Goal: Task Accomplishment & Management: Manage account settings

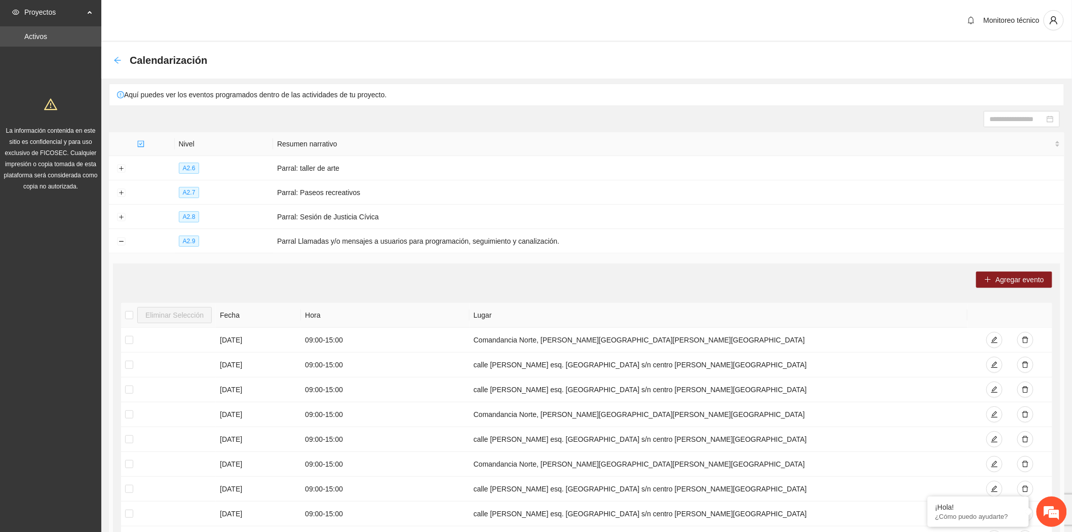
click at [119, 62] on icon "arrow-left" at bounding box center [117, 60] width 8 height 8
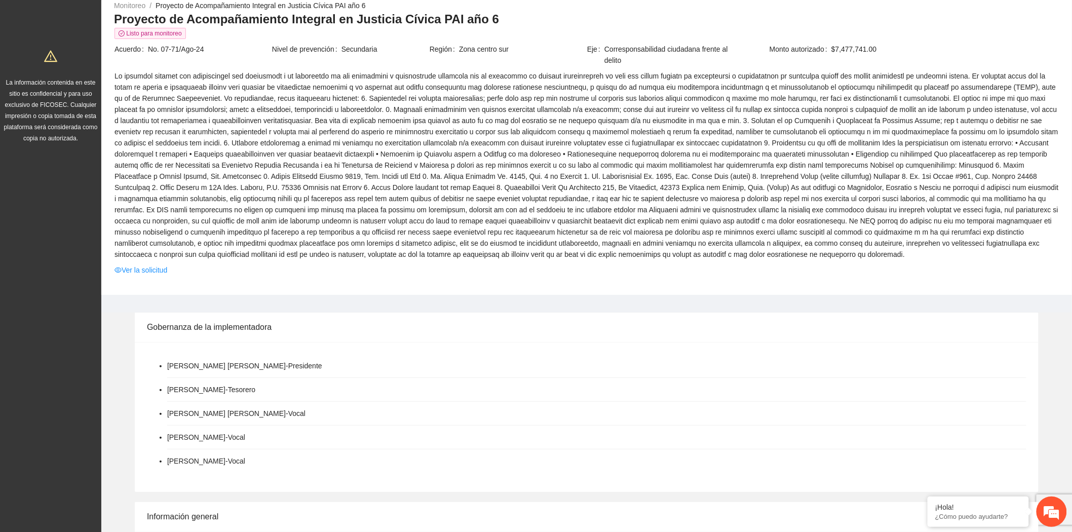
scroll to position [536, 0]
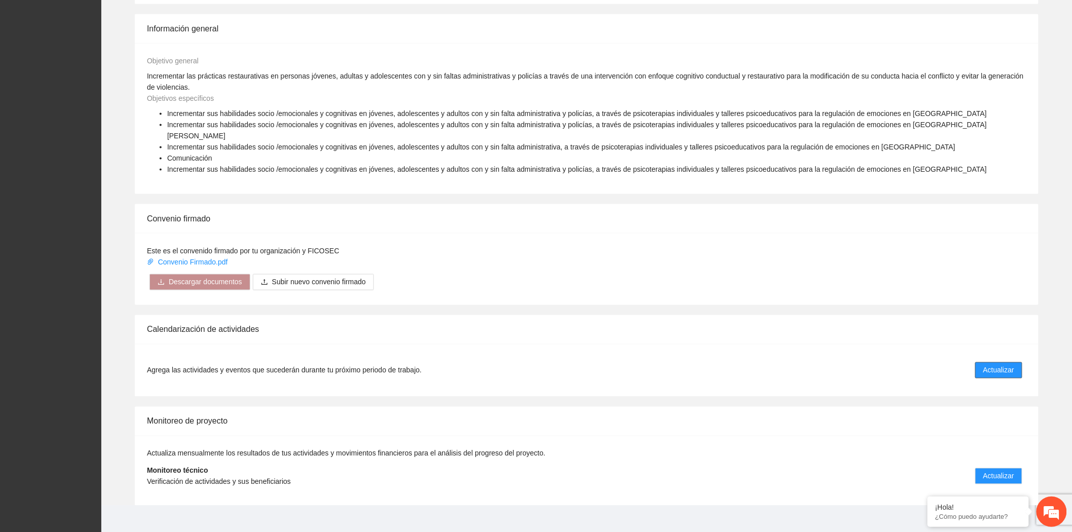
click at [1003, 365] on span "Actualizar" at bounding box center [998, 370] width 31 height 11
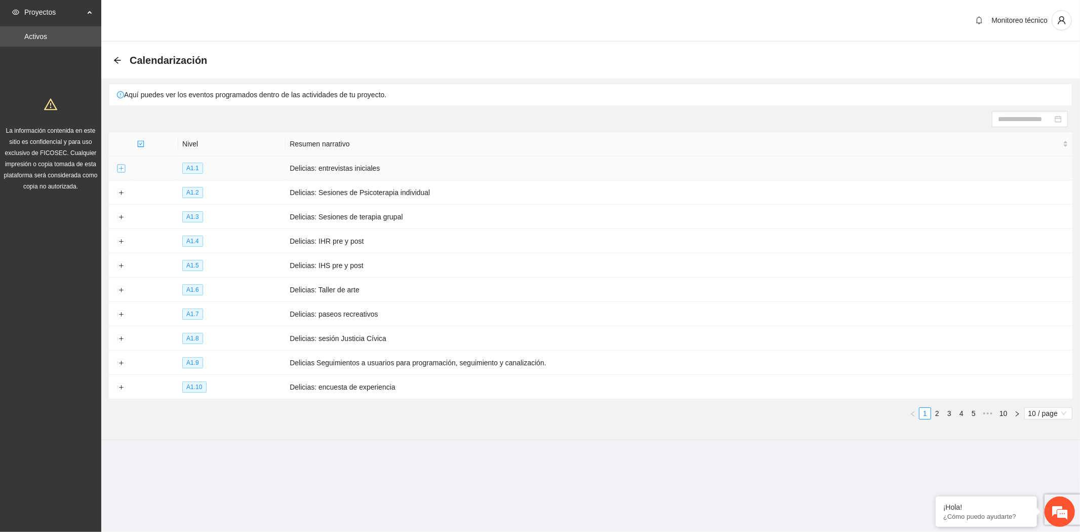
click at [122, 167] on button "Expand row" at bounding box center [121, 169] width 8 height 8
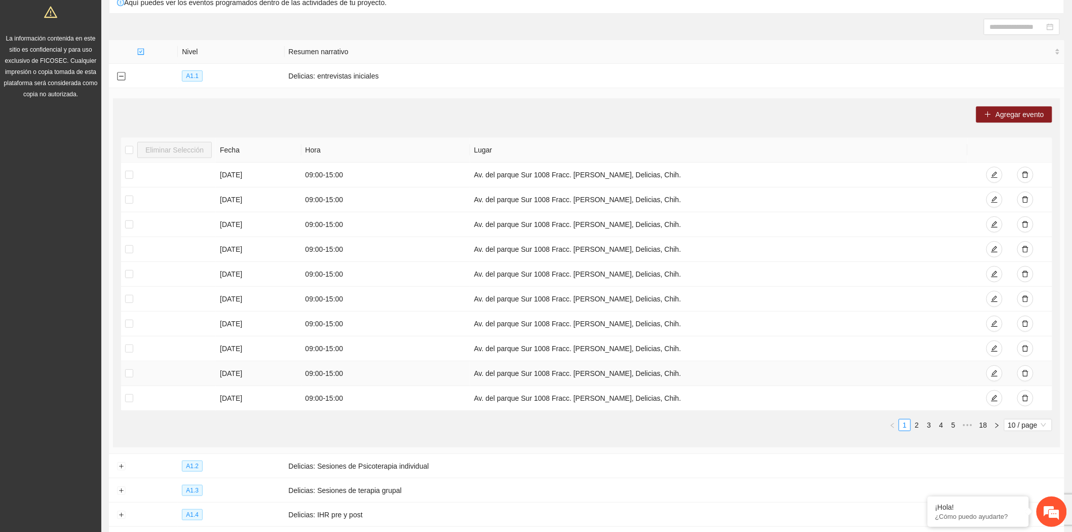
scroll to position [112, 0]
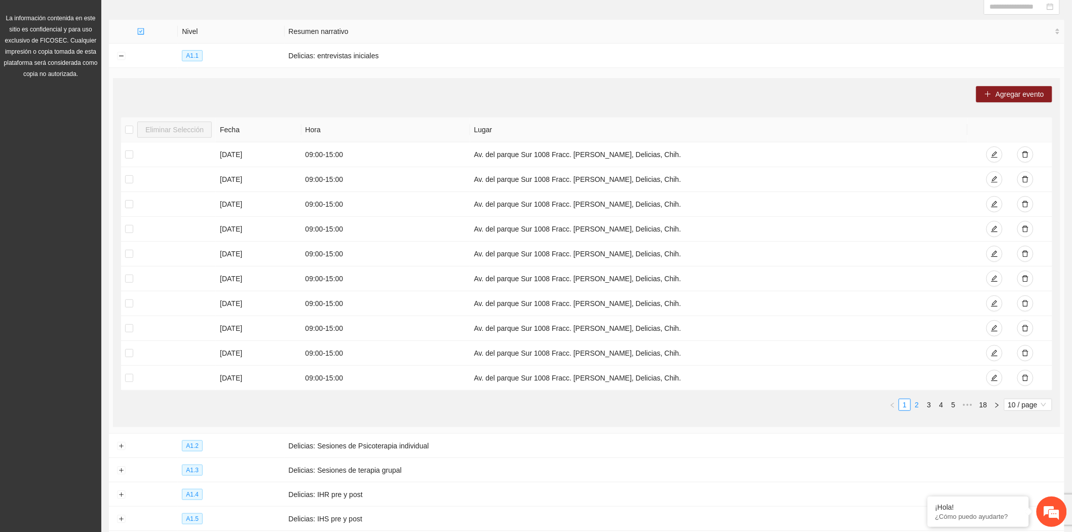
click at [918, 408] on link "2" at bounding box center [916, 404] width 11 height 11
click at [905, 406] on link "1" at bounding box center [904, 404] width 11 height 11
click at [122, 56] on button "Collapse row" at bounding box center [121, 56] width 8 height 8
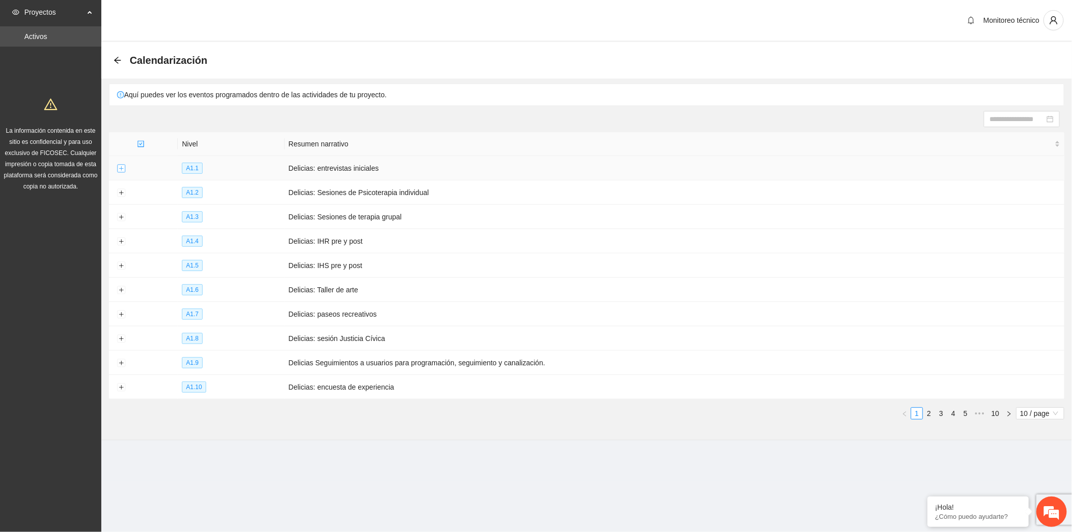
scroll to position [0, 0]
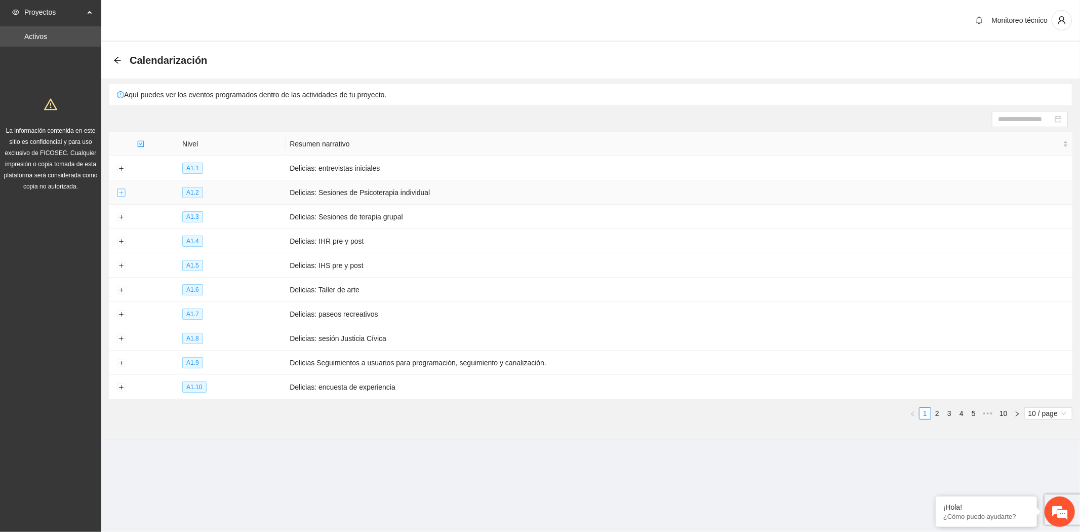
click at [123, 195] on button "Expand row" at bounding box center [121, 193] width 8 height 8
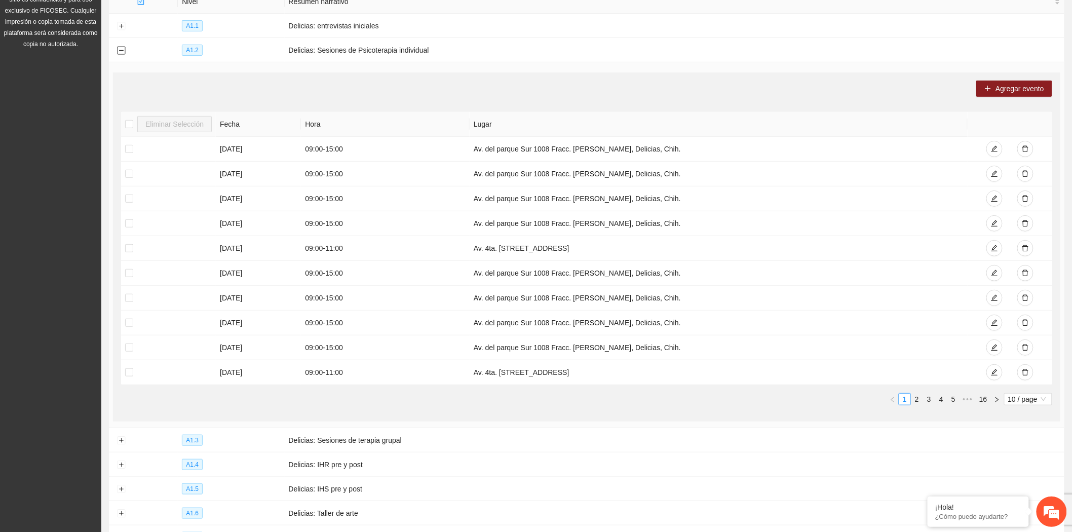
scroll to position [169, 0]
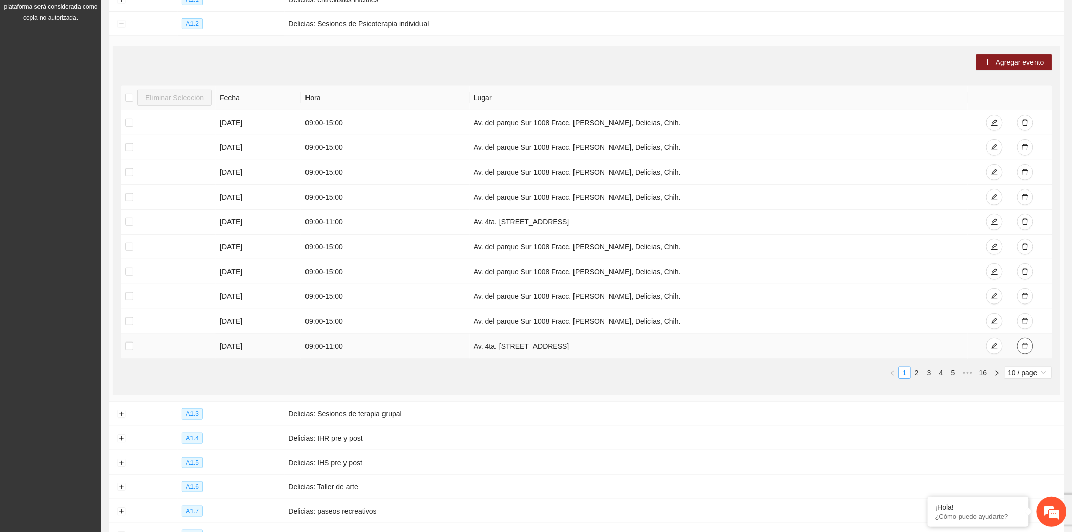
click at [1029, 346] on icon "delete" at bounding box center [1025, 345] width 7 height 7
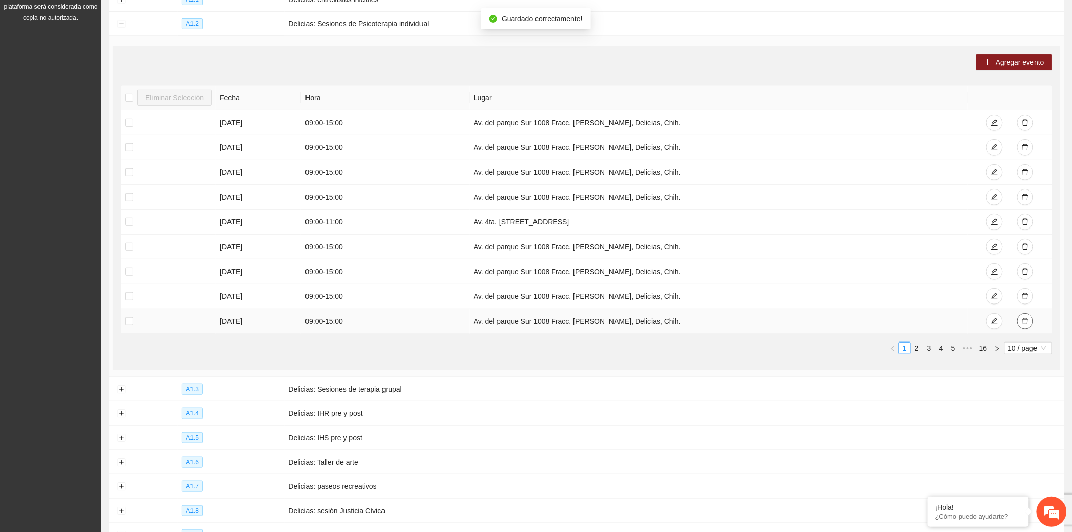
click at [1024, 325] on icon "delete" at bounding box center [1025, 321] width 6 height 7
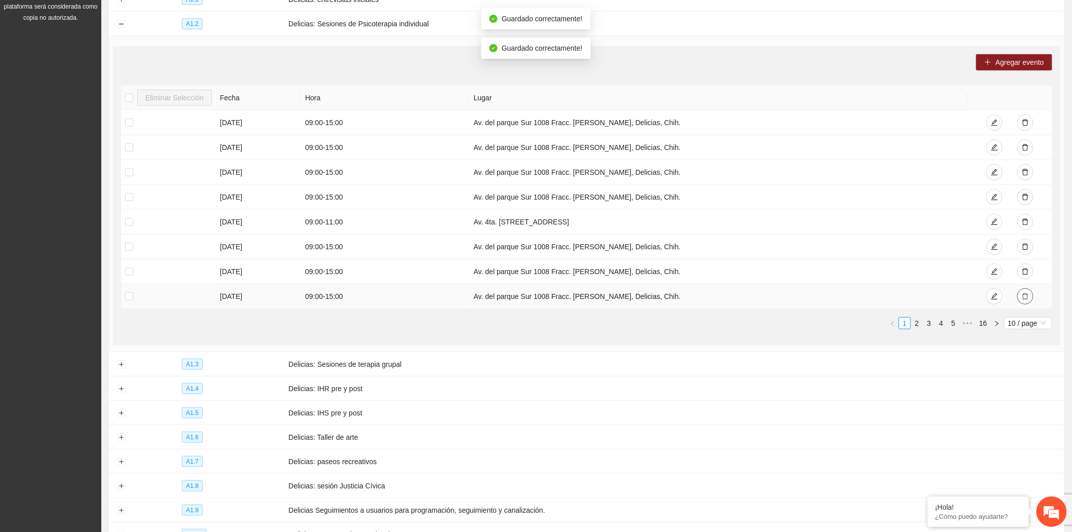
click at [1024, 300] on icon "delete" at bounding box center [1025, 296] width 6 height 7
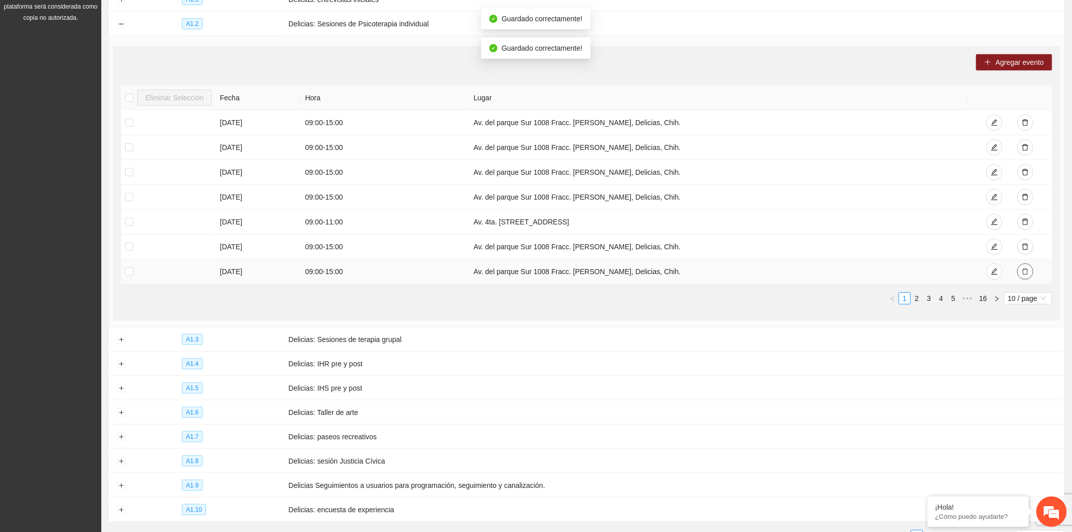
click at [1025, 267] on button "button" at bounding box center [1025, 271] width 16 height 16
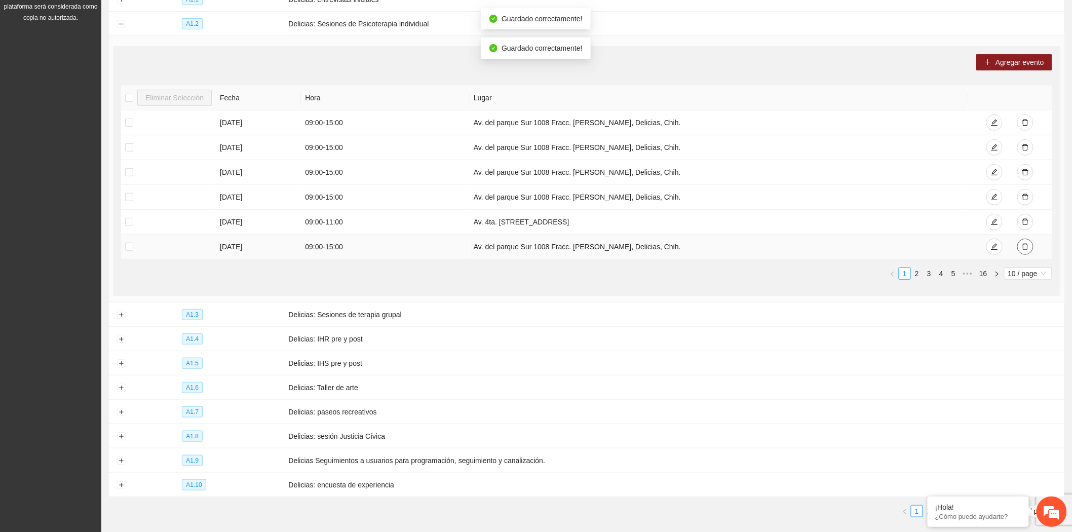
click at [1023, 246] on icon "delete" at bounding box center [1025, 247] width 6 height 7
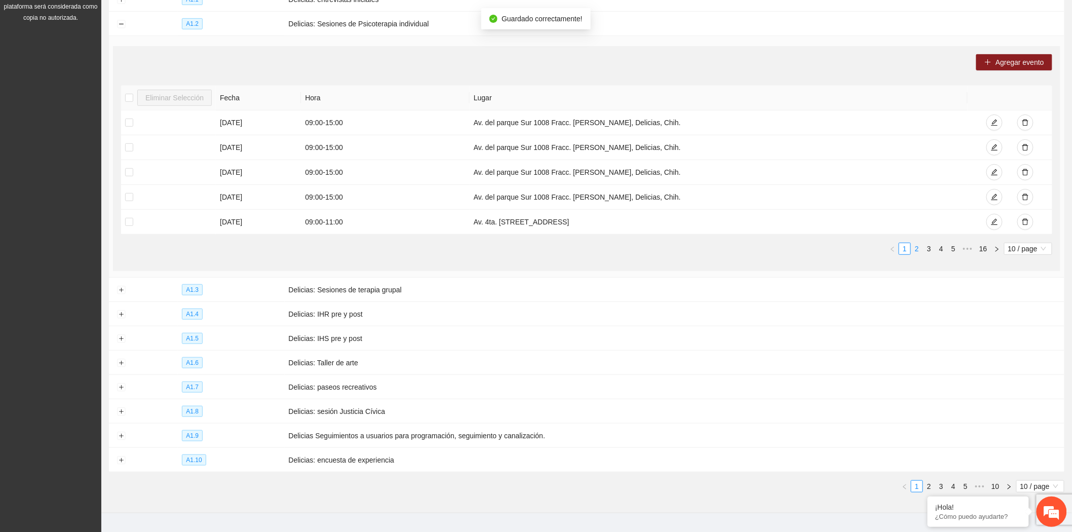
click at [914, 253] on link "2" at bounding box center [916, 248] width 11 height 11
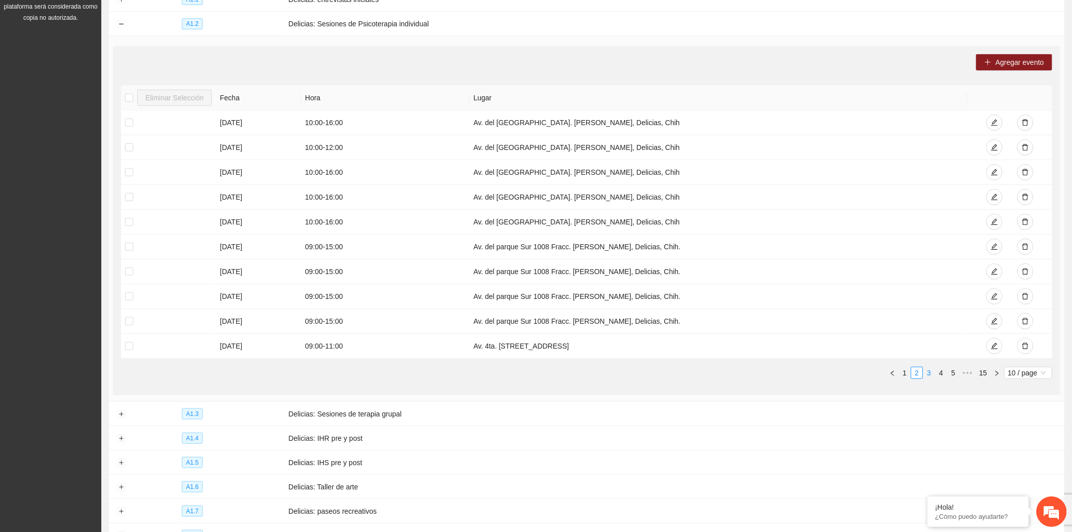
click at [932, 372] on link "3" at bounding box center [928, 372] width 11 height 11
click at [119, 24] on button "Collapse row" at bounding box center [121, 24] width 8 height 8
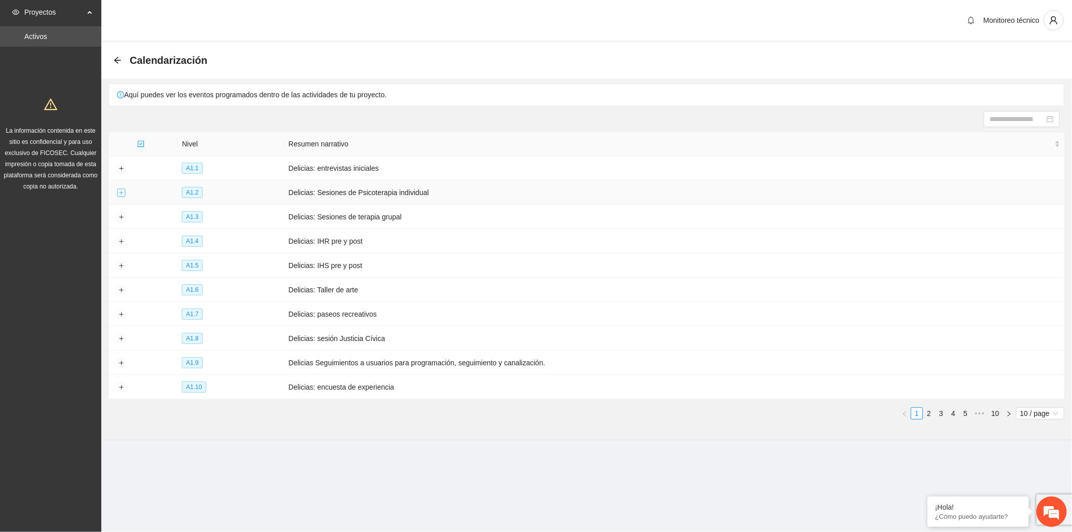
scroll to position [0, 0]
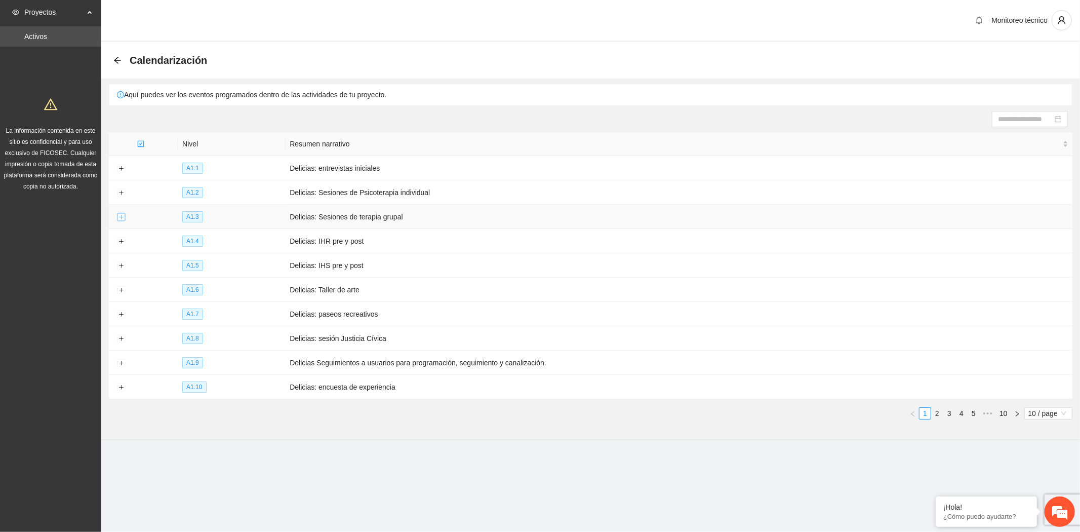
click at [119, 218] on button "Expand row" at bounding box center [121, 217] width 8 height 8
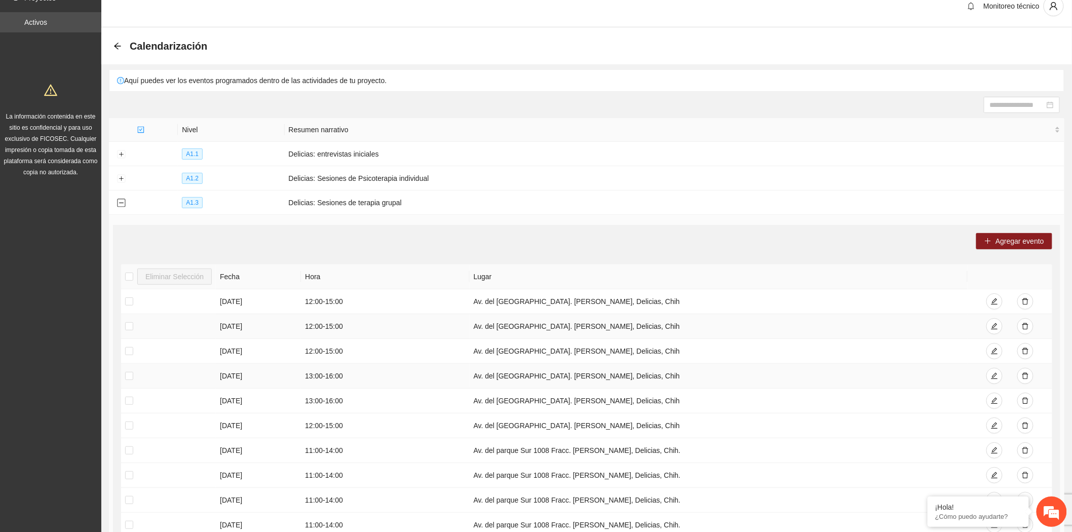
scroll to position [56, 0]
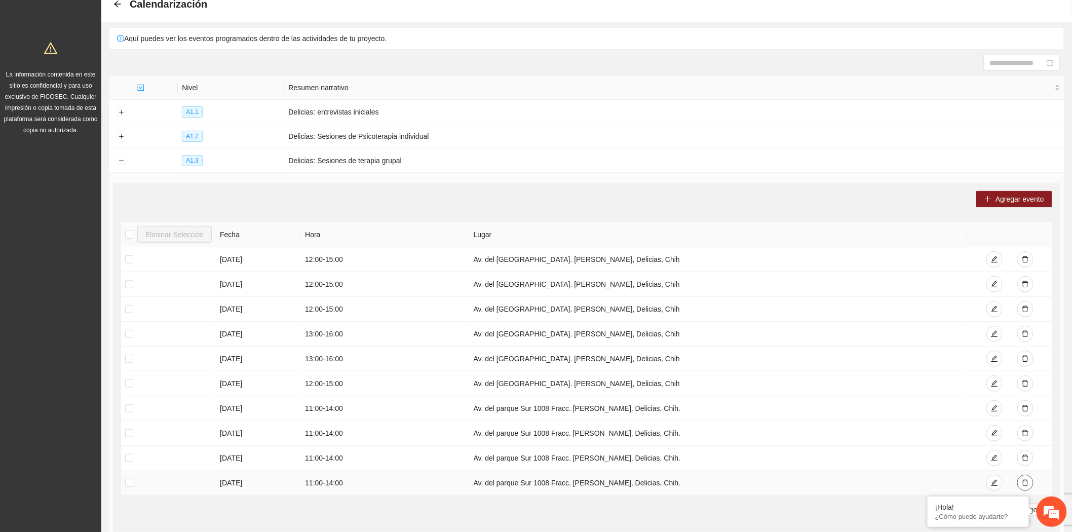
click at [1023, 483] on icon "delete" at bounding box center [1025, 483] width 6 height 7
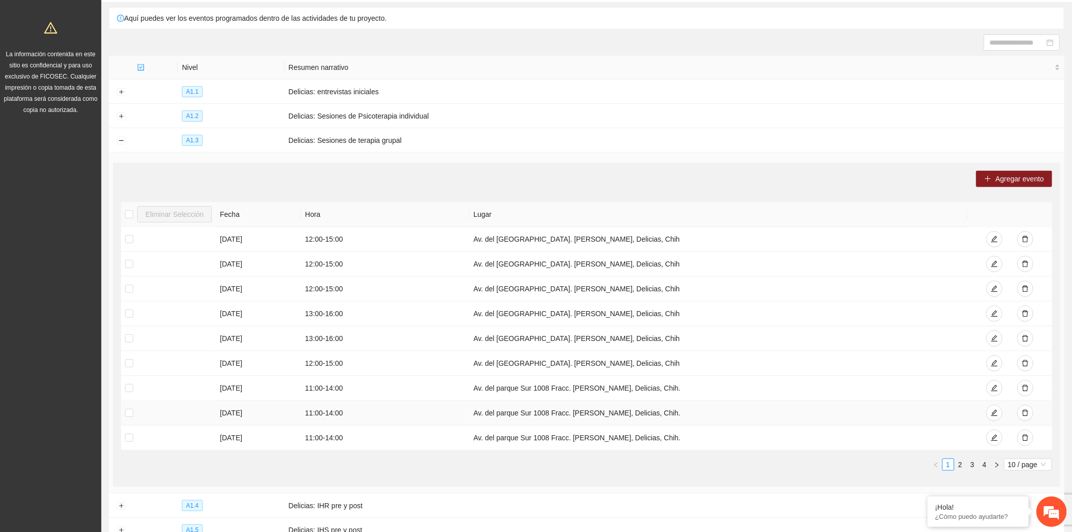
scroll to position [112, 0]
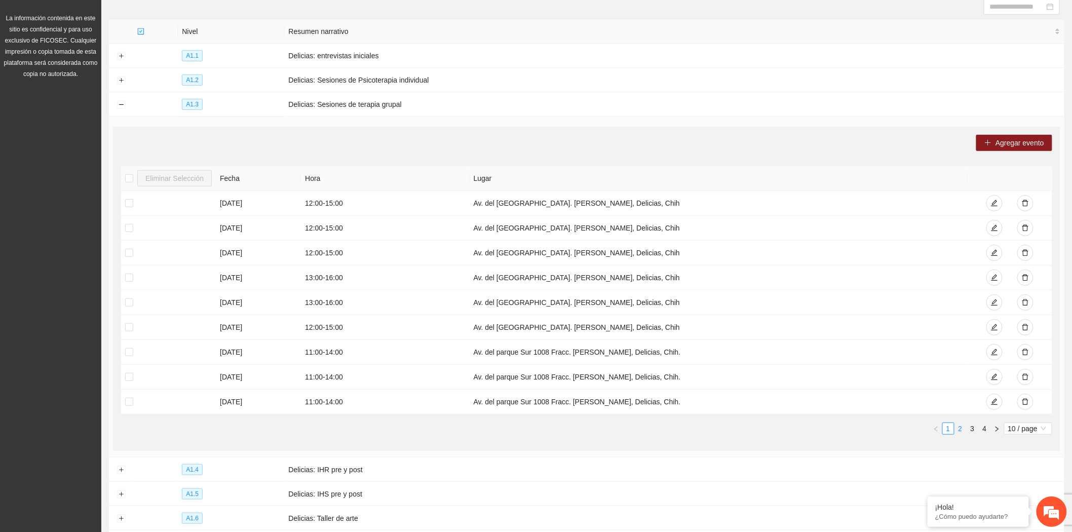
click at [961, 429] on link "2" at bounding box center [960, 428] width 11 height 11
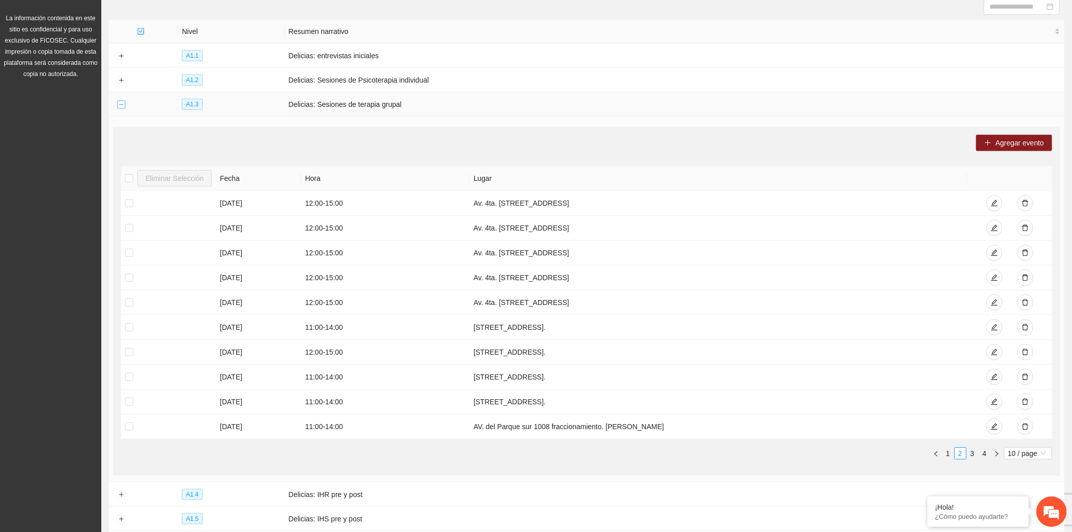
click at [120, 104] on button "Collapse row" at bounding box center [121, 105] width 8 height 8
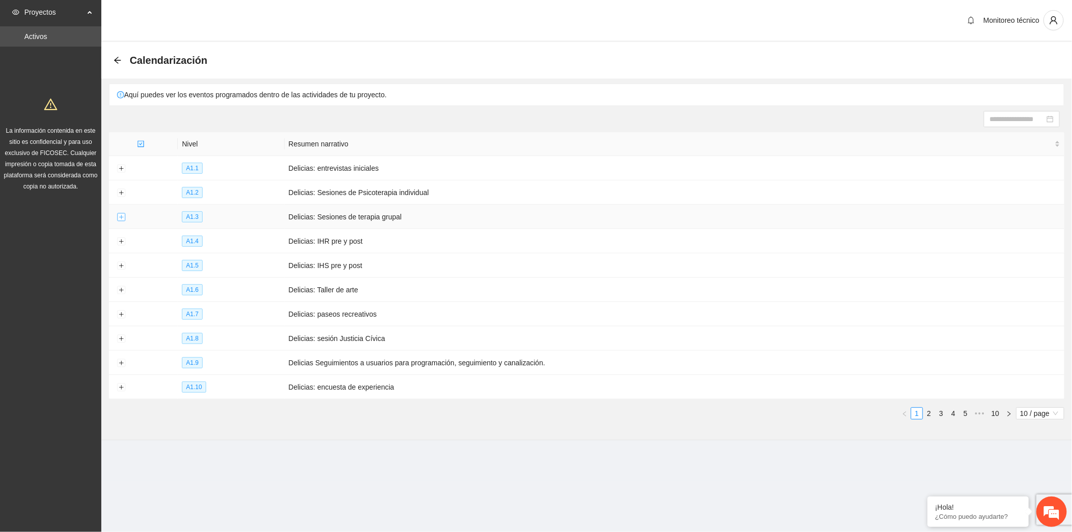
scroll to position [0, 0]
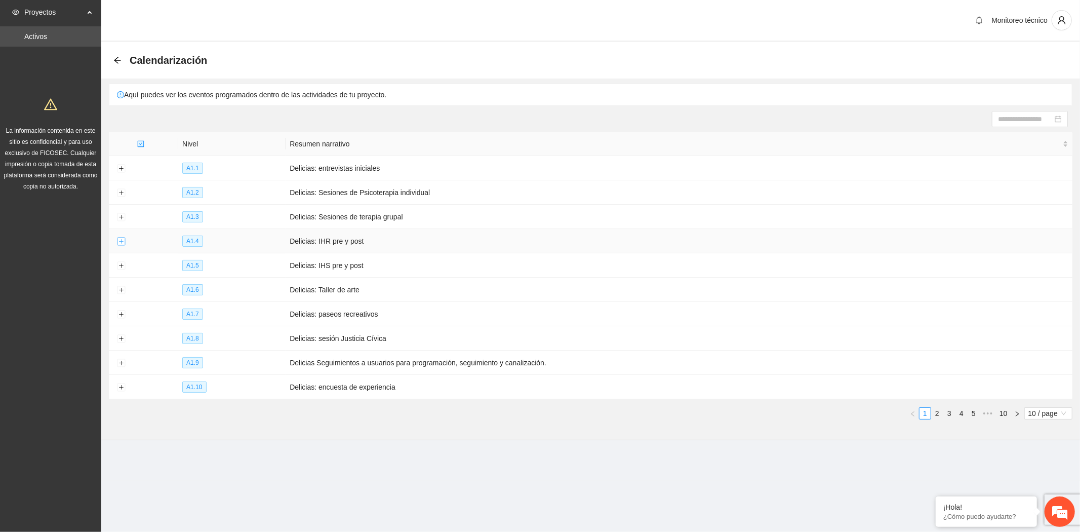
click at [118, 243] on button "Expand row" at bounding box center [121, 242] width 8 height 8
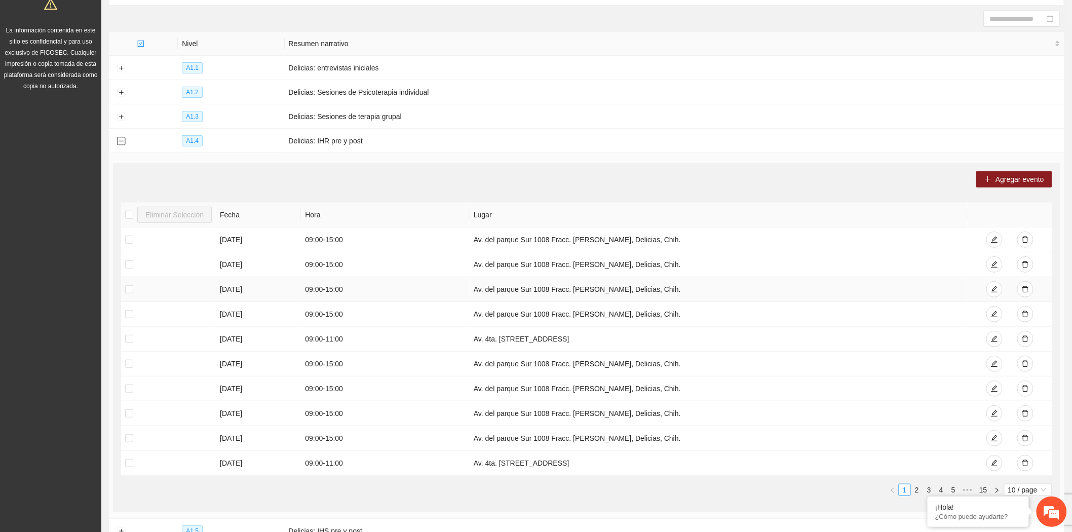
scroll to position [112, 0]
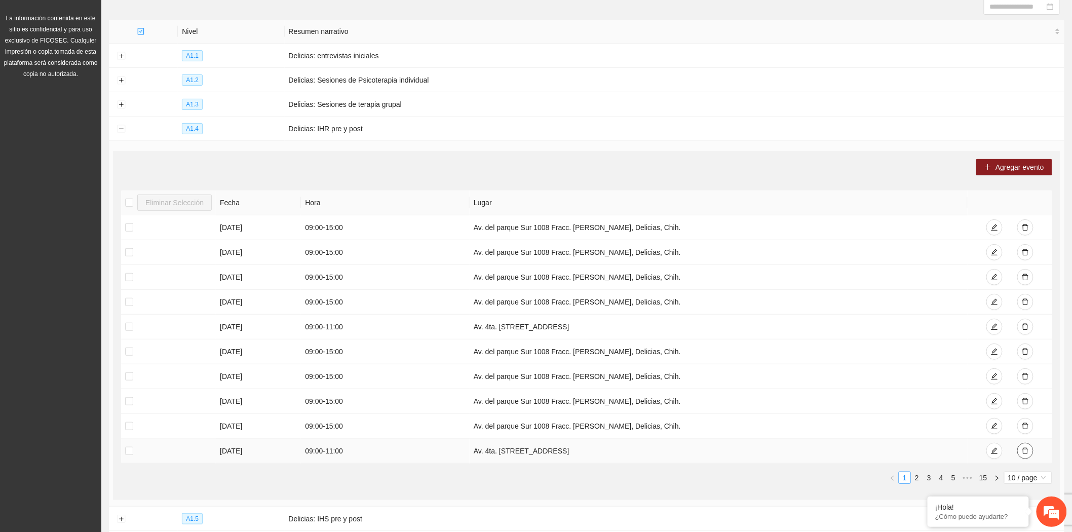
click at [1028, 453] on icon "delete" at bounding box center [1025, 450] width 7 height 7
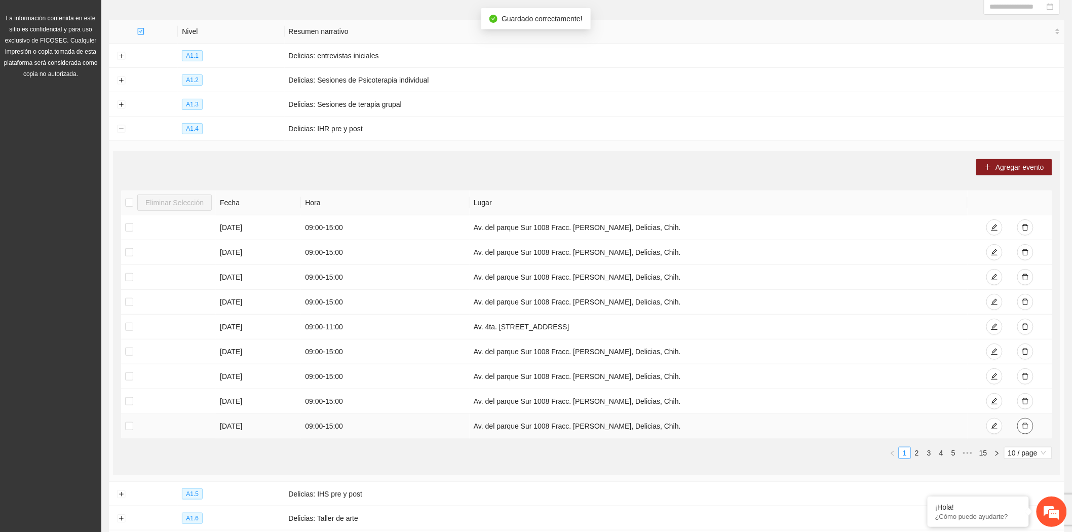
click at [1025, 422] on button "button" at bounding box center [1025, 426] width 16 height 16
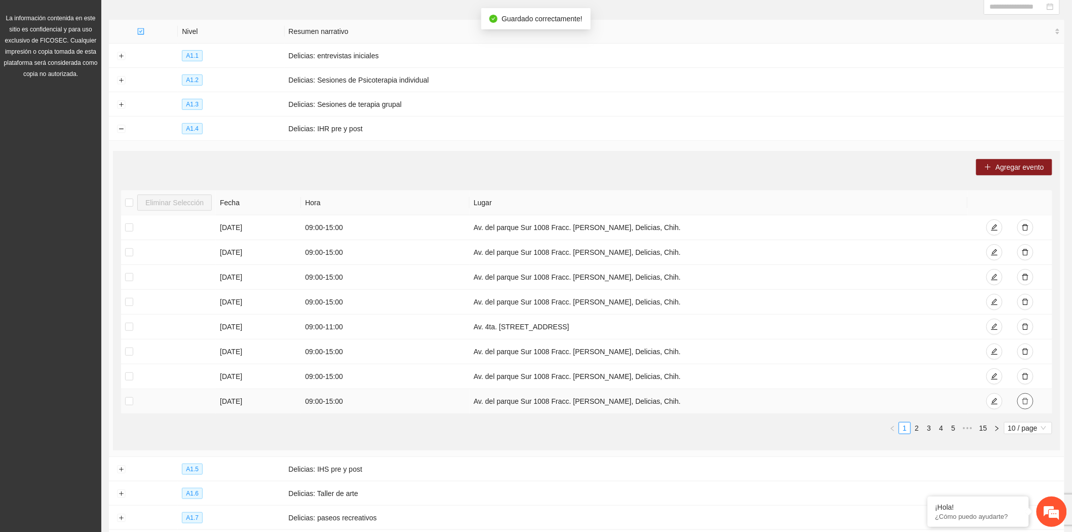
click at [1022, 402] on icon "delete" at bounding box center [1025, 401] width 7 height 7
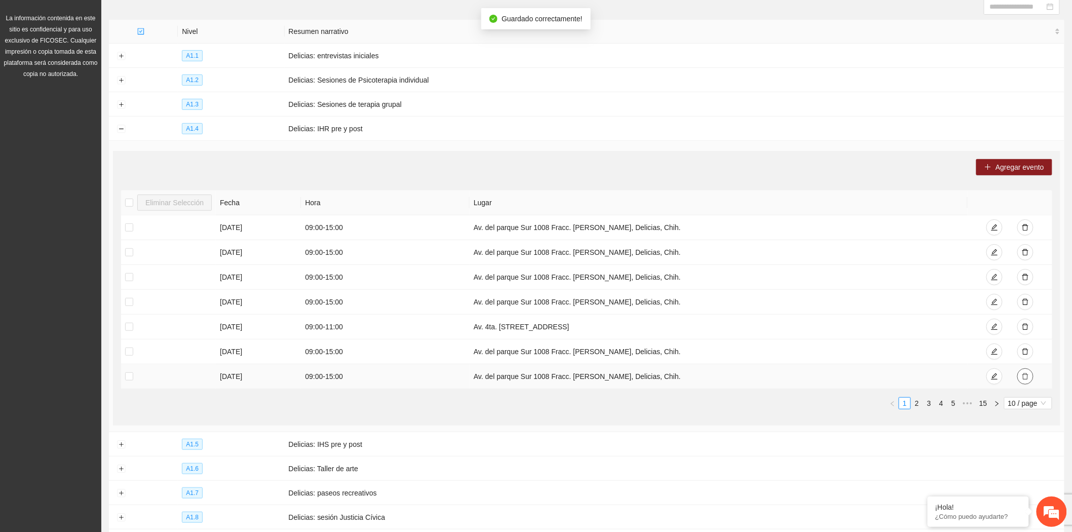
click at [1028, 375] on icon "delete" at bounding box center [1025, 376] width 7 height 7
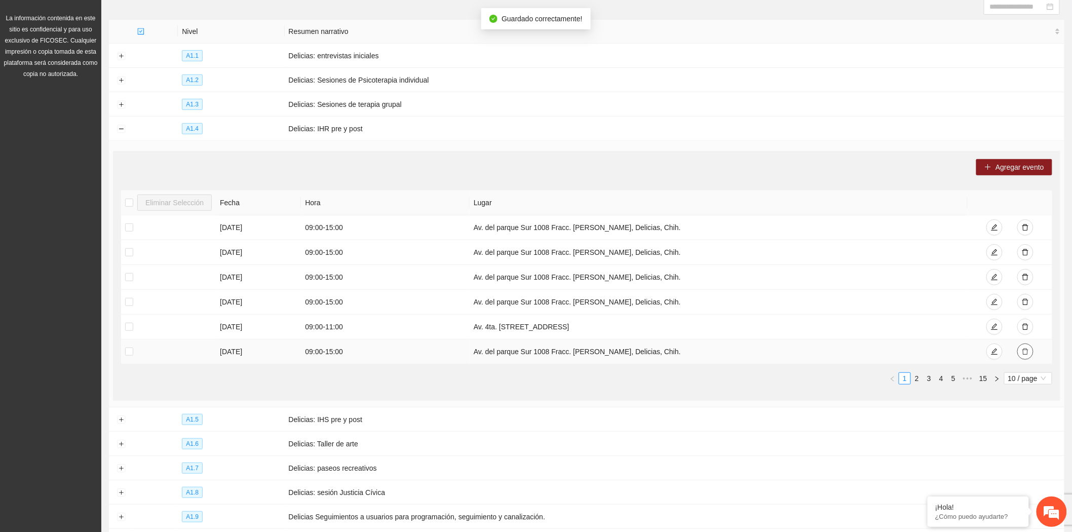
click at [1025, 353] on icon "delete" at bounding box center [1025, 351] width 7 height 7
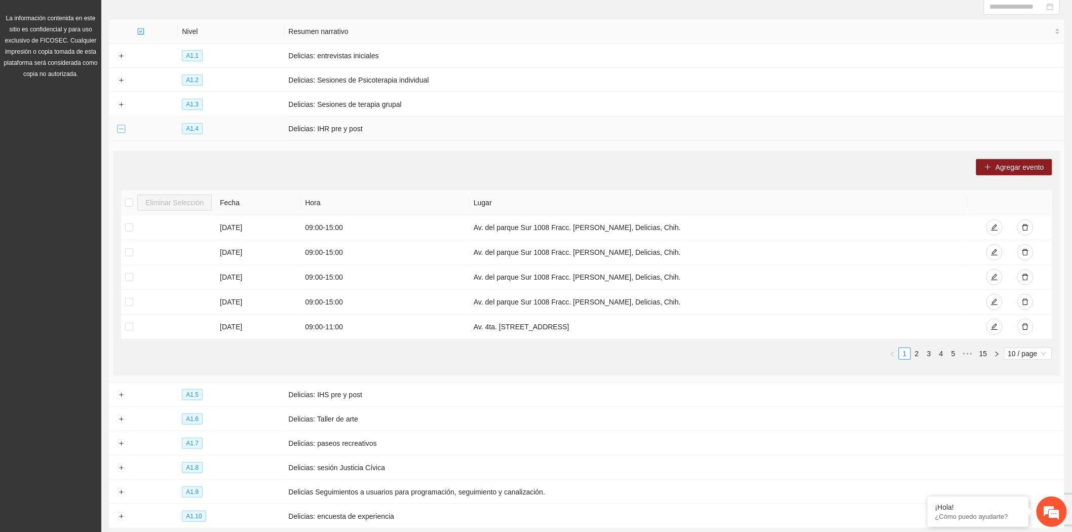
click at [121, 129] on button "Collapse row" at bounding box center [121, 129] width 8 height 8
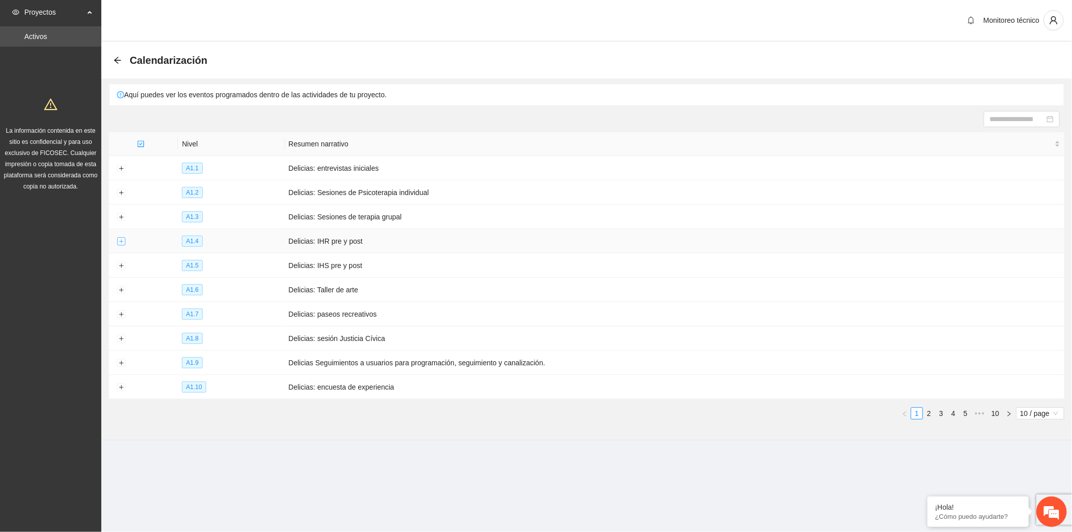
scroll to position [0, 0]
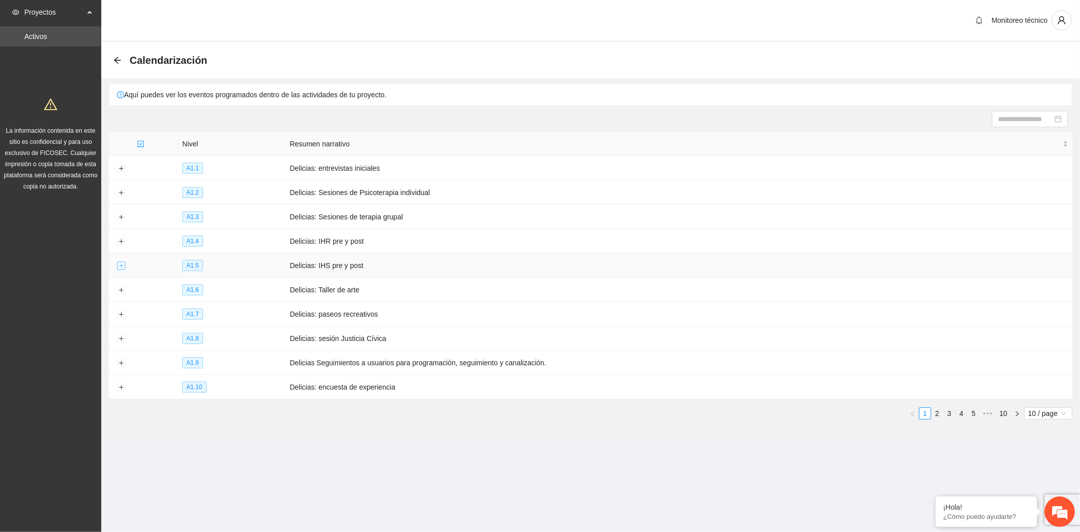
click at [119, 265] on button "Expand row" at bounding box center [121, 266] width 8 height 8
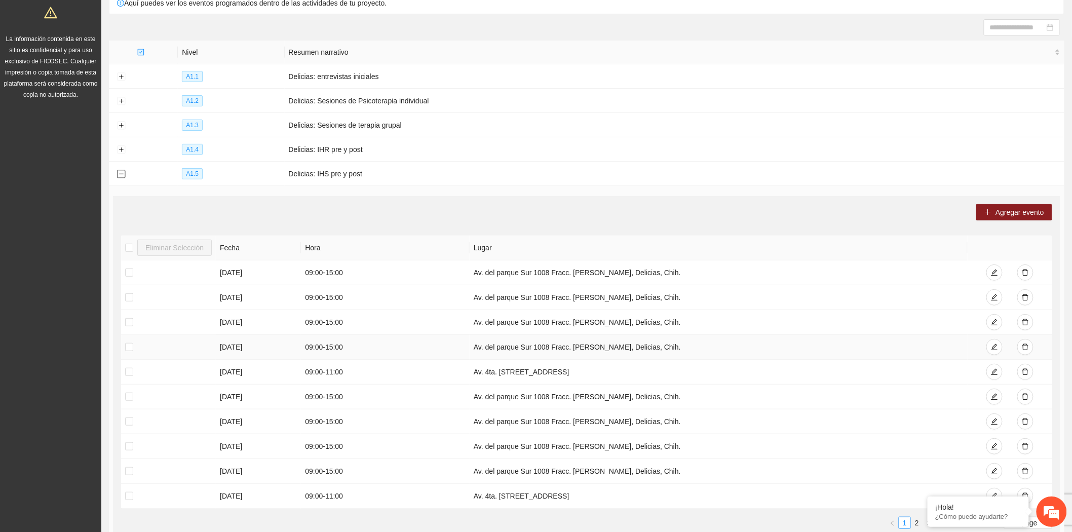
scroll to position [169, 0]
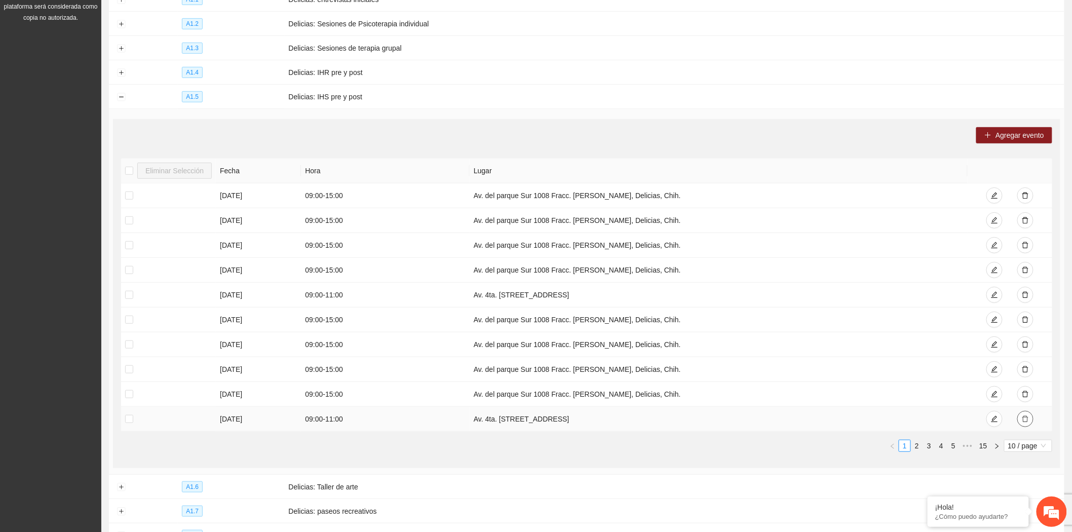
click at [1025, 422] on icon "delete" at bounding box center [1025, 418] width 7 height 7
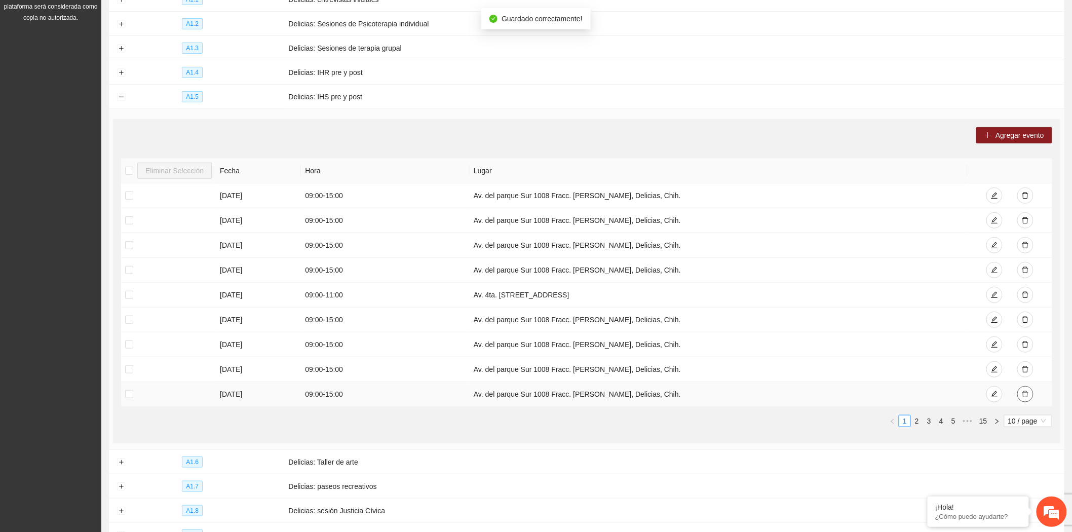
click at [1027, 393] on icon "delete" at bounding box center [1025, 394] width 6 height 7
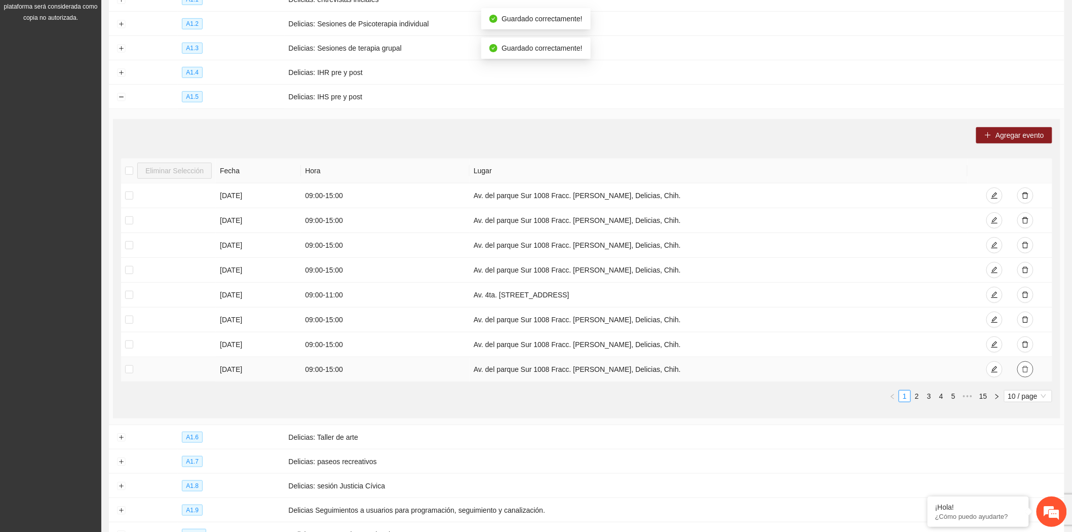
click at [1026, 374] on span "delete" at bounding box center [1025, 370] width 7 height 8
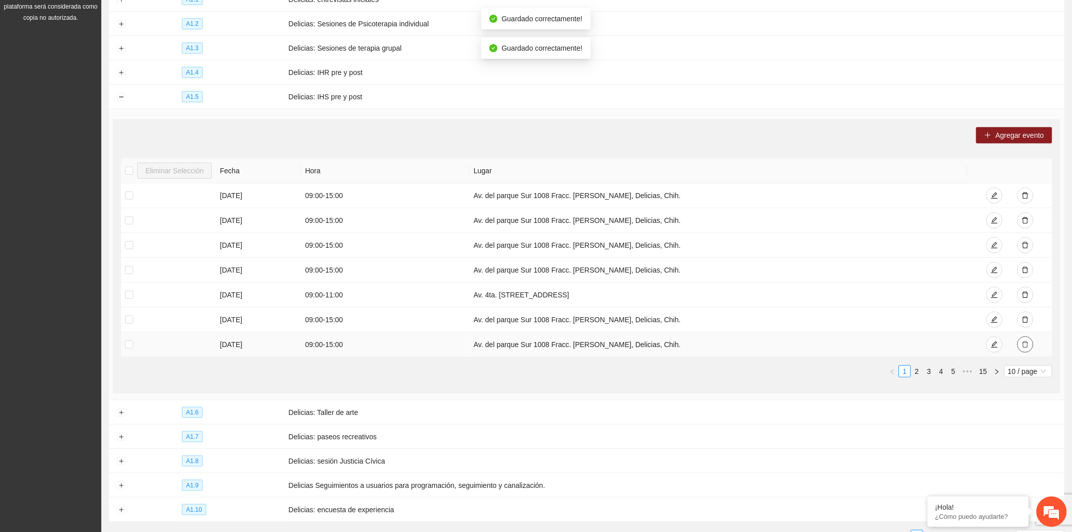
click at [1026, 343] on icon "delete" at bounding box center [1025, 344] width 6 height 7
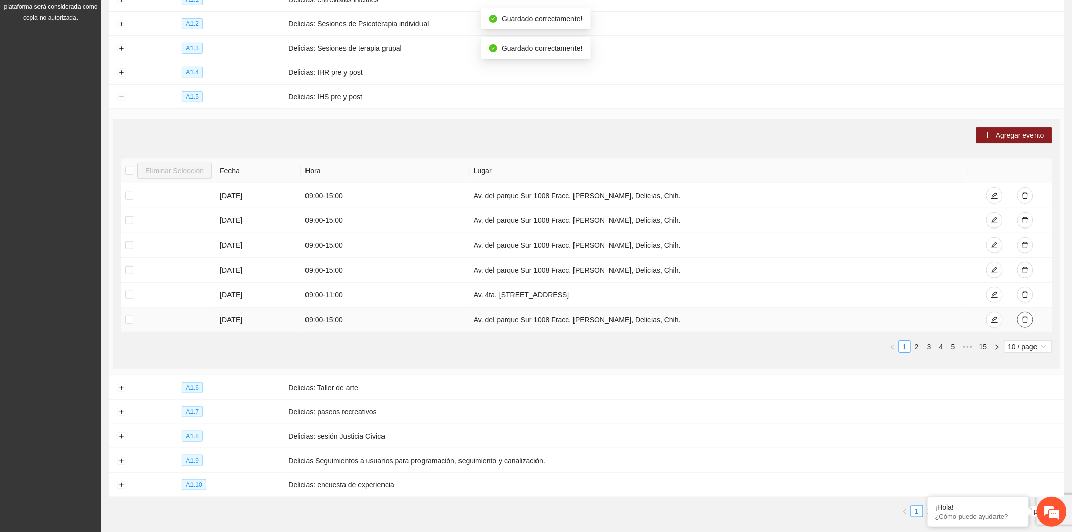
click at [1027, 325] on button "button" at bounding box center [1025, 320] width 16 height 16
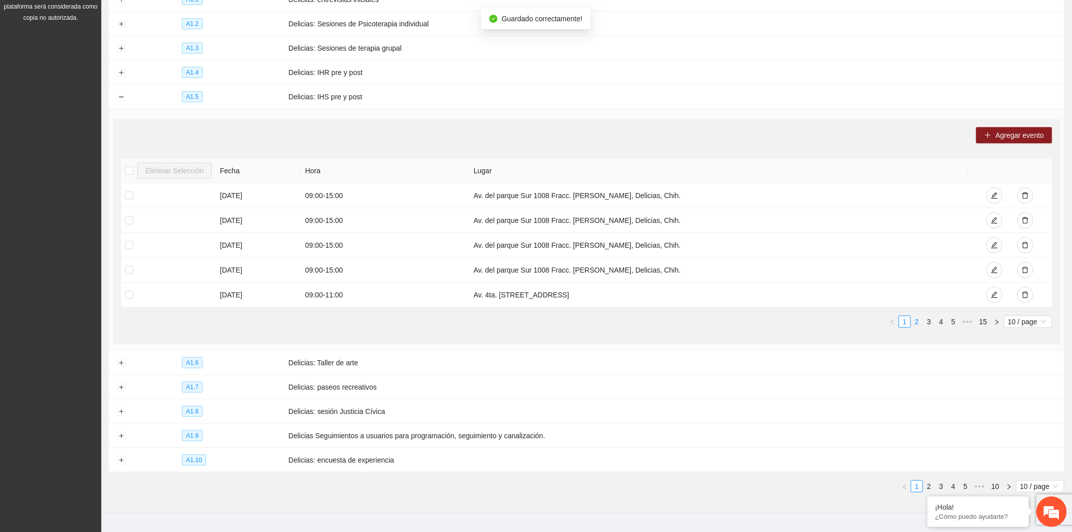
click at [919, 323] on link "2" at bounding box center [916, 321] width 11 height 11
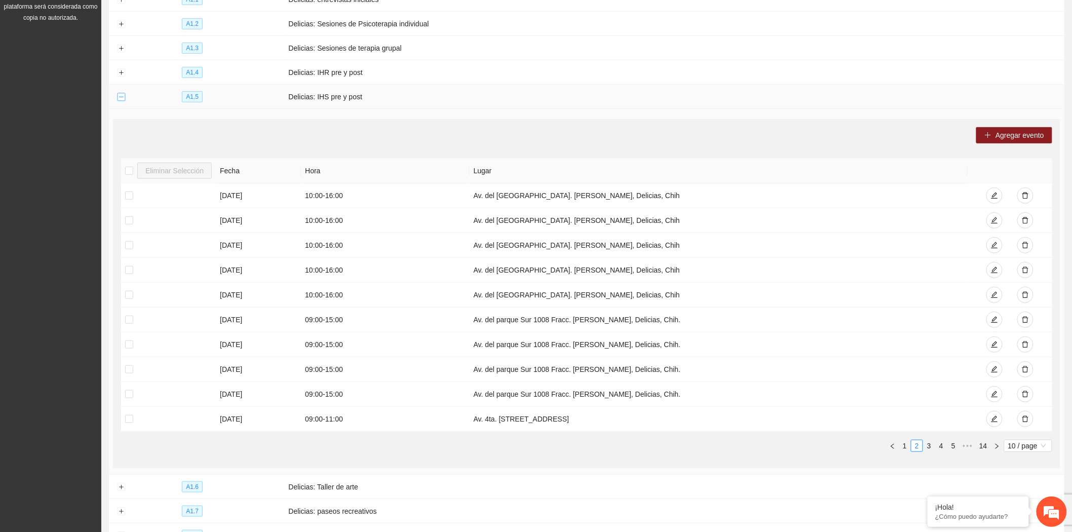
click at [119, 95] on button "Collapse row" at bounding box center [121, 97] width 8 height 8
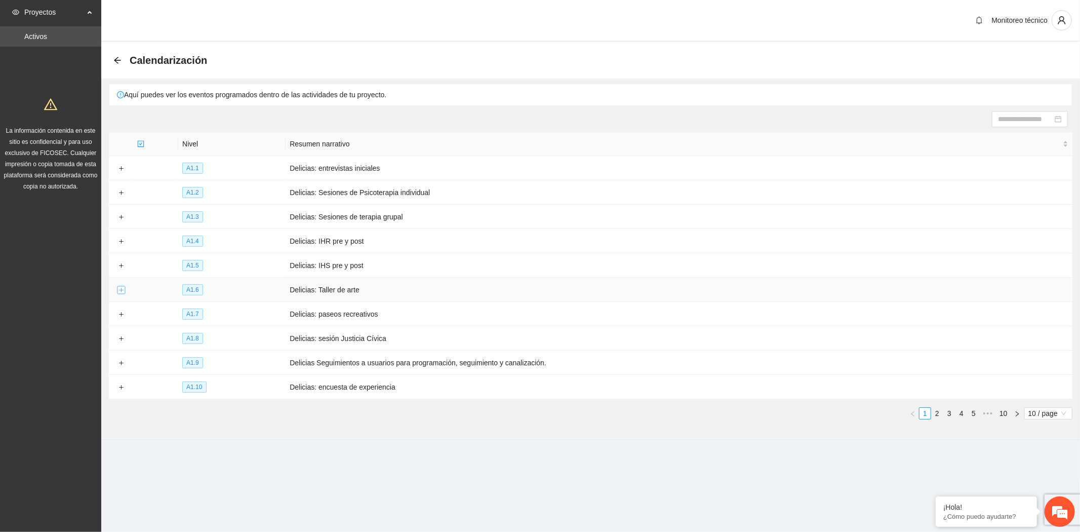
click at [122, 288] on button "Expand row" at bounding box center [121, 290] width 8 height 8
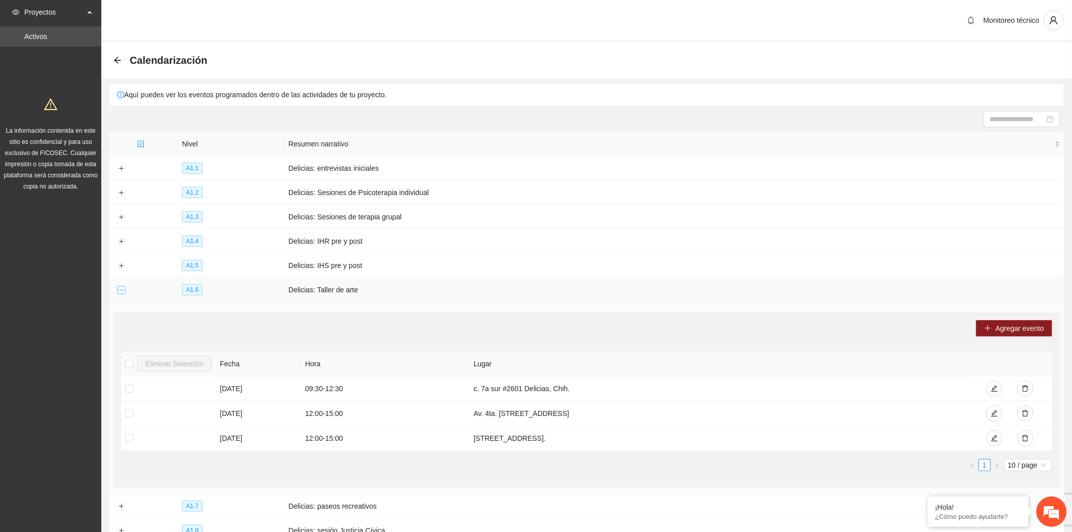
click at [122, 288] on button "Collapse row" at bounding box center [121, 290] width 8 height 8
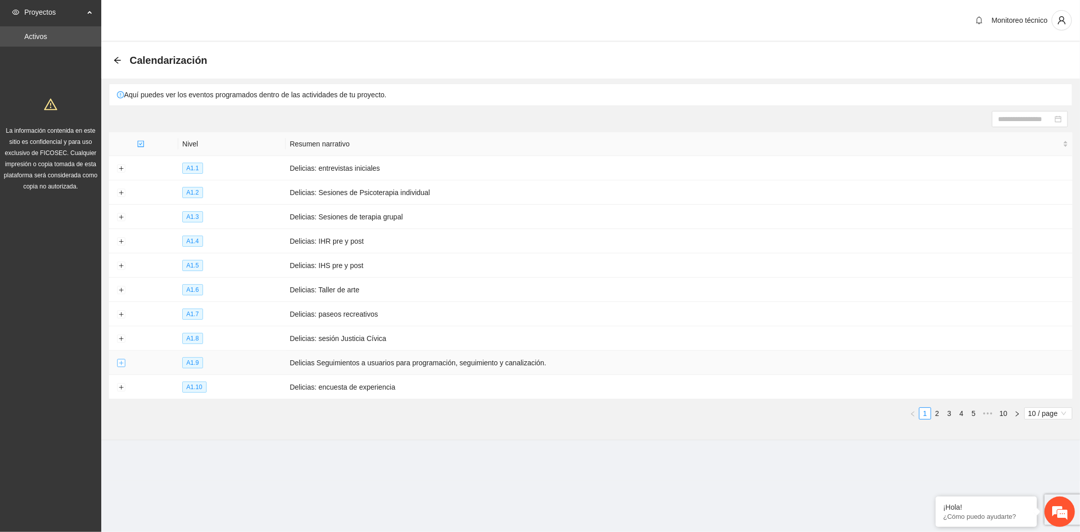
click at [119, 366] on button "Expand row" at bounding box center [121, 363] width 8 height 8
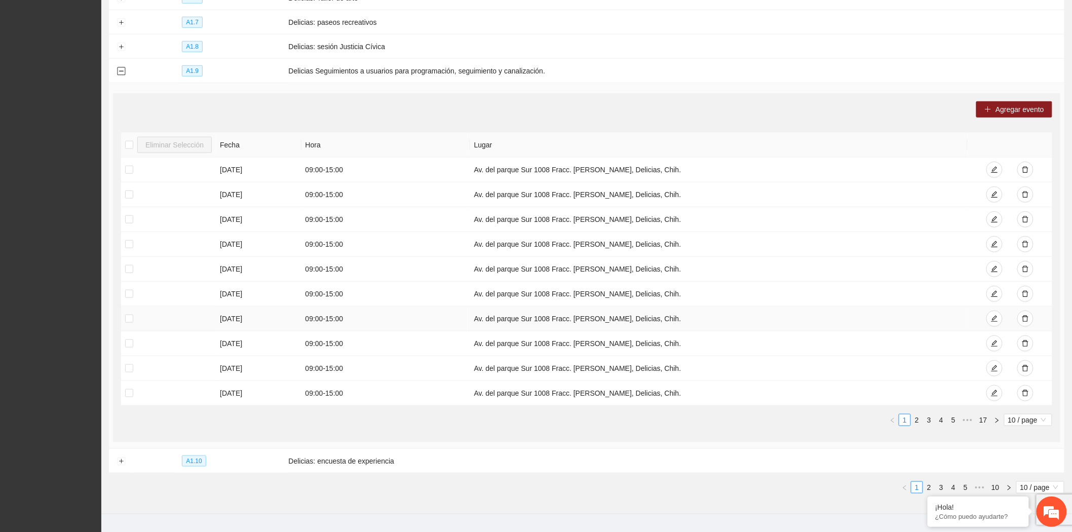
scroll to position [317, 0]
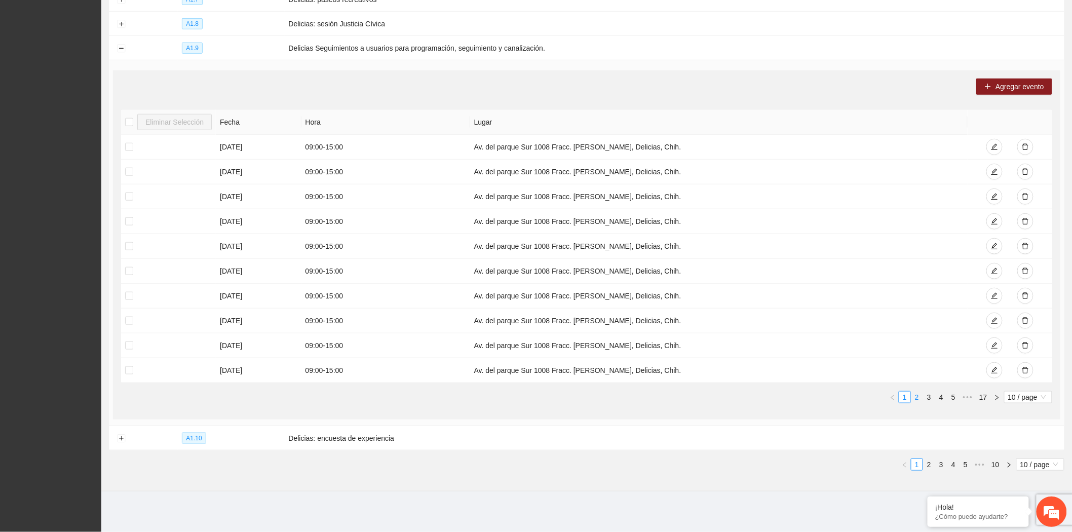
click at [915, 401] on link "2" at bounding box center [916, 397] width 11 height 11
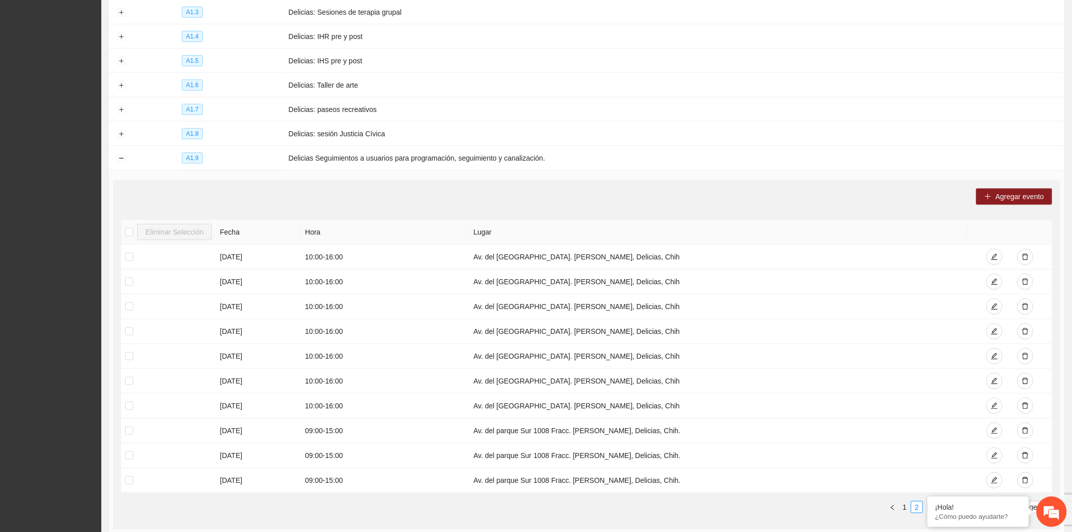
scroll to position [204, 0]
click at [120, 160] on button "Collapse row" at bounding box center [121, 159] width 8 height 8
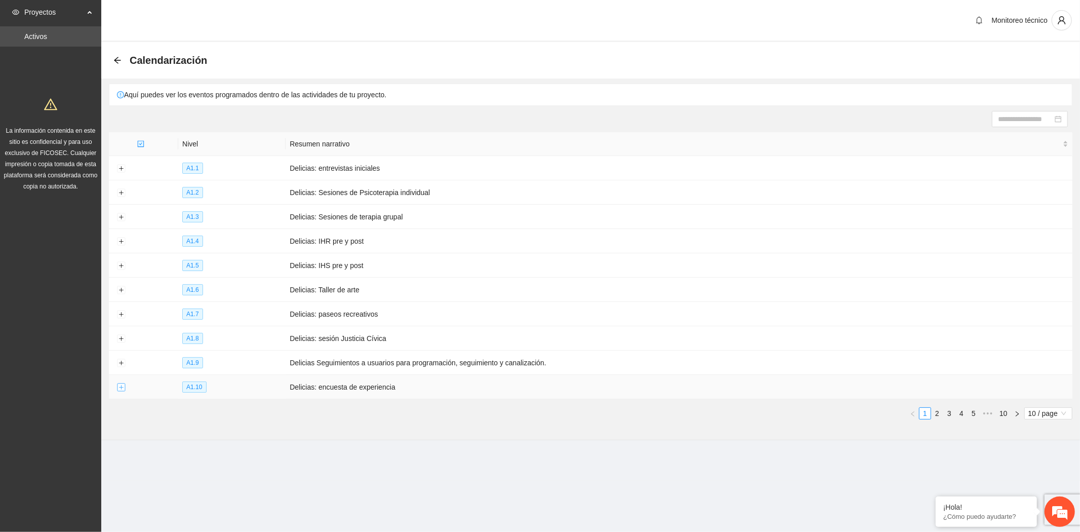
click at [120, 386] on button "Expand row" at bounding box center [121, 387] width 8 height 8
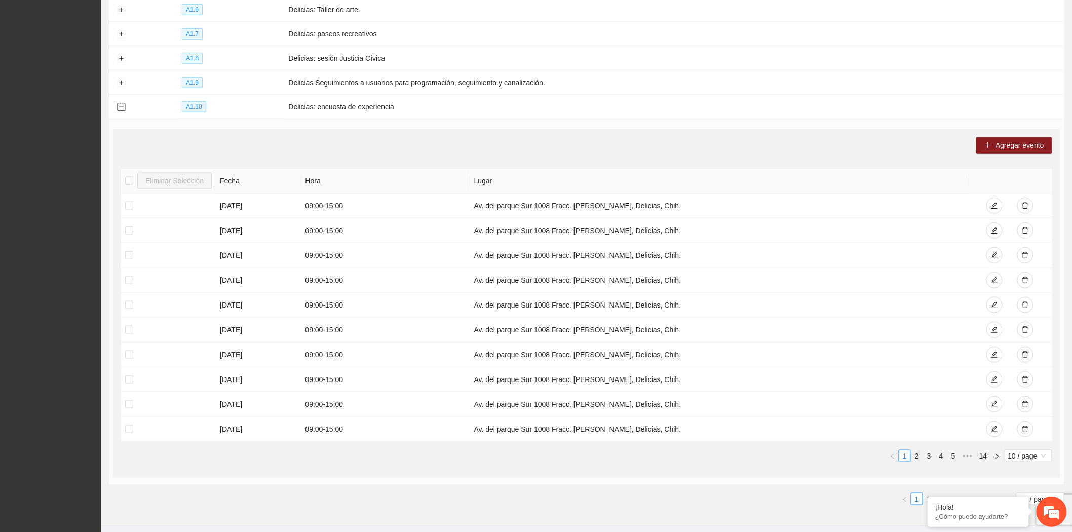
scroll to position [281, 0]
click at [921, 456] on link "2" at bounding box center [916, 454] width 11 height 11
click at [120, 109] on button "Collapse row" at bounding box center [121, 106] width 8 height 8
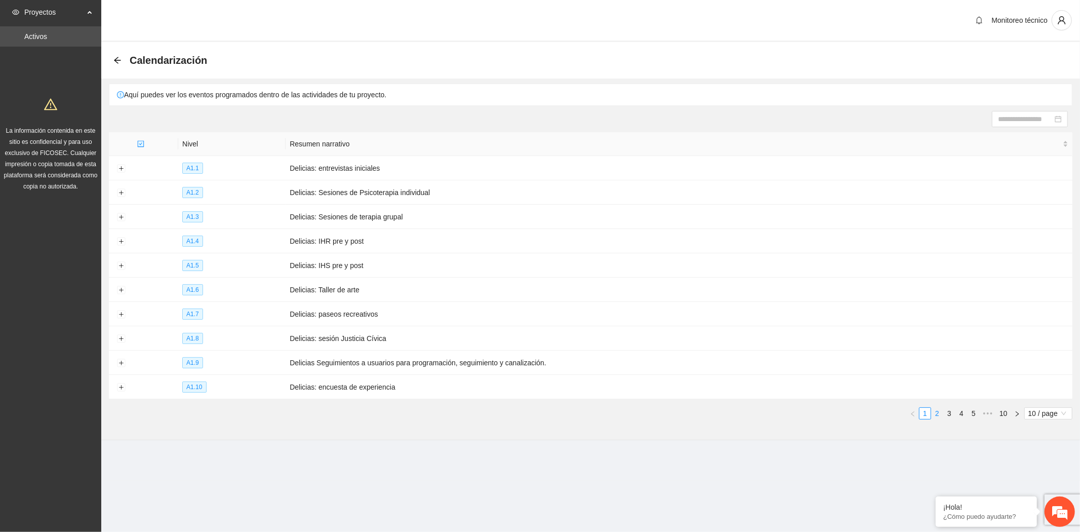
click at [938, 414] on link "2" at bounding box center [937, 413] width 11 height 11
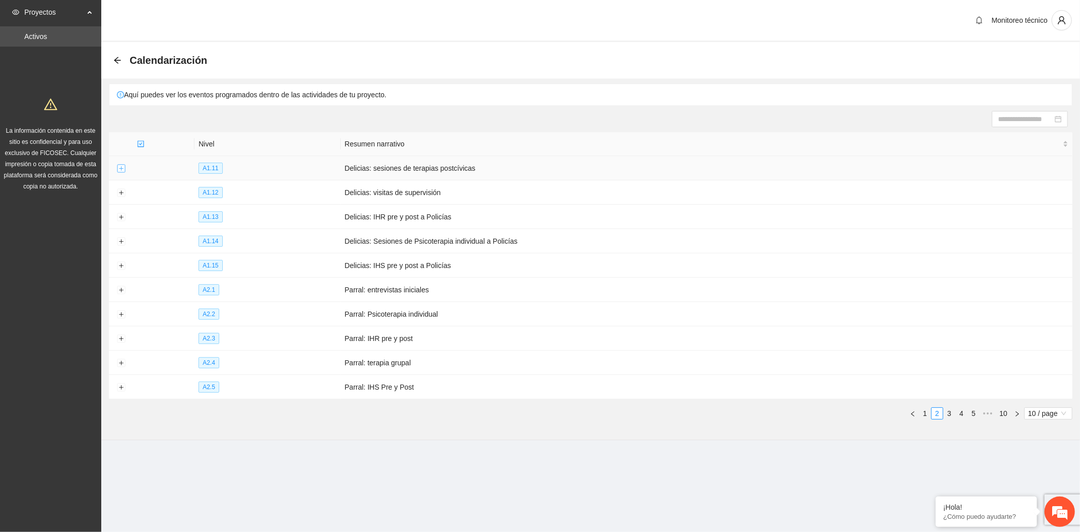
click at [123, 169] on button "Expand row" at bounding box center [121, 169] width 8 height 8
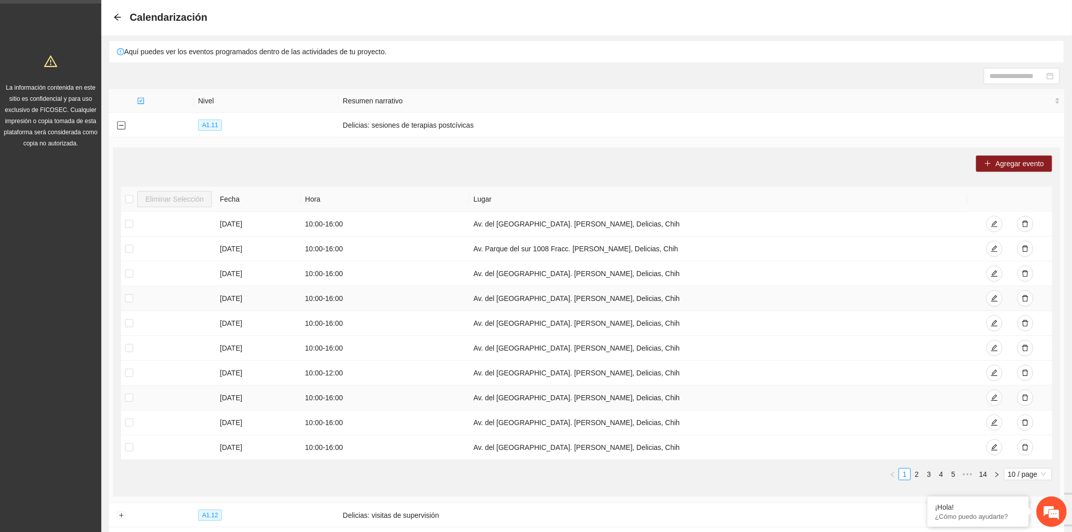
scroll to position [56, 0]
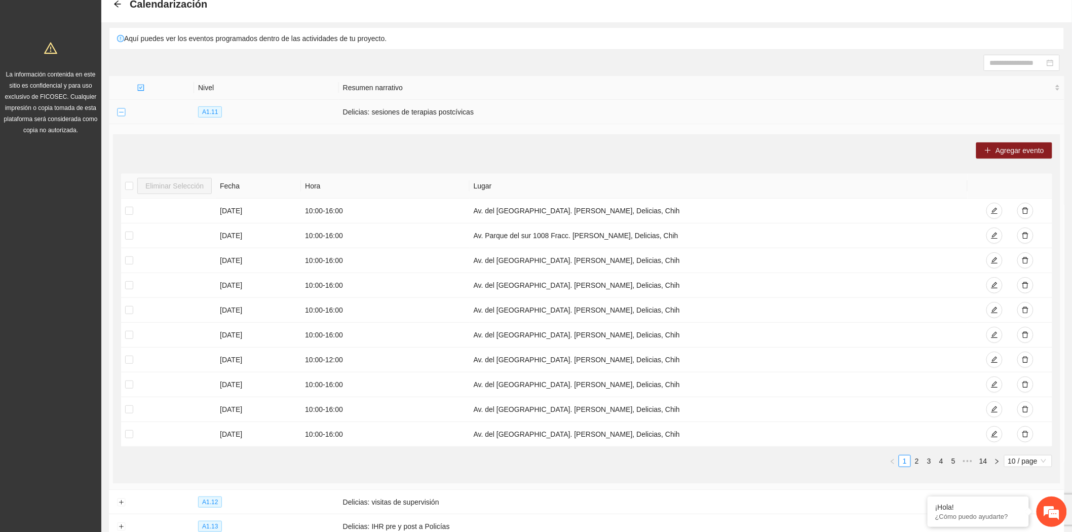
click at [122, 112] on button "Collapse row" at bounding box center [121, 112] width 8 height 8
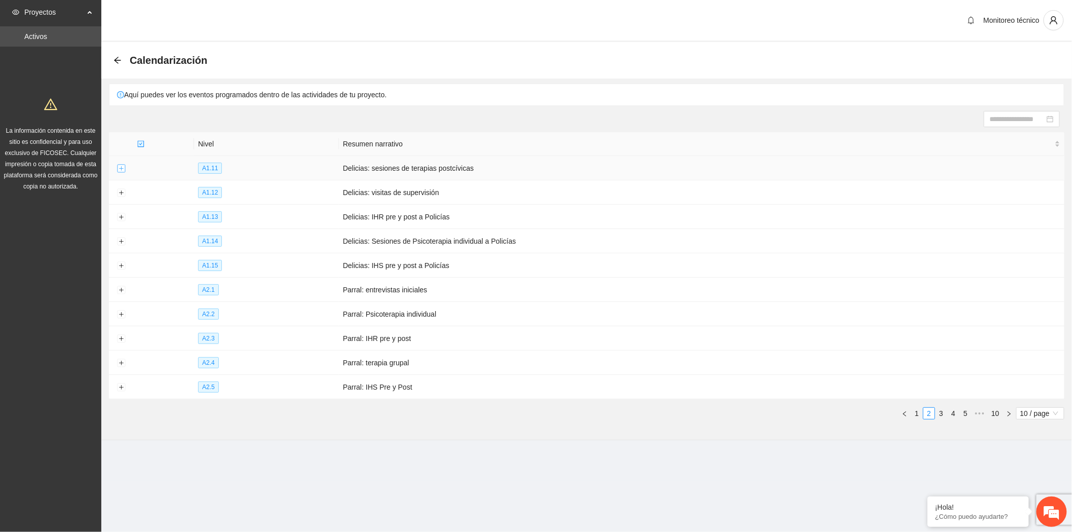
scroll to position [0, 0]
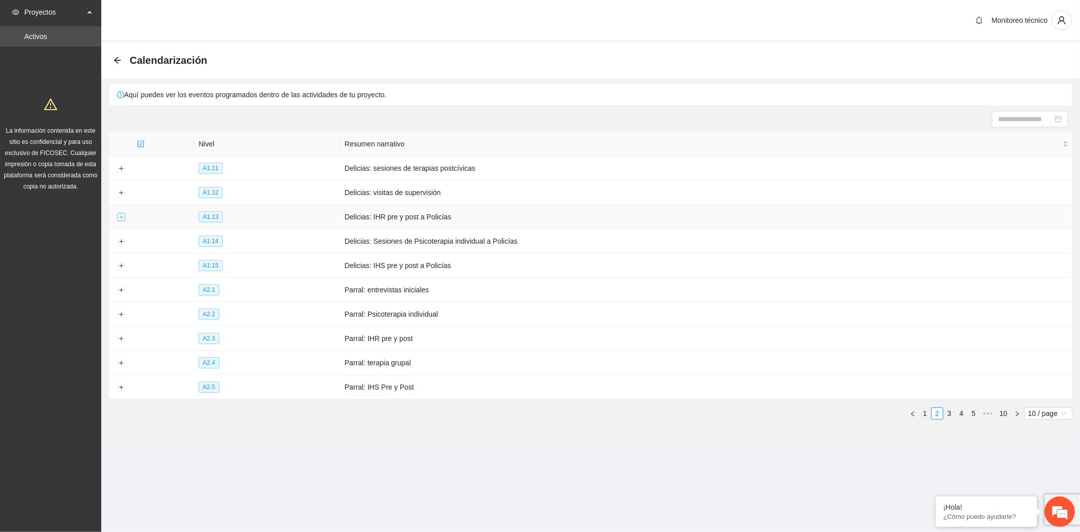
click at [120, 220] on button "Expand row" at bounding box center [121, 217] width 8 height 8
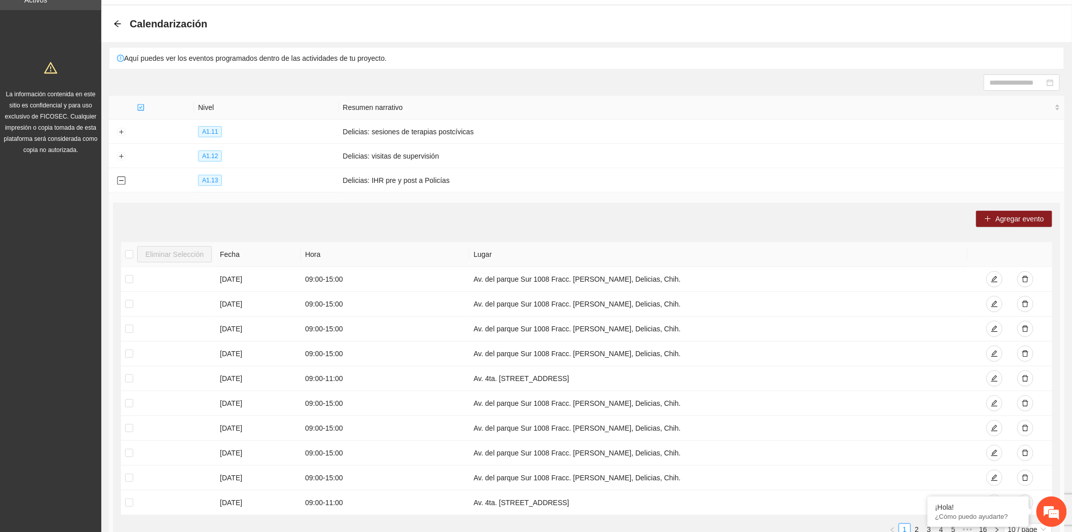
scroll to position [56, 0]
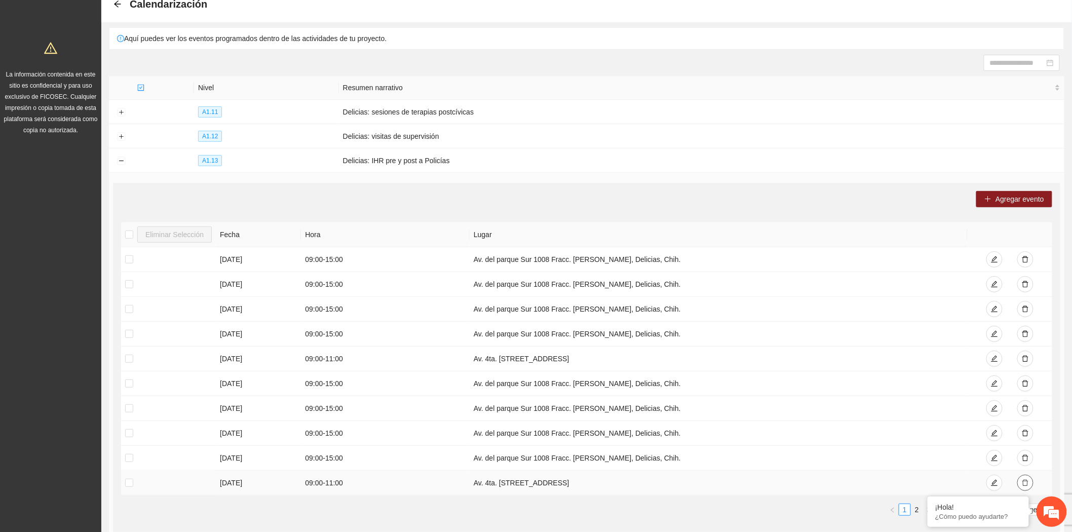
click at [1024, 480] on icon "delete" at bounding box center [1025, 482] width 7 height 7
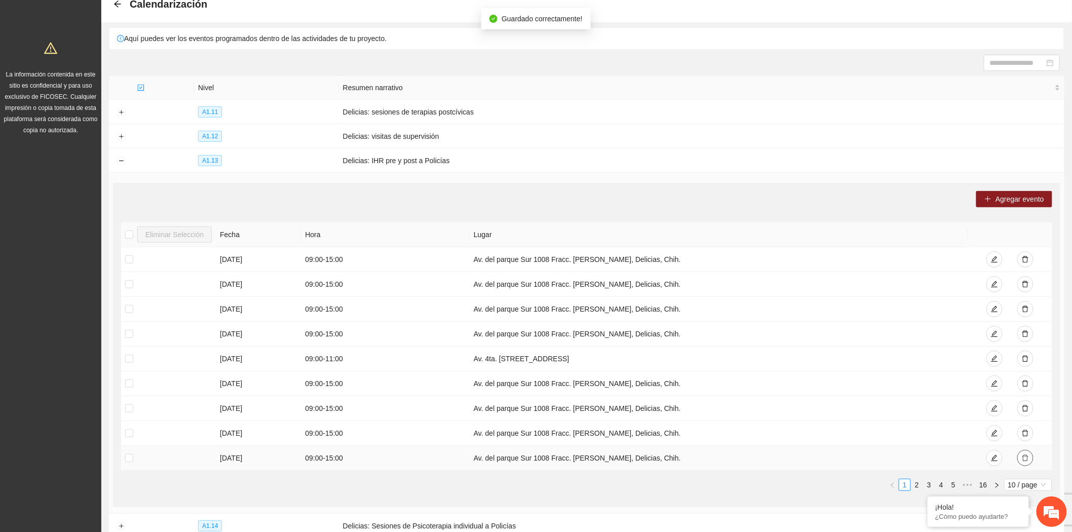
click at [1023, 462] on span "delete" at bounding box center [1025, 458] width 7 height 8
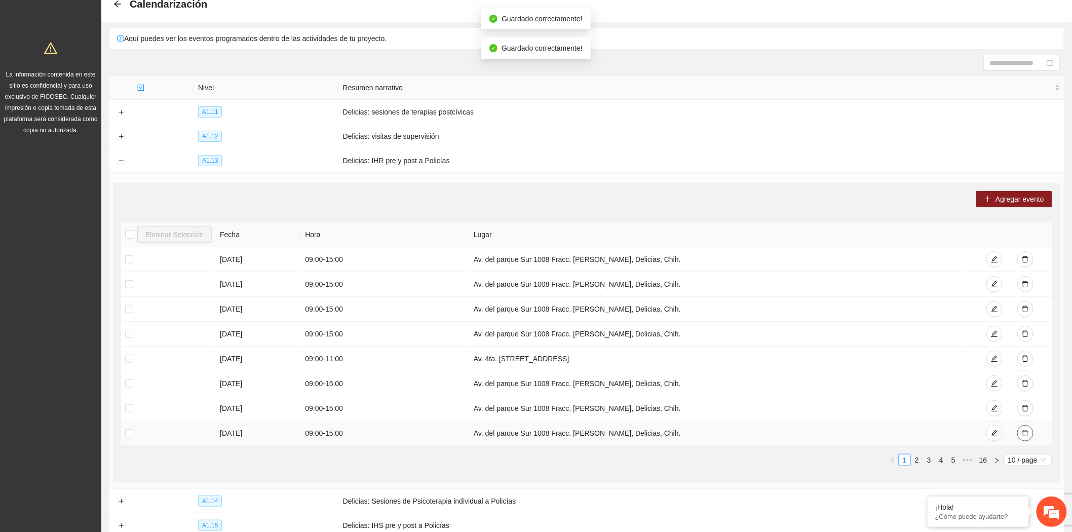
click at [1025, 434] on icon "delete" at bounding box center [1025, 433] width 7 height 7
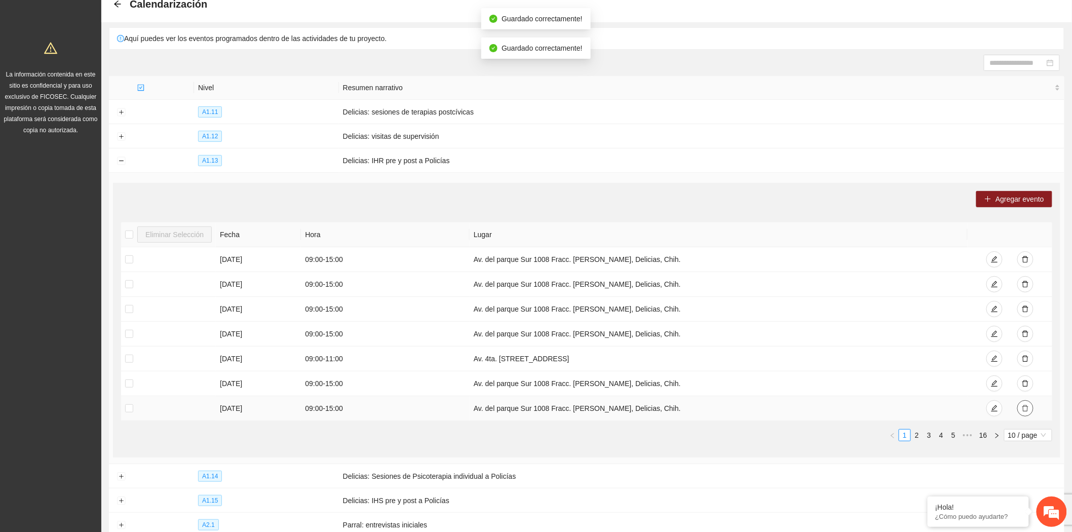
click at [1024, 413] on span "delete" at bounding box center [1025, 409] width 7 height 8
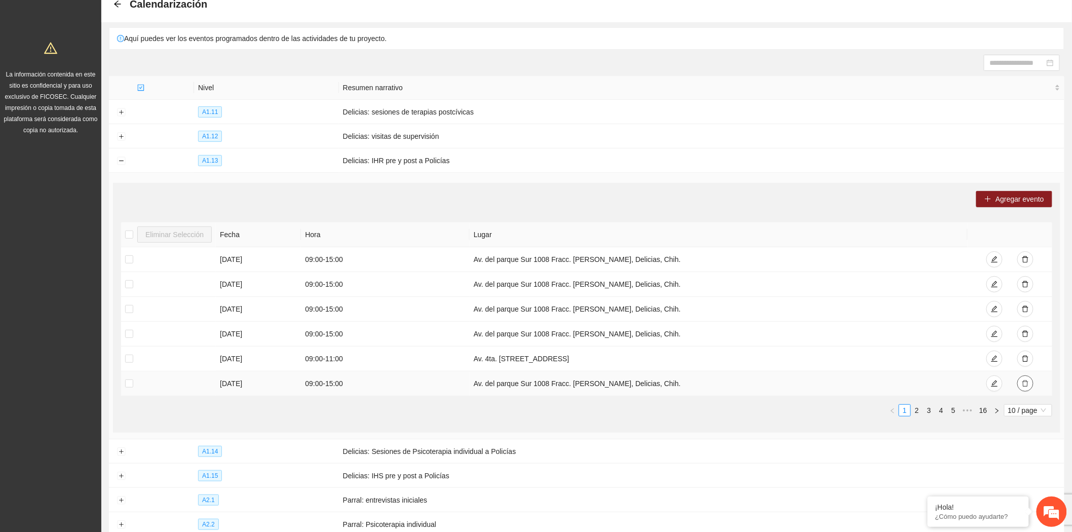
click at [1026, 382] on icon "delete" at bounding box center [1025, 383] width 6 height 7
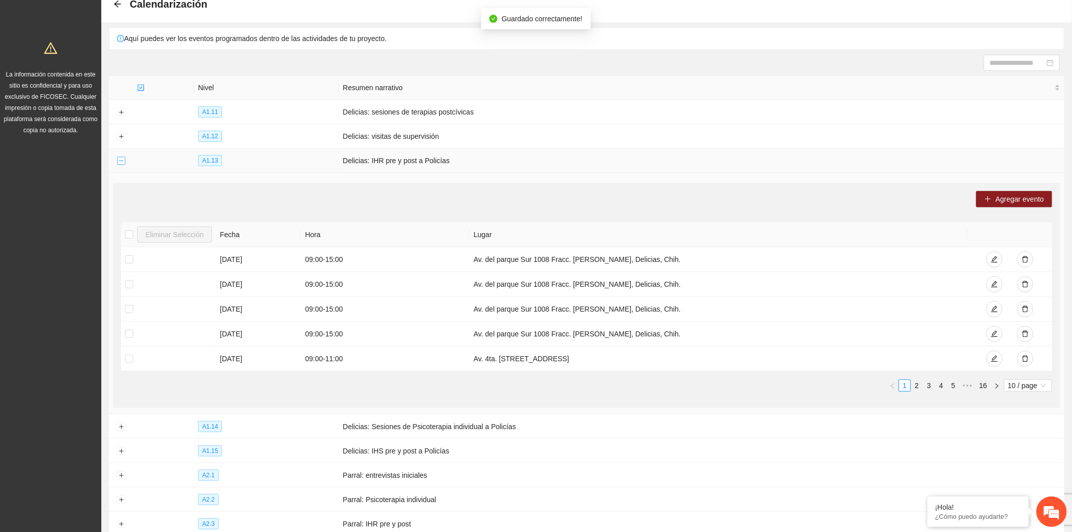
click at [122, 160] on button "Collapse row" at bounding box center [121, 161] width 8 height 8
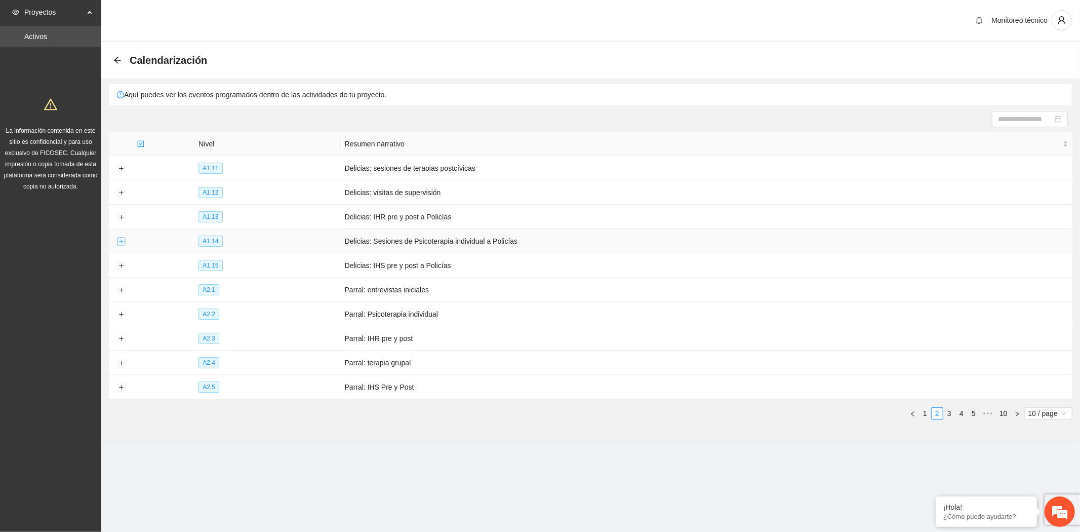
click at [122, 241] on button "Expand row" at bounding box center [121, 242] width 8 height 8
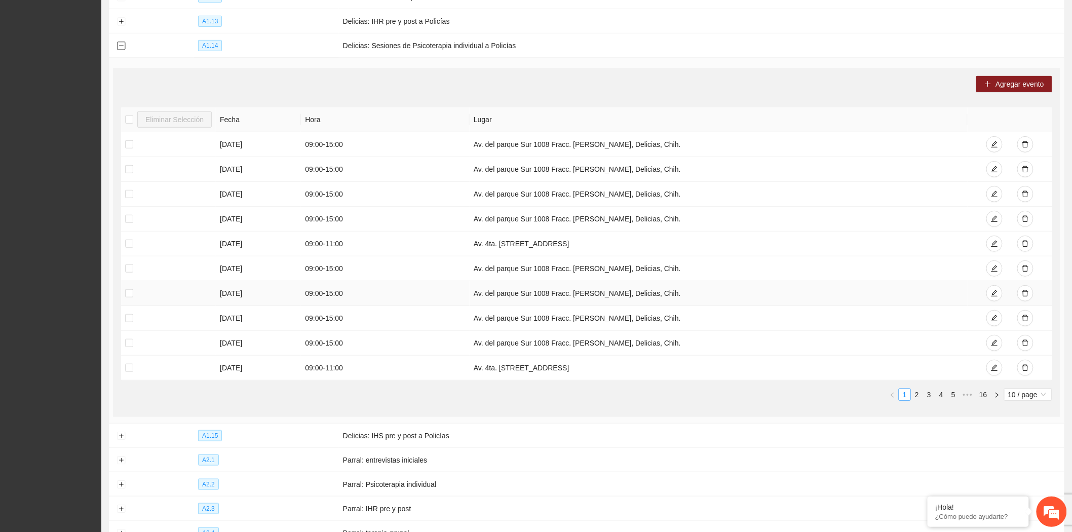
scroll to position [225, 0]
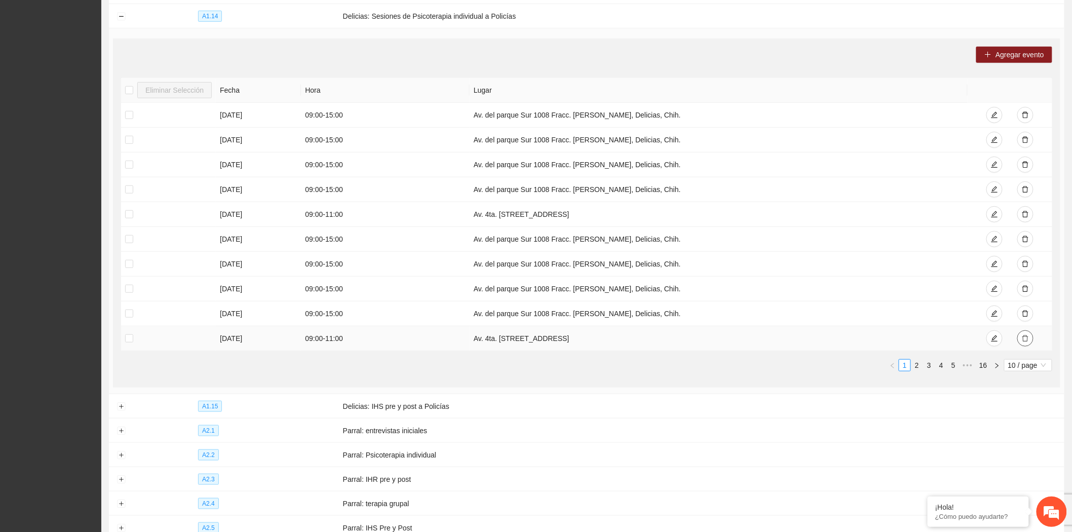
click at [1021, 337] on button "button" at bounding box center [1025, 338] width 16 height 16
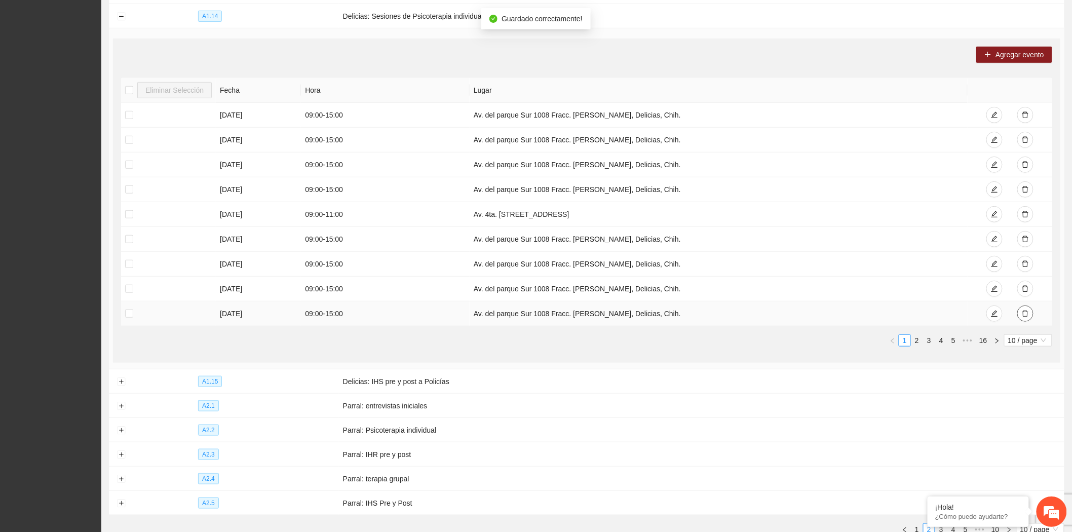
click at [1025, 317] on icon "delete" at bounding box center [1025, 313] width 7 height 7
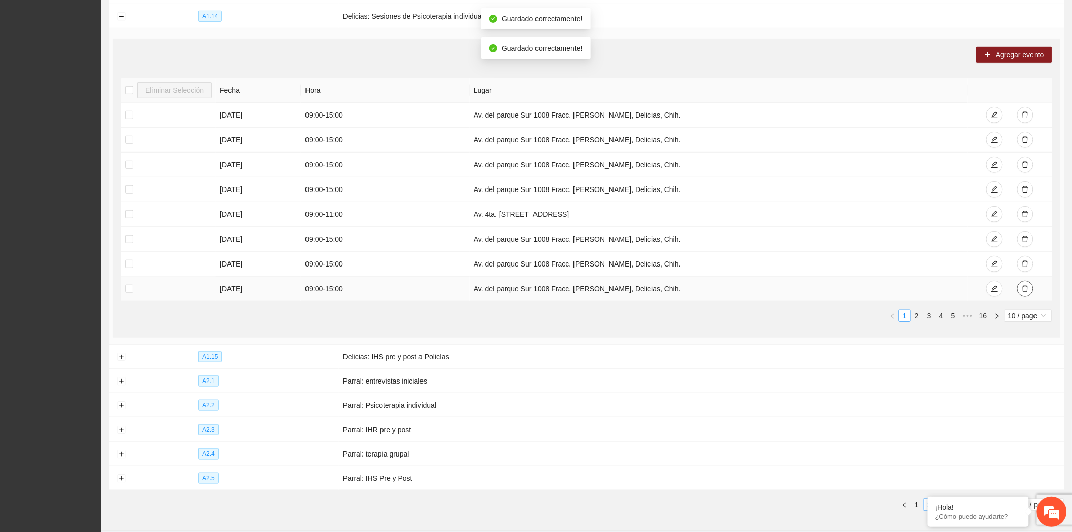
click at [1023, 291] on icon "delete" at bounding box center [1025, 289] width 6 height 7
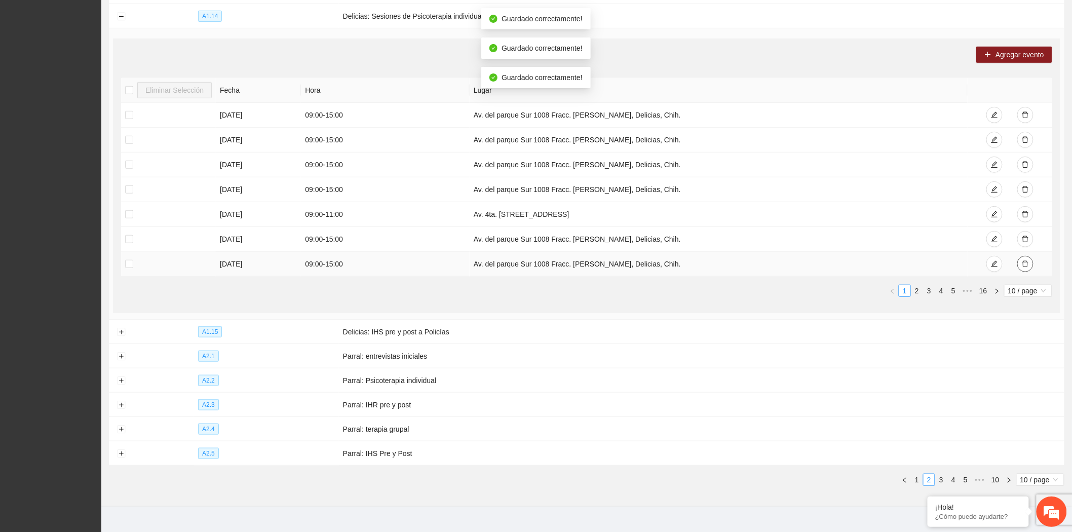
click at [1025, 261] on icon "delete" at bounding box center [1025, 263] width 7 height 7
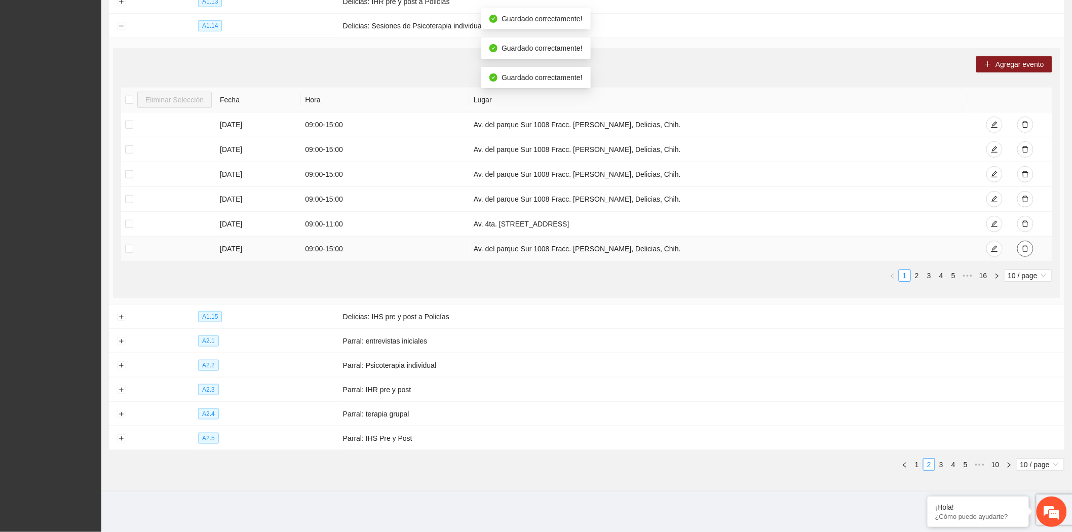
click at [1027, 241] on button "button" at bounding box center [1025, 249] width 16 height 16
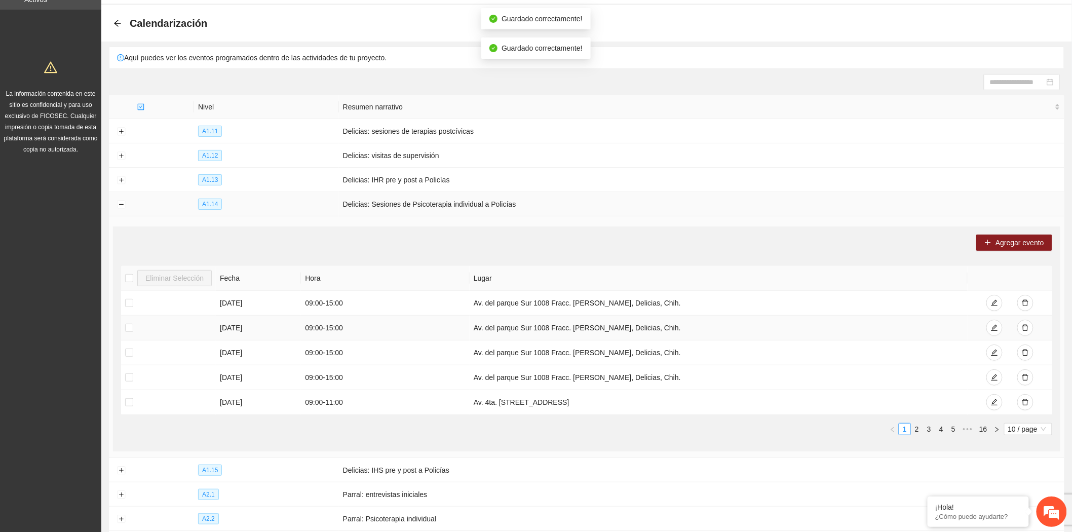
scroll to position [24, 0]
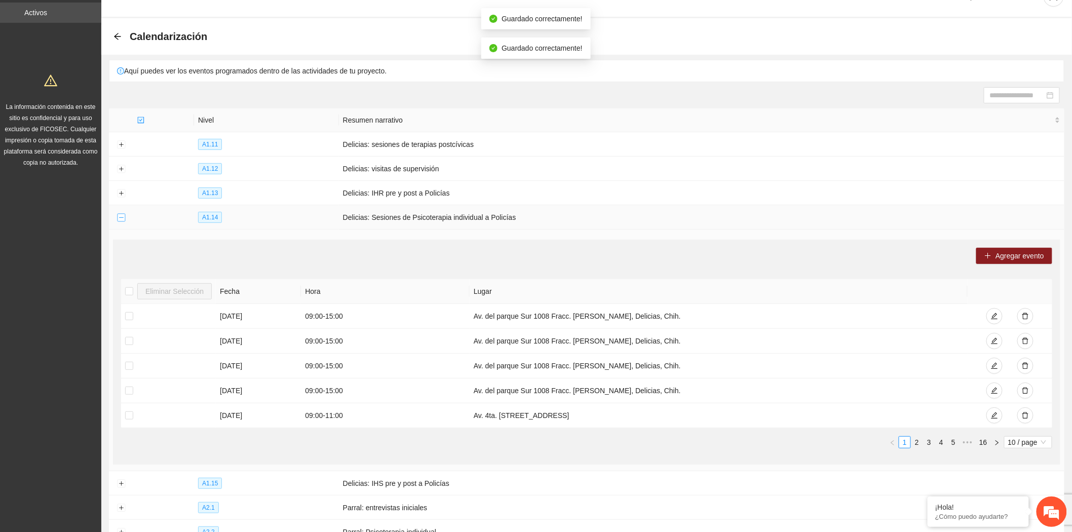
click at [120, 219] on button "Collapse row" at bounding box center [121, 218] width 8 height 8
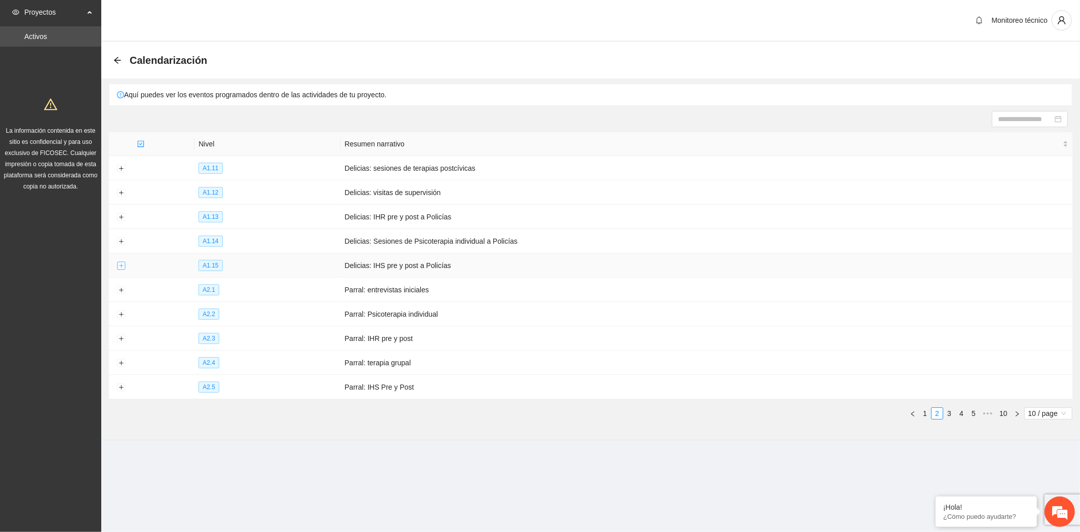
click at [120, 264] on button "Expand row" at bounding box center [121, 266] width 8 height 8
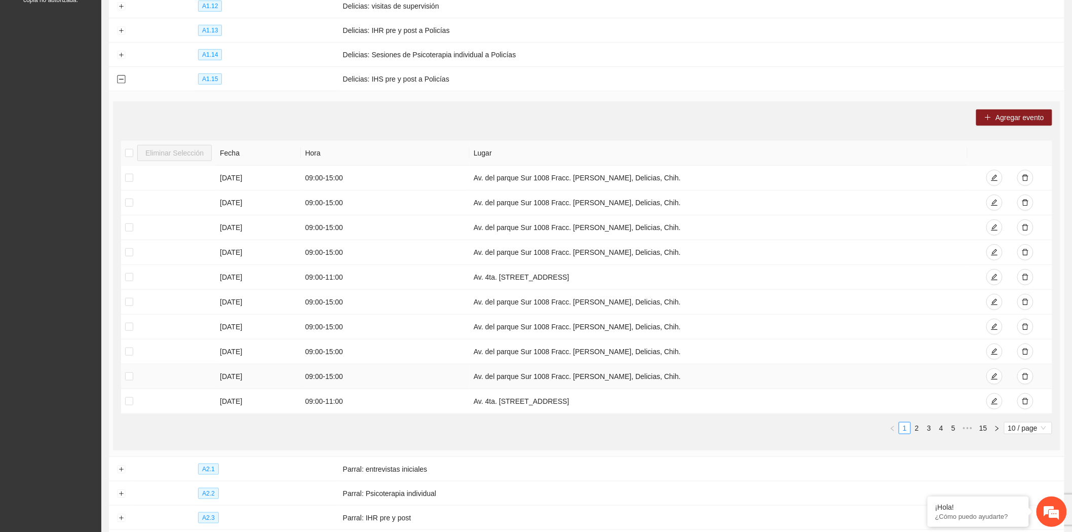
scroll to position [225, 0]
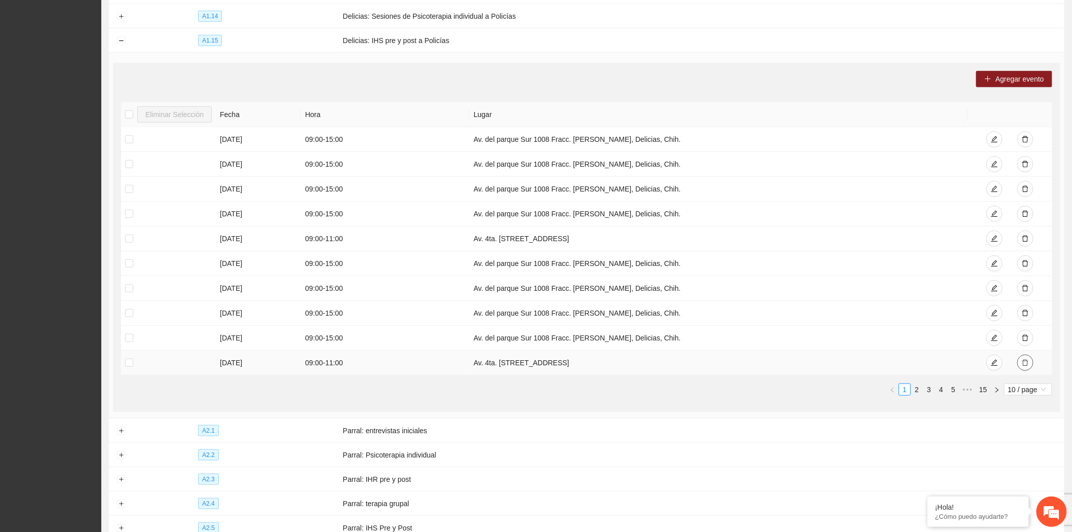
click at [1022, 364] on icon "delete" at bounding box center [1025, 362] width 7 height 7
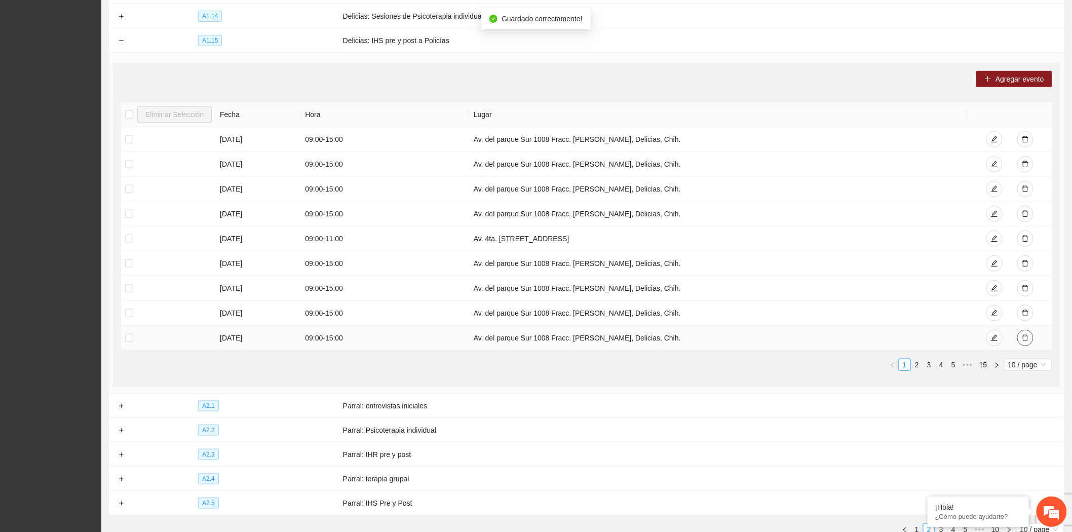
click at [1026, 342] on span "delete" at bounding box center [1025, 338] width 7 height 8
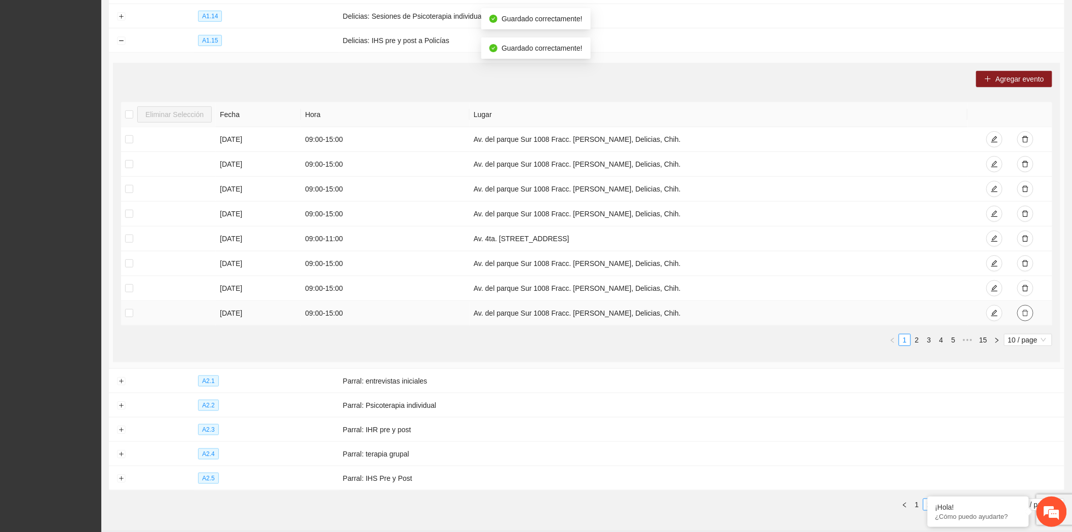
click at [1025, 317] on icon "delete" at bounding box center [1025, 312] width 7 height 7
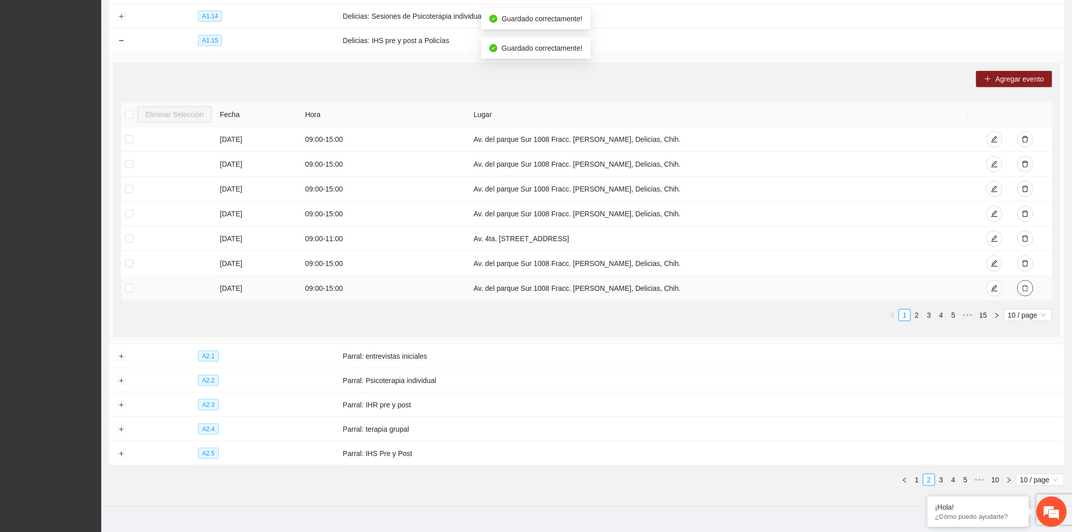
click at [1024, 285] on icon "delete" at bounding box center [1025, 288] width 7 height 7
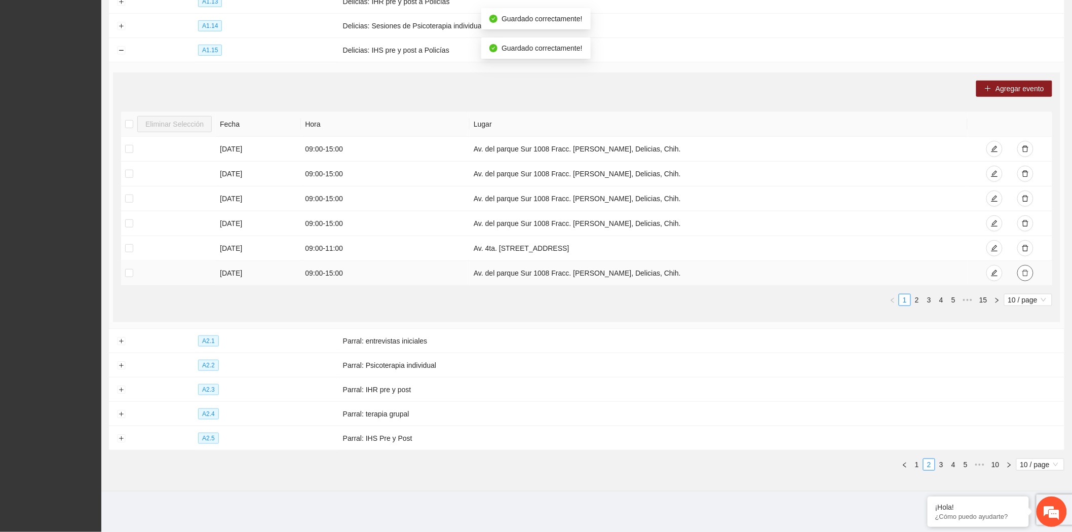
click at [1021, 265] on button "button" at bounding box center [1025, 273] width 16 height 16
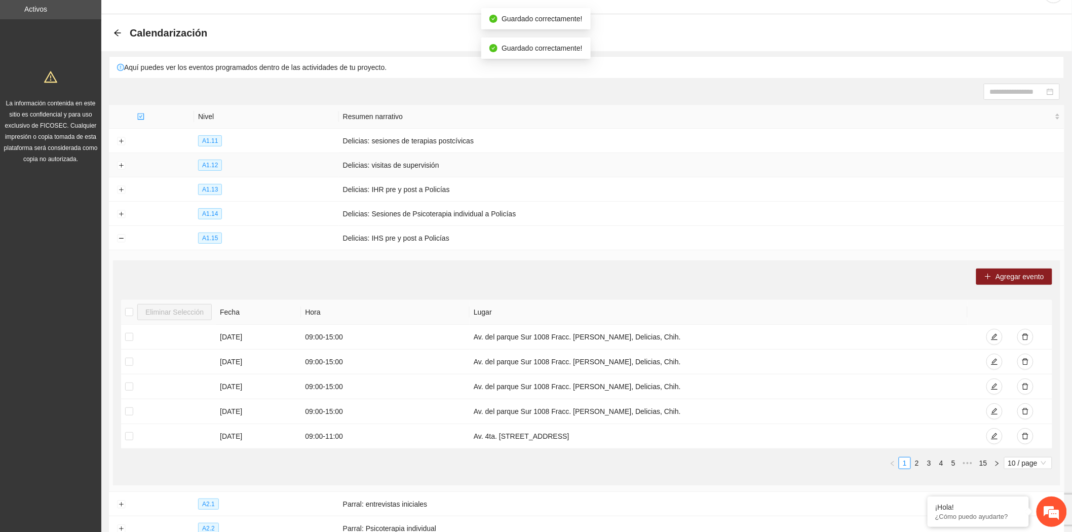
scroll to position [24, 0]
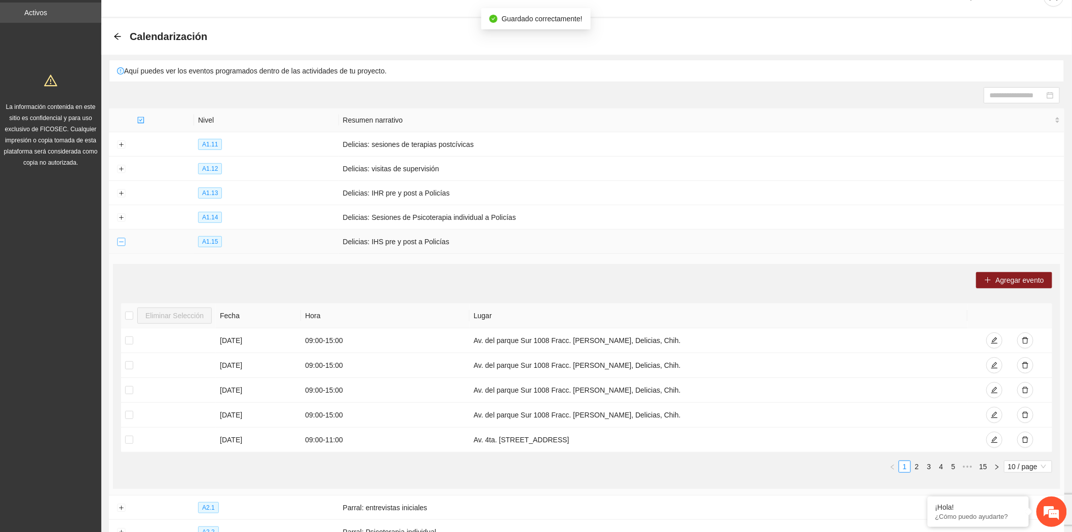
click at [119, 242] on button "Collapse row" at bounding box center [121, 242] width 8 height 8
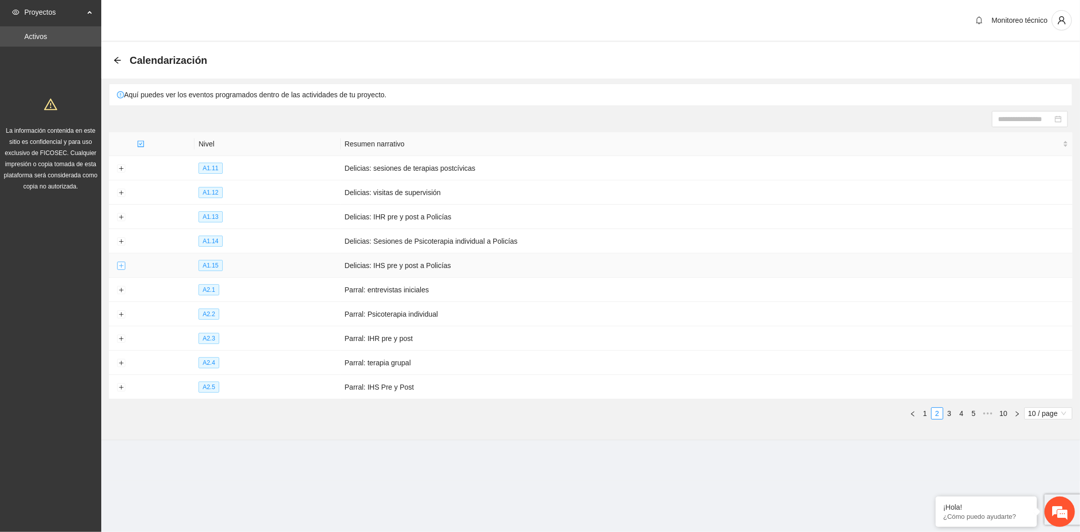
click at [119, 269] on button "Expand row" at bounding box center [121, 266] width 8 height 8
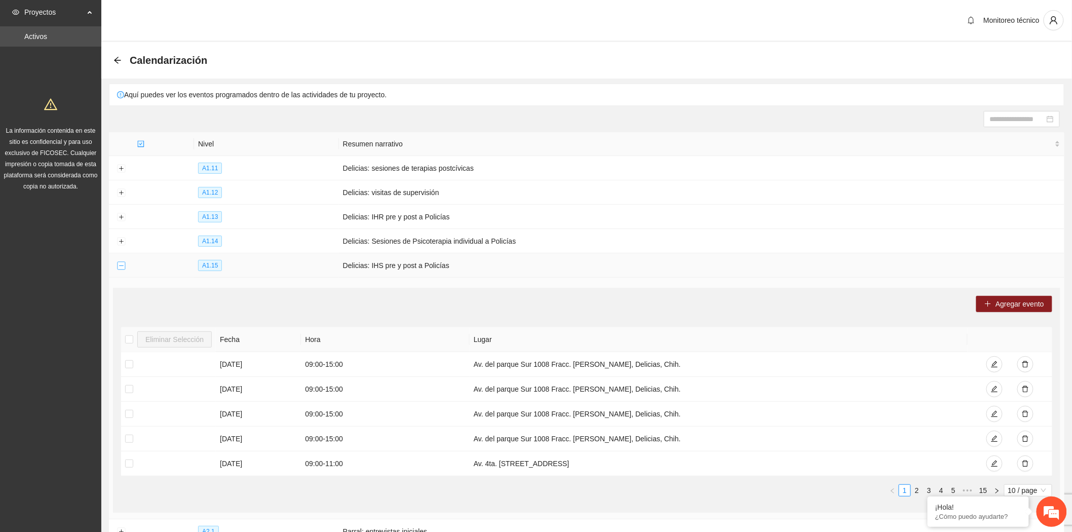
click at [119, 269] on button "Collapse row" at bounding box center [121, 266] width 8 height 8
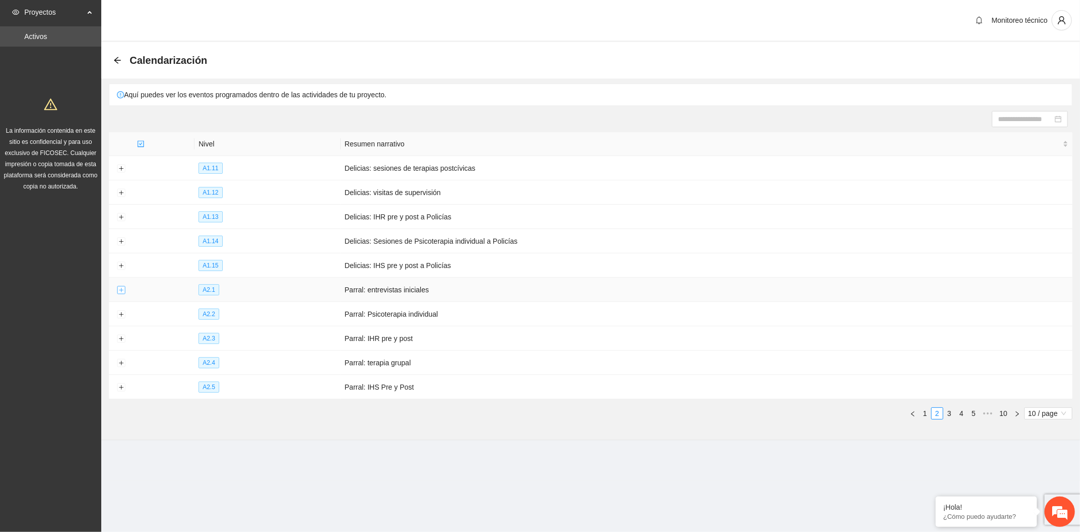
click at [119, 292] on button "Expand row" at bounding box center [121, 290] width 8 height 8
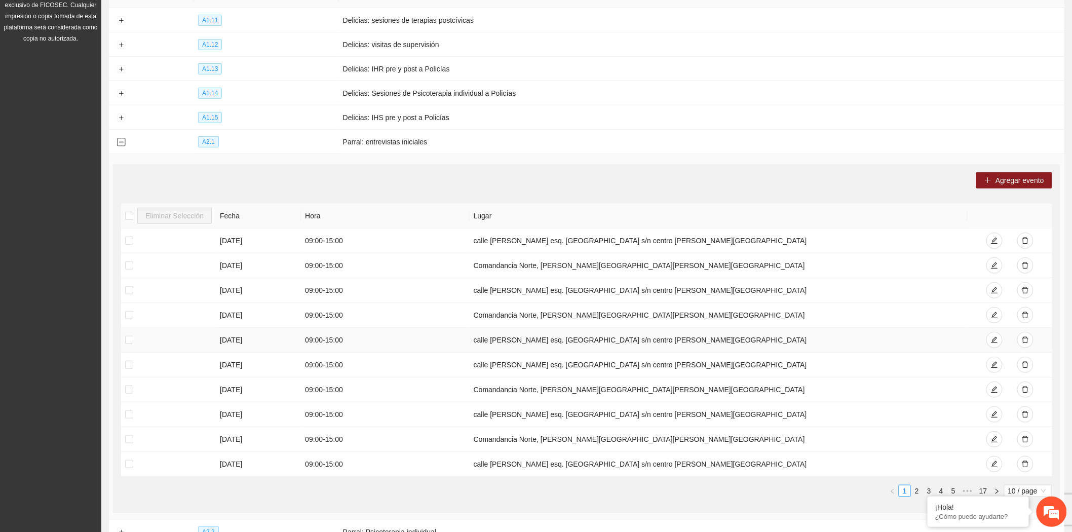
scroll to position [225, 0]
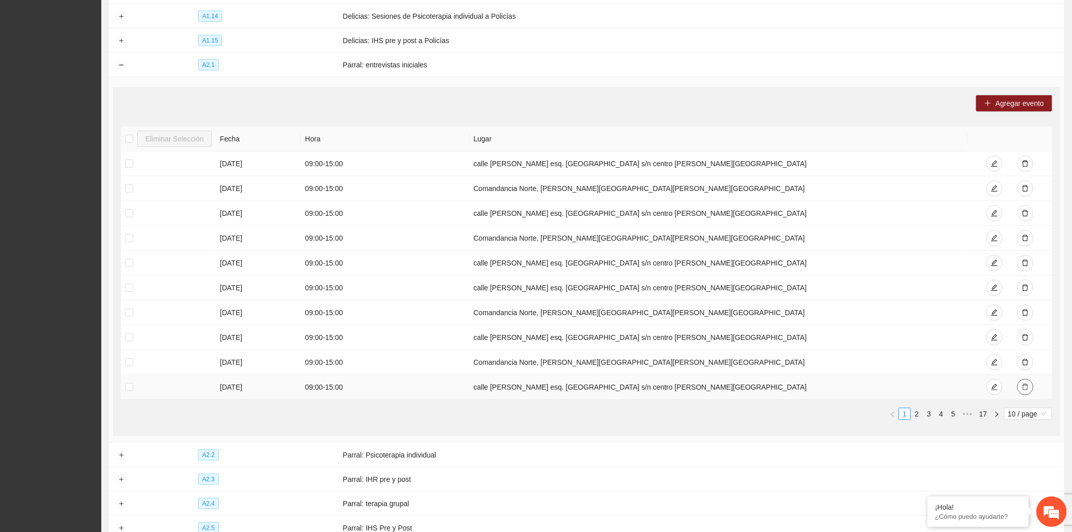
click at [1030, 388] on button "button" at bounding box center [1025, 387] width 16 height 16
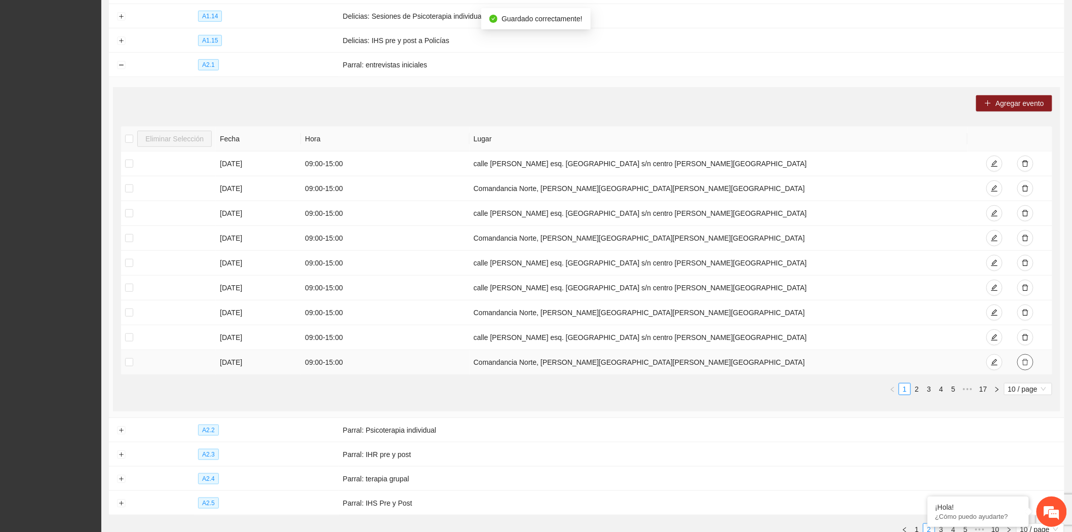
click at [1025, 362] on icon "delete" at bounding box center [1025, 362] width 6 height 7
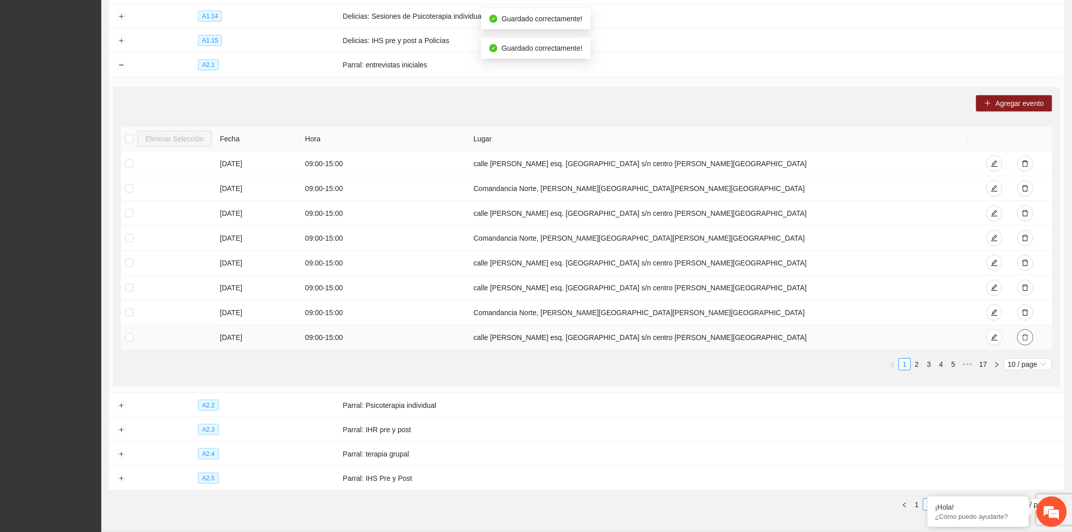
click at [1026, 340] on icon "delete" at bounding box center [1025, 337] width 7 height 7
click at [1026, 316] on icon "delete" at bounding box center [1025, 312] width 7 height 7
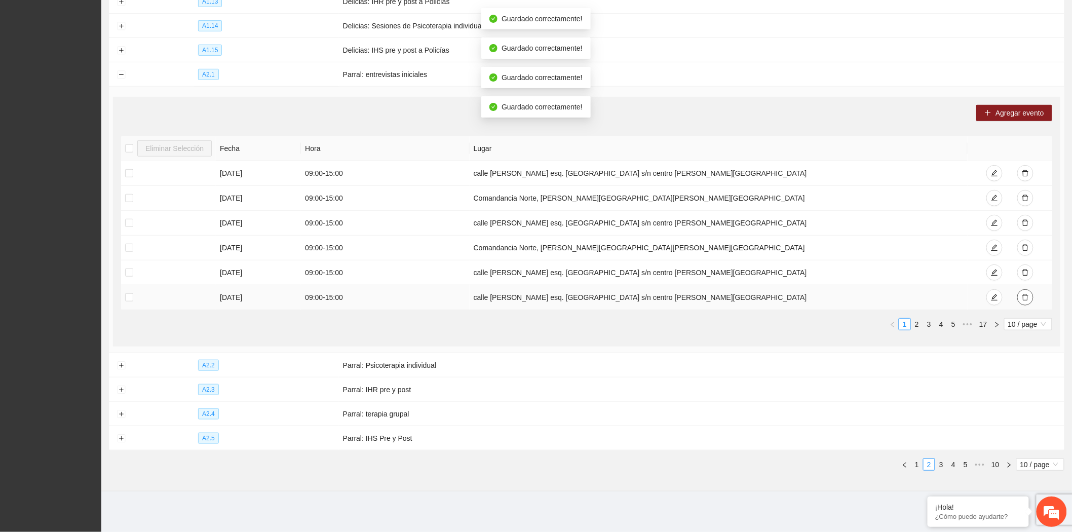
click at [1024, 292] on button "button" at bounding box center [1025, 297] width 16 height 16
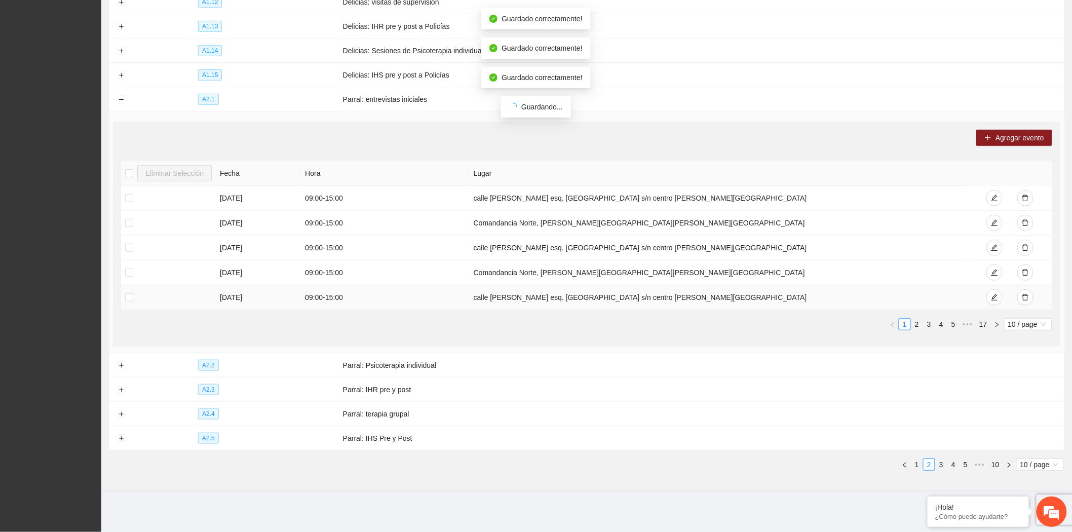
scroll to position [193, 0]
click at [1027, 300] on span "delete" at bounding box center [1025, 298] width 7 height 8
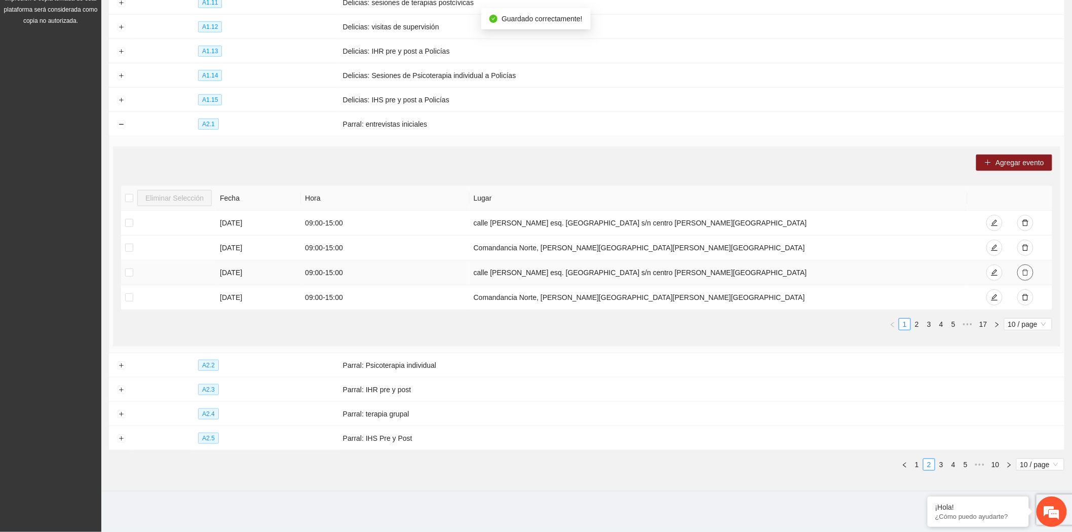
scroll to position [168, 0]
click at [1022, 295] on icon "delete" at bounding box center [1025, 297] width 7 height 7
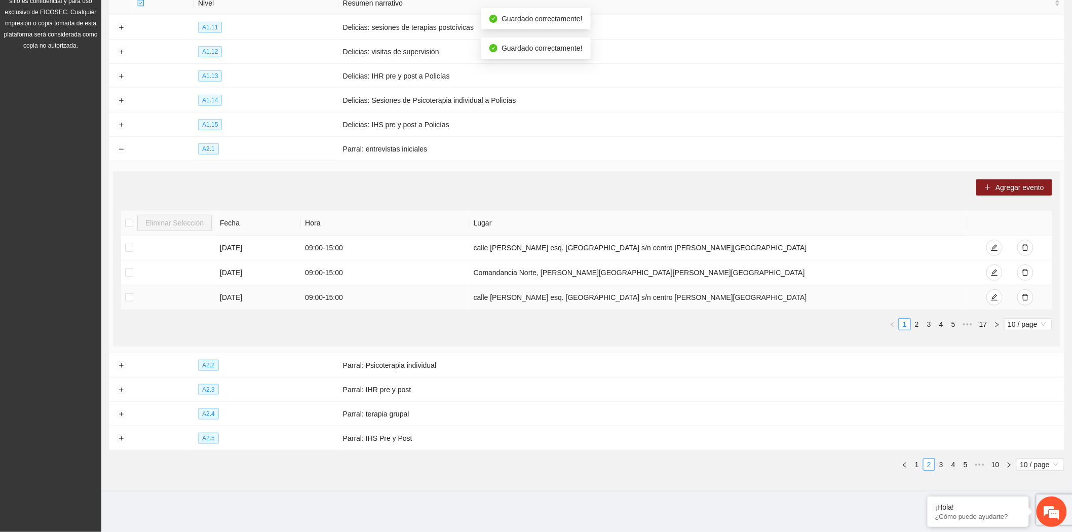
scroll to position [143, 0]
click at [121, 149] on button "Collapse row" at bounding box center [121, 149] width 8 height 8
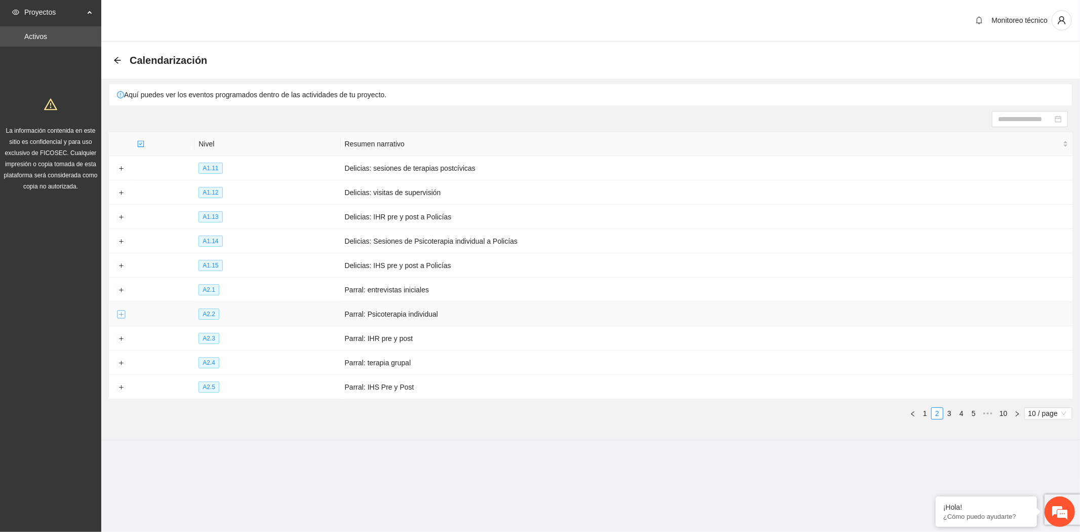
click at [120, 313] on button "Expand row" at bounding box center [121, 315] width 8 height 8
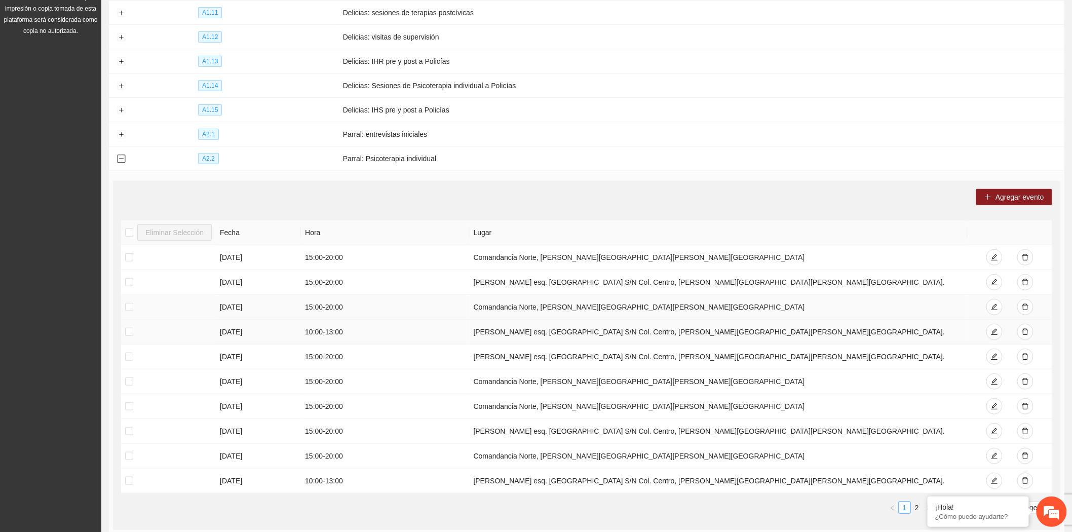
scroll to position [169, 0]
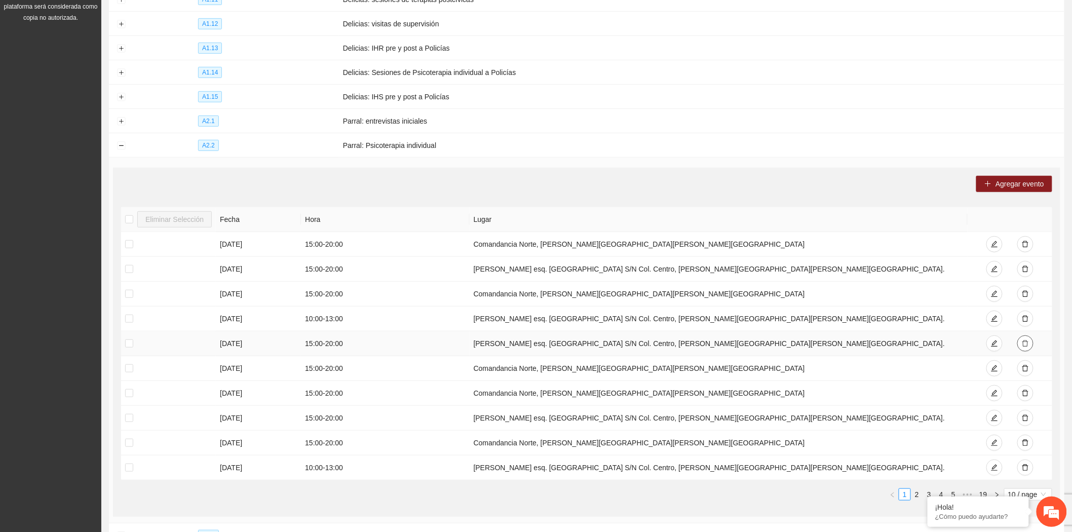
click at [1028, 345] on icon "delete" at bounding box center [1025, 343] width 7 height 7
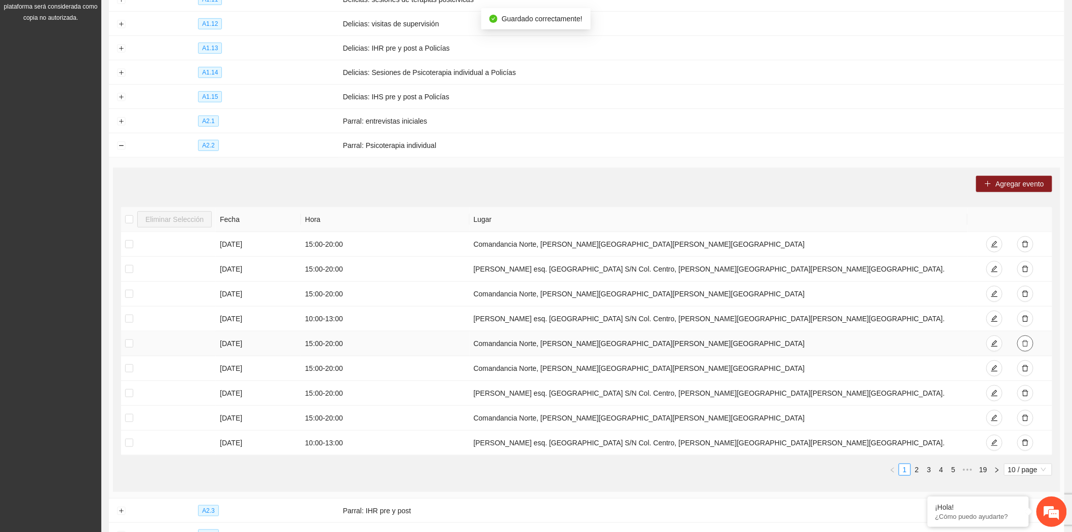
click at [1028, 345] on icon "delete" at bounding box center [1025, 343] width 7 height 7
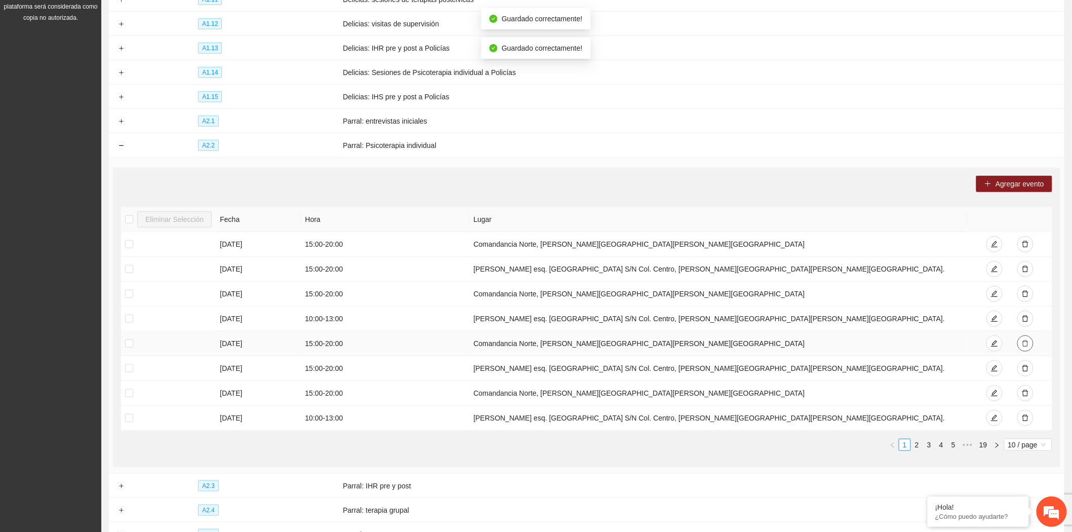
click at [1028, 345] on icon "delete" at bounding box center [1025, 343] width 7 height 7
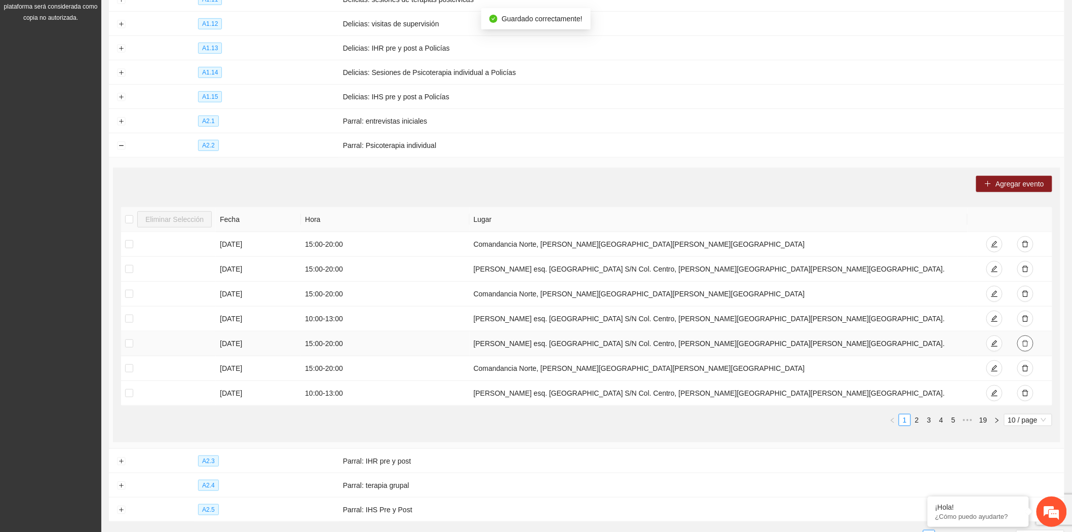
click at [1028, 345] on icon "delete" at bounding box center [1025, 343] width 7 height 7
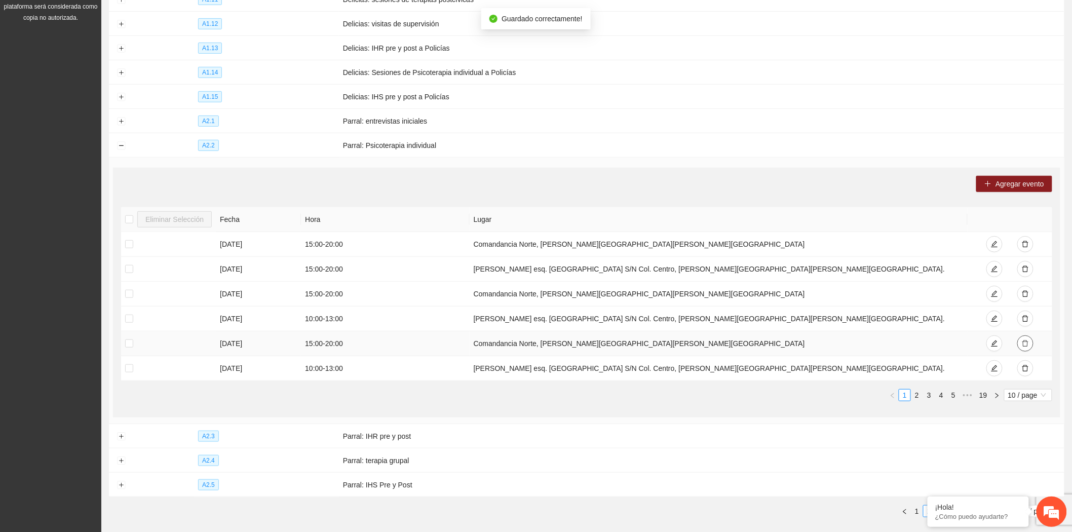
click at [1028, 345] on icon "delete" at bounding box center [1025, 343] width 7 height 7
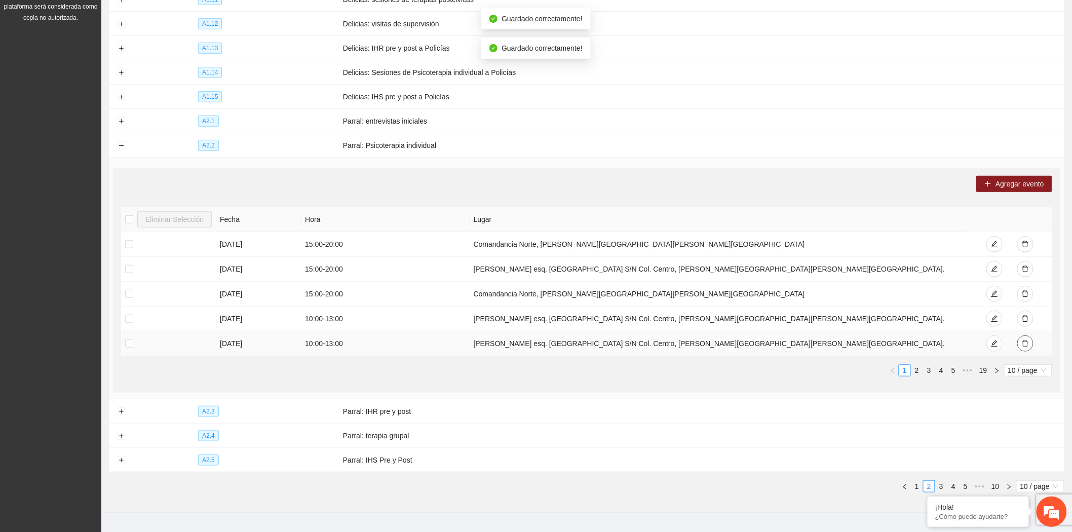
click at [1028, 345] on icon "delete" at bounding box center [1025, 343] width 7 height 7
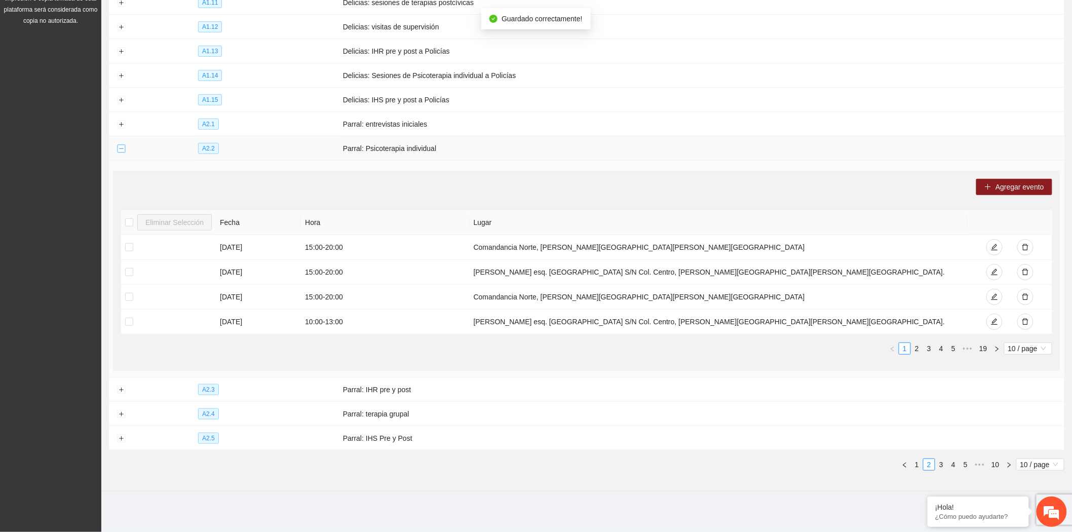
click at [121, 148] on button "Collapse row" at bounding box center [121, 149] width 8 height 8
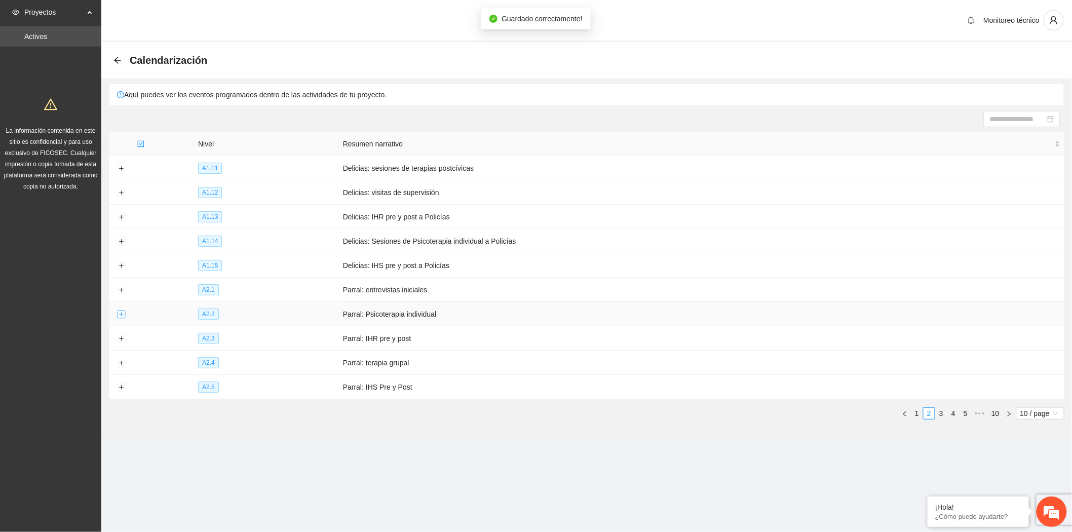
scroll to position [0, 0]
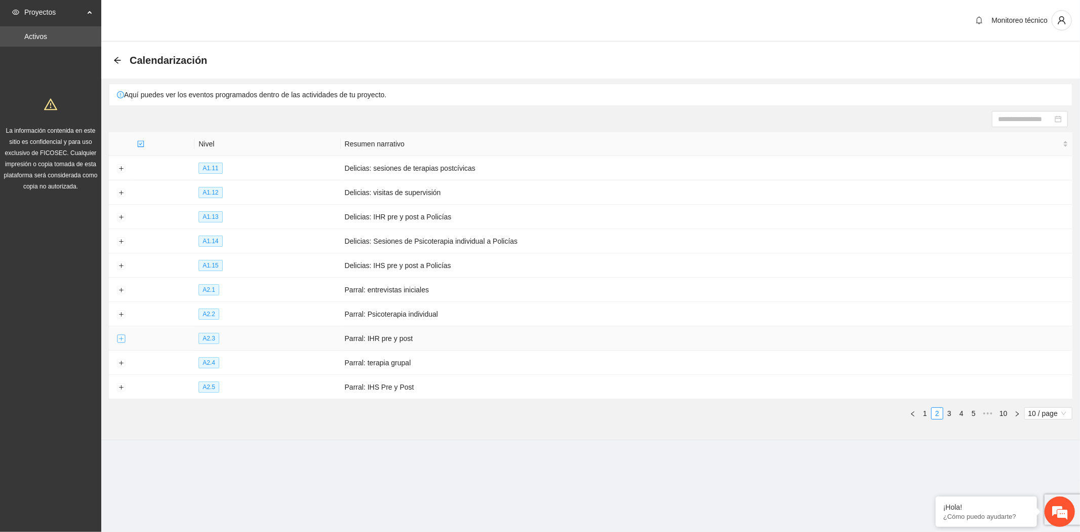
click at [122, 339] on button "Expand row" at bounding box center [121, 339] width 8 height 8
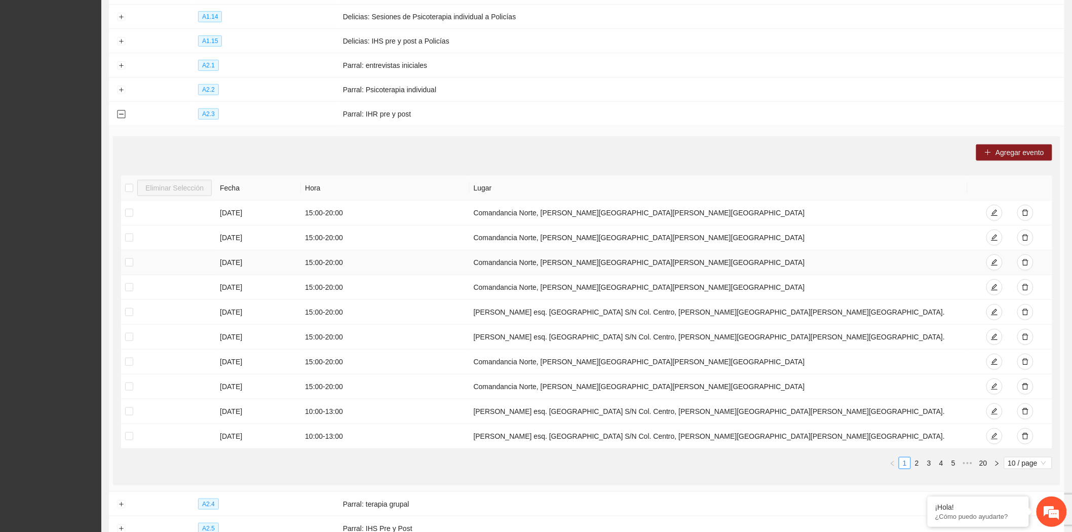
scroll to position [225, 0]
click at [1024, 212] on icon "delete" at bounding box center [1025, 212] width 6 height 7
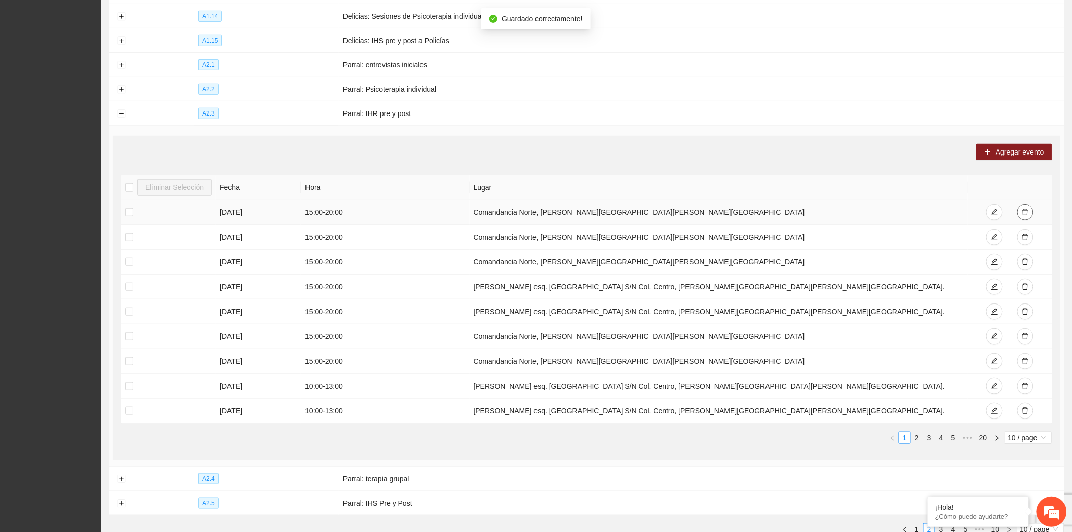
click at [1024, 212] on icon "delete" at bounding box center [1025, 212] width 6 height 7
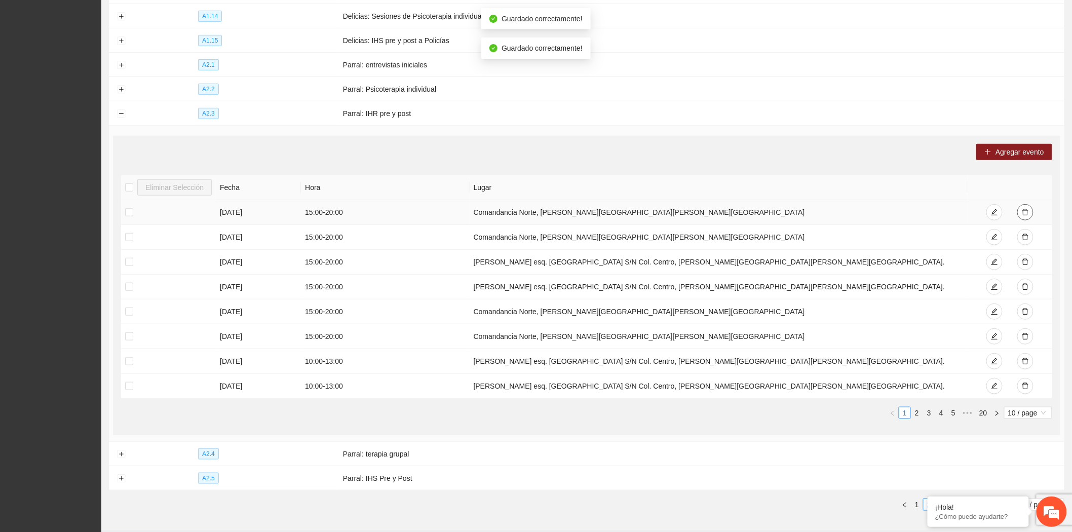
click at [1024, 212] on icon "delete" at bounding box center [1025, 212] width 6 height 7
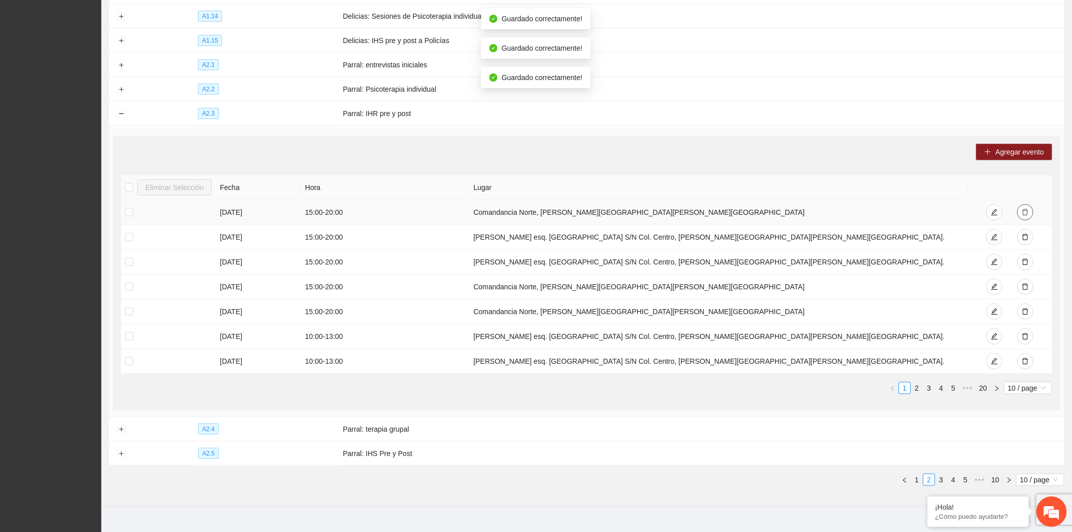
click at [1024, 212] on icon "delete" at bounding box center [1025, 212] width 6 height 7
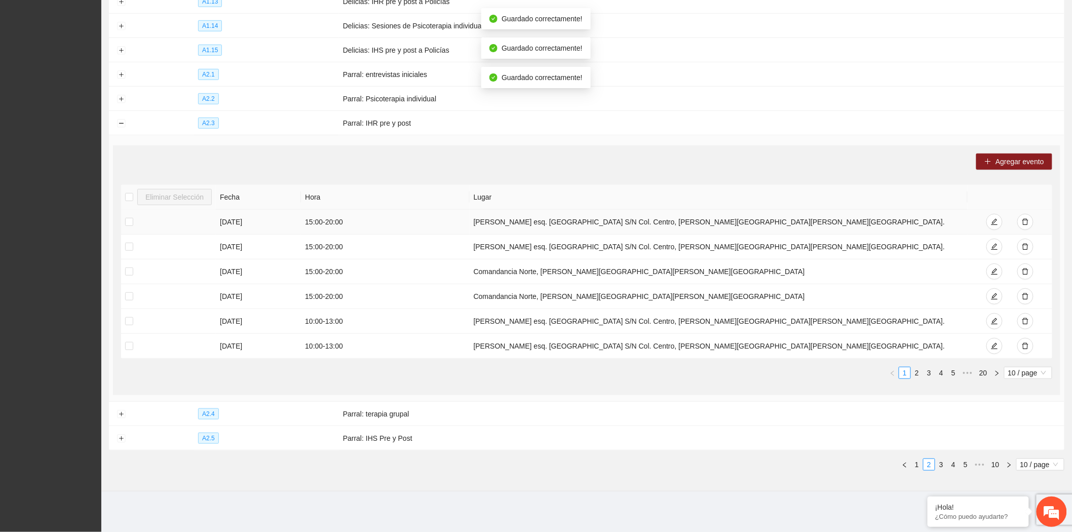
click at [1024, 212] on td at bounding box center [1009, 222] width 85 height 25
click at [1025, 221] on icon "delete" at bounding box center [1025, 221] width 7 height 7
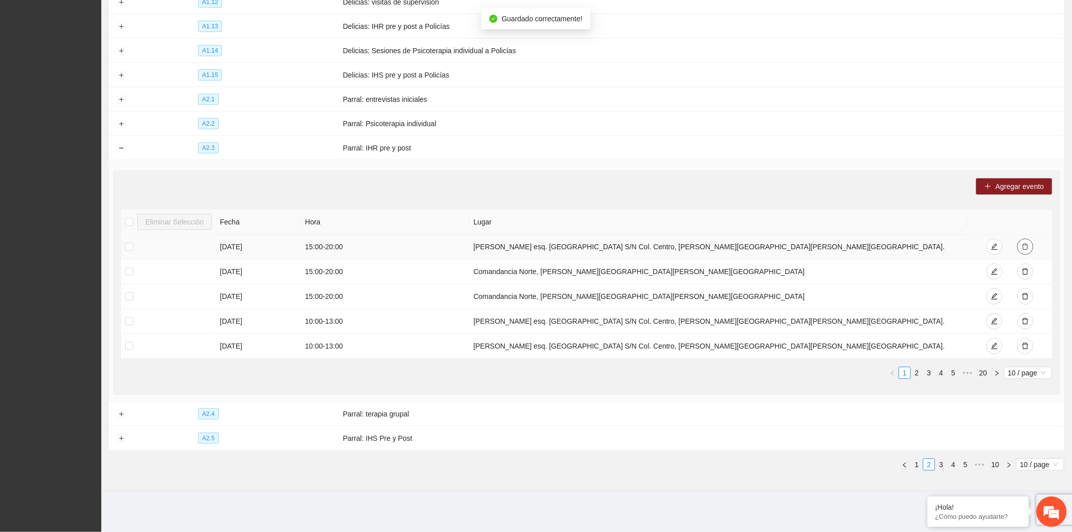
click at [1028, 249] on icon "delete" at bounding box center [1025, 246] width 7 height 7
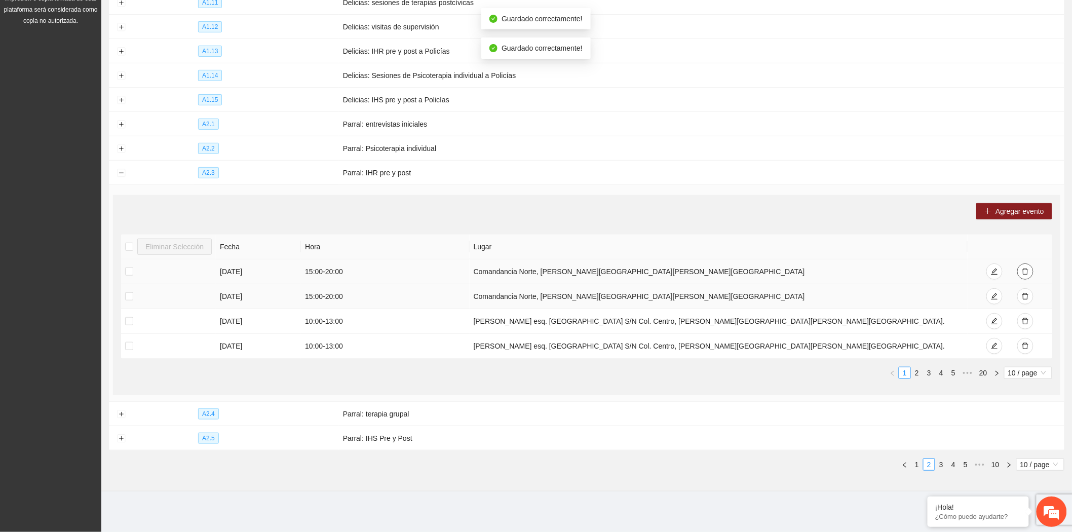
scroll to position [168, 0]
click at [1026, 266] on button "button" at bounding box center [1025, 271] width 16 height 16
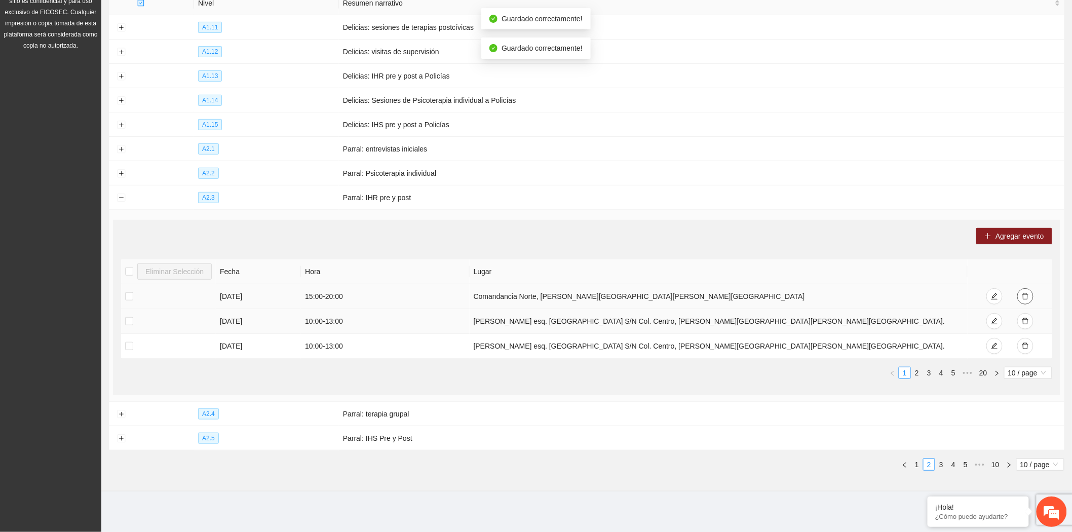
click at [1025, 295] on icon "delete" at bounding box center [1025, 296] width 7 height 7
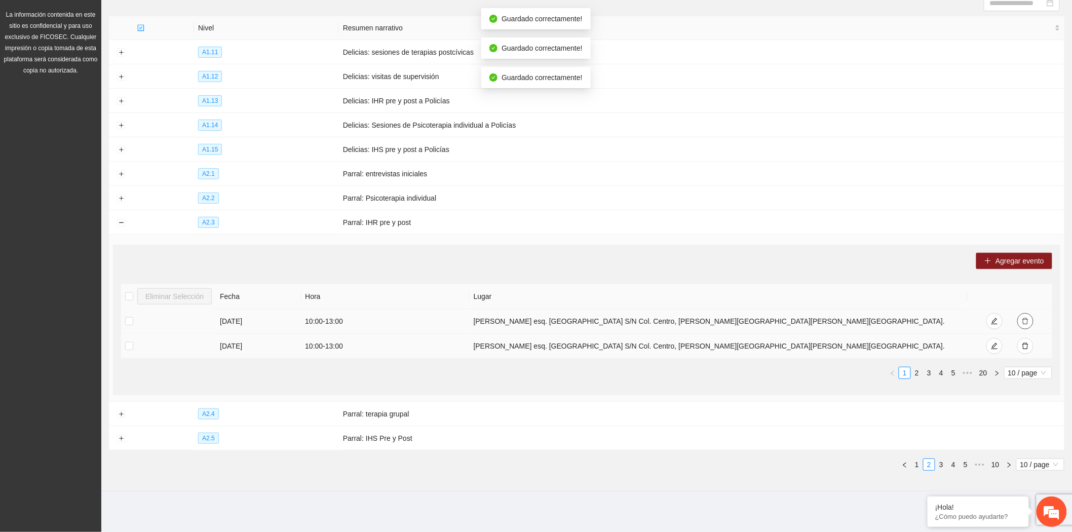
scroll to position [118, 0]
click at [1024, 321] on icon "delete" at bounding box center [1025, 321] width 7 height 7
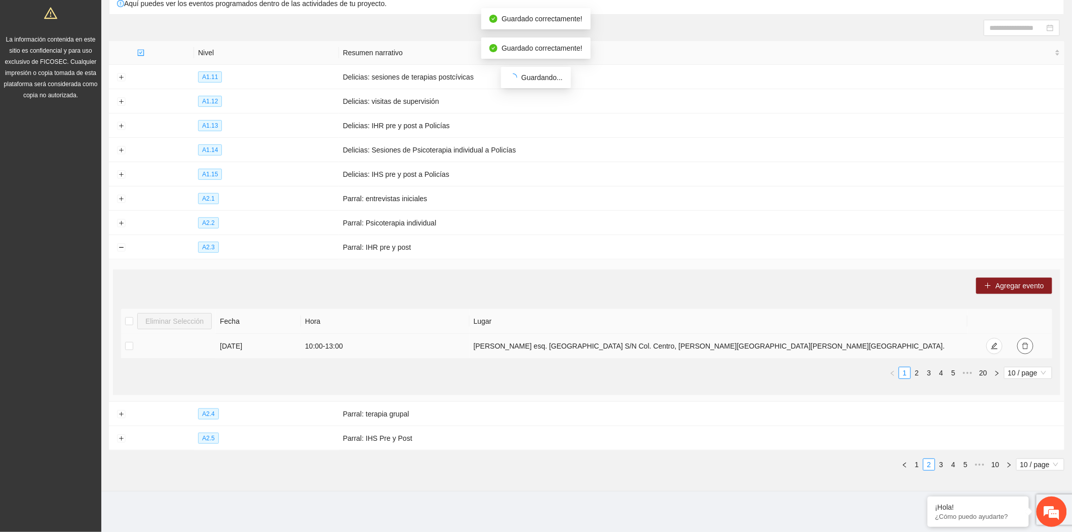
scroll to position [93, 0]
click at [1027, 345] on icon "delete" at bounding box center [1025, 345] width 7 height 7
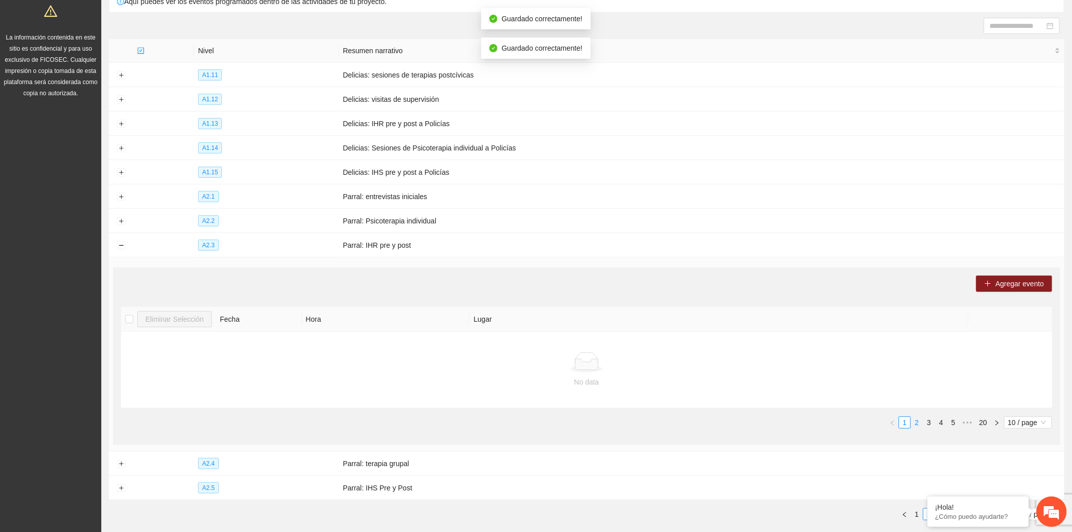
click at [915, 421] on link "2" at bounding box center [916, 422] width 11 height 11
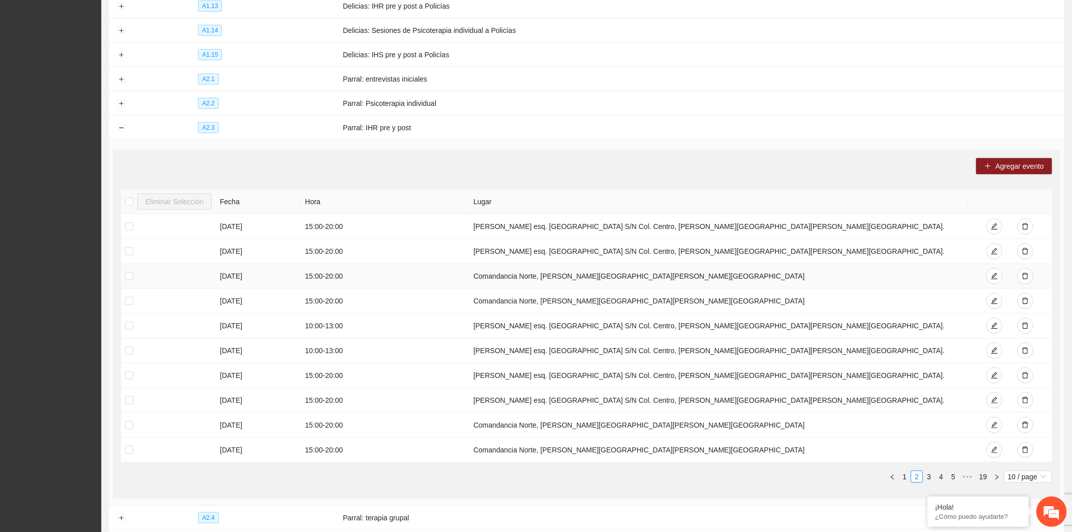
scroll to position [262, 0]
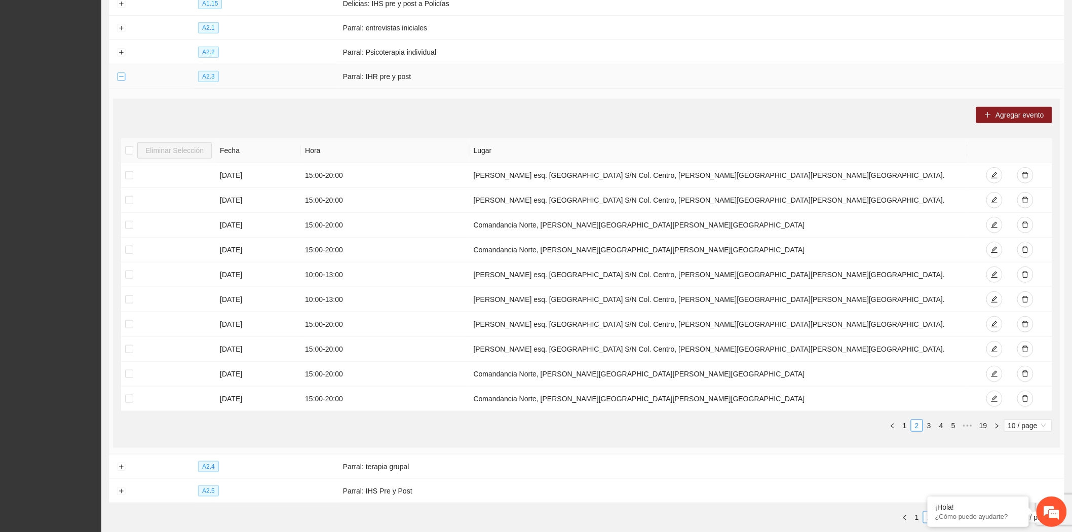
click at [122, 81] on button "Collapse row" at bounding box center [121, 77] width 8 height 8
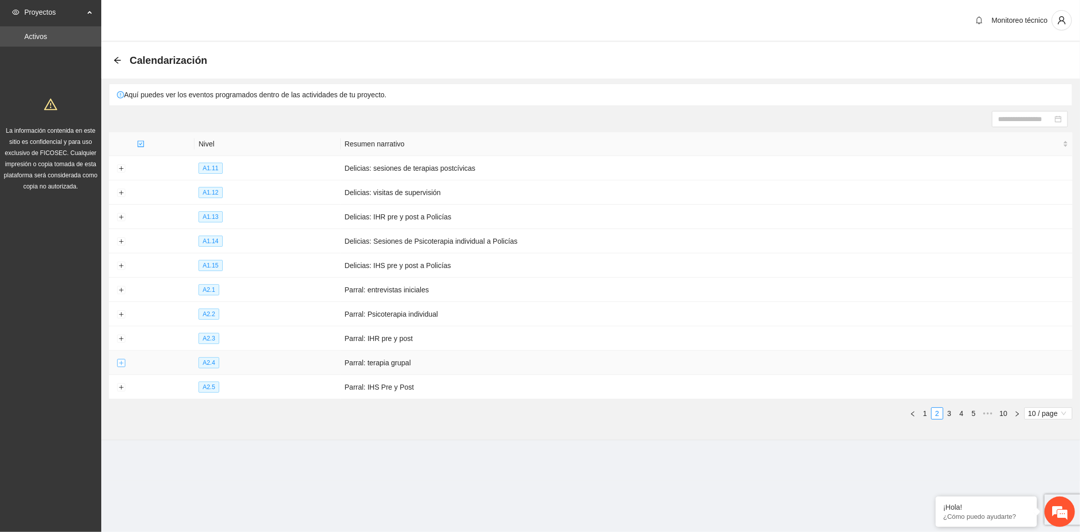
click at [120, 367] on button "Expand row" at bounding box center [121, 363] width 8 height 8
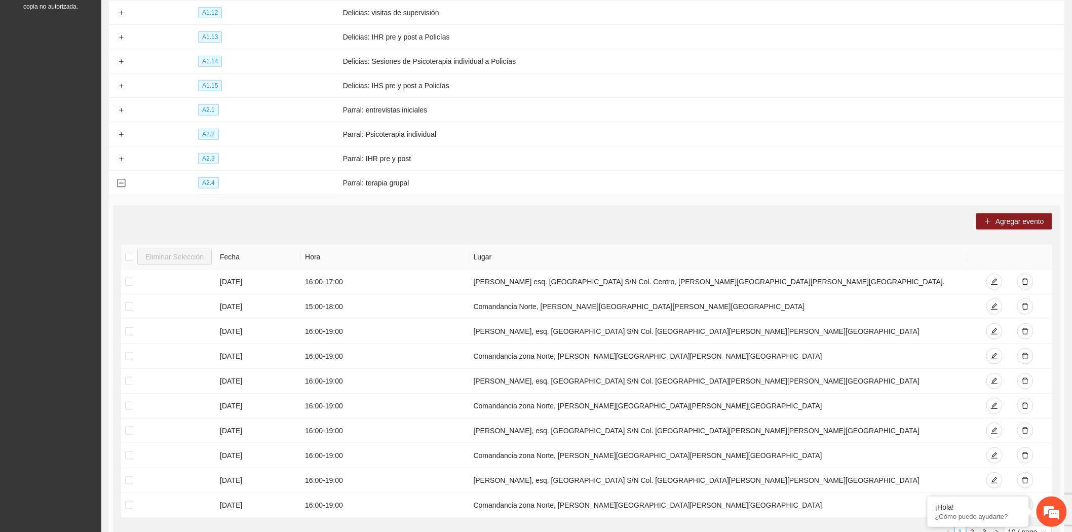
scroll to position [169, 0]
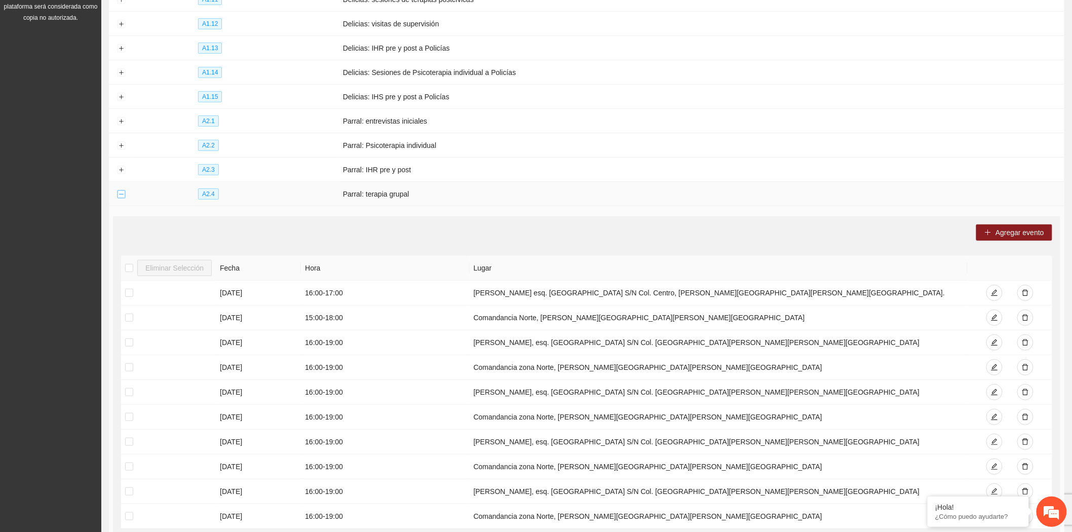
click at [119, 195] on button "Collapse row" at bounding box center [121, 194] width 8 height 8
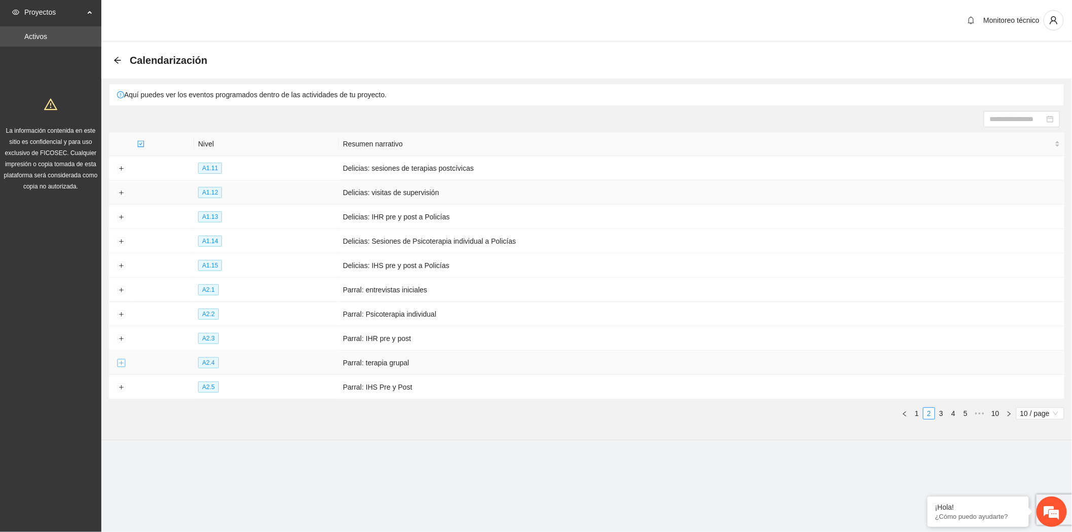
scroll to position [0, 0]
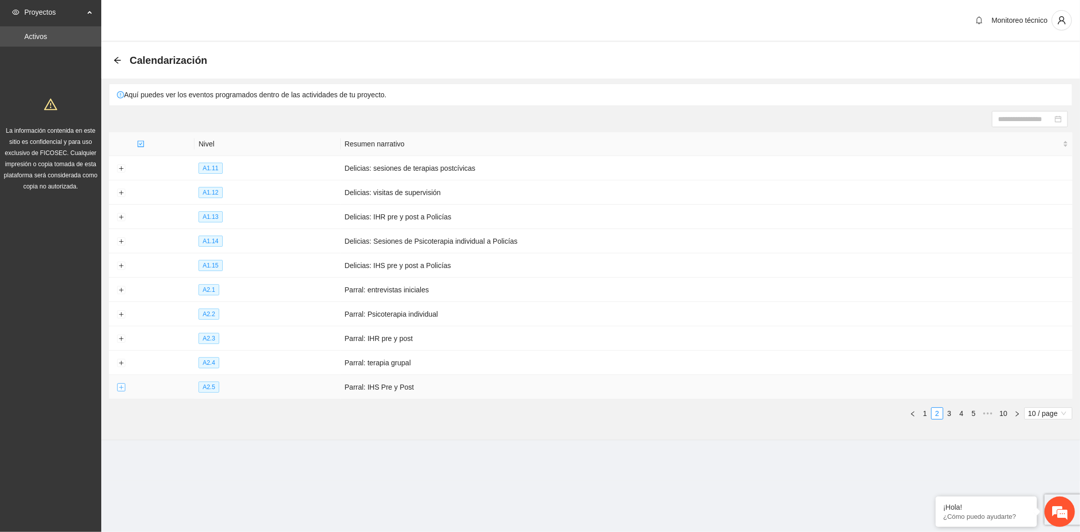
click at [120, 391] on button "Expand row" at bounding box center [121, 387] width 8 height 8
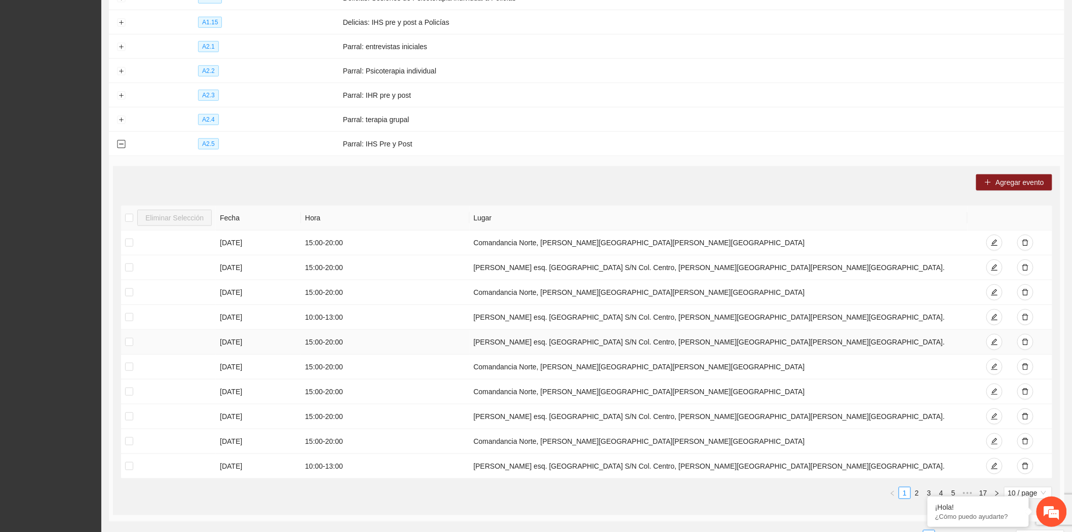
scroll to position [281, 0]
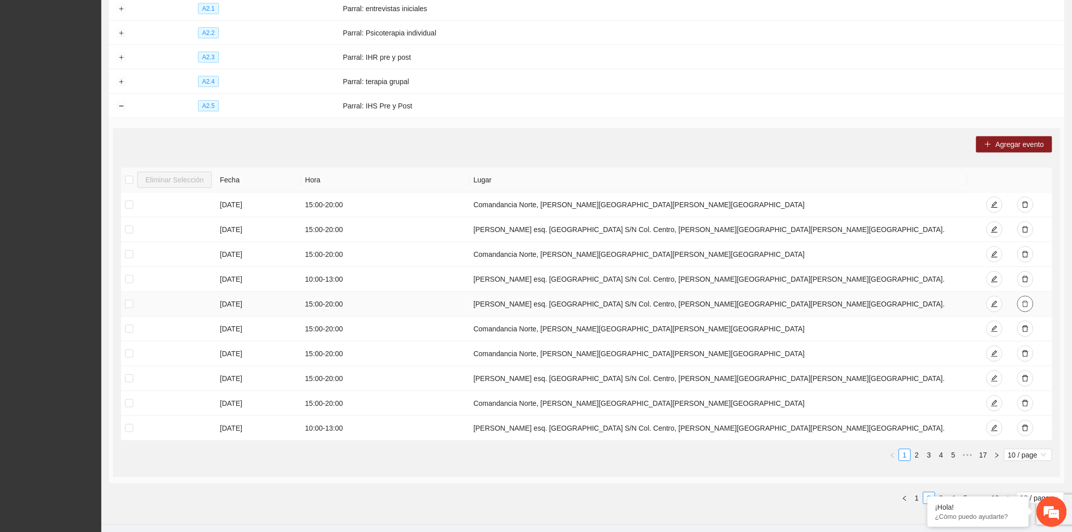
click at [1025, 308] on span "delete" at bounding box center [1025, 304] width 7 height 8
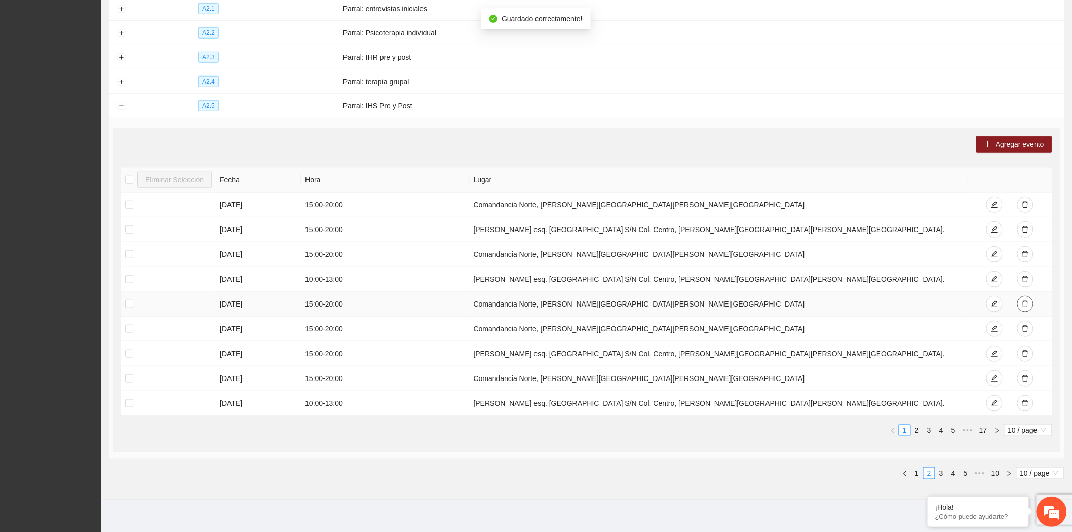
click at [1025, 308] on span "delete" at bounding box center [1025, 304] width 7 height 8
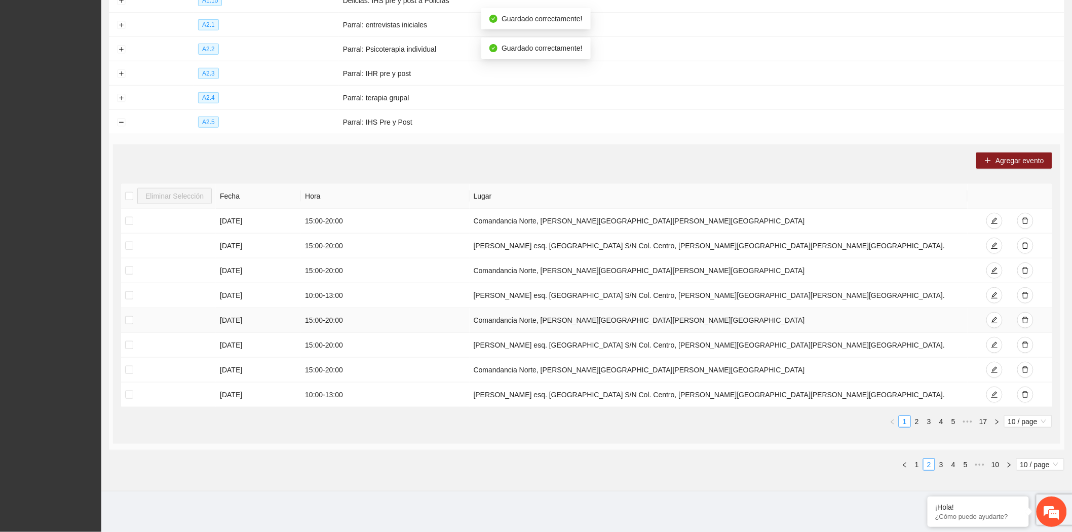
click at [1025, 310] on td at bounding box center [1009, 320] width 85 height 25
click at [1027, 317] on icon "delete" at bounding box center [1025, 320] width 7 height 7
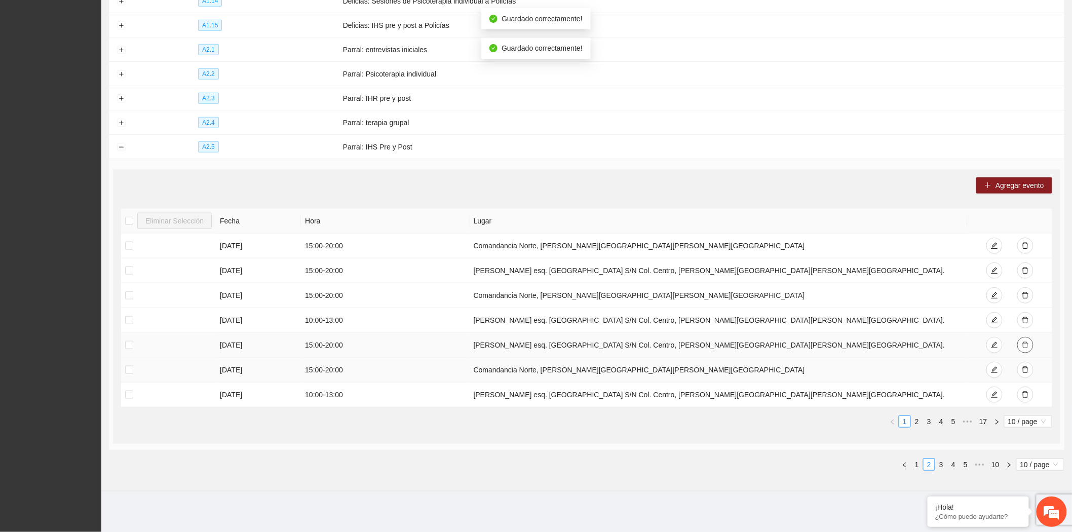
click at [1027, 345] on icon "delete" at bounding box center [1025, 344] width 7 height 7
click at [1026, 369] on icon "delete" at bounding box center [1025, 369] width 7 height 7
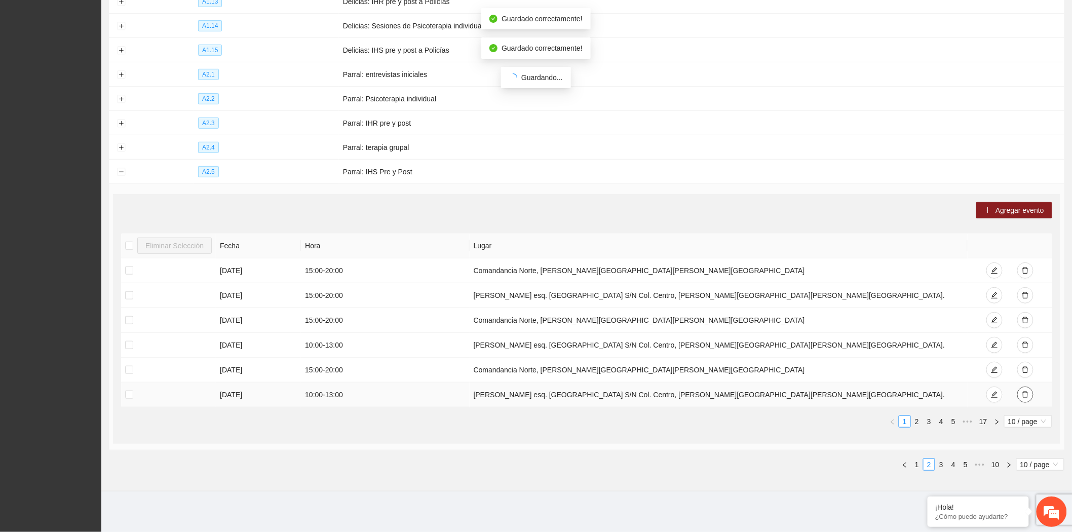
click at [1025, 393] on icon "delete" at bounding box center [1025, 394] width 7 height 7
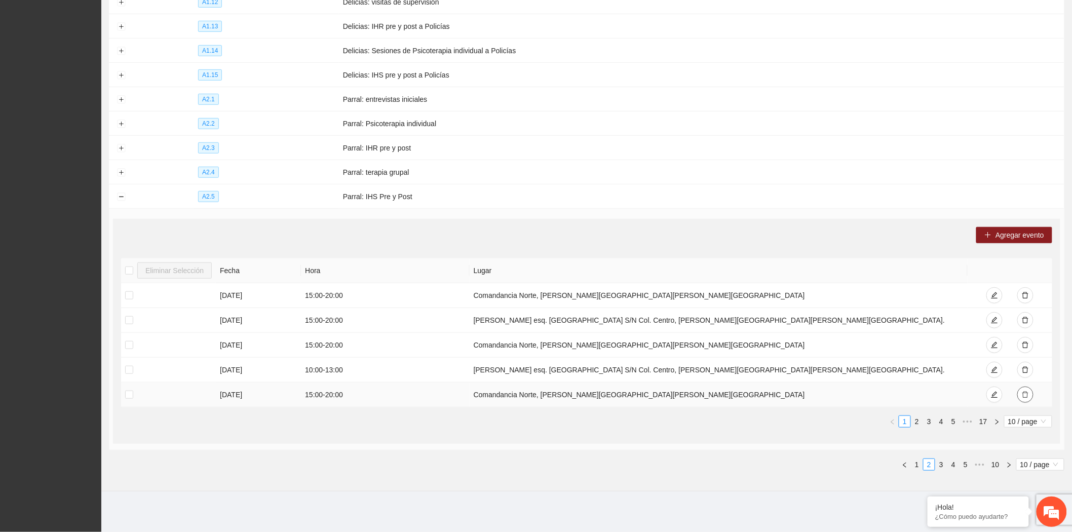
click at [1025, 393] on icon "delete" at bounding box center [1025, 394] width 7 height 7
click at [120, 195] on button "Collapse row" at bounding box center [121, 197] width 8 height 8
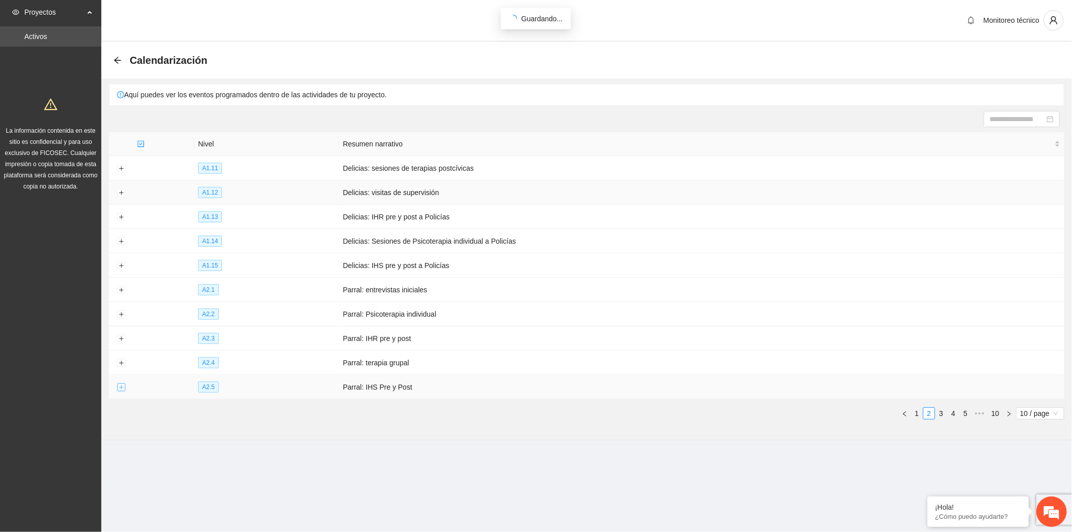
scroll to position [0, 0]
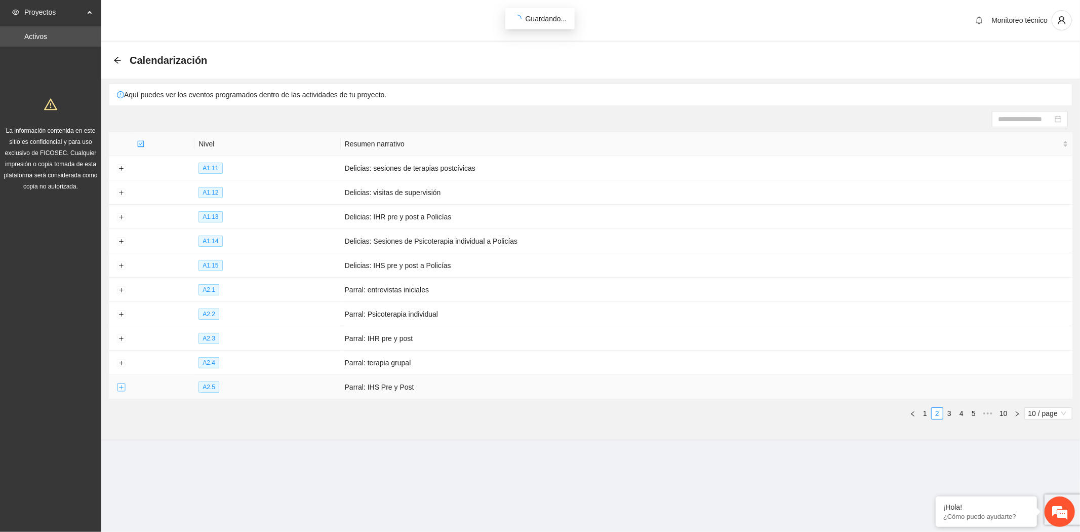
click at [118, 389] on button "Expand row" at bounding box center [121, 387] width 8 height 8
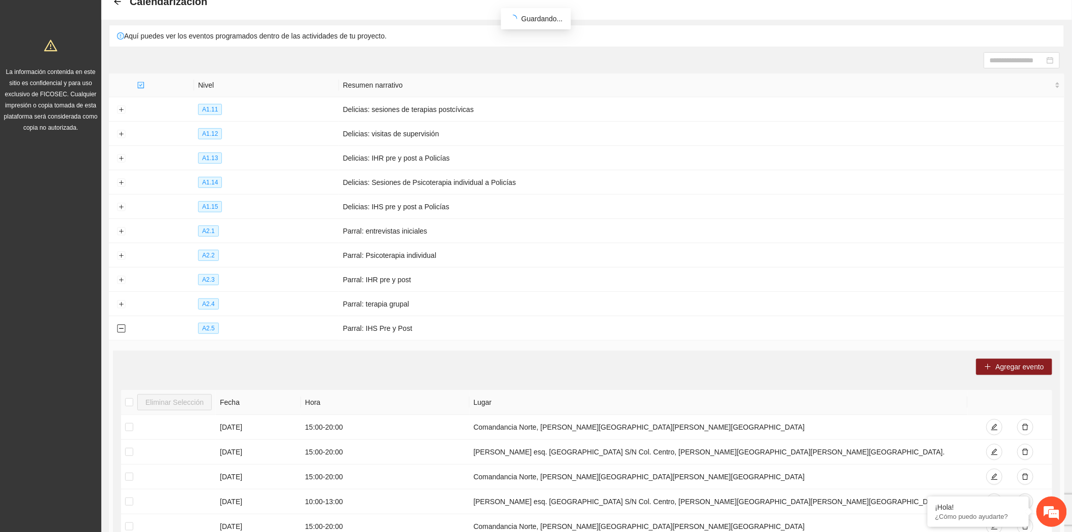
scroll to position [169, 0]
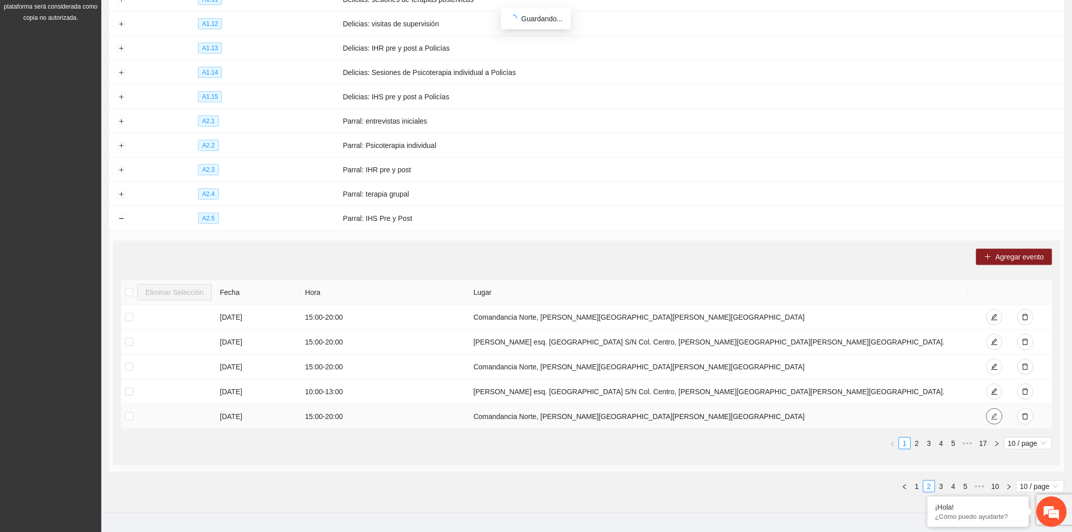
click at [991, 418] on icon "edit" at bounding box center [994, 416] width 7 height 7
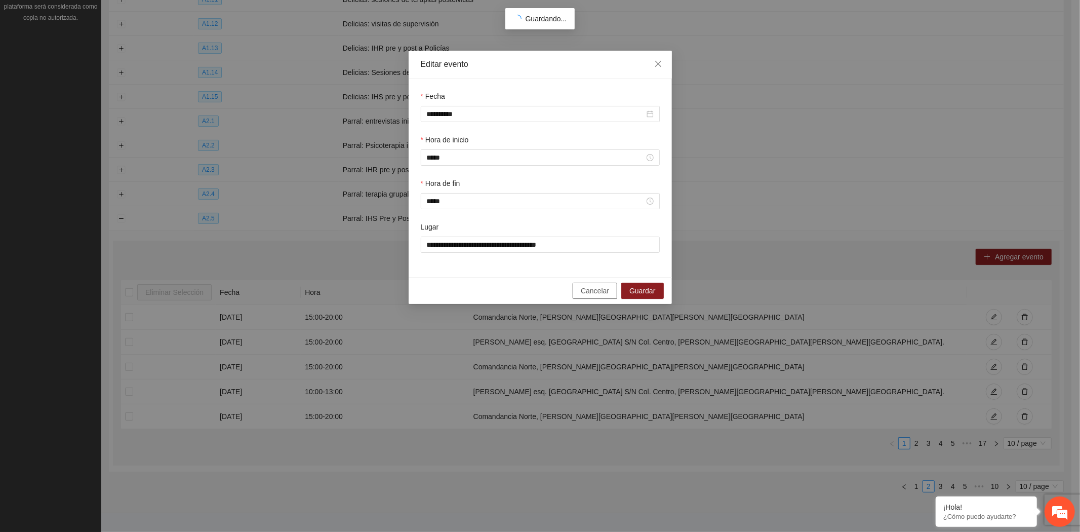
click at [591, 290] on span "Cancelar" at bounding box center [595, 290] width 28 height 11
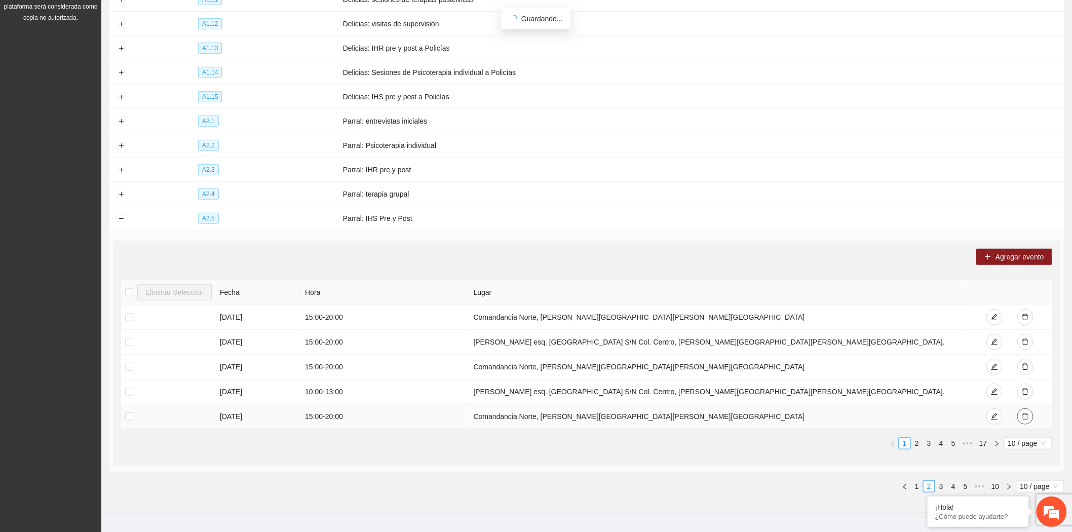
click at [1029, 417] on icon "delete" at bounding box center [1025, 416] width 7 height 7
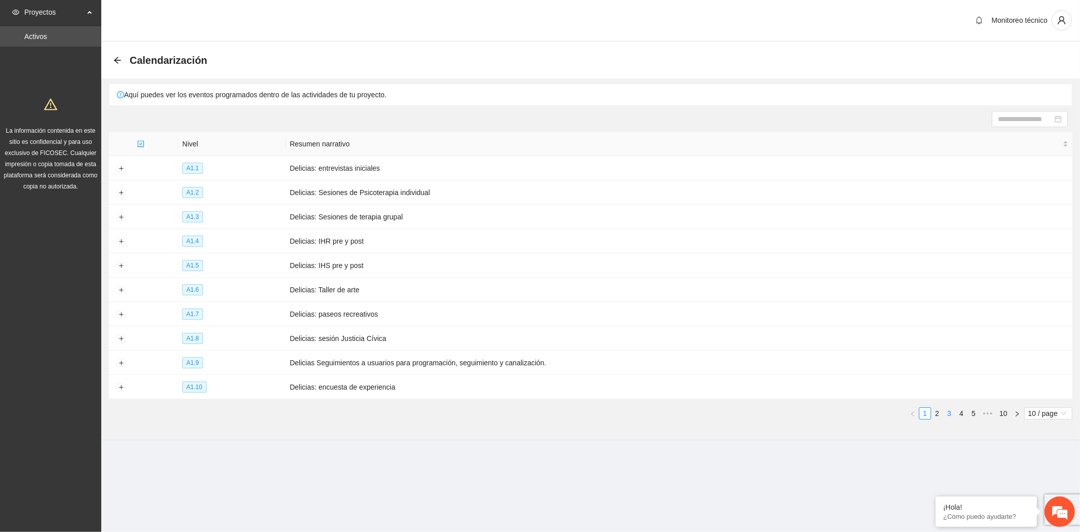
click at [945, 417] on link "3" at bounding box center [949, 413] width 11 height 11
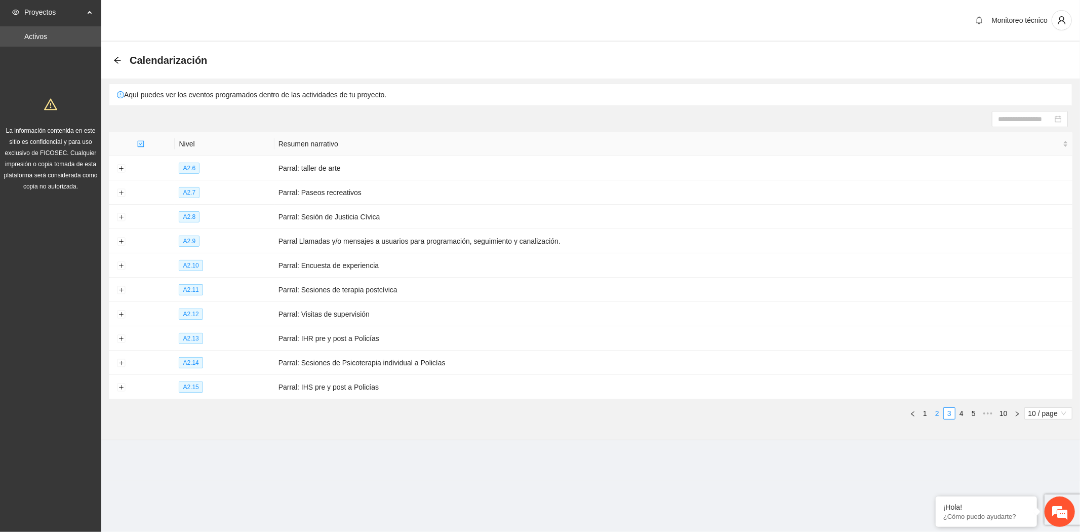
click at [938, 416] on link "2" at bounding box center [937, 413] width 11 height 11
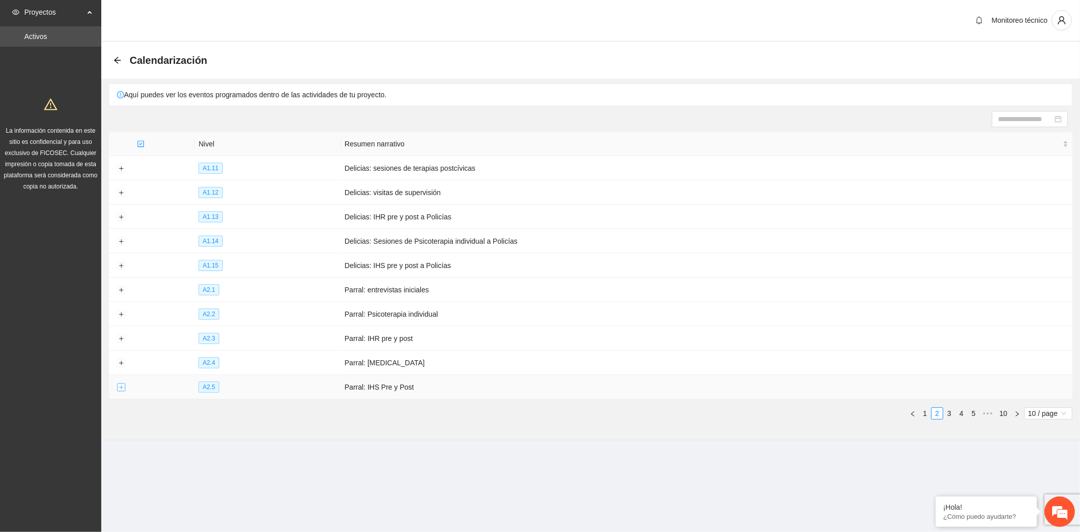
click at [119, 392] on button "Expand row" at bounding box center [121, 387] width 8 height 8
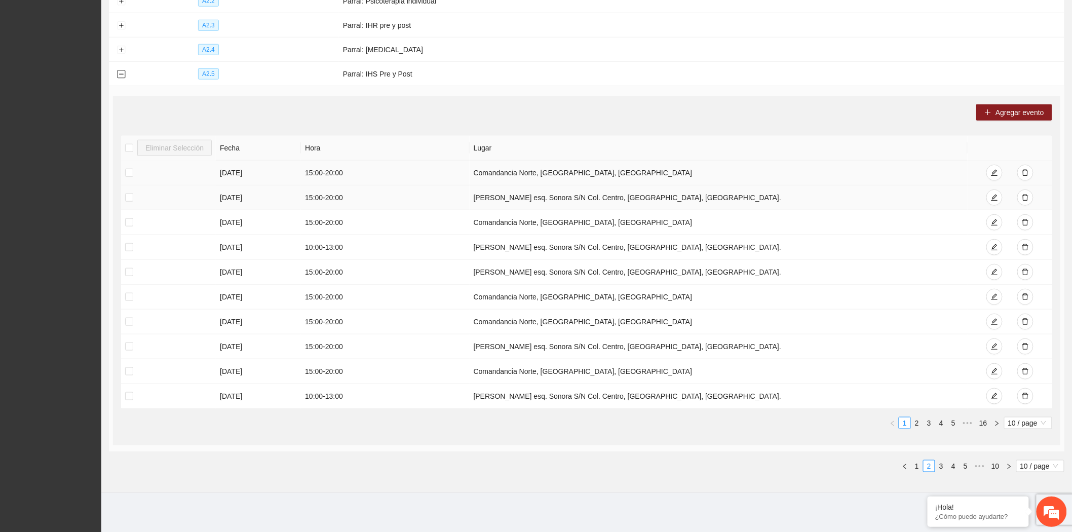
scroll to position [317, 0]
click at [916, 424] on link "2" at bounding box center [916, 421] width 11 height 11
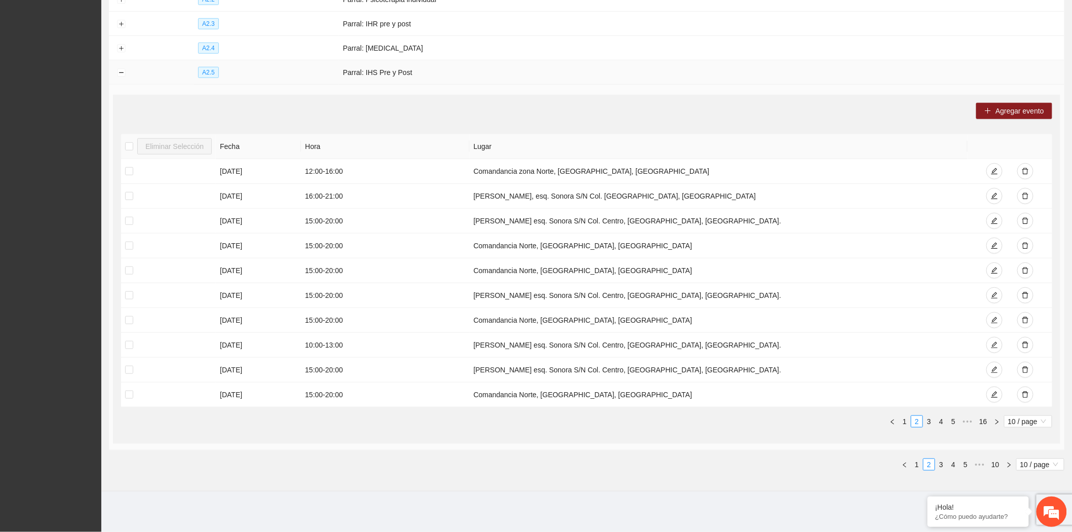
click at [115, 73] on td at bounding box center [121, 72] width 24 height 24
click at [118, 72] on button "Collapse row" at bounding box center [121, 73] width 8 height 8
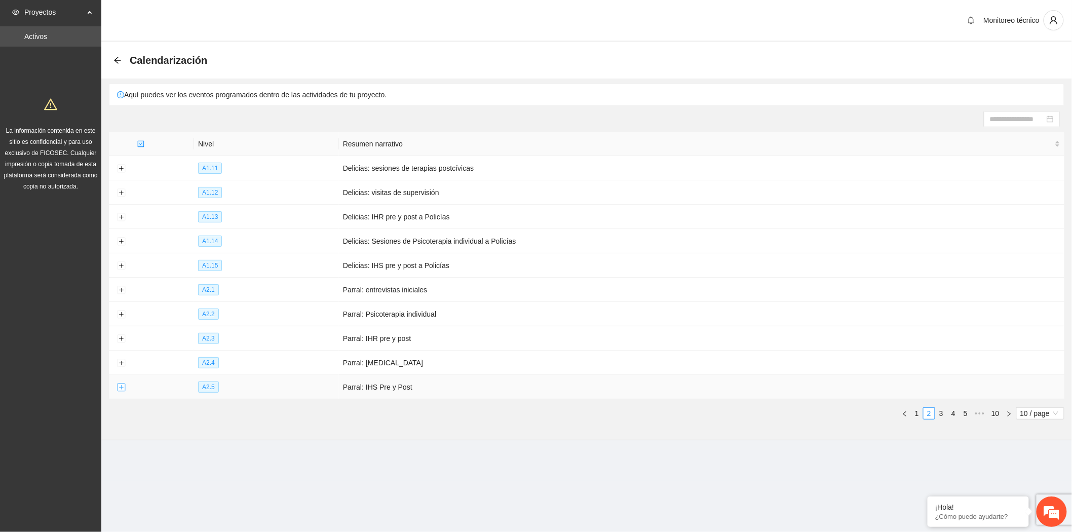
scroll to position [0, 0]
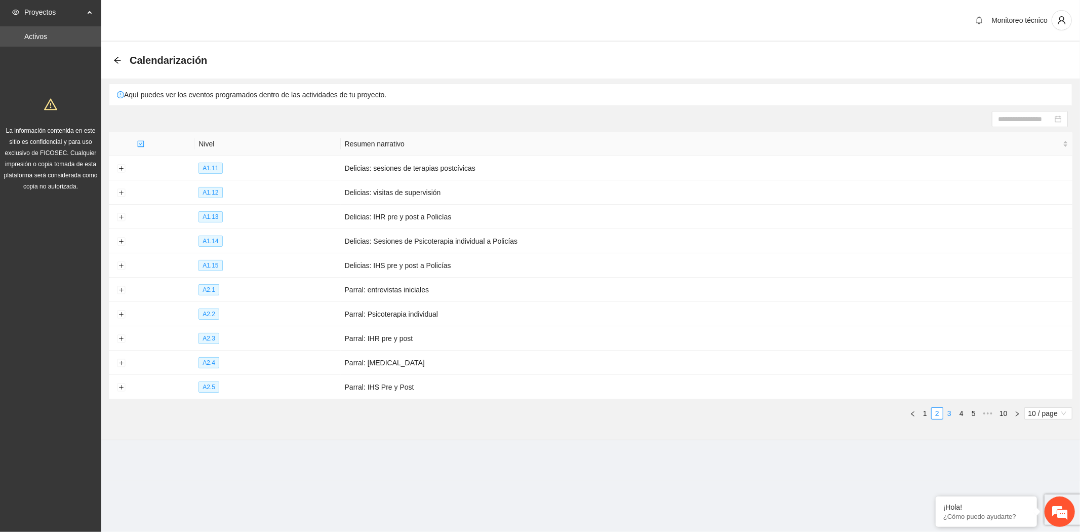
click at [946, 419] on link "3" at bounding box center [949, 413] width 11 height 11
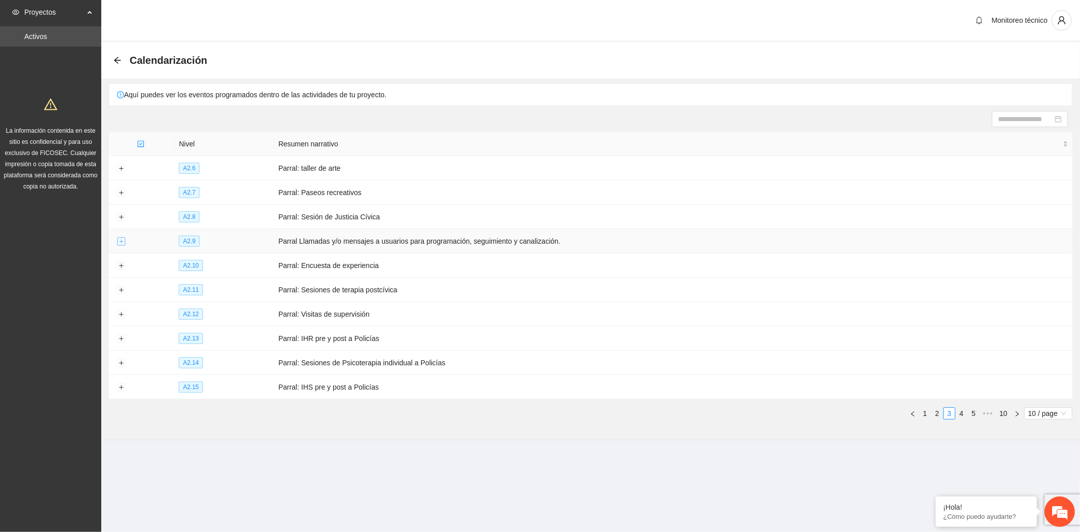
click at [118, 241] on button "Expand row" at bounding box center [121, 242] width 8 height 8
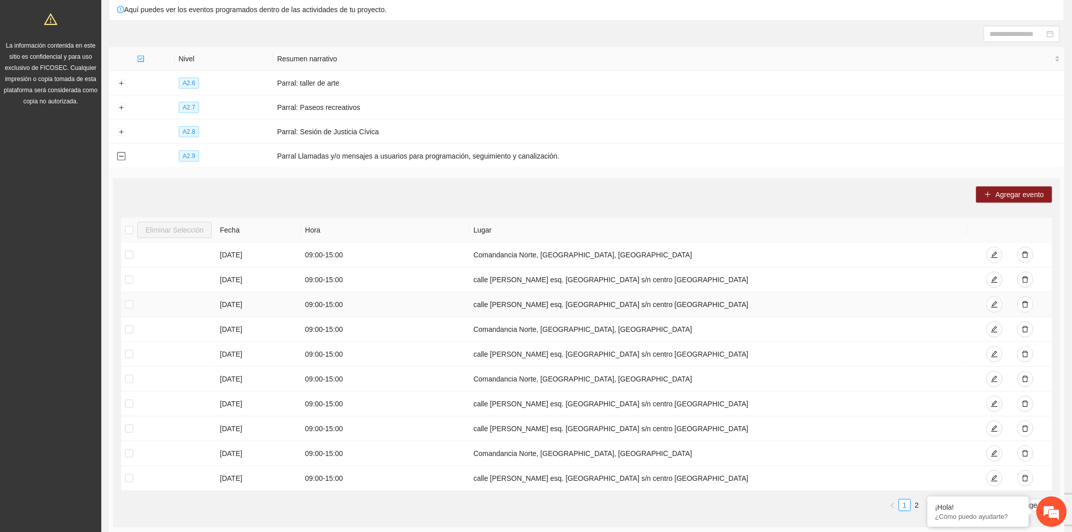
scroll to position [112, 0]
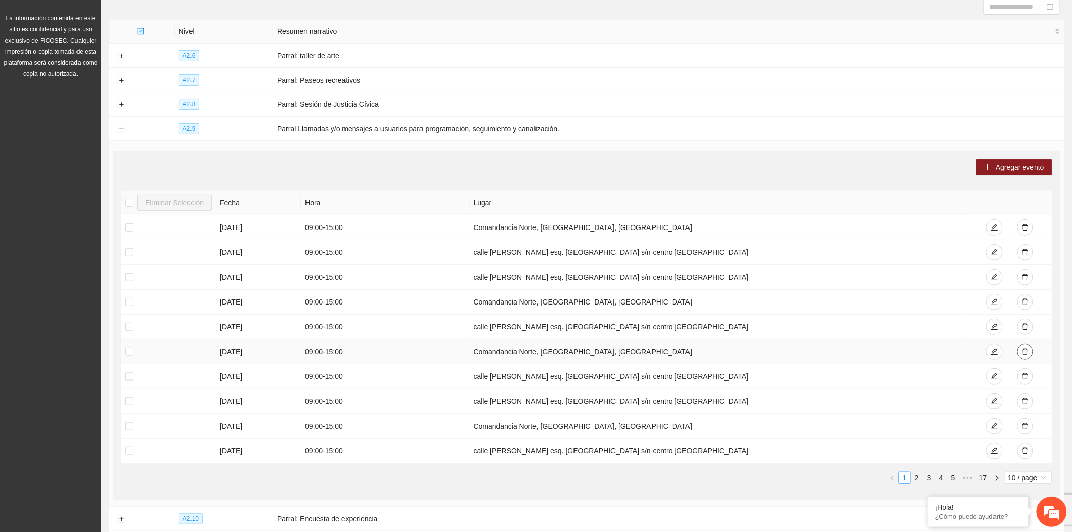
click at [1022, 350] on icon "delete" at bounding box center [1025, 351] width 7 height 7
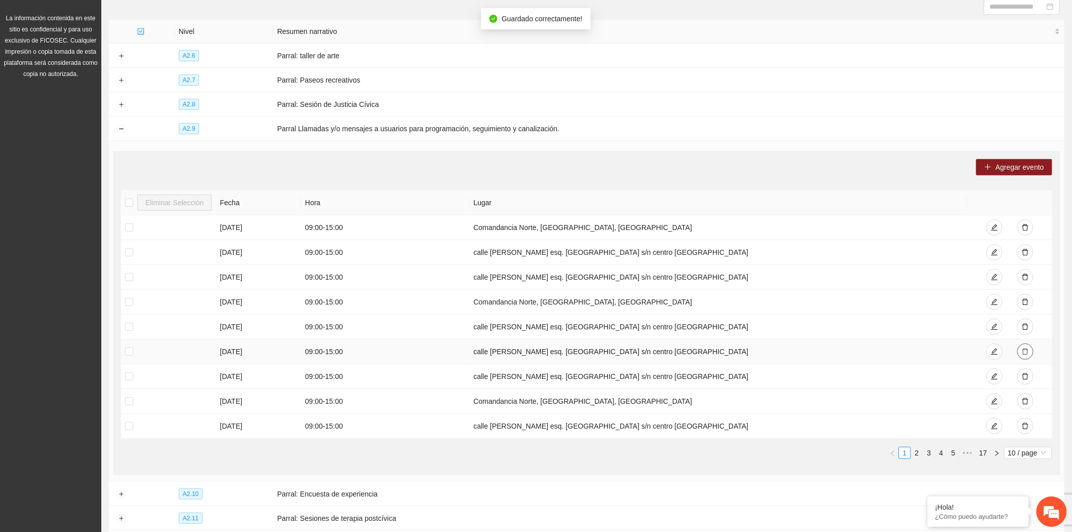
click at [1022, 350] on icon "delete" at bounding box center [1025, 351] width 7 height 7
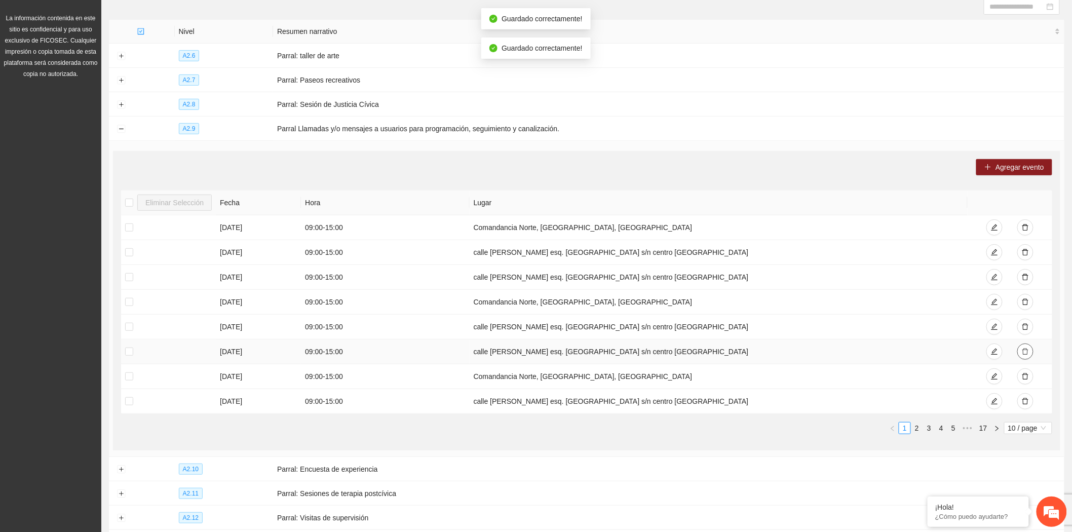
click at [1022, 350] on icon "delete" at bounding box center [1025, 351] width 7 height 7
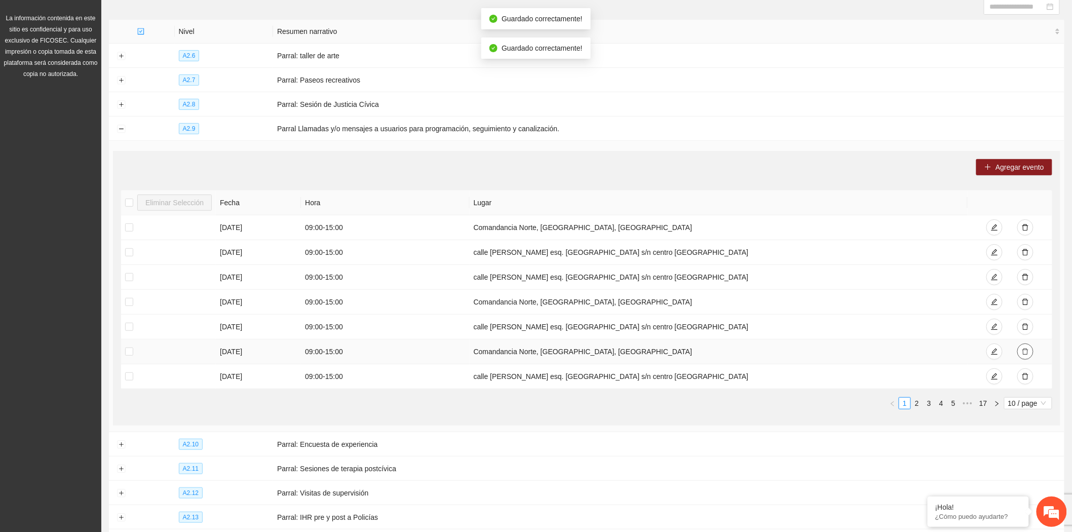
click at [1022, 350] on icon "delete" at bounding box center [1025, 351] width 7 height 7
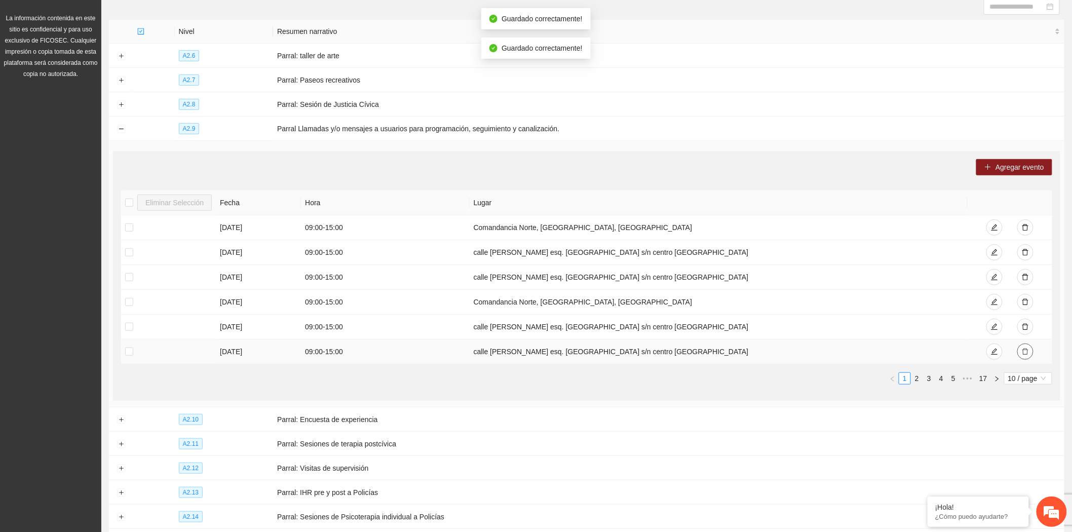
click at [1027, 356] on span "delete" at bounding box center [1025, 352] width 7 height 8
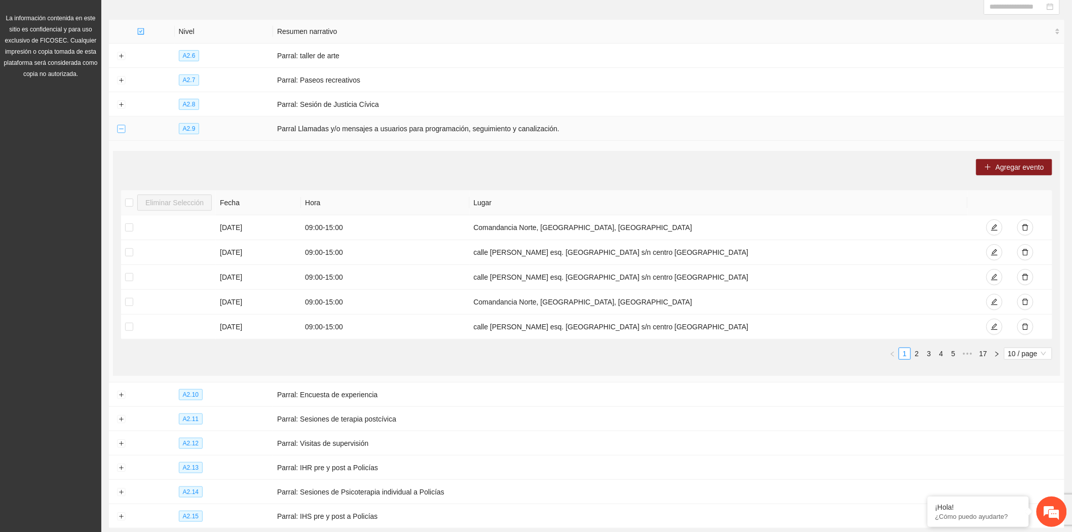
click at [118, 130] on button "Collapse row" at bounding box center [121, 129] width 8 height 8
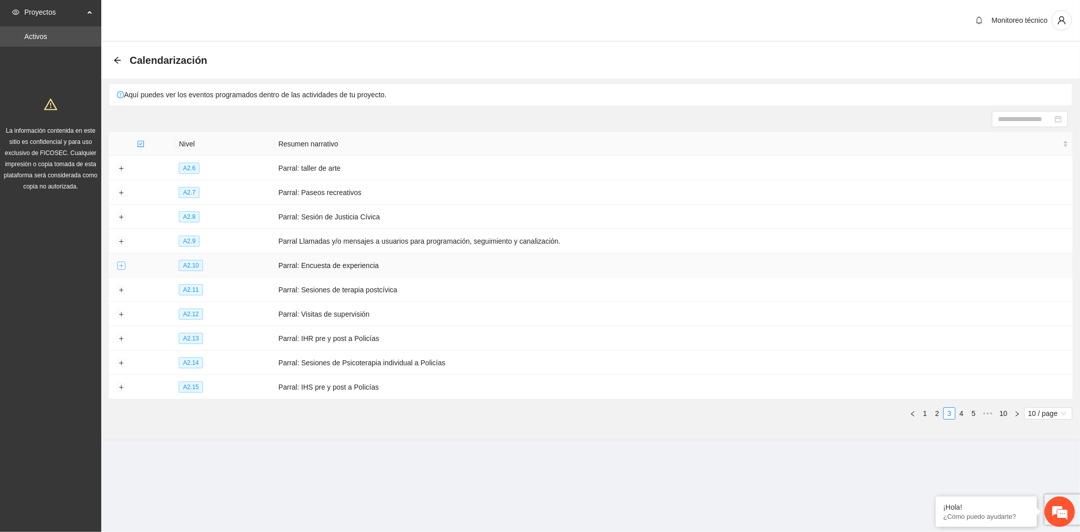
click at [118, 265] on button "Expand row" at bounding box center [121, 266] width 8 height 8
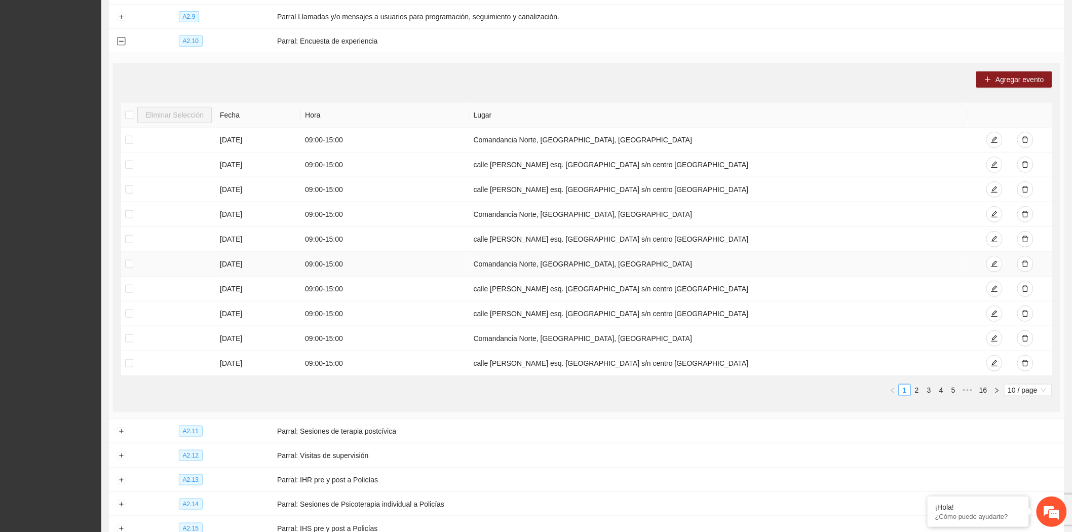
scroll to position [225, 0]
click at [1025, 262] on icon "delete" at bounding box center [1025, 263] width 6 height 7
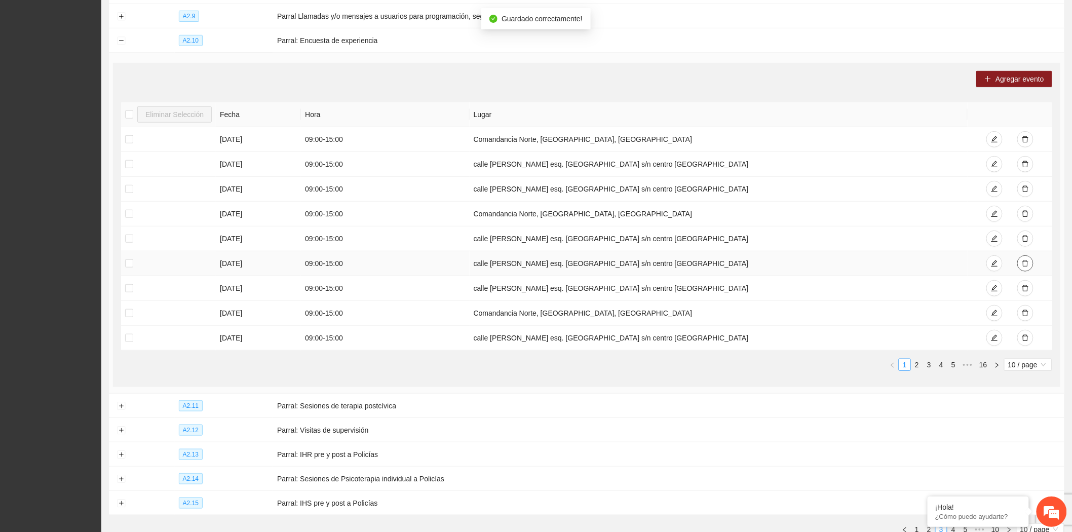
click at [1025, 262] on icon "delete" at bounding box center [1025, 263] width 6 height 7
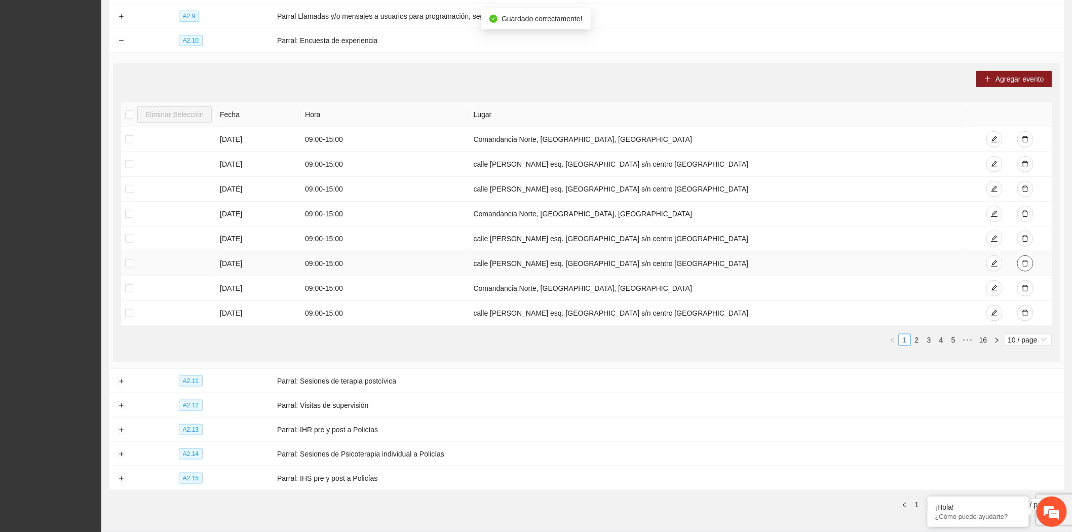
click at [1025, 262] on icon "delete" at bounding box center [1025, 263] width 6 height 7
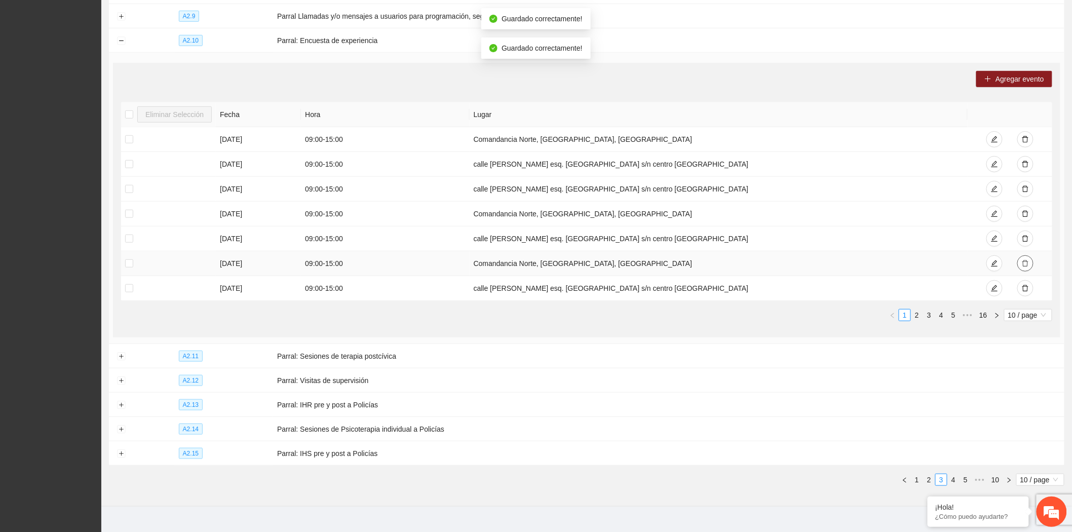
click at [1025, 262] on icon "delete" at bounding box center [1025, 263] width 6 height 7
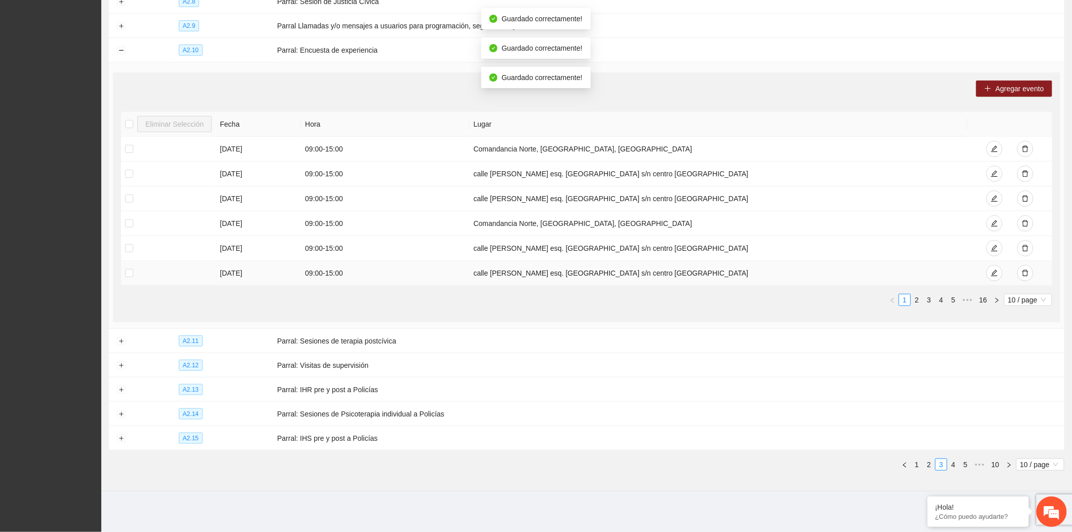
scroll to position [218, 0]
click at [1028, 271] on icon "delete" at bounding box center [1025, 272] width 7 height 7
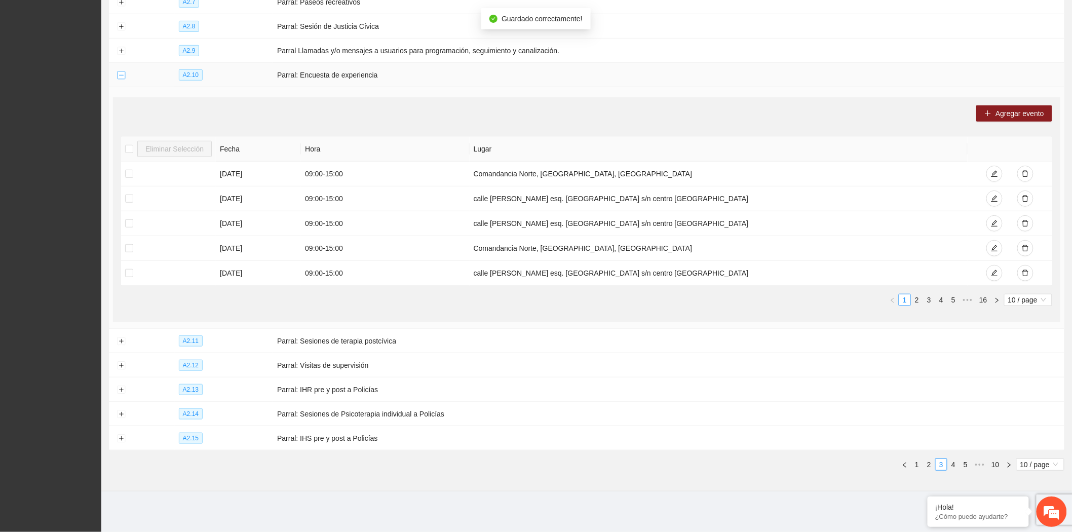
click at [120, 74] on button "Collapse row" at bounding box center [121, 75] width 8 height 8
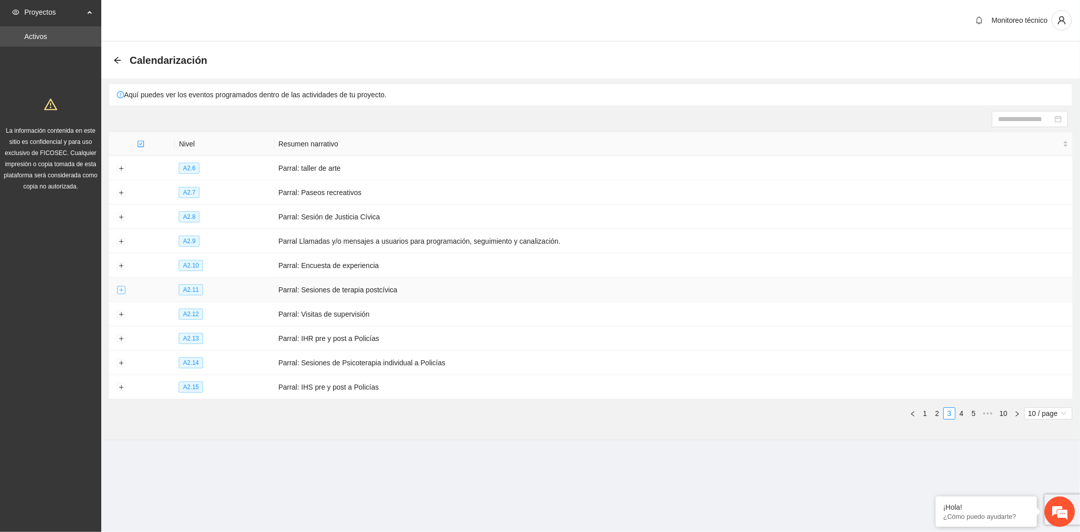
click at [123, 290] on button "Expand row" at bounding box center [121, 290] width 8 height 8
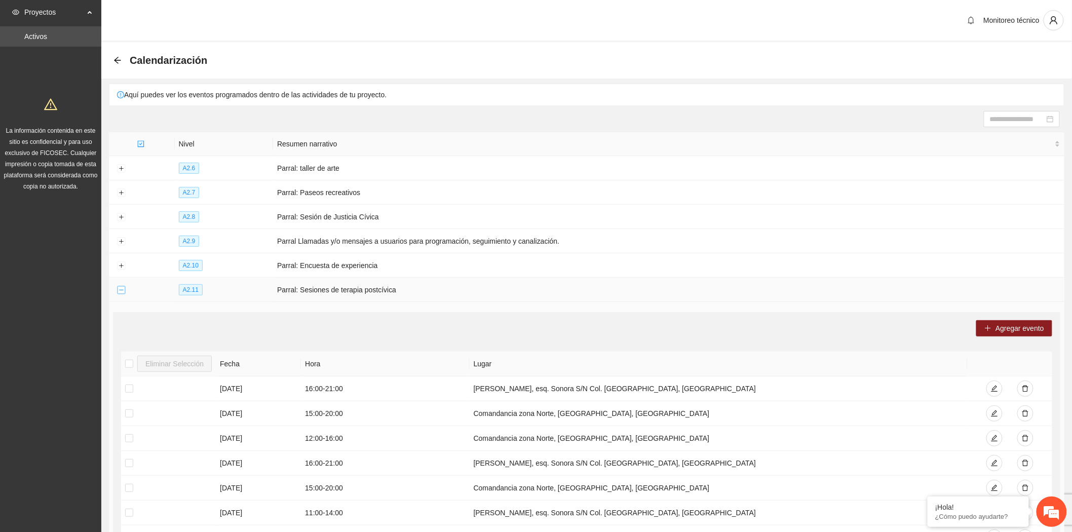
click at [123, 290] on button "Collapse row" at bounding box center [121, 290] width 8 height 8
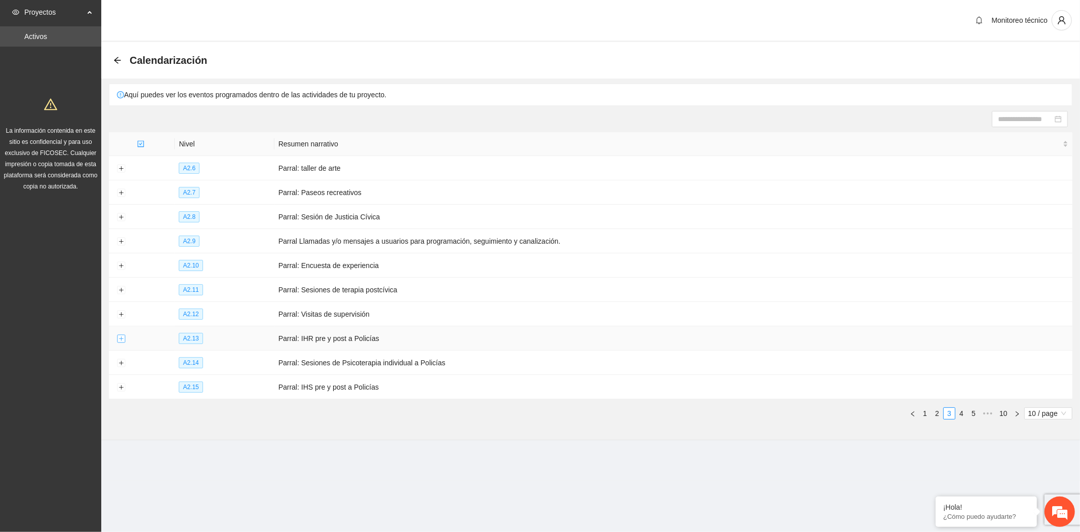
click at [124, 339] on button "Expand row" at bounding box center [121, 339] width 8 height 8
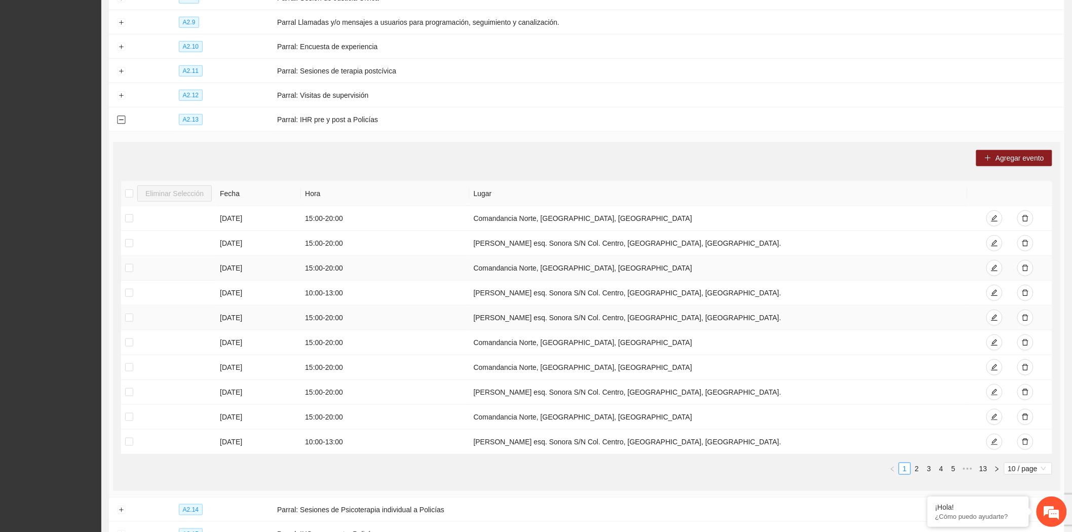
scroll to position [225, 0]
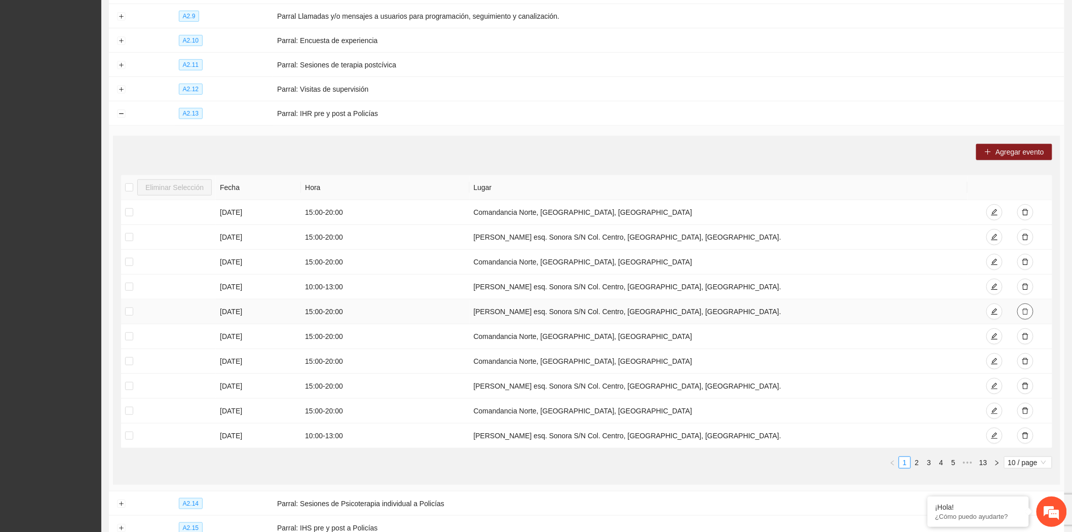
click at [1029, 313] on icon "delete" at bounding box center [1025, 311] width 7 height 7
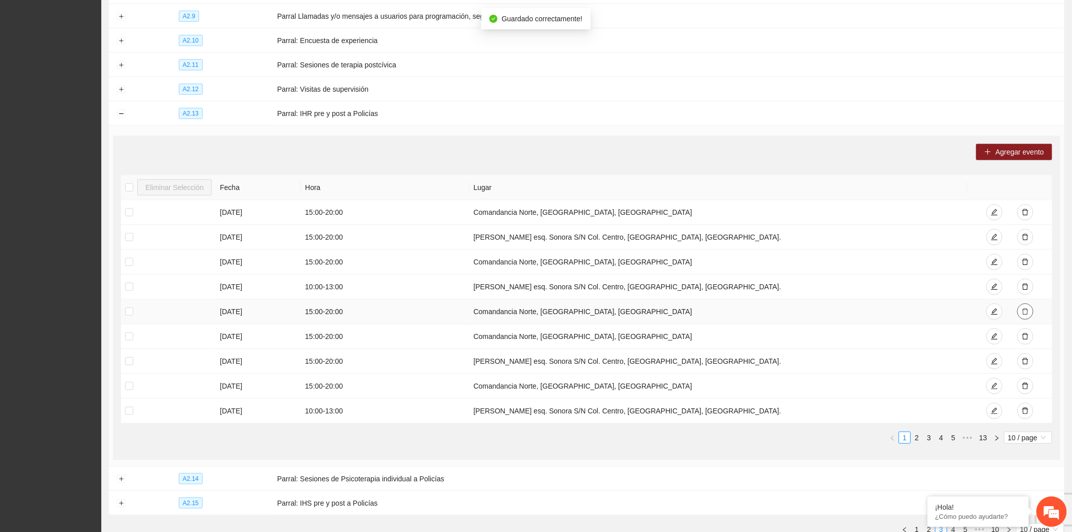
click at [1029, 313] on icon "delete" at bounding box center [1025, 311] width 7 height 7
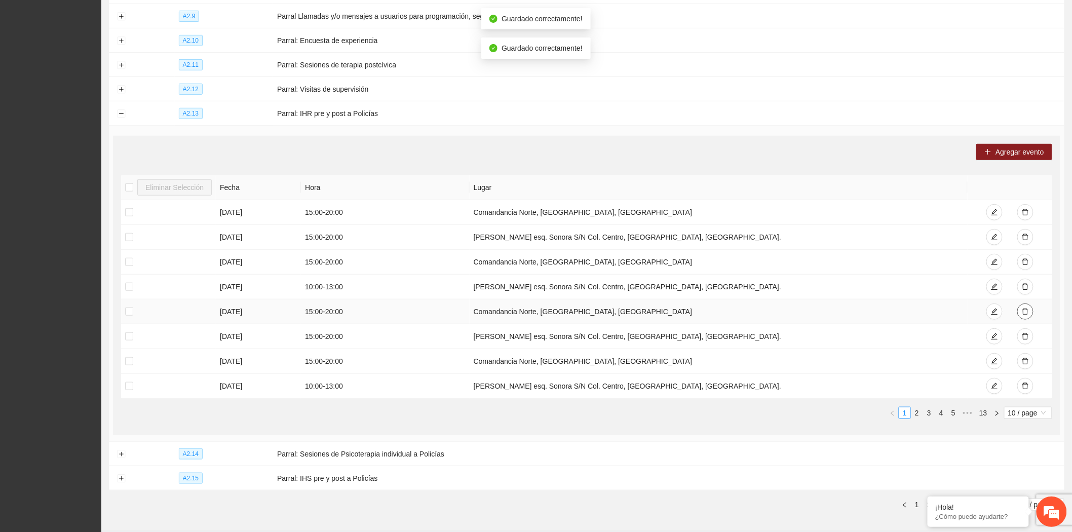
click at [1029, 313] on icon "delete" at bounding box center [1025, 311] width 7 height 7
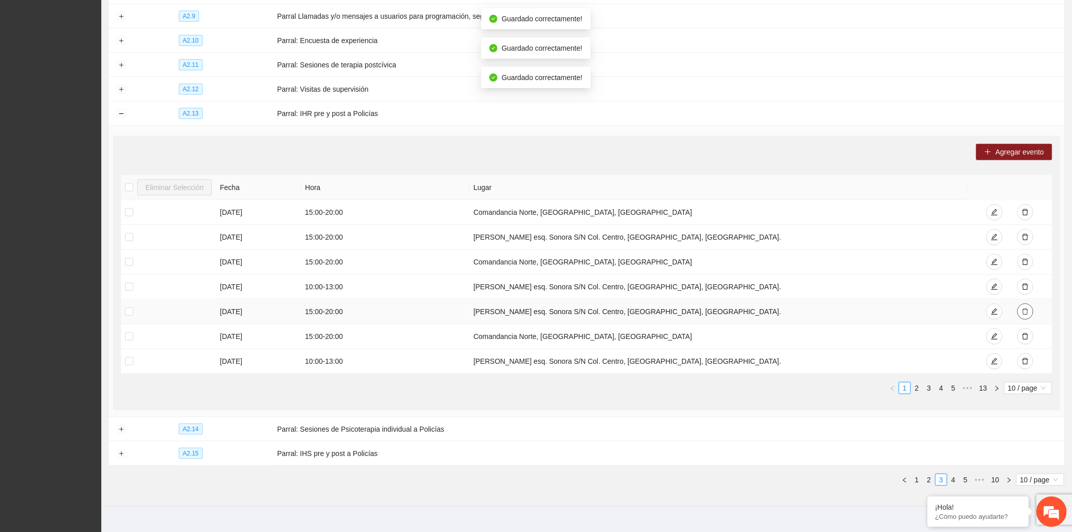
click at [1029, 313] on icon "delete" at bounding box center [1025, 311] width 7 height 7
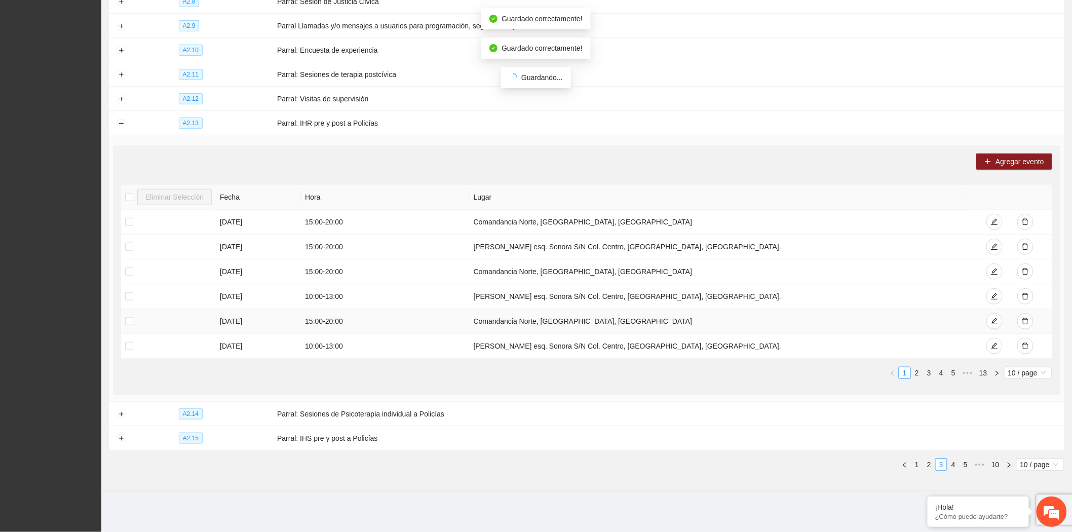
scroll to position [218, 0]
click at [1024, 319] on icon "delete" at bounding box center [1025, 321] width 6 height 7
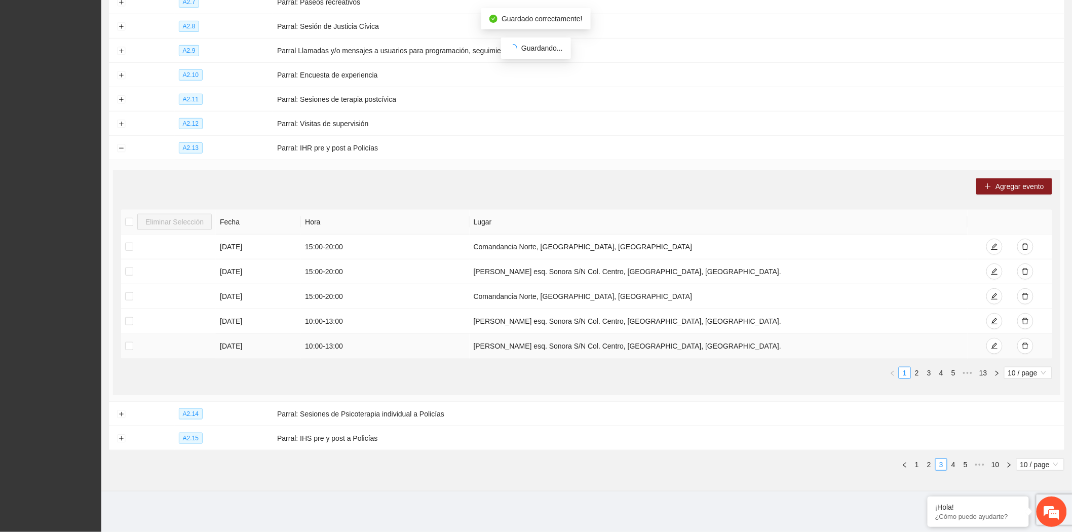
scroll to position [193, 0]
click at [1025, 345] on icon "delete" at bounding box center [1025, 345] width 7 height 7
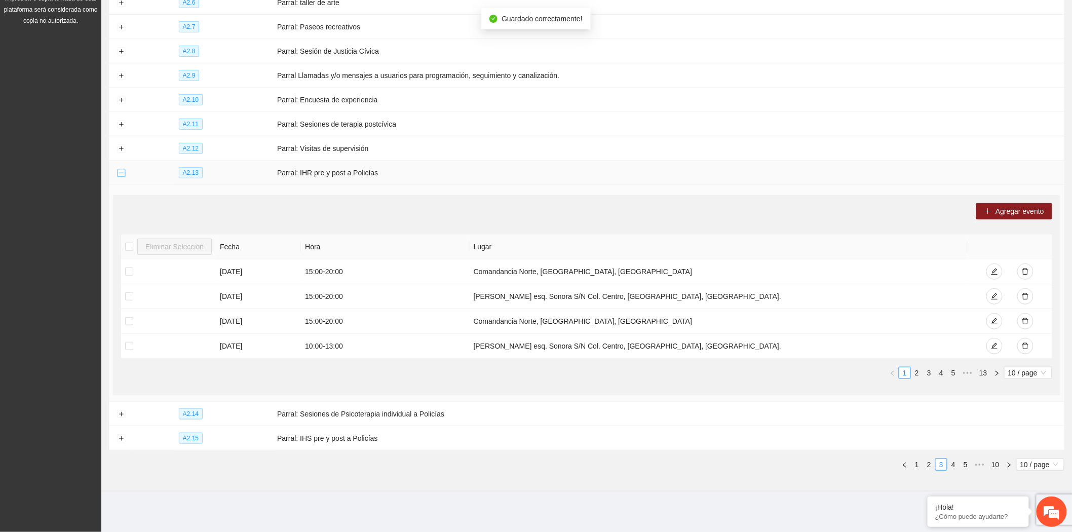
click at [118, 174] on button "Collapse row" at bounding box center [121, 173] width 8 height 8
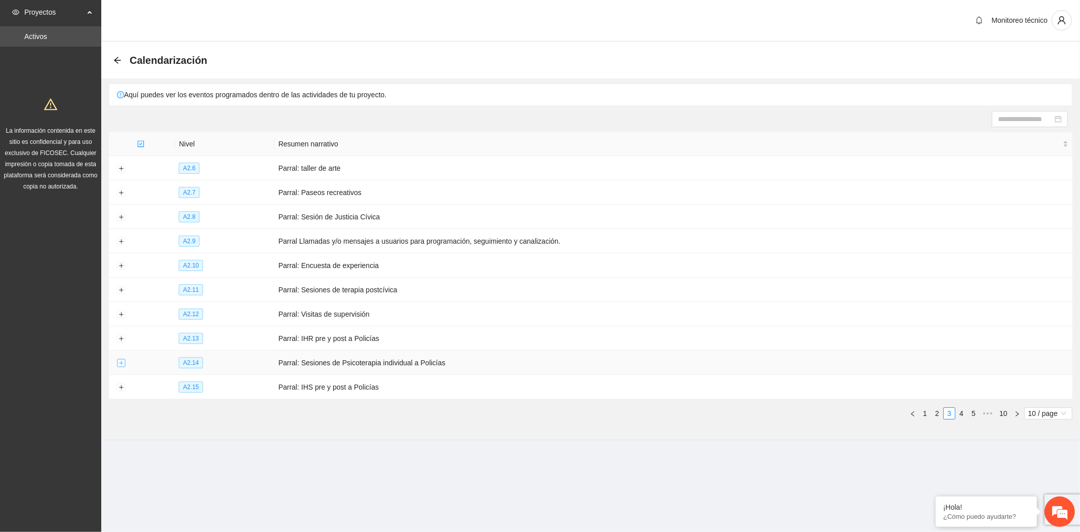
click at [119, 366] on button "Expand row" at bounding box center [121, 363] width 8 height 8
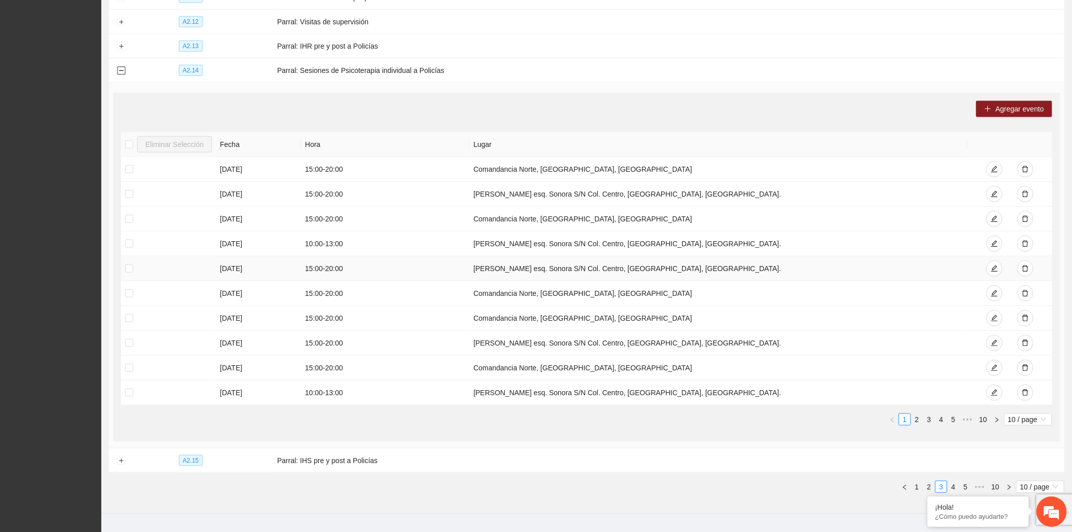
scroll to position [317, 0]
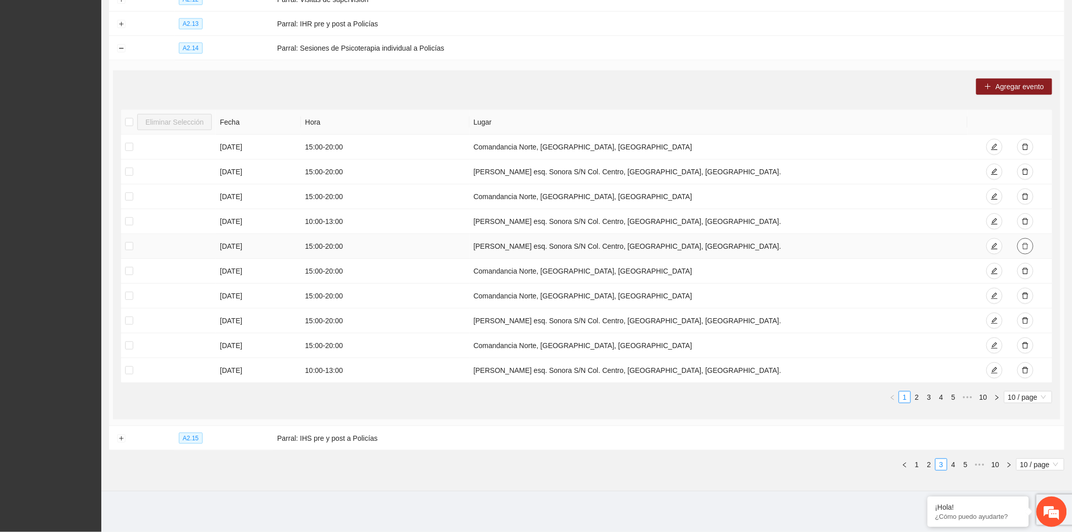
click at [1023, 245] on icon "delete" at bounding box center [1025, 246] width 6 height 7
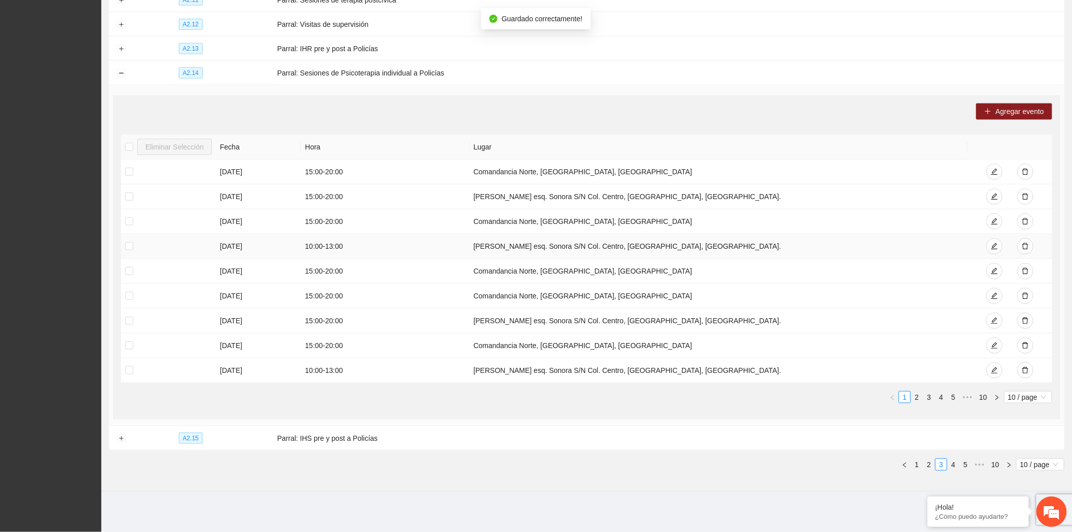
scroll to position [292, 0]
click at [1023, 245] on icon "delete" at bounding box center [1025, 246] width 6 height 7
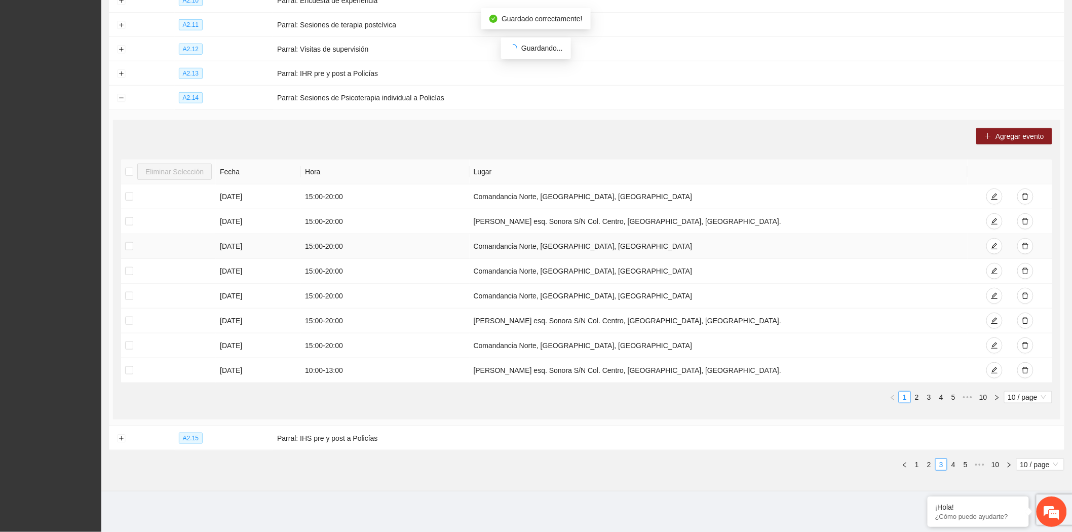
scroll to position [267, 0]
click at [1024, 266] on button "button" at bounding box center [1025, 271] width 16 height 16
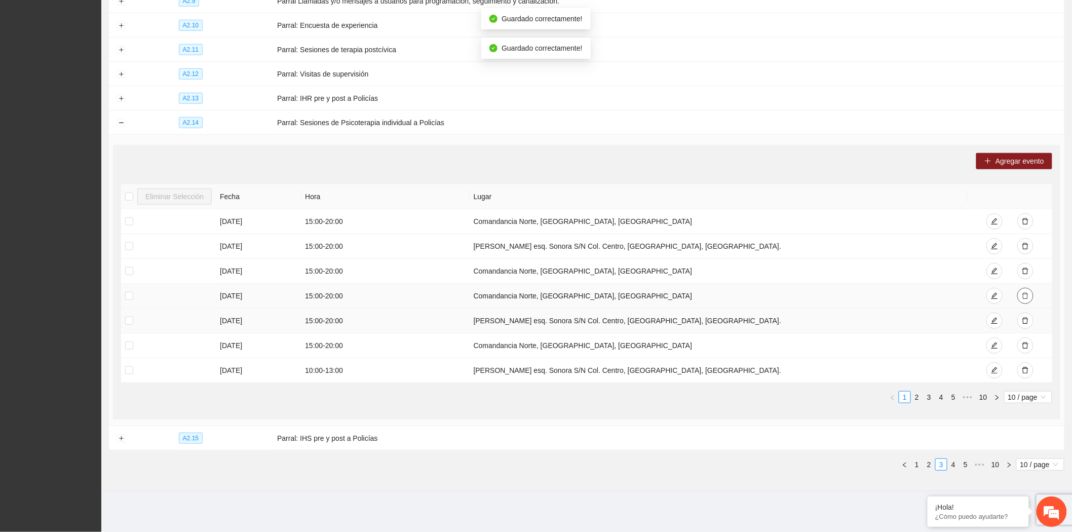
scroll to position [242, 0]
click at [1026, 292] on icon "delete" at bounding box center [1025, 295] width 7 height 7
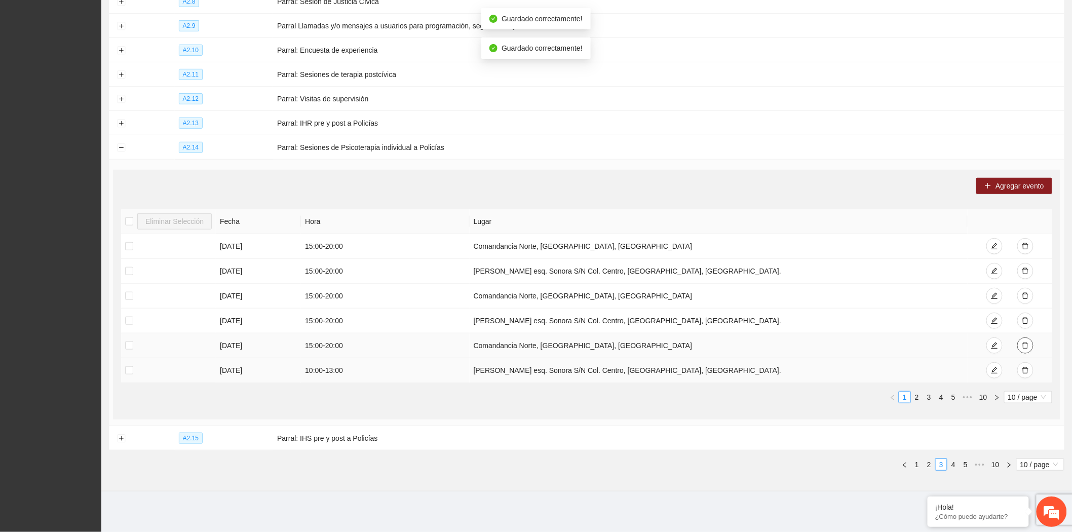
scroll to position [218, 0]
click at [1027, 342] on icon "delete" at bounding box center [1025, 345] width 6 height 7
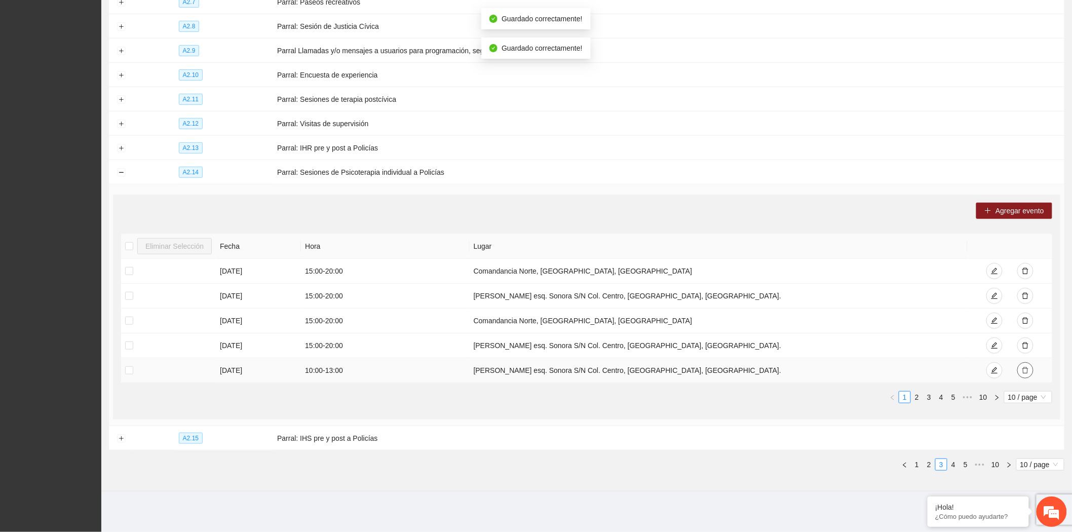
click at [1024, 367] on icon "delete" at bounding box center [1025, 370] width 7 height 7
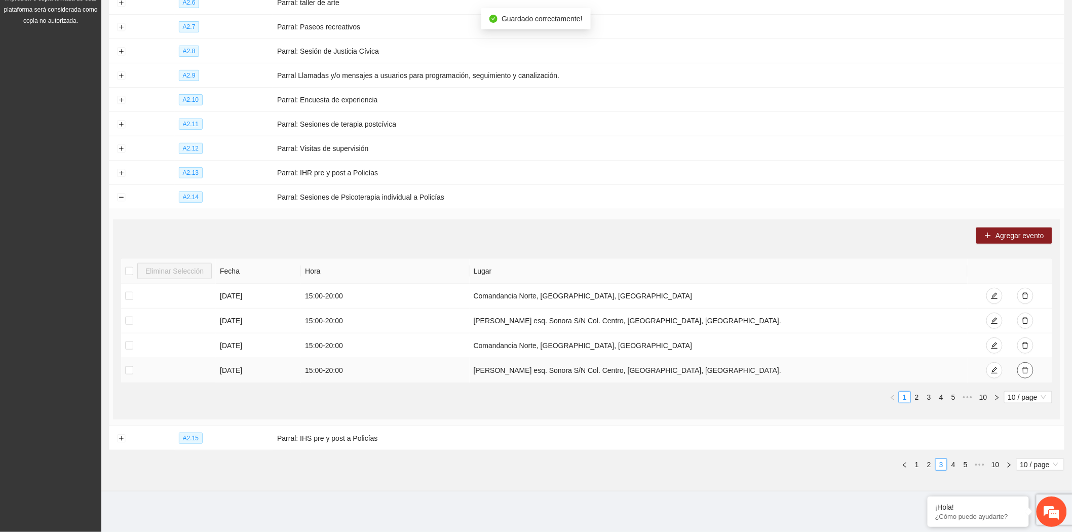
click at [1024, 367] on icon "delete" at bounding box center [1025, 370] width 7 height 7
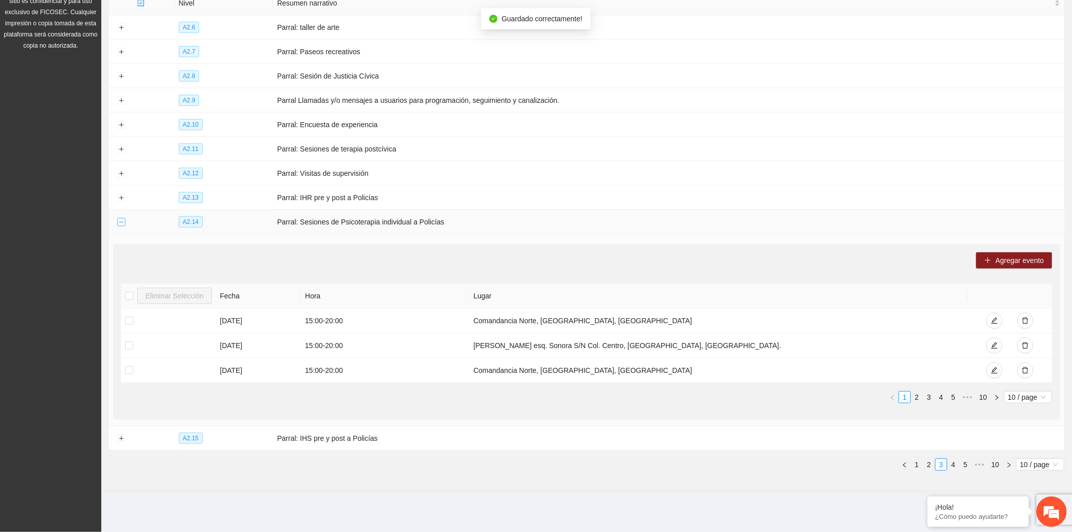
click at [120, 218] on button "Collapse row" at bounding box center [121, 222] width 8 height 8
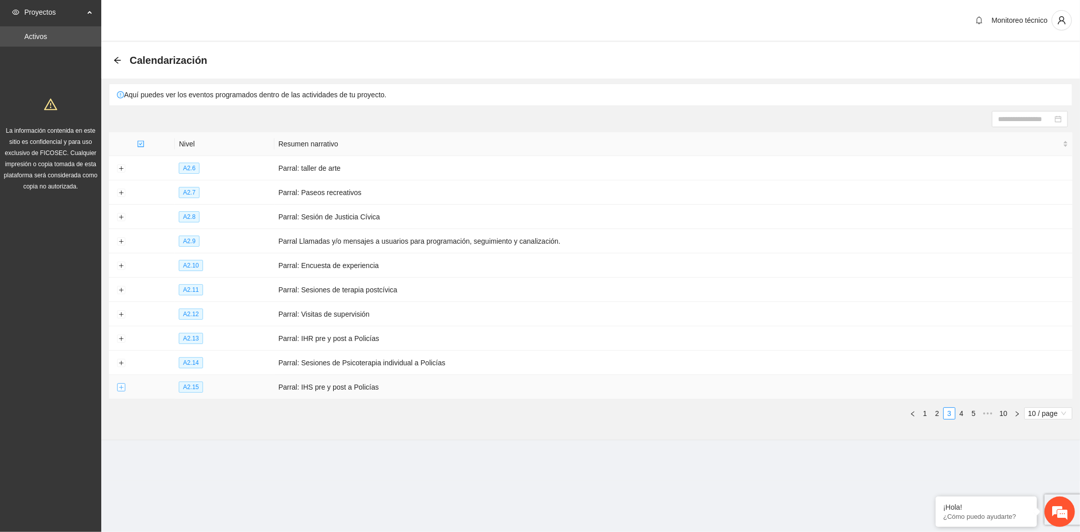
click at [122, 392] on button "Expand row" at bounding box center [121, 387] width 8 height 8
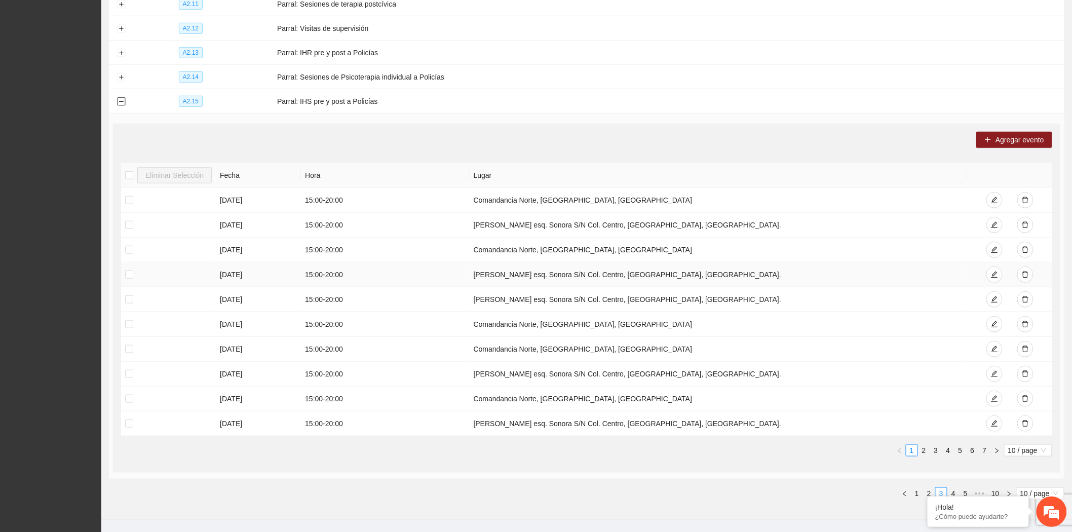
scroll to position [317, 0]
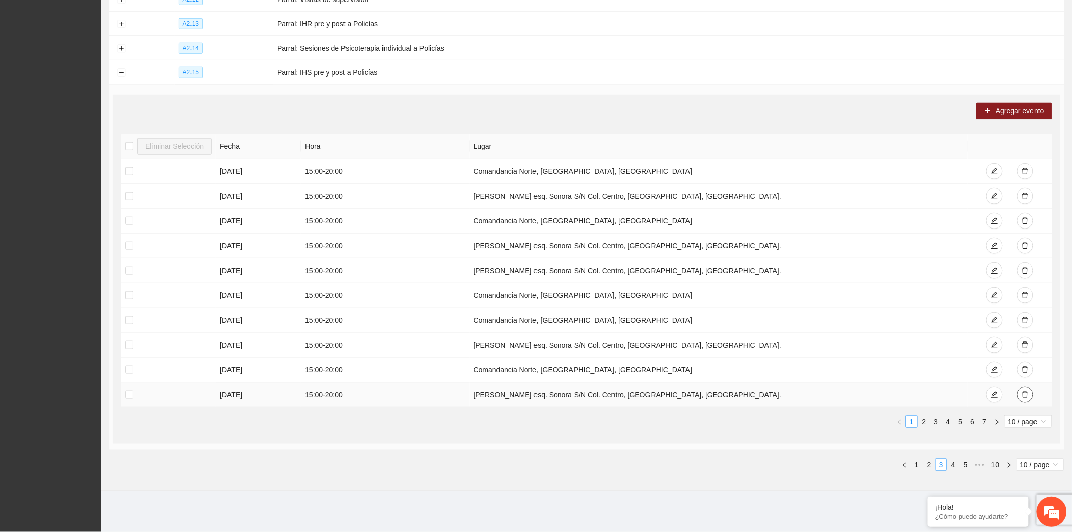
click at [1029, 391] on icon "delete" at bounding box center [1025, 394] width 7 height 7
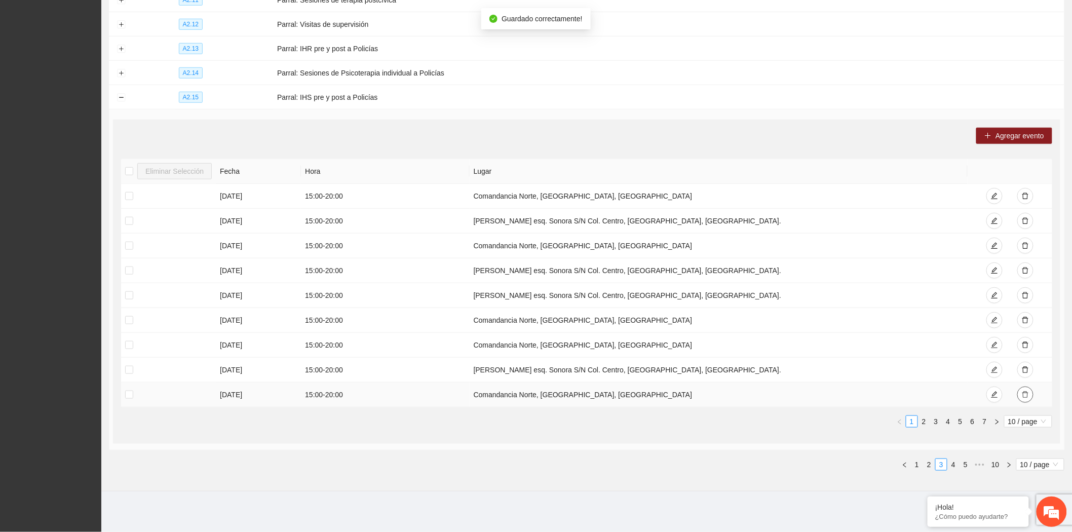
click at [1029, 391] on icon "delete" at bounding box center [1025, 394] width 7 height 7
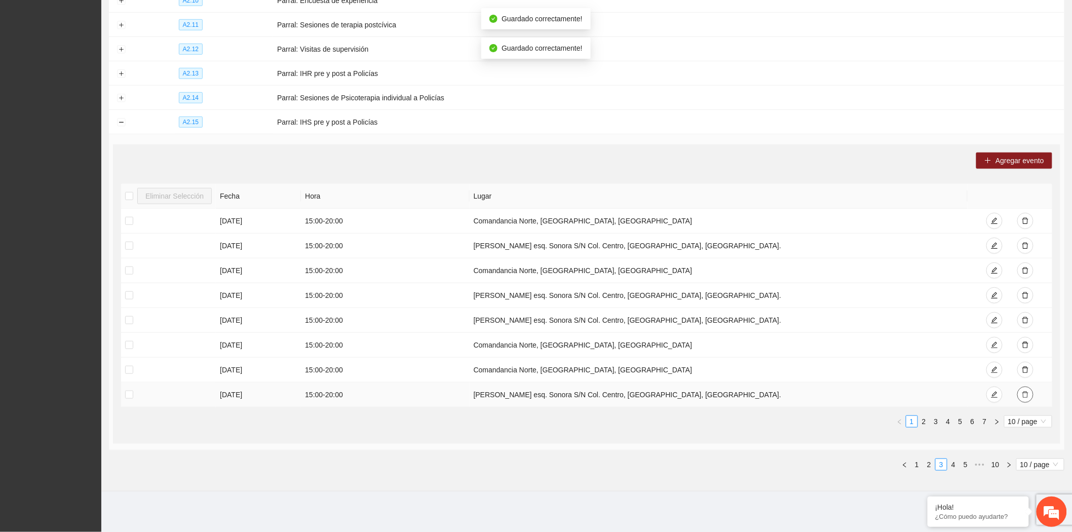
click at [1029, 391] on icon "delete" at bounding box center [1025, 394] width 7 height 7
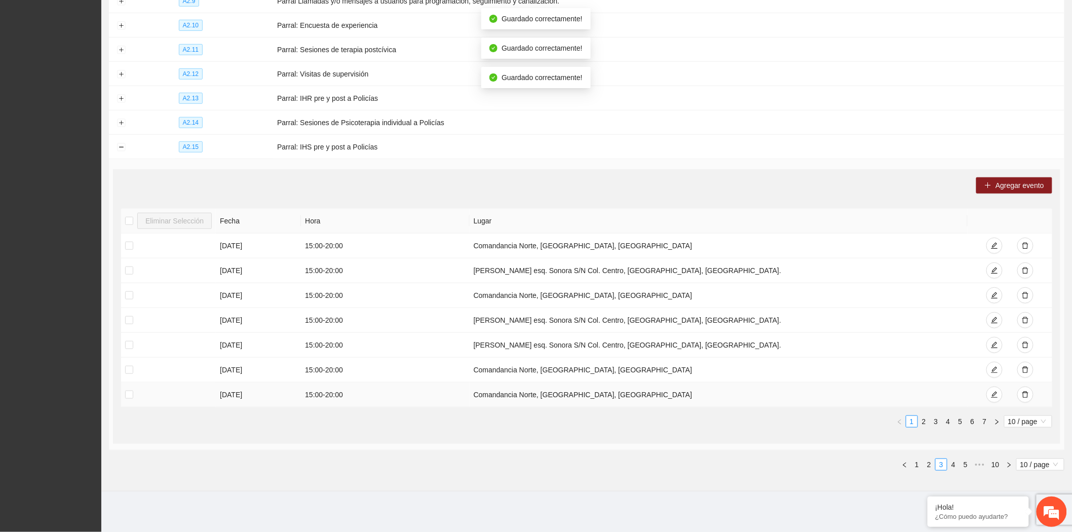
scroll to position [242, 0]
click at [1029, 391] on icon "delete" at bounding box center [1025, 394] width 7 height 7
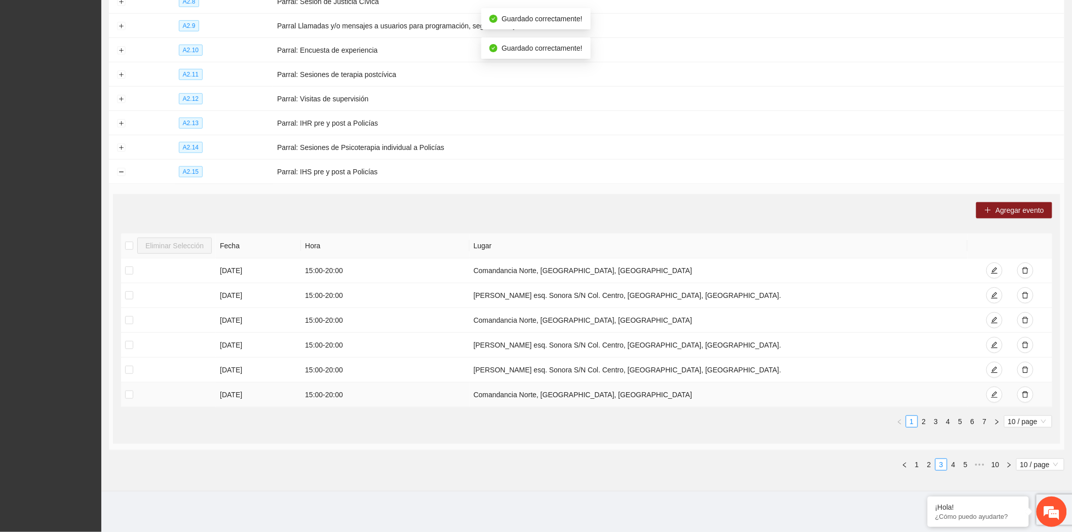
scroll to position [218, 0]
click at [1029, 391] on icon "delete" at bounding box center [1025, 394] width 7 height 7
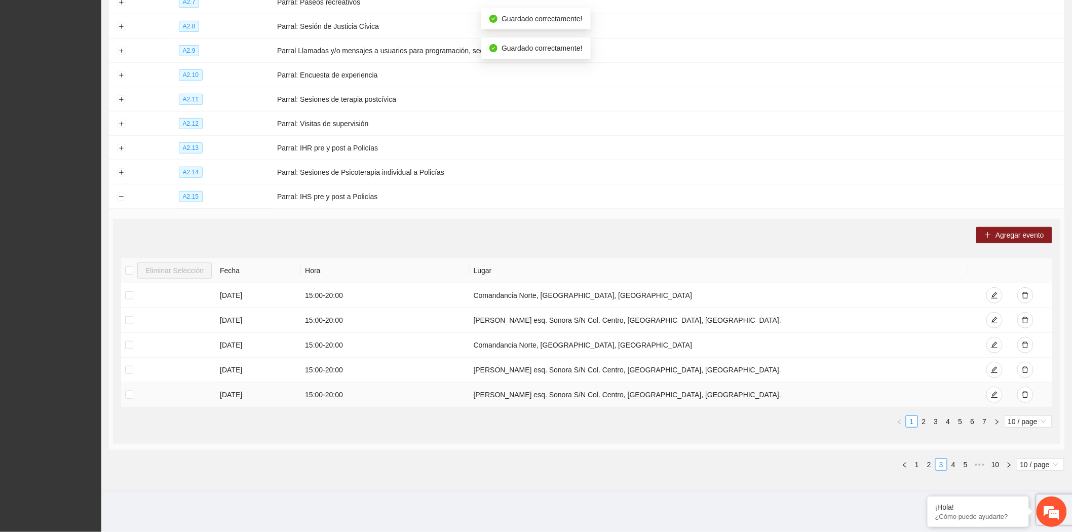
scroll to position [193, 0]
click at [1029, 391] on icon "delete" at bounding box center [1025, 394] width 7 height 7
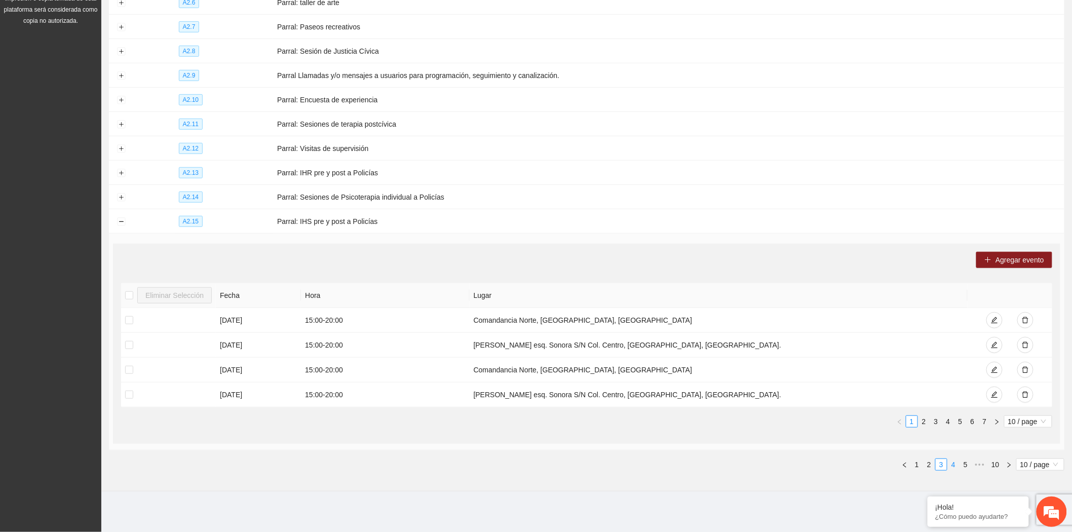
click at [951, 469] on link "4" at bounding box center [953, 464] width 11 height 11
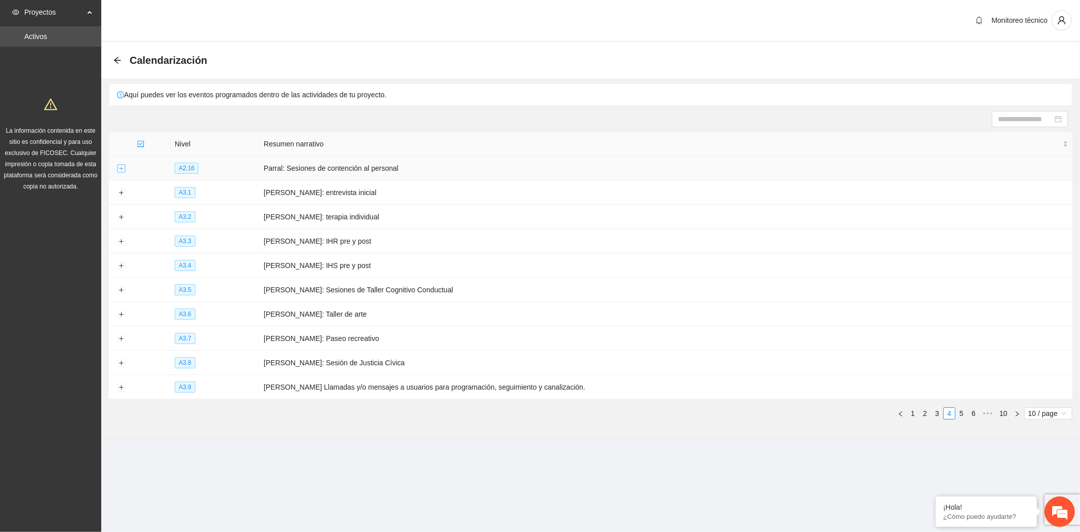
click at [119, 165] on button "Expand row" at bounding box center [121, 169] width 8 height 8
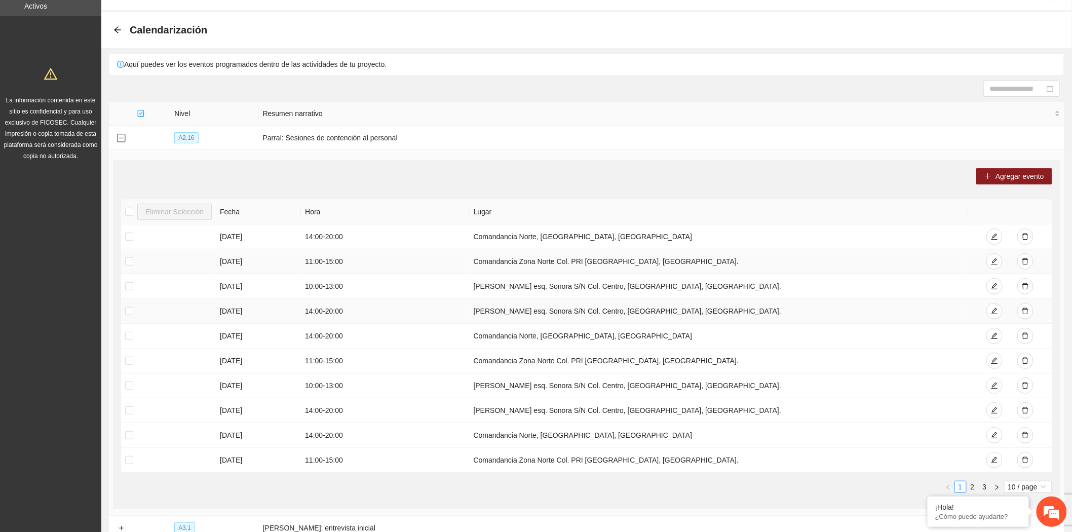
scroll to position [56, 0]
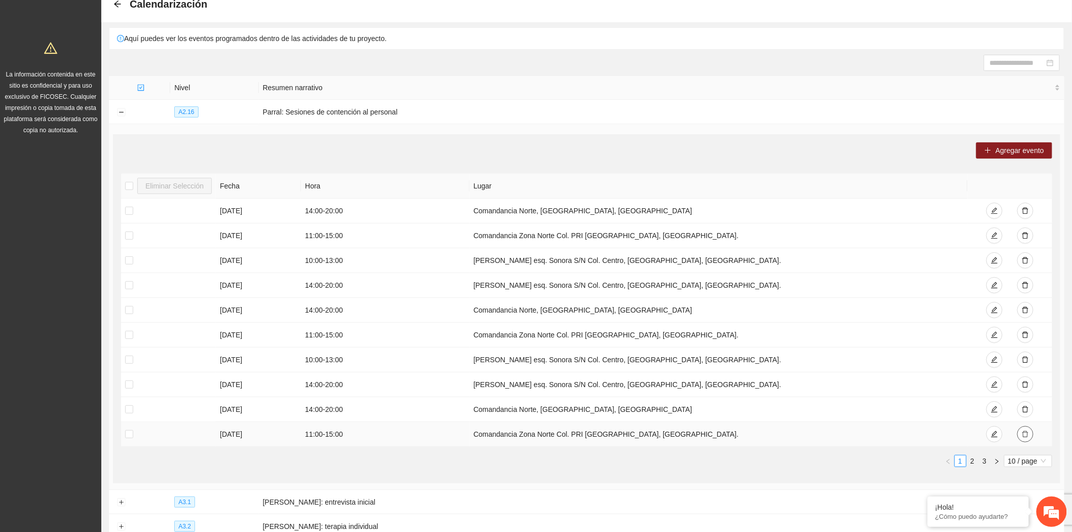
click at [1024, 432] on icon "delete" at bounding box center [1025, 434] width 6 height 7
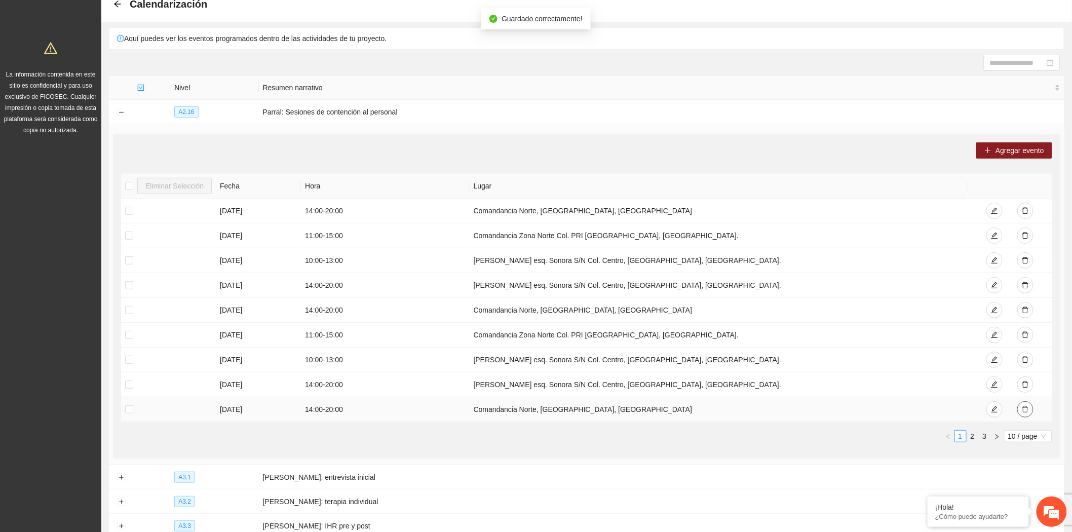
click at [1027, 409] on icon "delete" at bounding box center [1025, 409] width 6 height 7
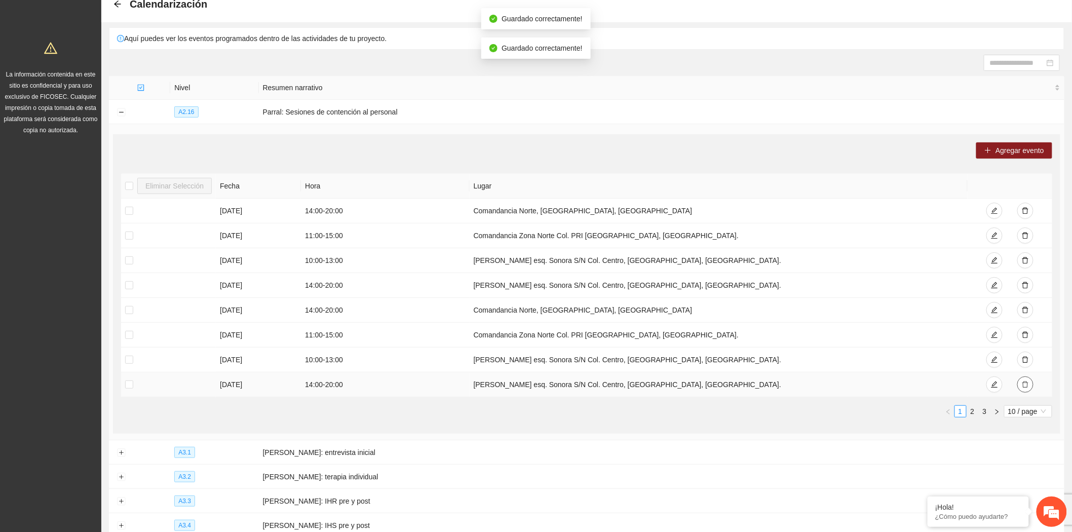
click at [1028, 384] on icon "delete" at bounding box center [1025, 384] width 7 height 7
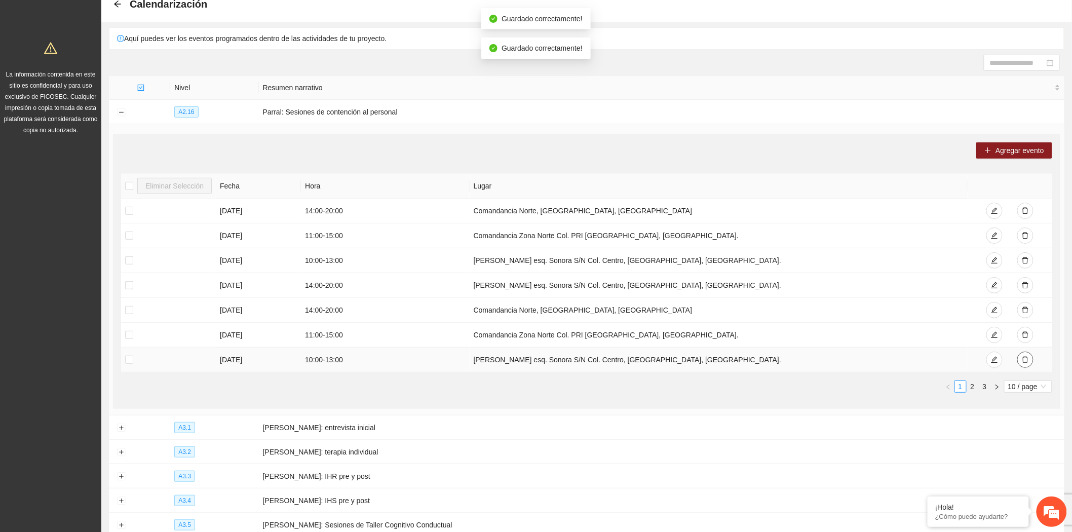
click at [1026, 362] on icon "delete" at bounding box center [1025, 359] width 7 height 7
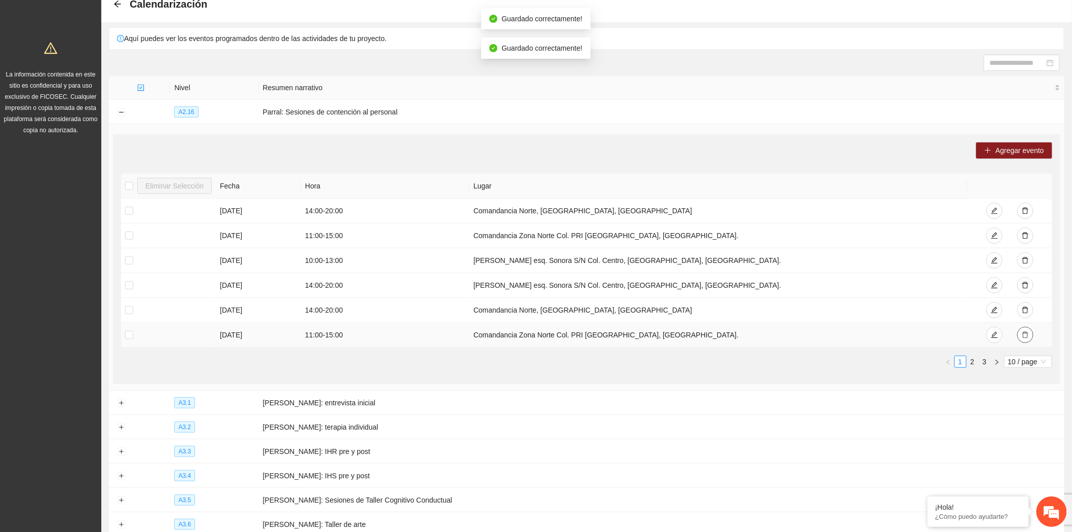
click at [1024, 337] on icon "delete" at bounding box center [1025, 334] width 7 height 7
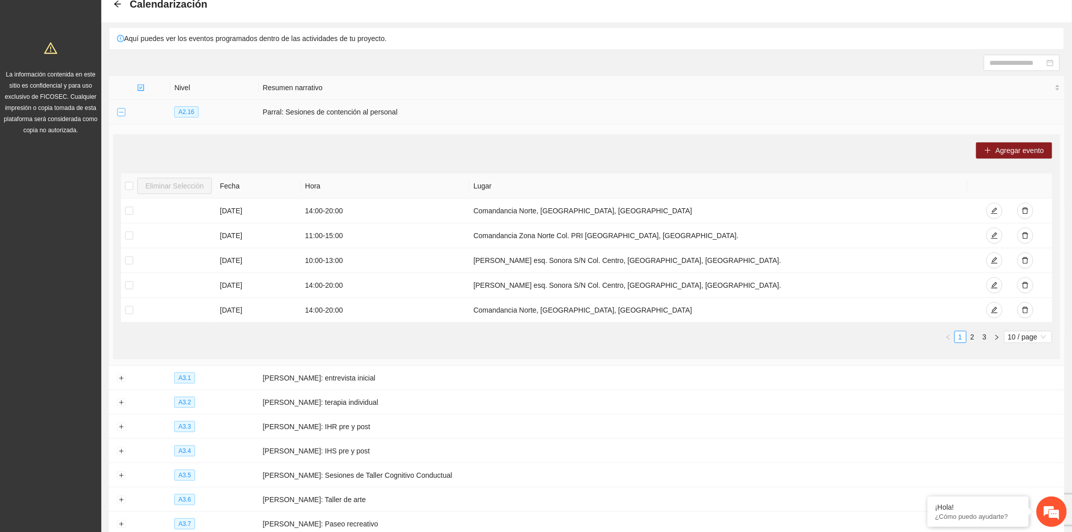
click at [119, 108] on button "Collapse row" at bounding box center [121, 112] width 8 height 8
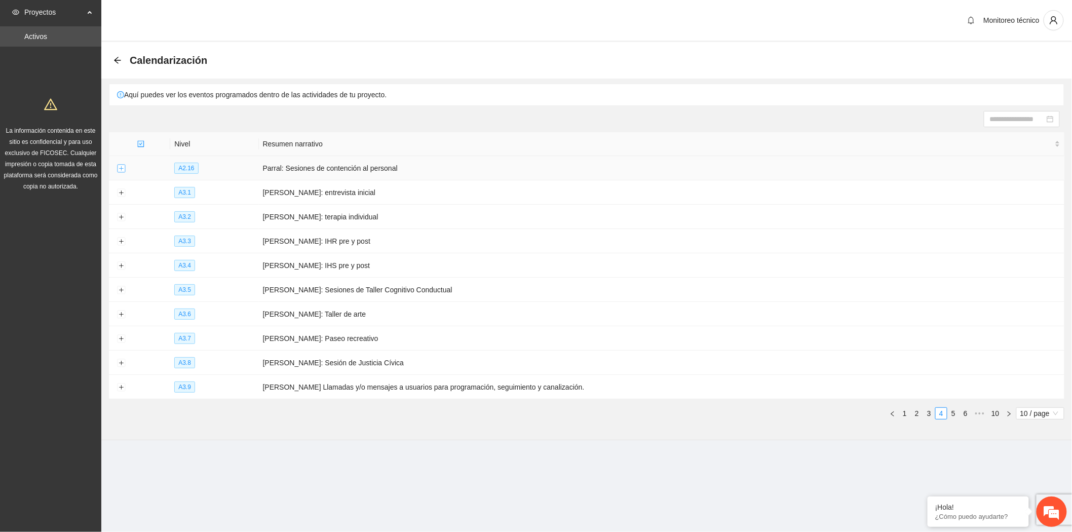
scroll to position [0, 0]
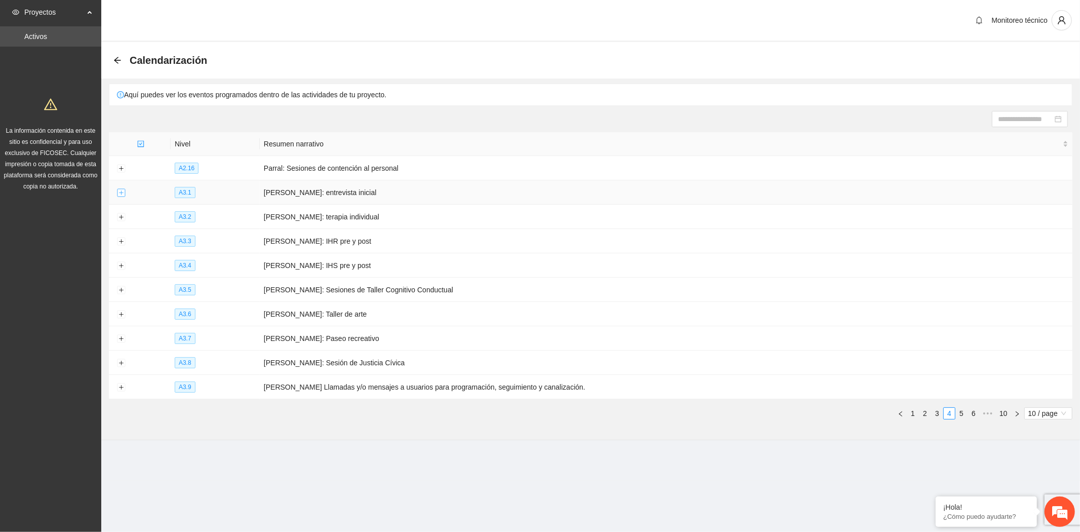
click at [117, 194] on button "Expand row" at bounding box center [121, 193] width 8 height 8
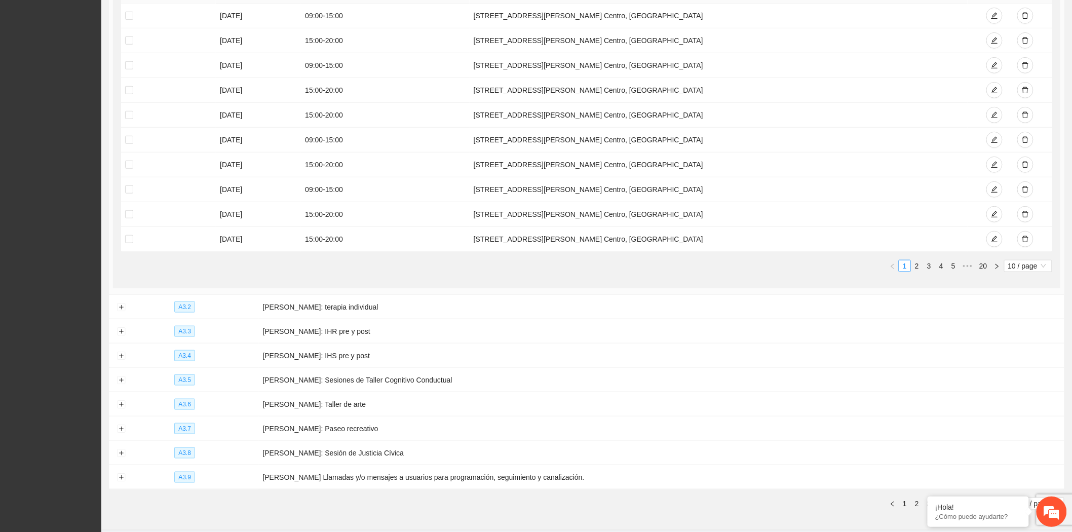
scroll to position [281, 0]
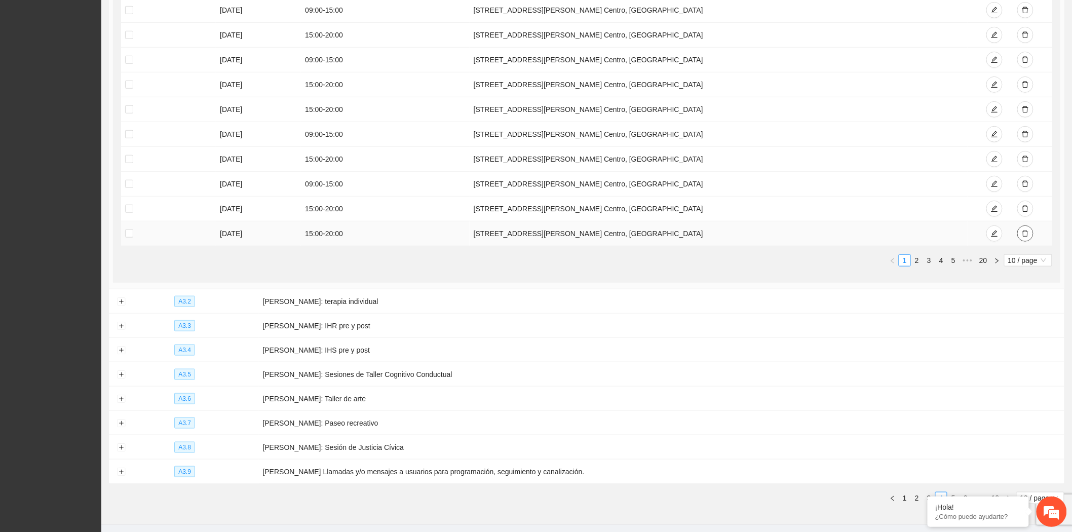
click at [1029, 228] on button "button" at bounding box center [1025, 233] width 16 height 16
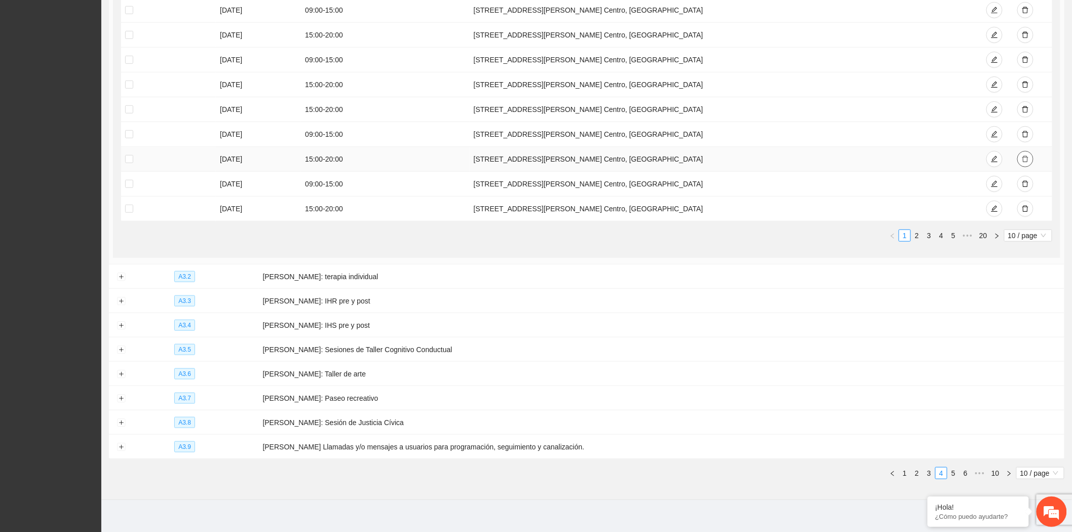
click at [1022, 158] on icon "delete" at bounding box center [1025, 159] width 7 height 7
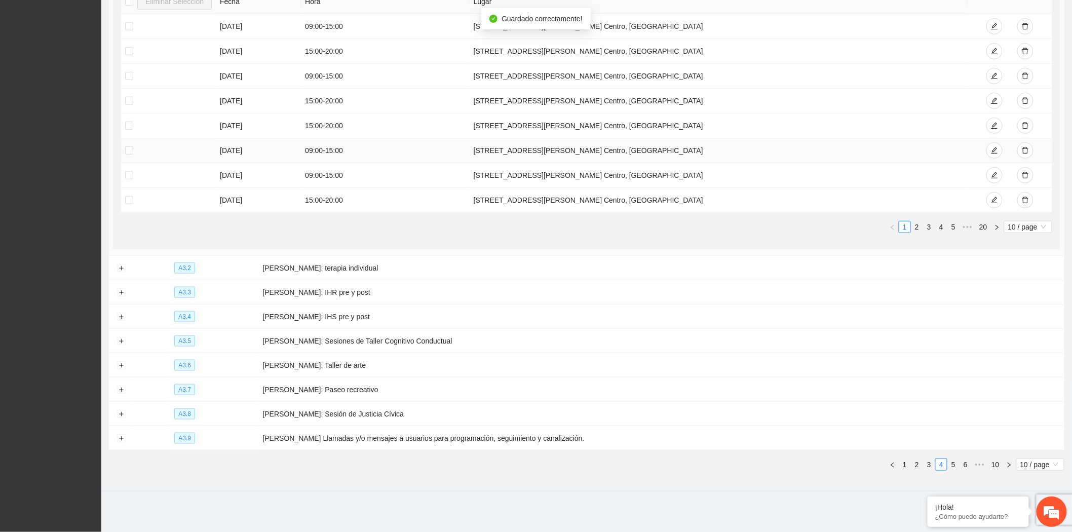
scroll to position [267, 0]
click at [1024, 152] on span "delete" at bounding box center [1025, 151] width 7 height 8
click at [1025, 175] on icon "delete" at bounding box center [1025, 175] width 7 height 7
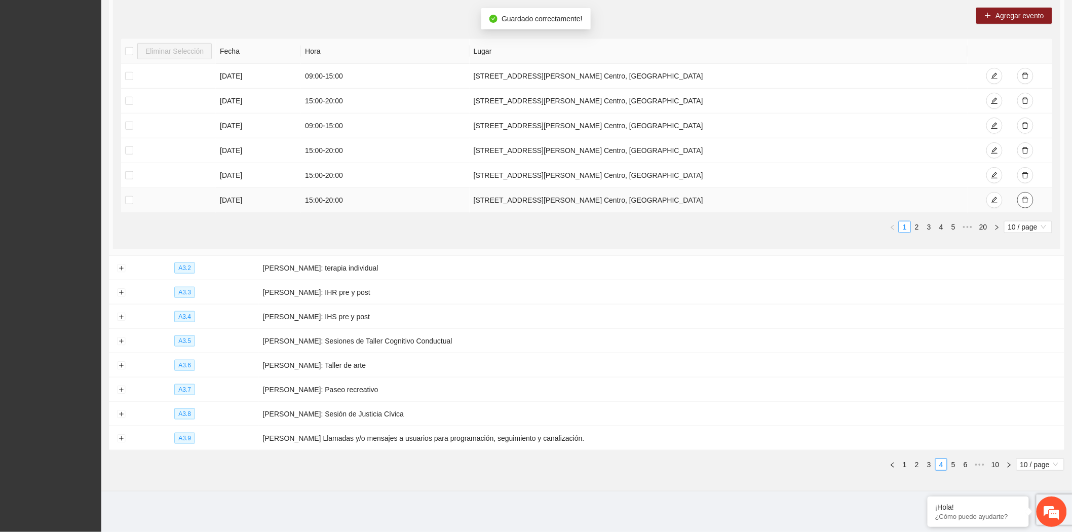
click at [1023, 197] on icon "delete" at bounding box center [1025, 200] width 6 height 7
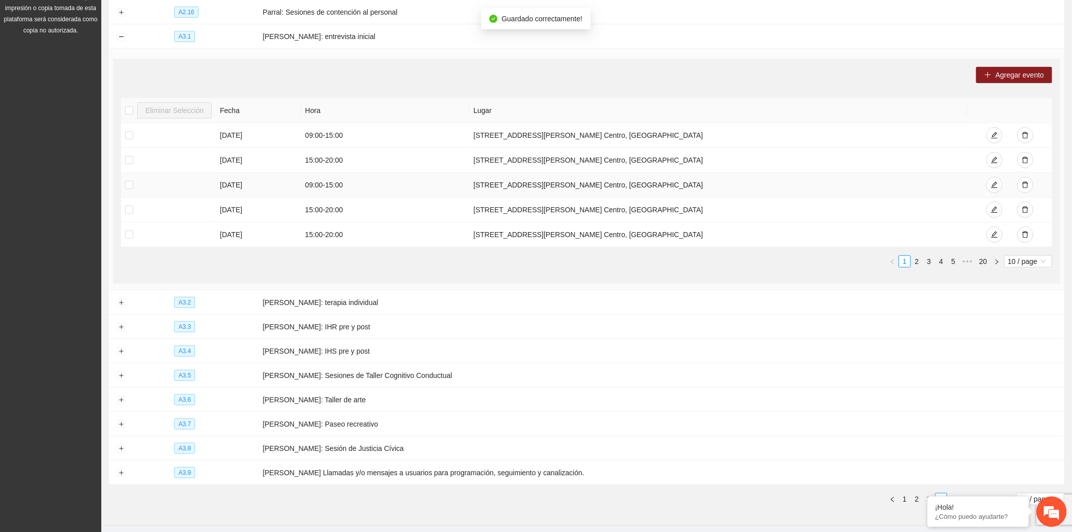
scroll to position [137, 0]
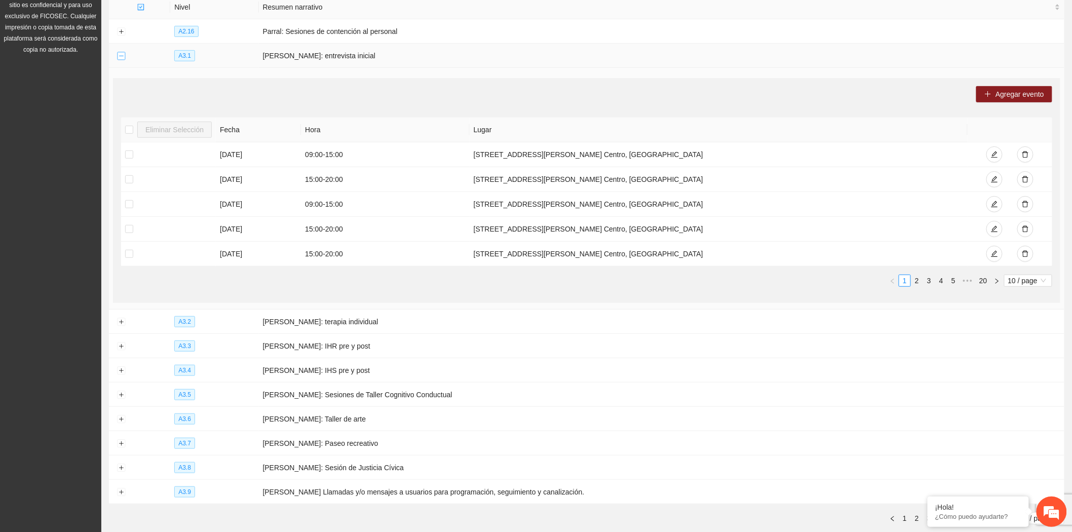
click at [122, 57] on button "Collapse row" at bounding box center [121, 56] width 8 height 8
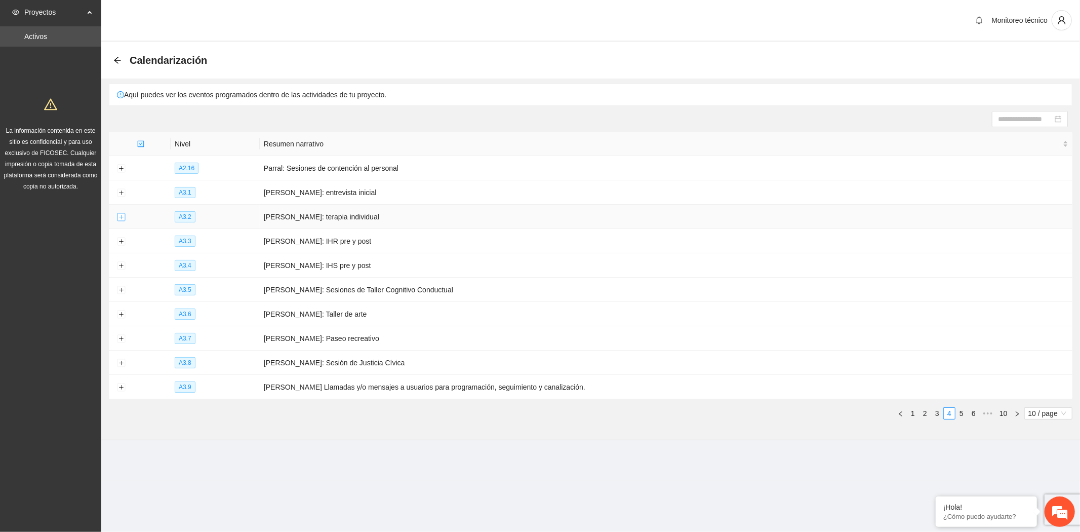
click at [120, 215] on button "Expand row" at bounding box center [121, 217] width 8 height 8
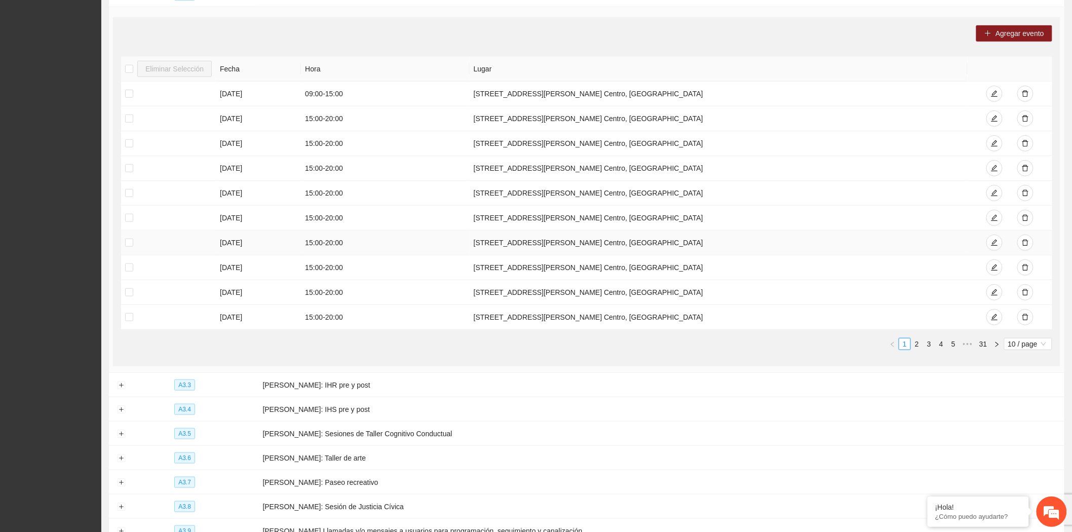
scroll to position [225, 0]
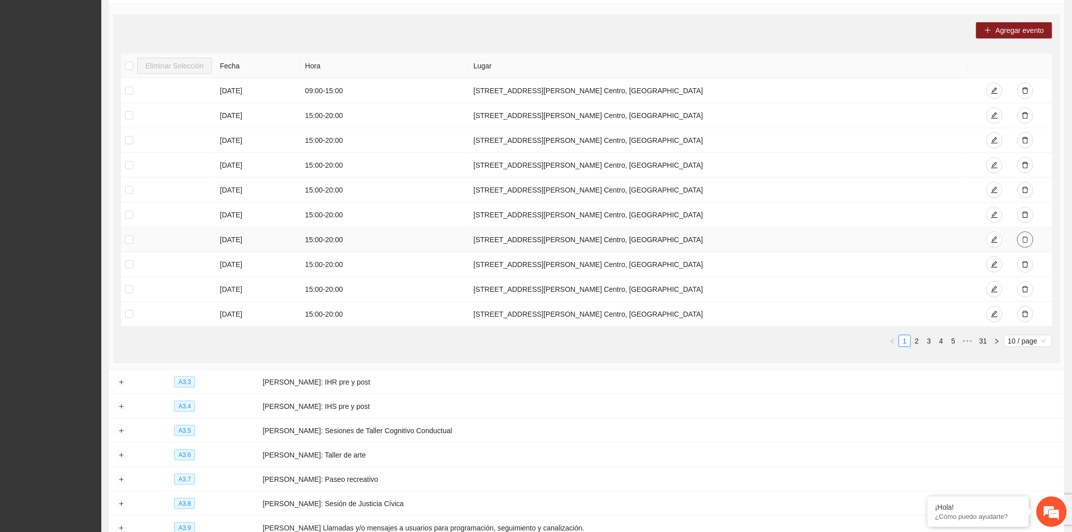
click at [1021, 241] on button "button" at bounding box center [1025, 239] width 16 height 16
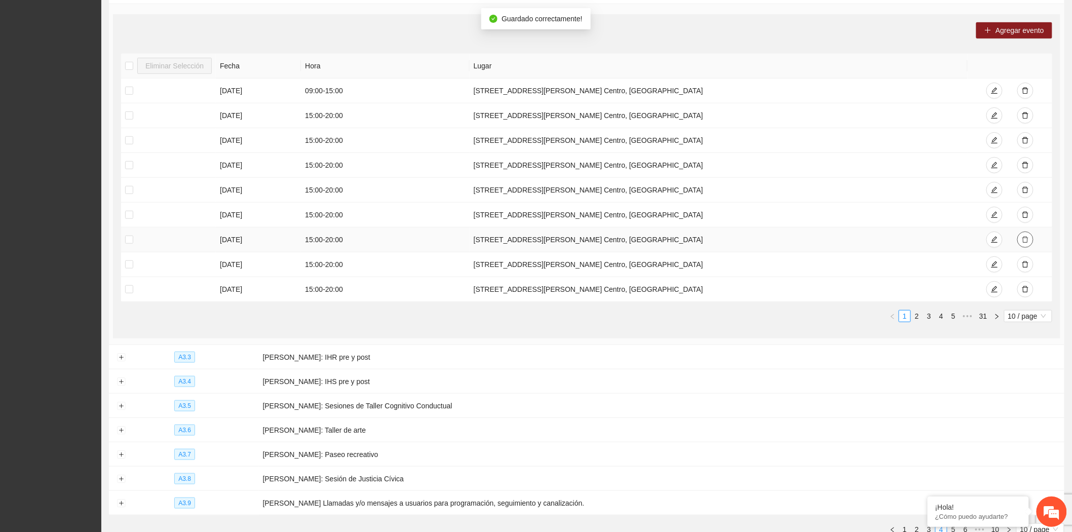
click at [1021, 241] on button "button" at bounding box center [1025, 239] width 16 height 16
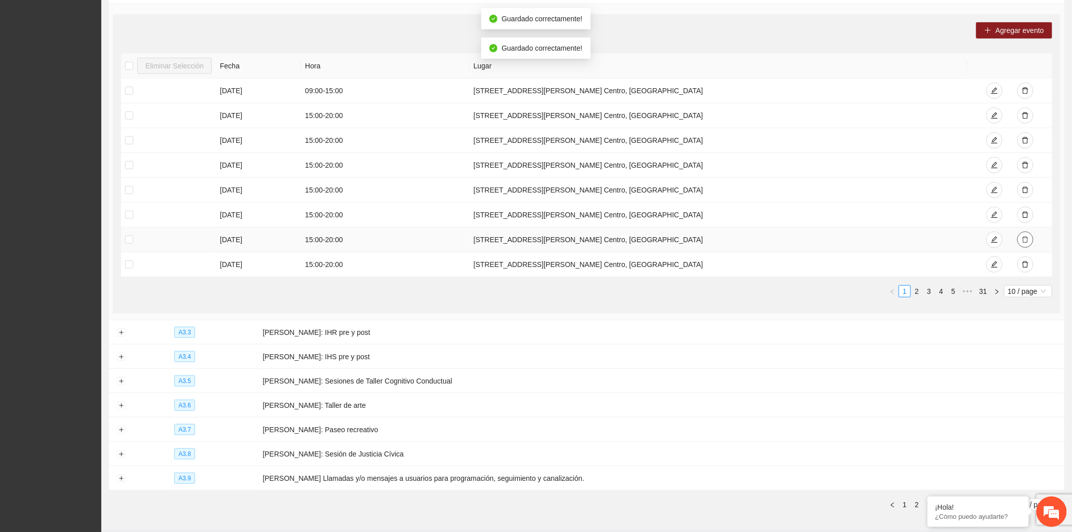
click at [1022, 241] on icon "delete" at bounding box center [1025, 239] width 7 height 7
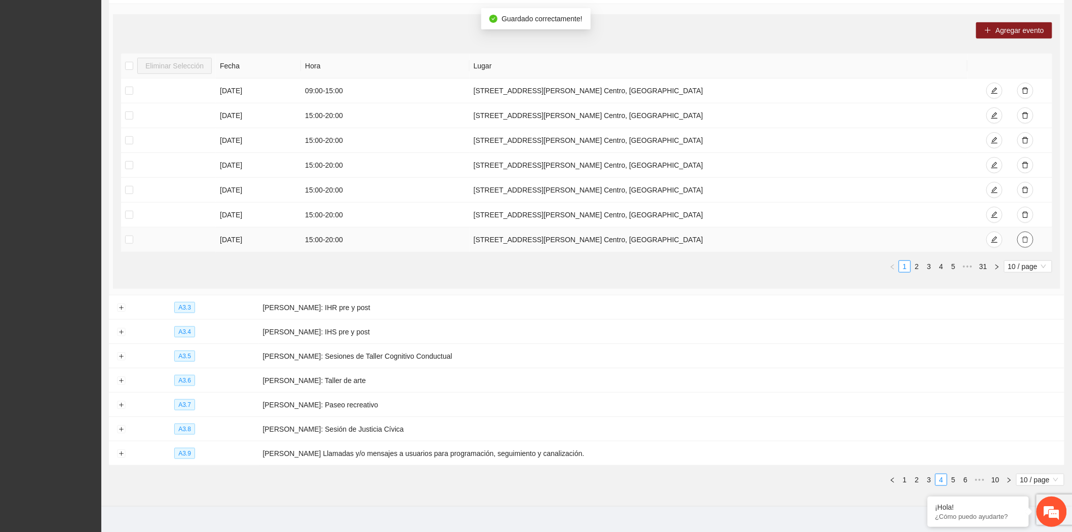
click at [1025, 243] on icon "delete" at bounding box center [1025, 240] width 6 height 7
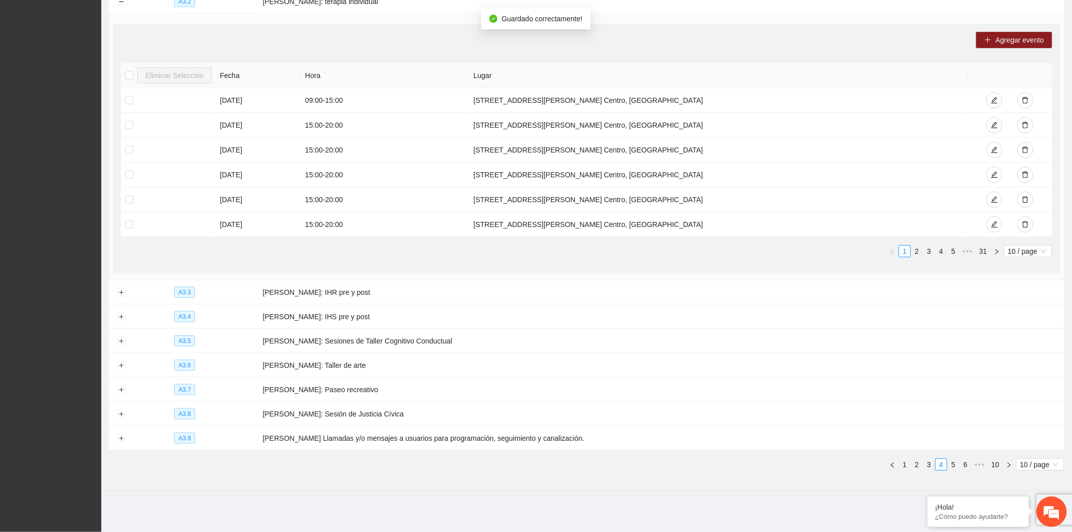
scroll to position [161, 0]
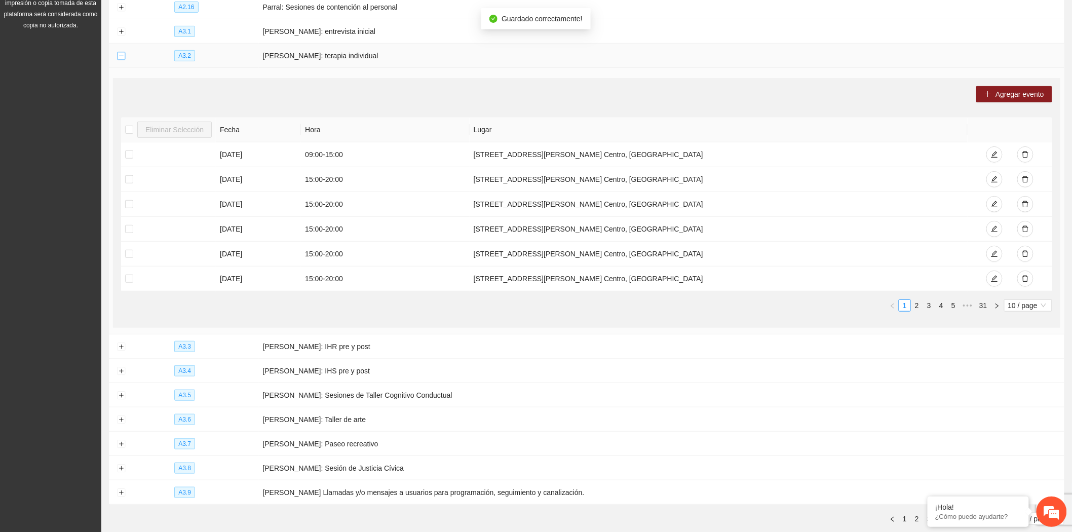
click at [121, 58] on button "Collapse row" at bounding box center [121, 56] width 8 height 8
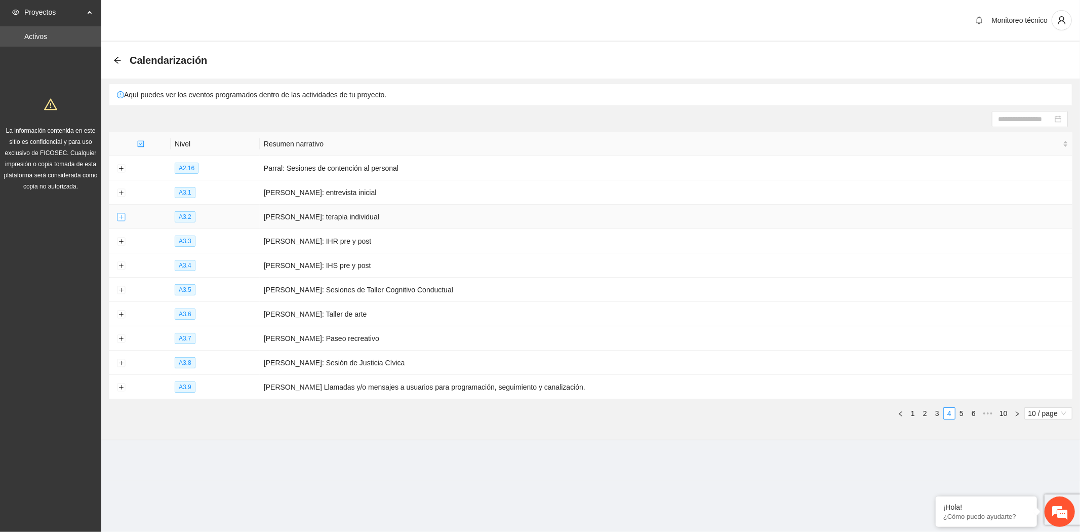
click at [121, 216] on button "Expand row" at bounding box center [121, 217] width 8 height 8
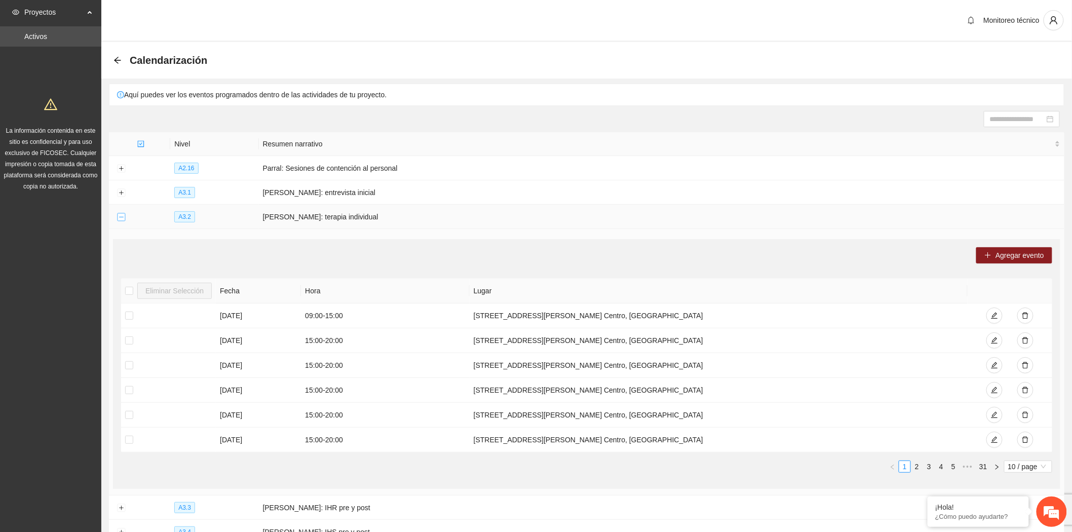
click at [120, 219] on button "Collapse row" at bounding box center [121, 217] width 8 height 8
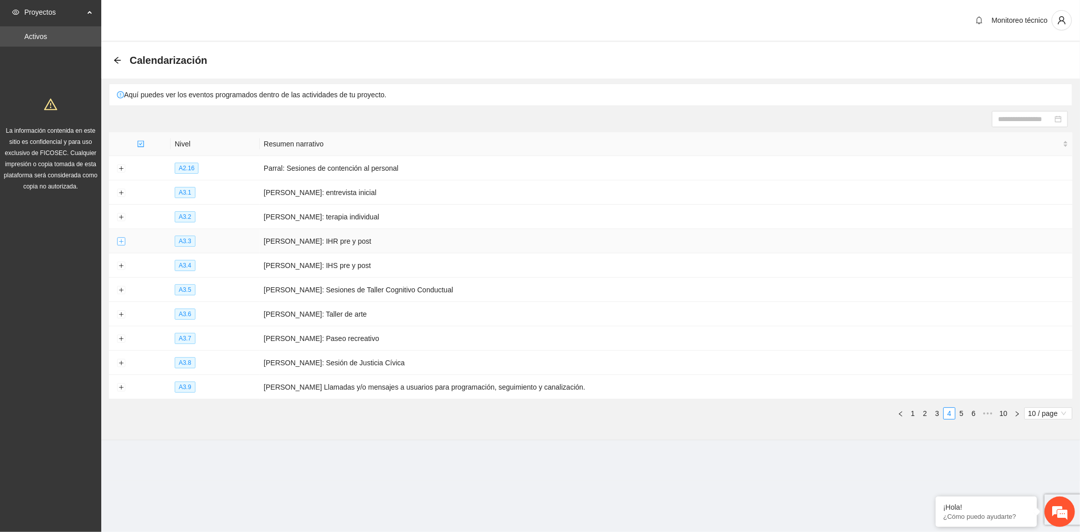
click at [120, 242] on button "Expand row" at bounding box center [121, 242] width 8 height 8
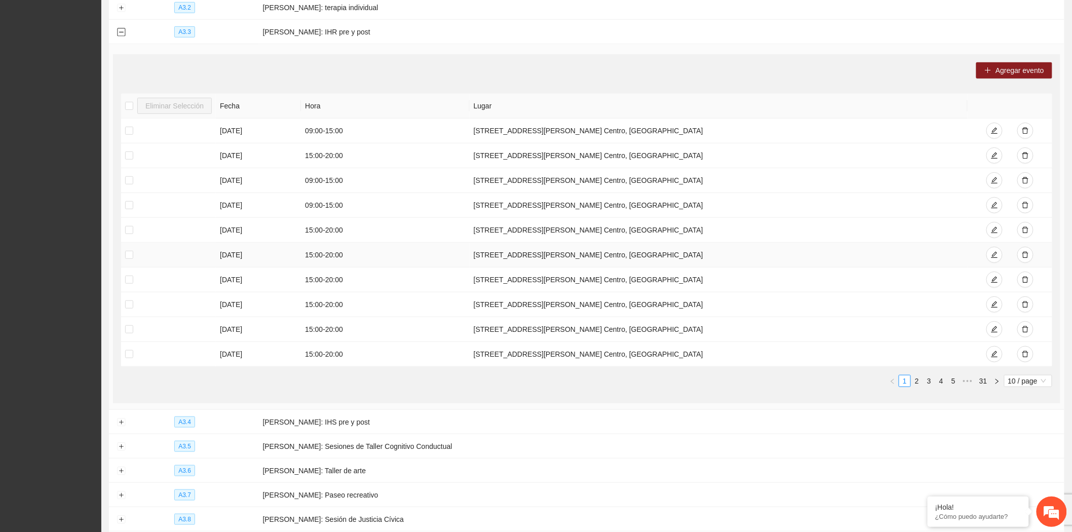
scroll to position [225, 0]
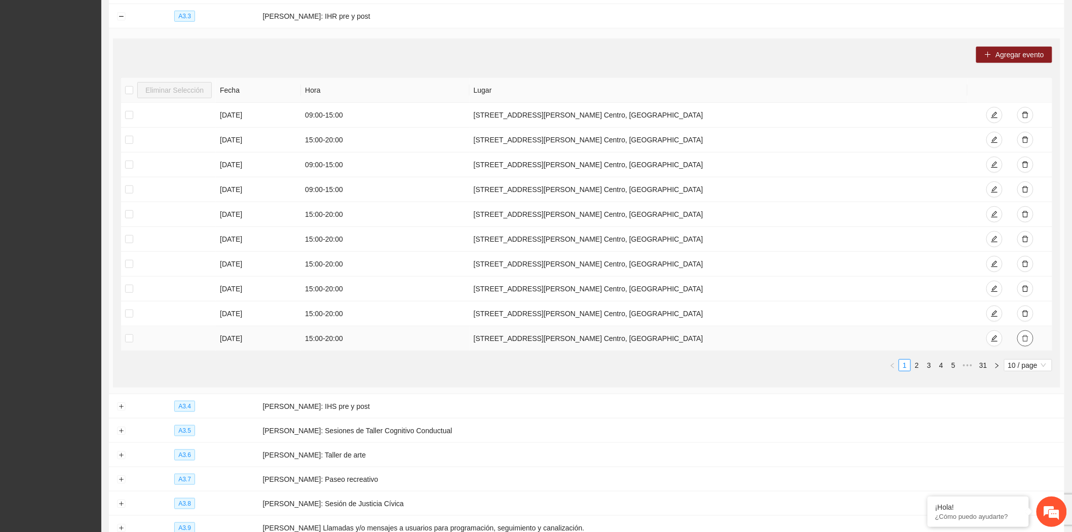
click at [1025, 336] on icon "delete" at bounding box center [1025, 338] width 6 height 7
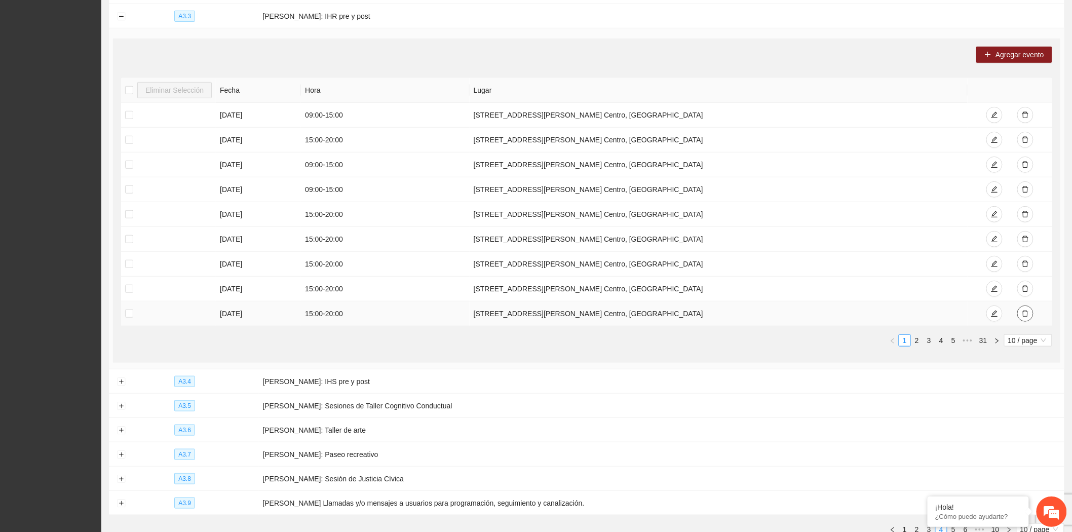
click at [1028, 317] on icon "delete" at bounding box center [1025, 313] width 7 height 7
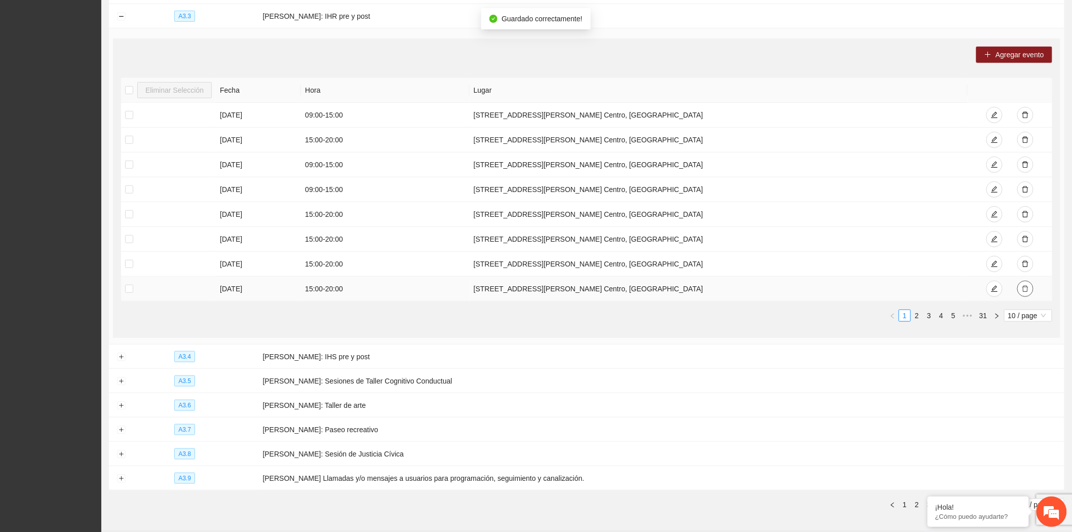
click at [1025, 290] on icon "delete" at bounding box center [1025, 288] width 7 height 7
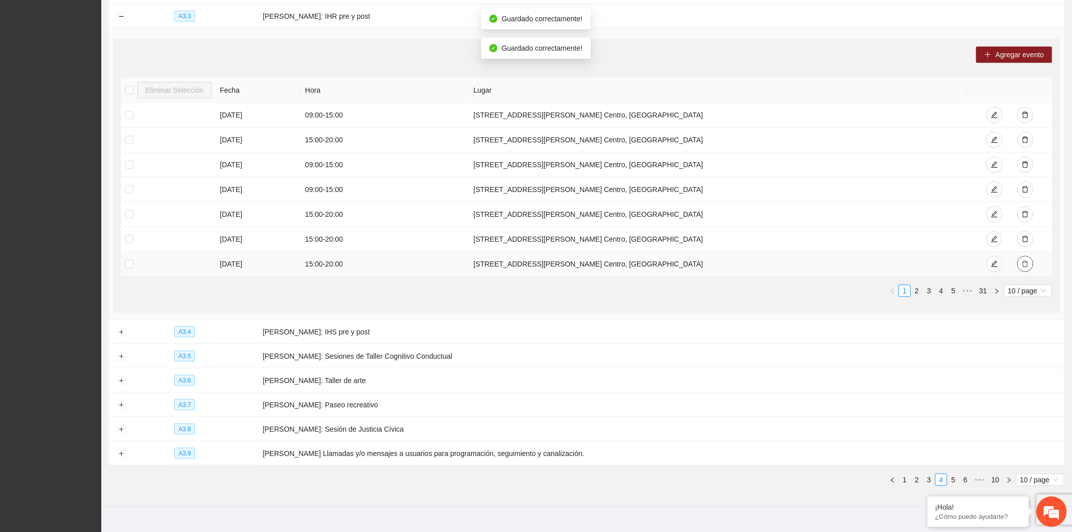
click at [1024, 264] on icon "delete" at bounding box center [1025, 263] width 7 height 7
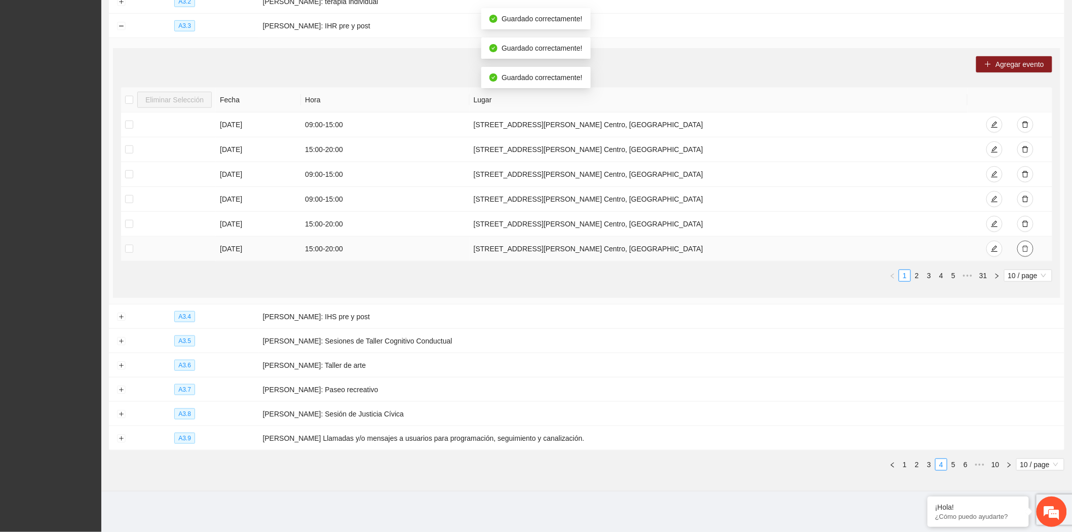
scroll to position [218, 0]
click at [1024, 241] on button "button" at bounding box center [1025, 249] width 16 height 16
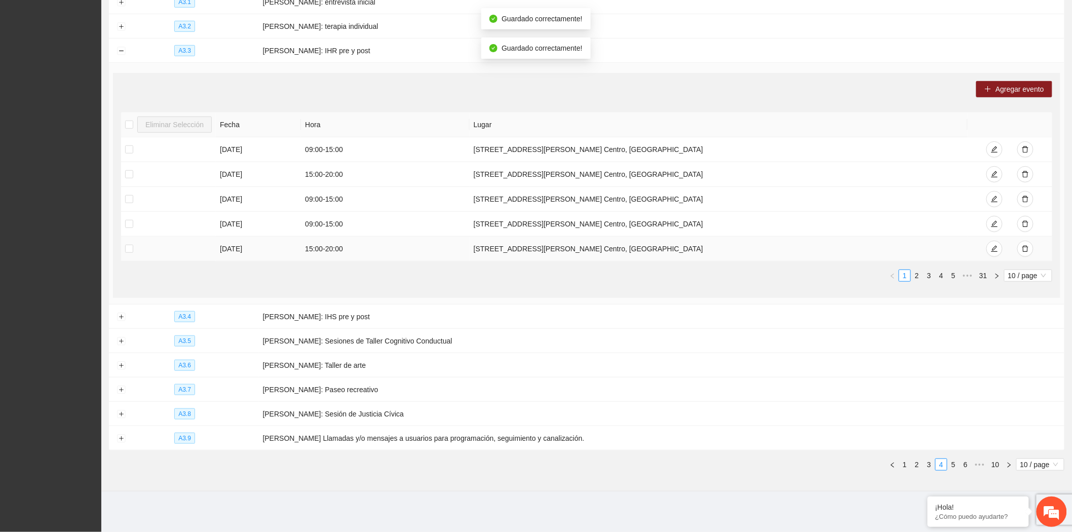
scroll to position [193, 0]
click at [1024, 241] on button "button" at bounding box center [1025, 249] width 16 height 16
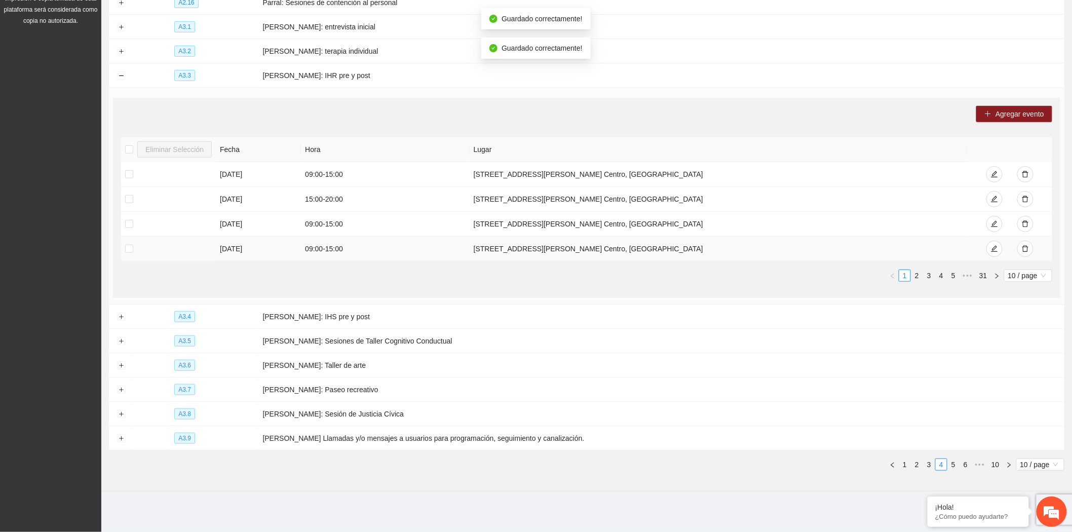
scroll to position [168, 0]
click at [1024, 241] on button "button" at bounding box center [1025, 249] width 16 height 16
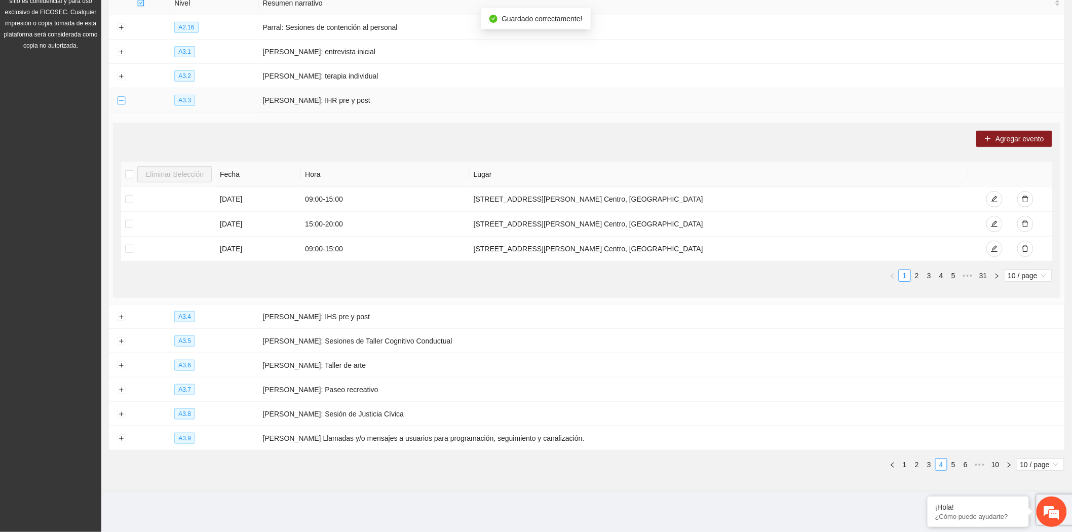
click at [118, 100] on button "Collapse row" at bounding box center [121, 101] width 8 height 8
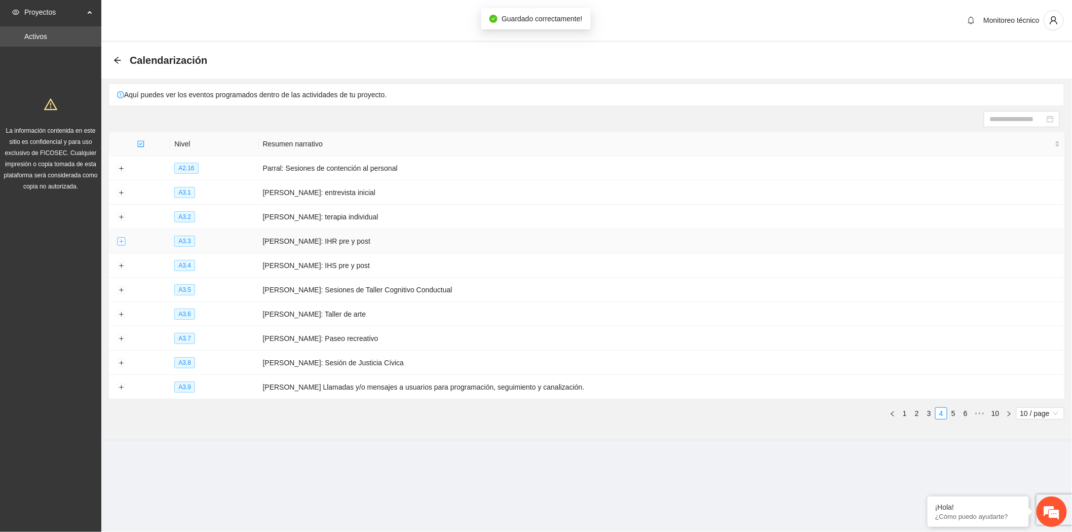
scroll to position [0, 0]
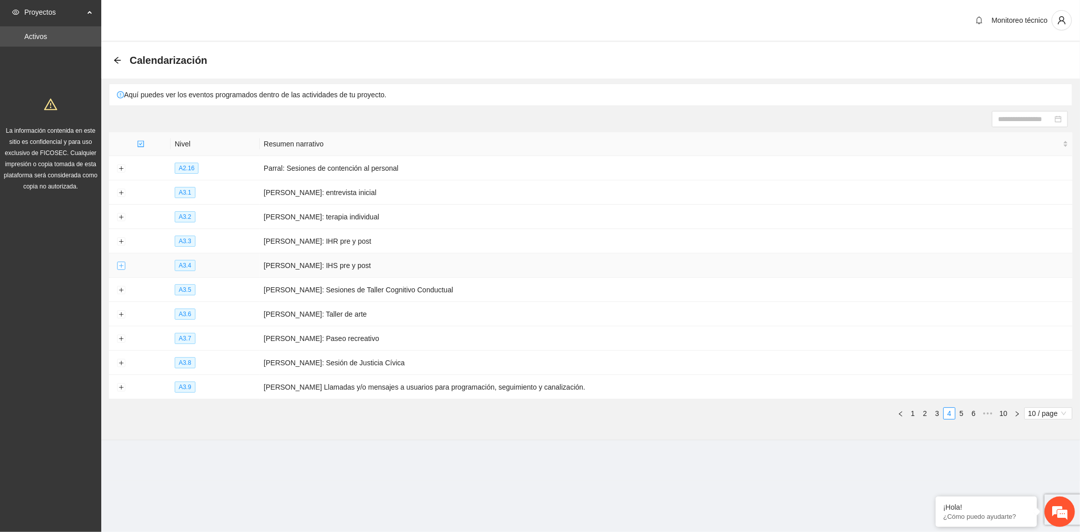
click at [123, 267] on button "Expand row" at bounding box center [121, 266] width 8 height 8
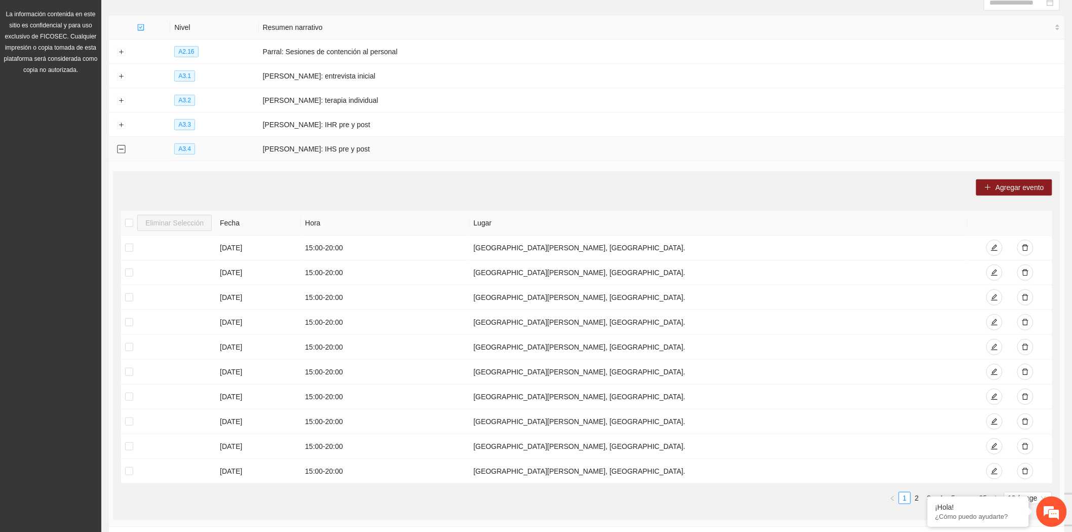
scroll to position [92, 0]
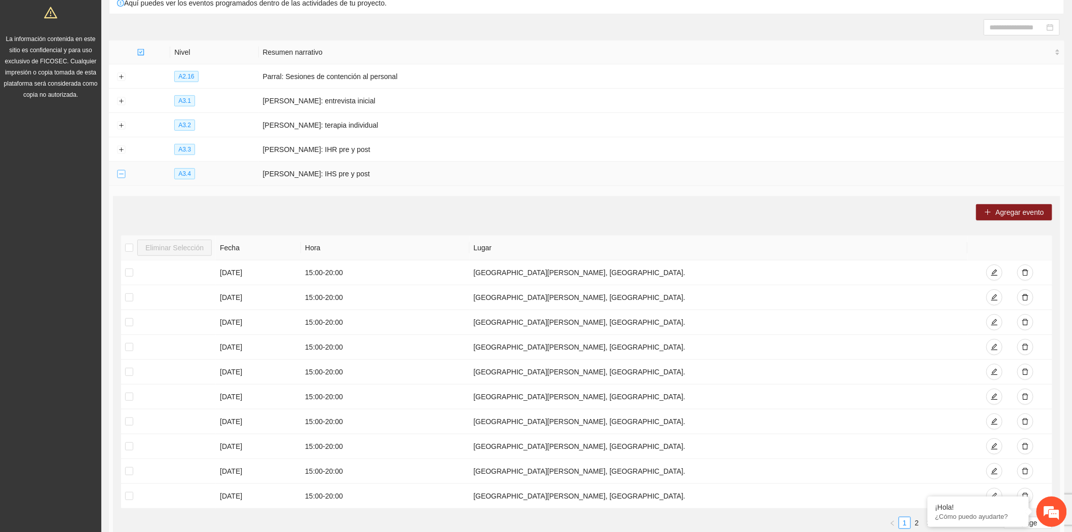
click at [122, 175] on button "Collapse row" at bounding box center [121, 174] width 8 height 8
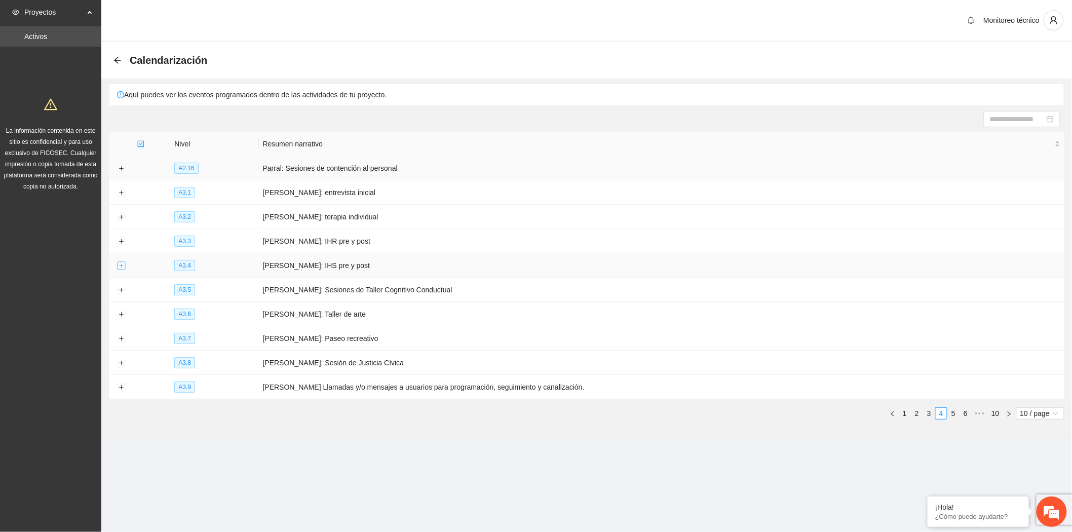
scroll to position [0, 0]
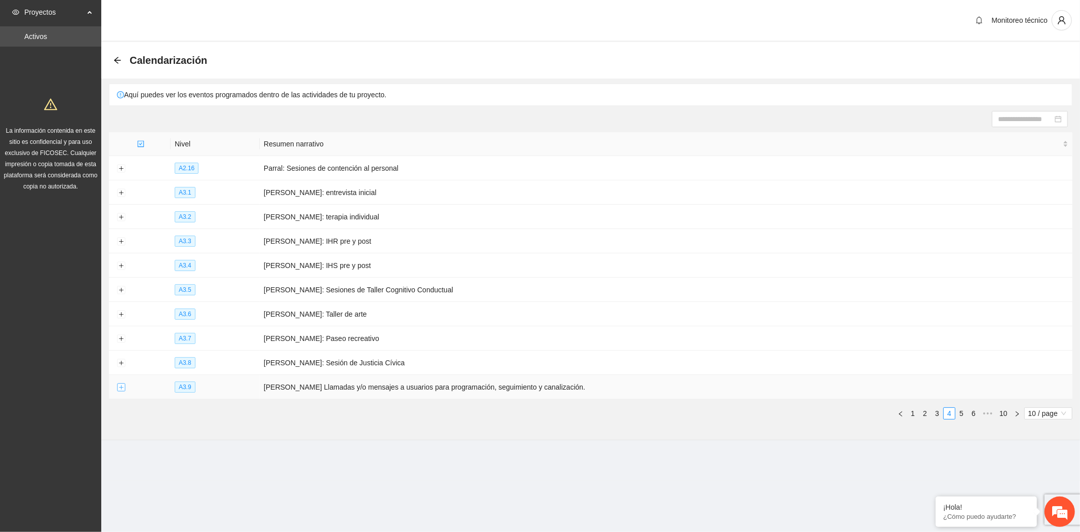
click at [120, 390] on button "Expand row" at bounding box center [121, 387] width 8 height 8
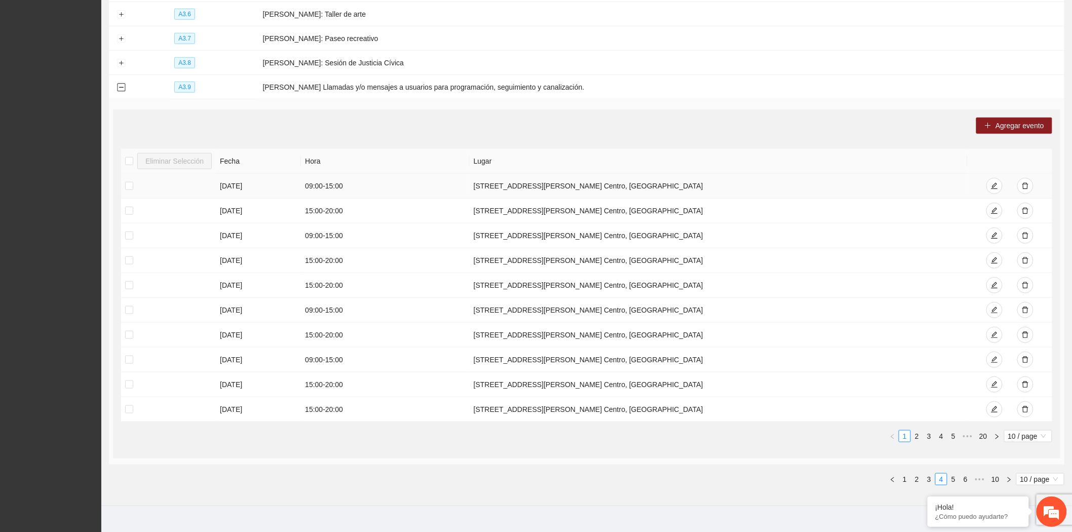
scroll to position [317, 0]
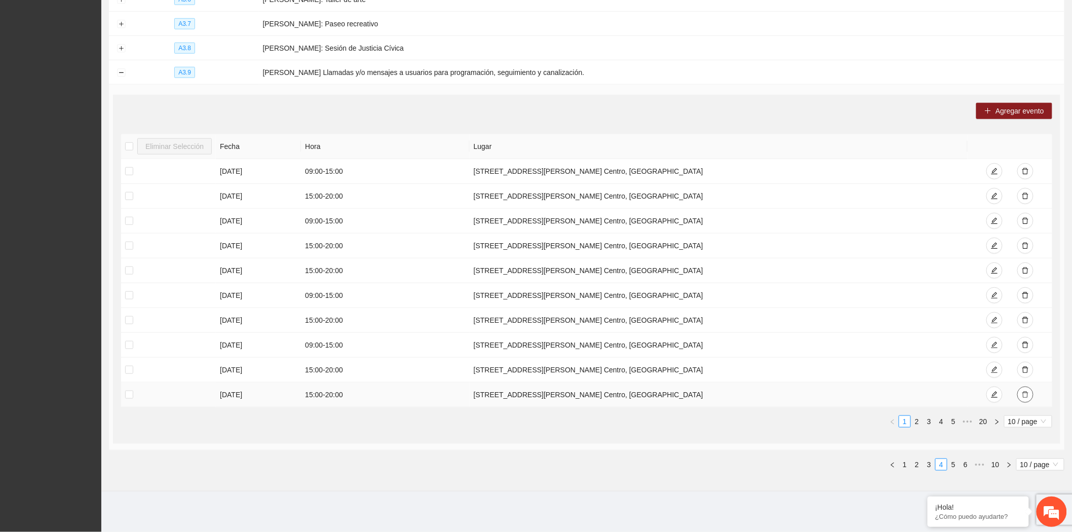
click at [1028, 395] on icon "delete" at bounding box center [1025, 394] width 7 height 7
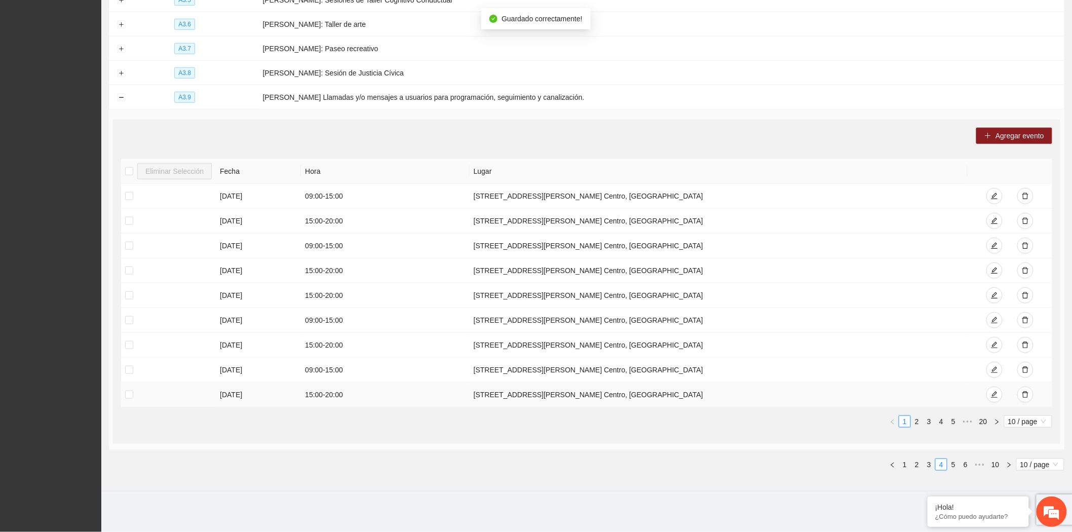
scroll to position [292, 0]
click at [1028, 395] on icon "delete" at bounding box center [1025, 394] width 7 height 7
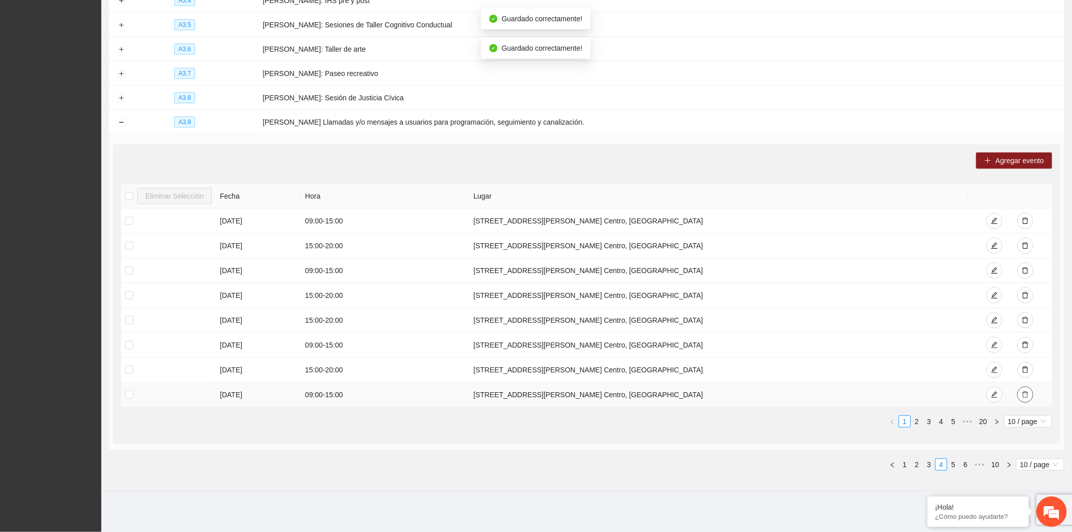
click at [1028, 395] on icon "delete" at bounding box center [1025, 394] width 7 height 7
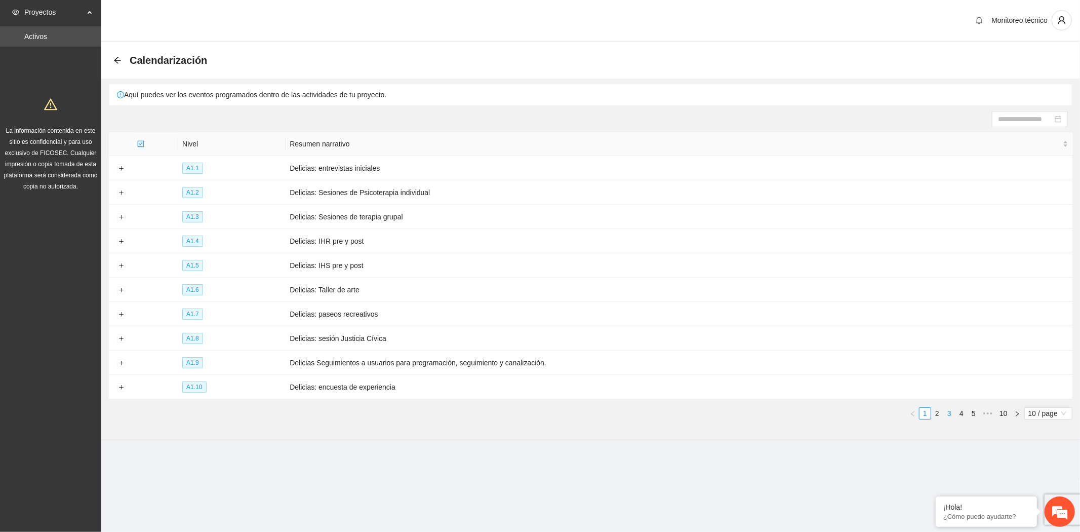
click at [954, 414] on link "3" at bounding box center [949, 413] width 11 height 11
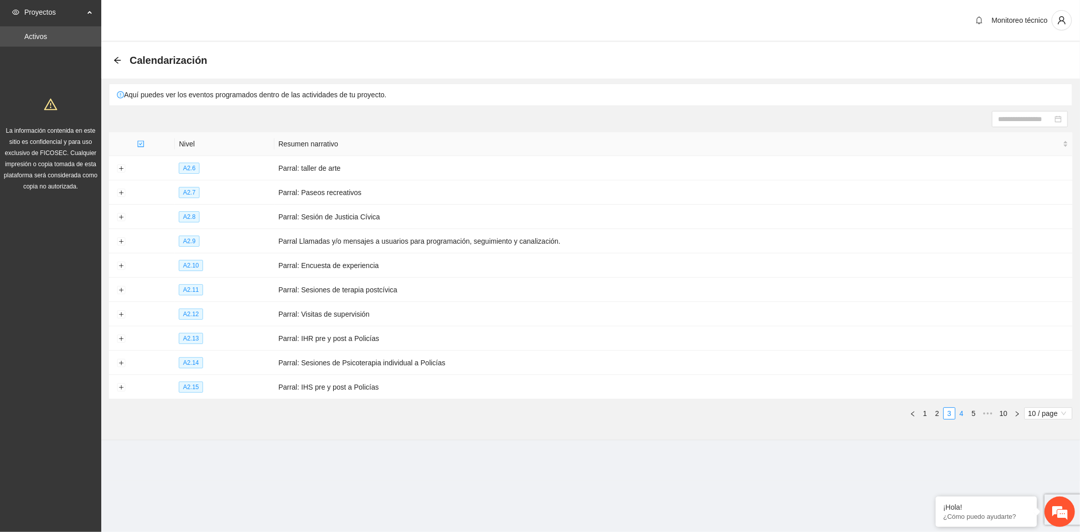
click at [963, 417] on link "4" at bounding box center [961, 413] width 11 height 11
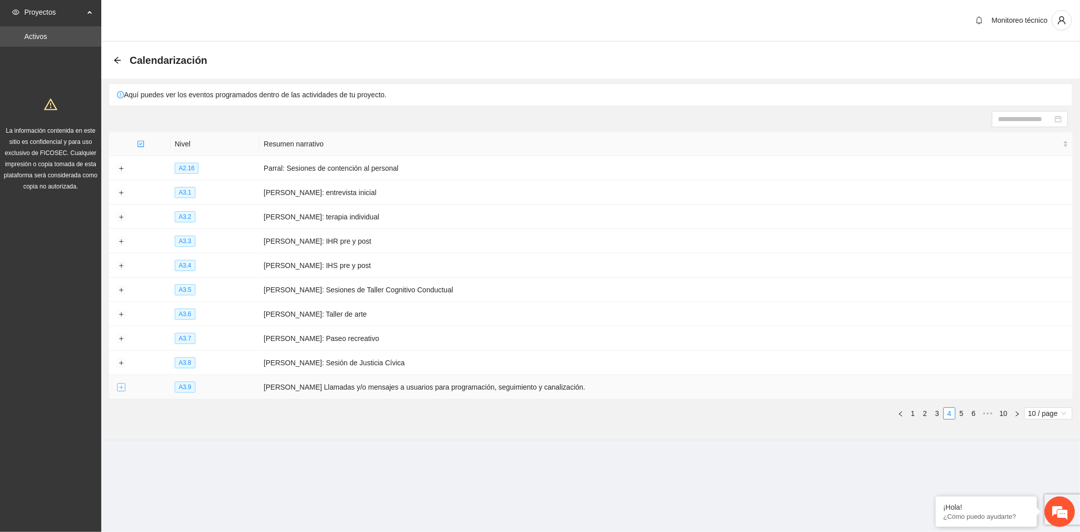
click at [122, 390] on button "Expand row" at bounding box center [121, 387] width 8 height 8
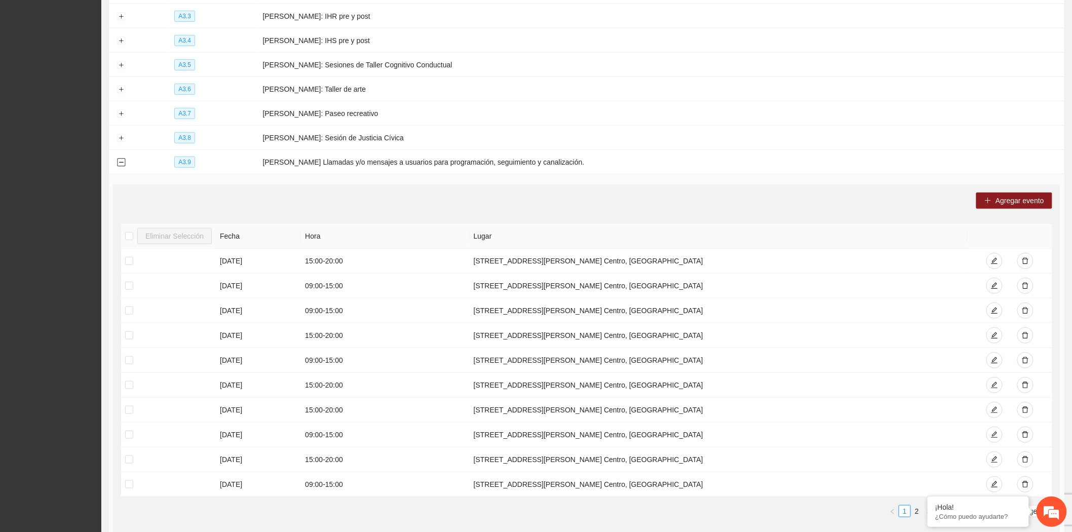
scroll to position [317, 0]
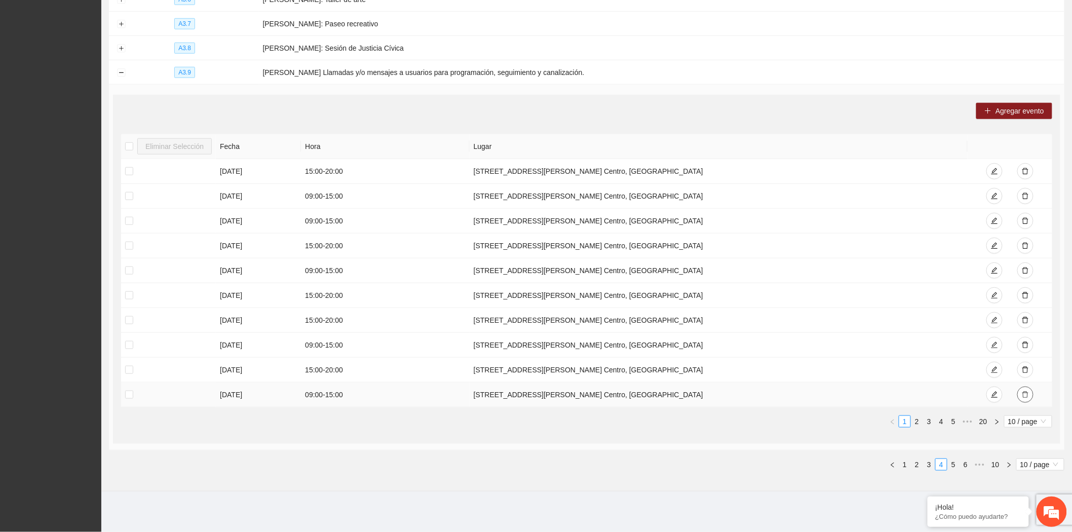
click at [1025, 394] on icon "delete" at bounding box center [1025, 394] width 7 height 7
click at [1022, 347] on icon "delete" at bounding box center [1025, 344] width 7 height 7
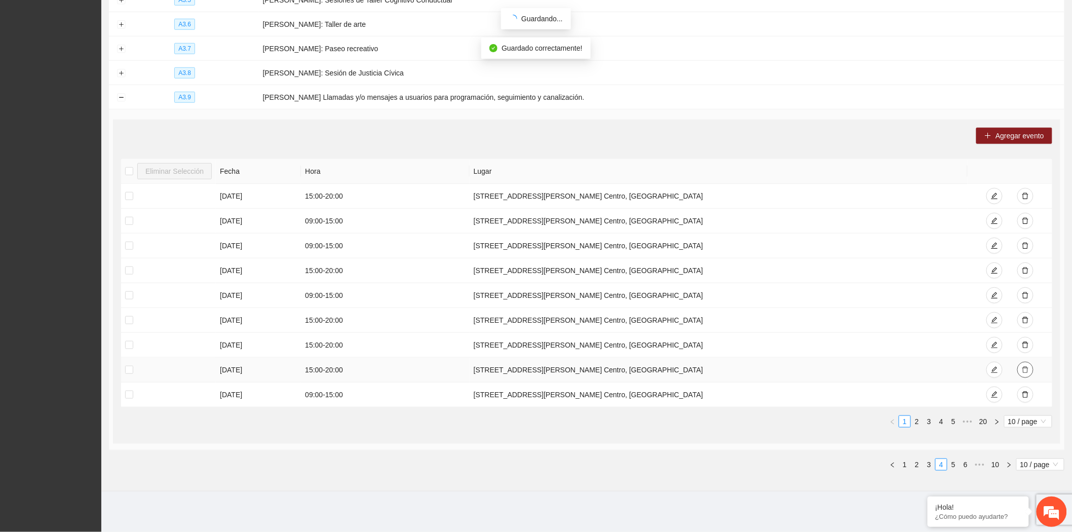
click at [1026, 371] on icon "delete" at bounding box center [1025, 369] width 7 height 7
click at [1023, 394] on icon "delete" at bounding box center [1025, 395] width 6 height 7
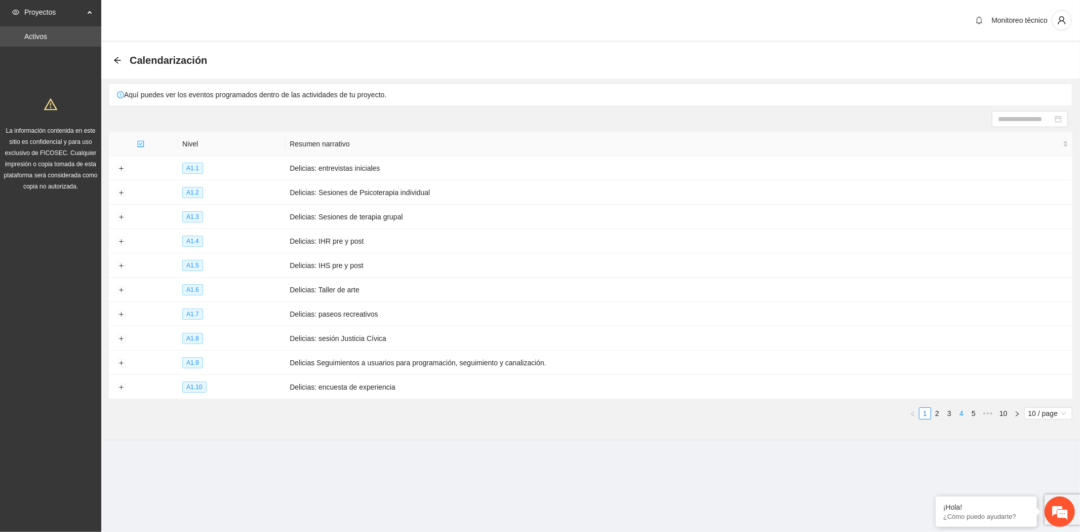
click at [960, 418] on link "4" at bounding box center [961, 413] width 11 height 11
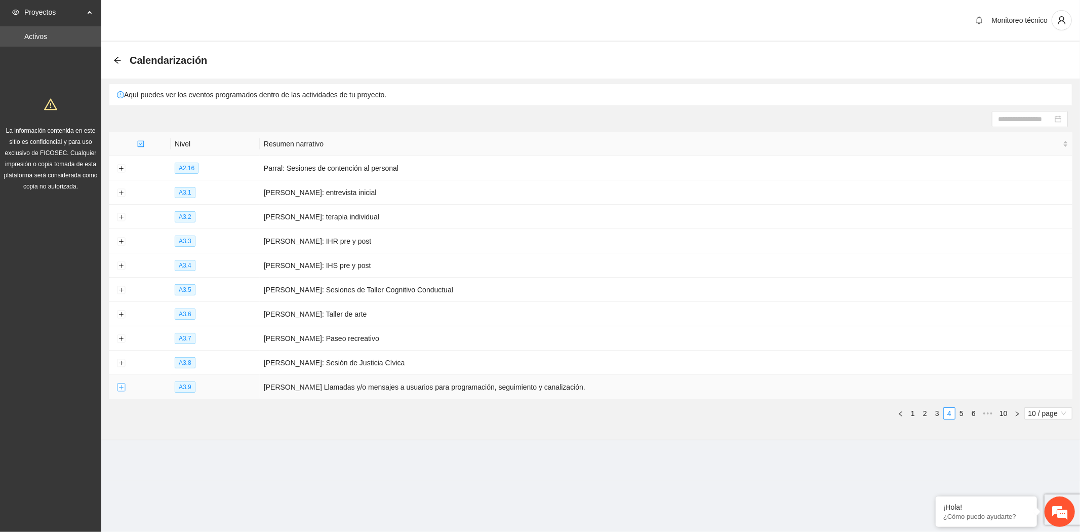
click at [118, 392] on button "Expand row" at bounding box center [121, 387] width 8 height 8
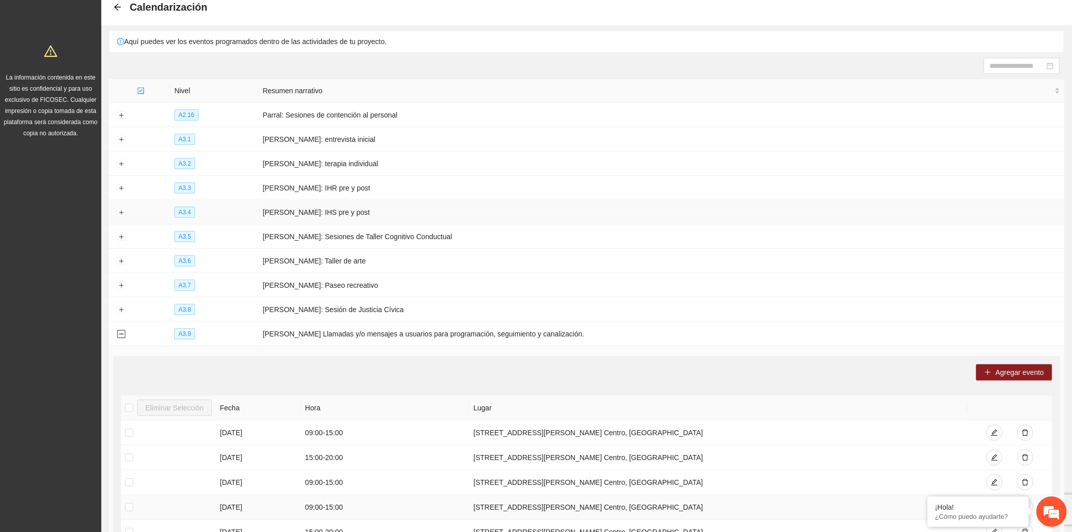
scroll to position [317, 0]
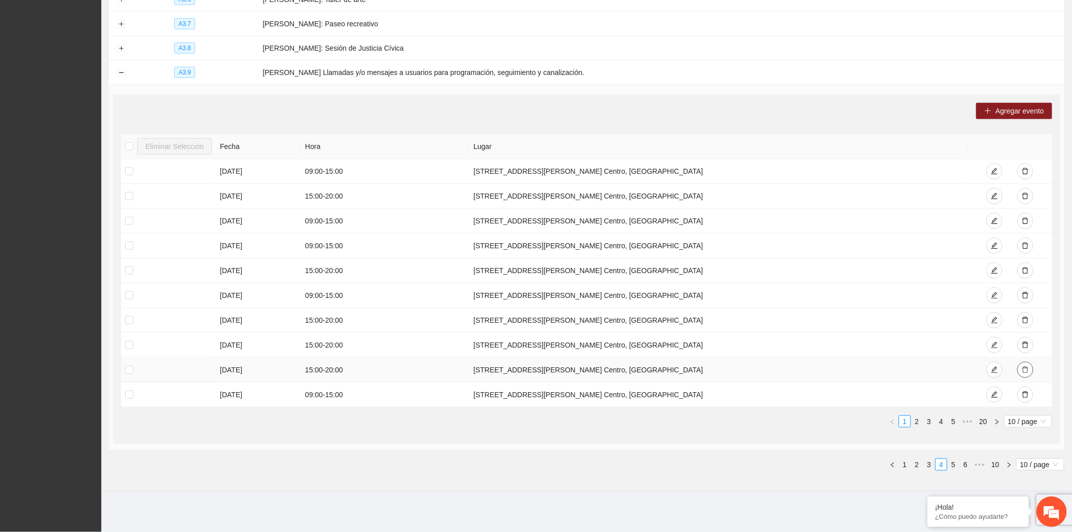
click at [1021, 368] on button "button" at bounding box center [1025, 370] width 16 height 16
click at [124, 71] on button "Collapse row" at bounding box center [121, 73] width 8 height 8
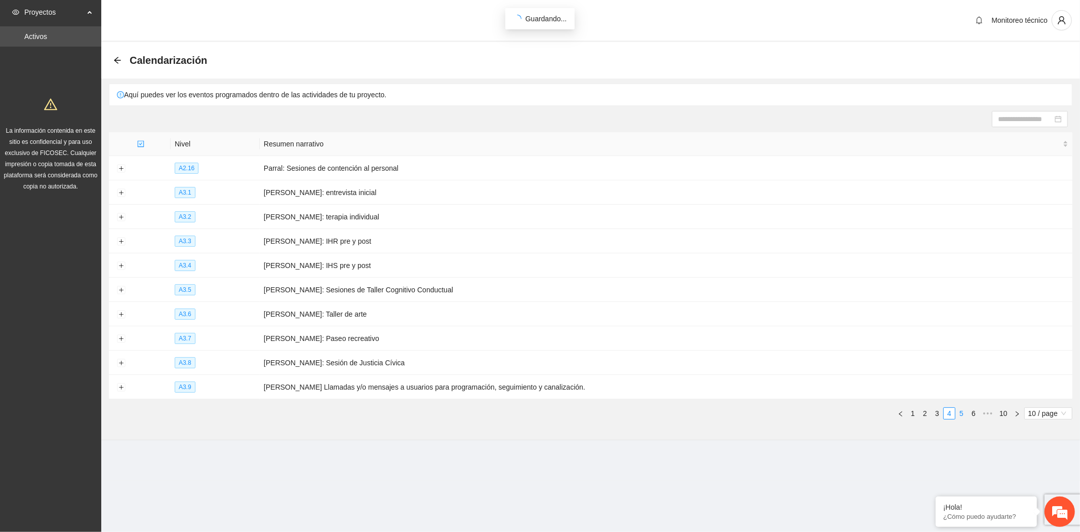
click at [963, 413] on link "5" at bounding box center [961, 413] width 11 height 11
click at [119, 165] on button "Expand row" at bounding box center [121, 169] width 8 height 8
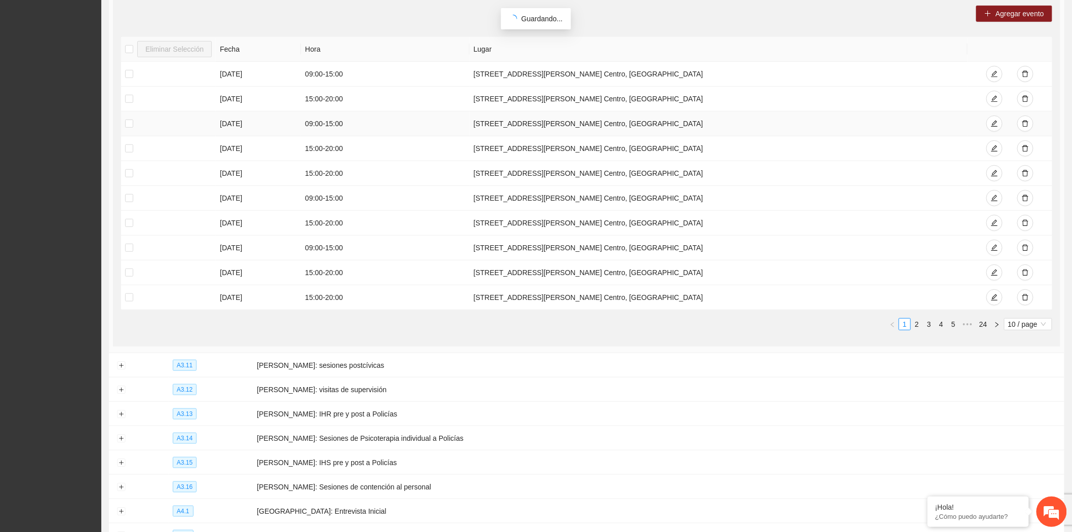
scroll to position [225, 0]
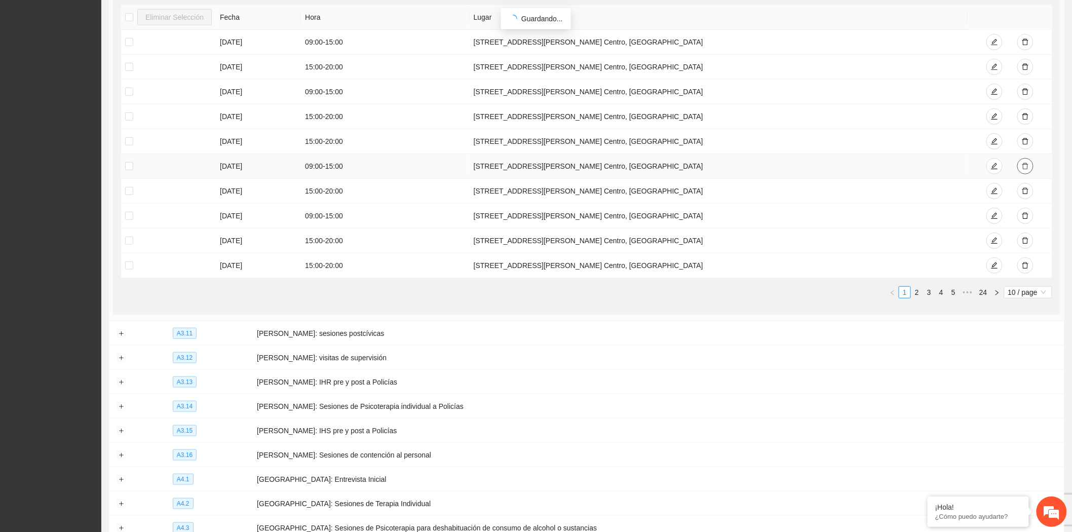
click at [1022, 165] on icon "delete" at bounding box center [1025, 166] width 7 height 7
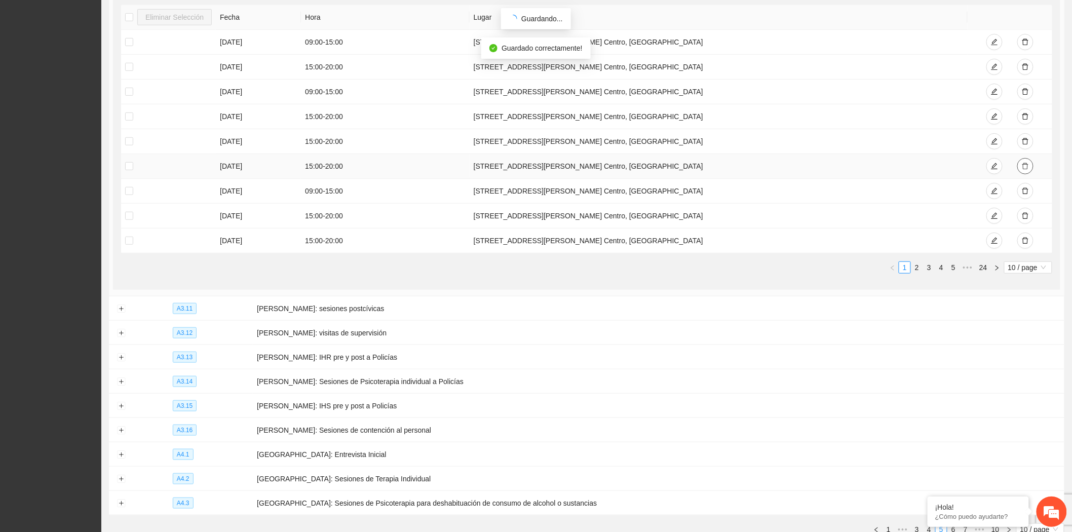
click at [1022, 165] on icon "delete" at bounding box center [1025, 166] width 7 height 7
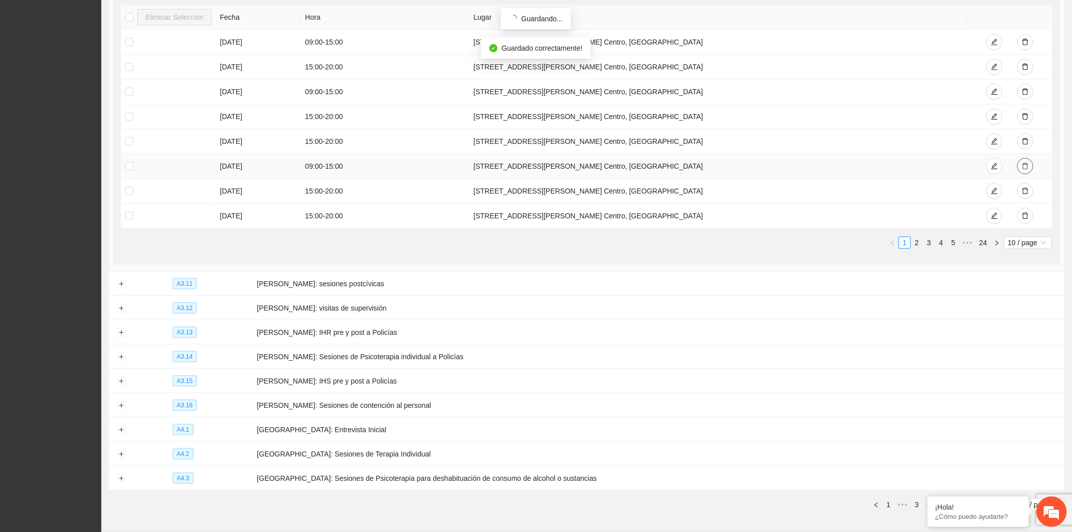
click at [1022, 165] on icon "delete" at bounding box center [1025, 166] width 7 height 7
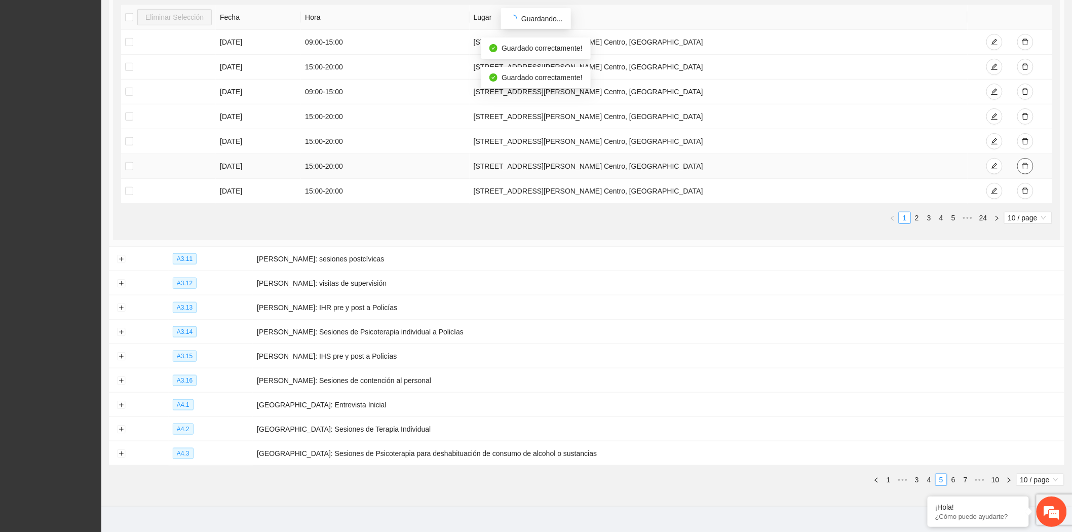
click at [1022, 165] on icon "delete" at bounding box center [1025, 166] width 7 height 7
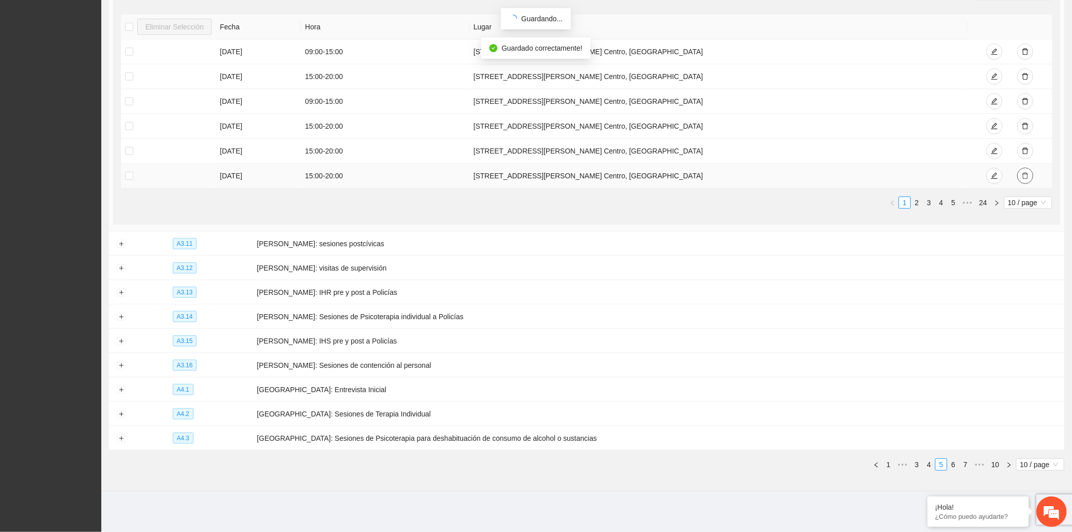
click at [1024, 169] on button "button" at bounding box center [1025, 176] width 16 height 16
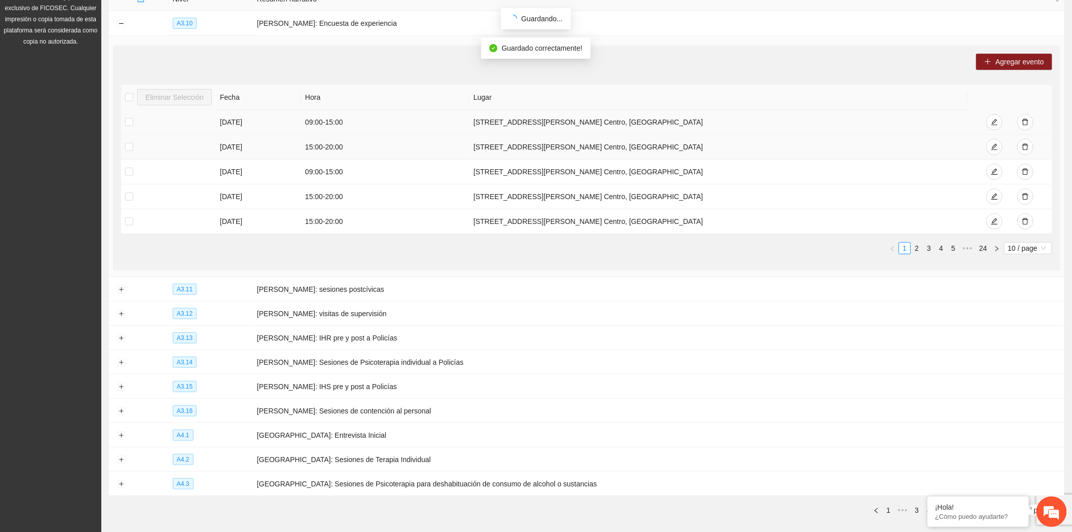
scroll to position [24, 0]
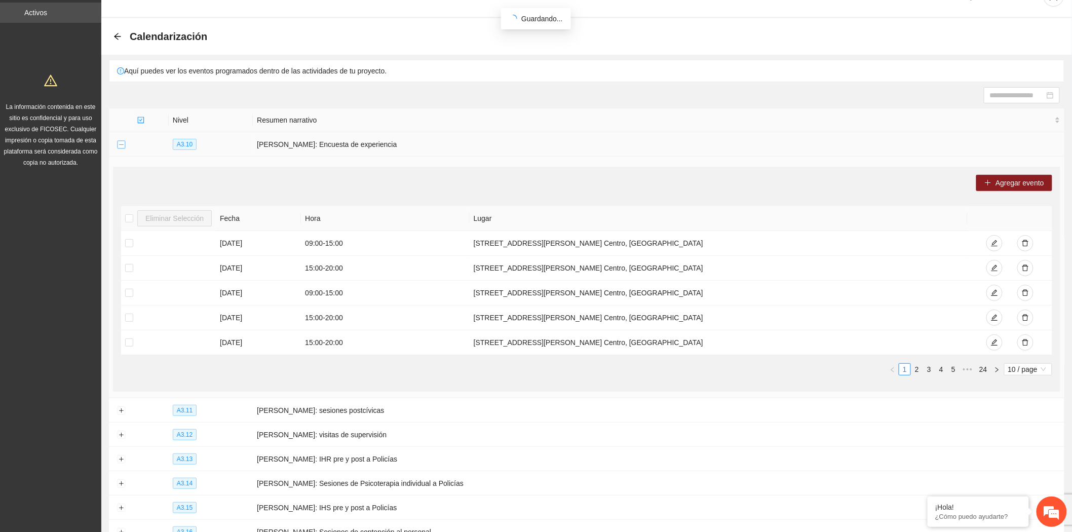
click at [120, 143] on button "Collapse row" at bounding box center [121, 145] width 8 height 8
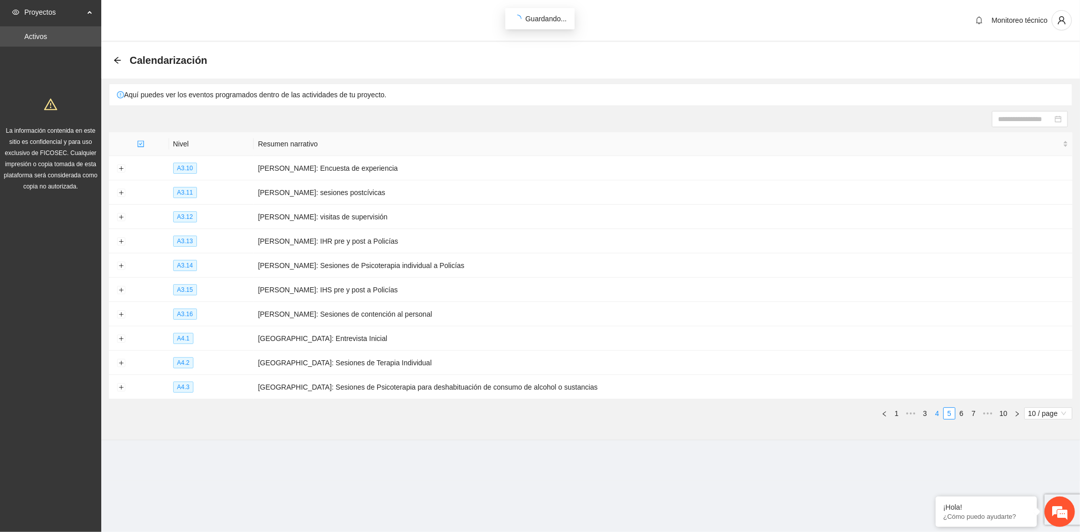
click at [939, 419] on link "4" at bounding box center [937, 413] width 11 height 11
click at [120, 390] on button "Expand row" at bounding box center [121, 387] width 8 height 8
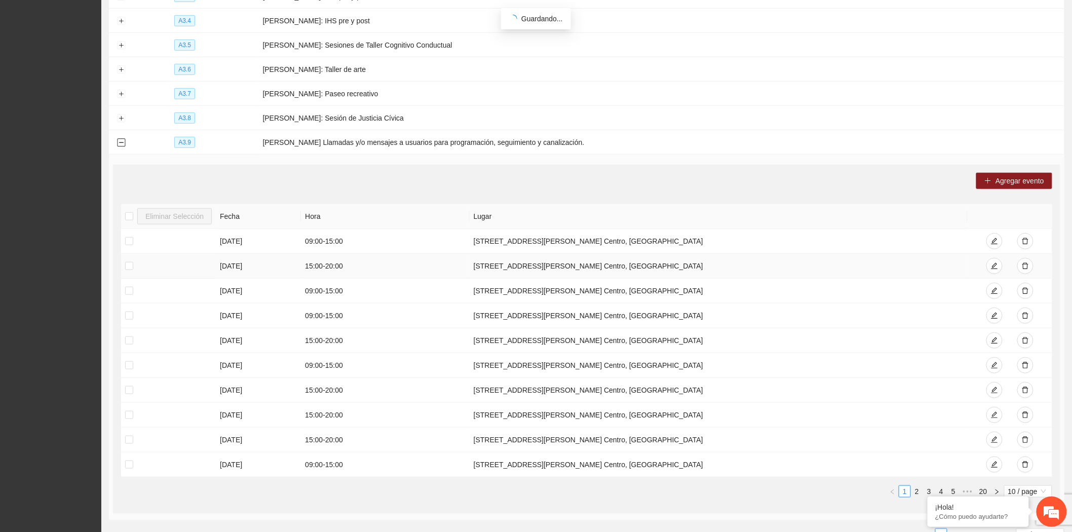
scroll to position [317, 0]
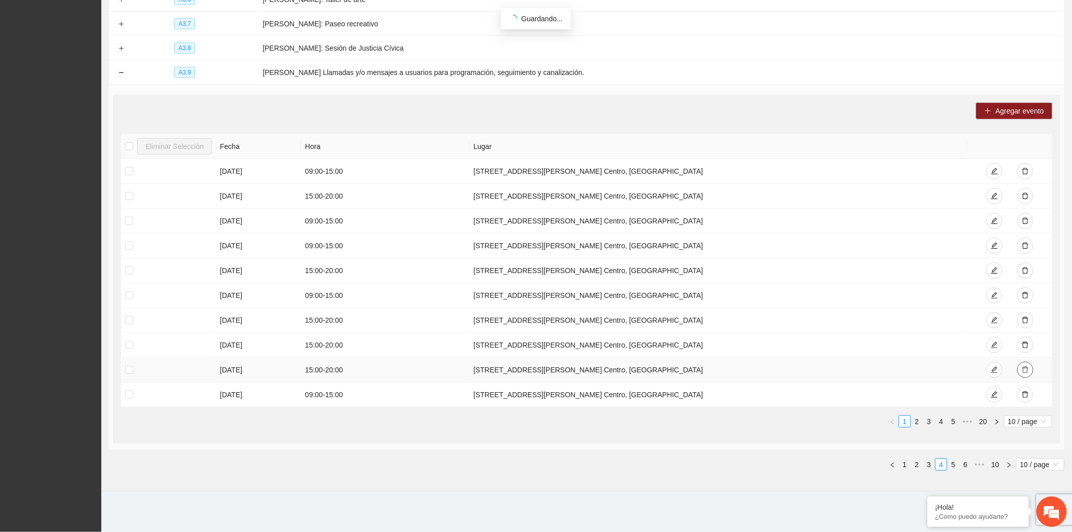
click at [1027, 368] on icon "delete" at bounding box center [1025, 370] width 6 height 7
click at [121, 72] on button "Collapse row" at bounding box center [121, 73] width 8 height 8
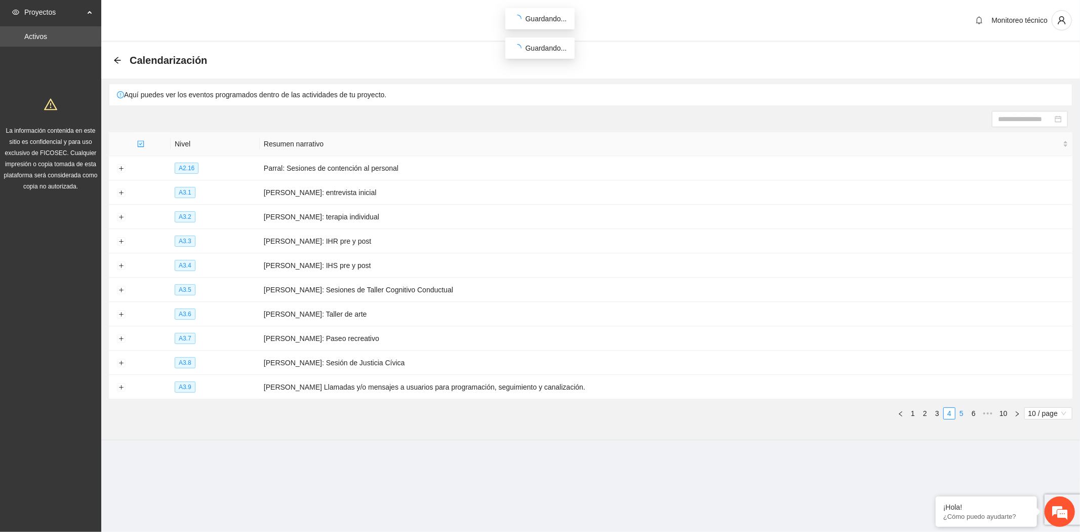
click at [961, 416] on link "5" at bounding box center [961, 413] width 11 height 11
click at [122, 166] on button "Expand row" at bounding box center [121, 169] width 8 height 8
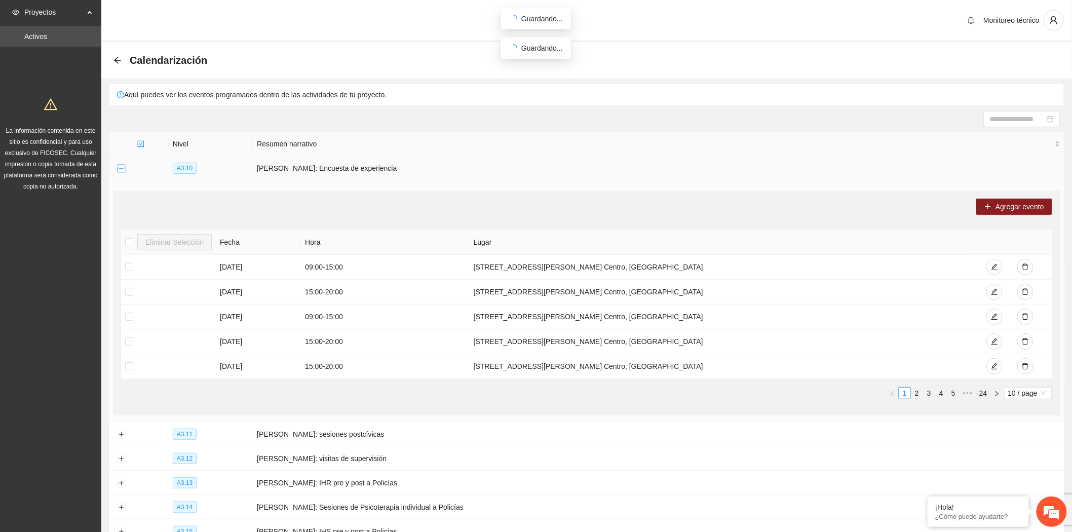
click at [122, 166] on button "Collapse row" at bounding box center [121, 169] width 8 height 8
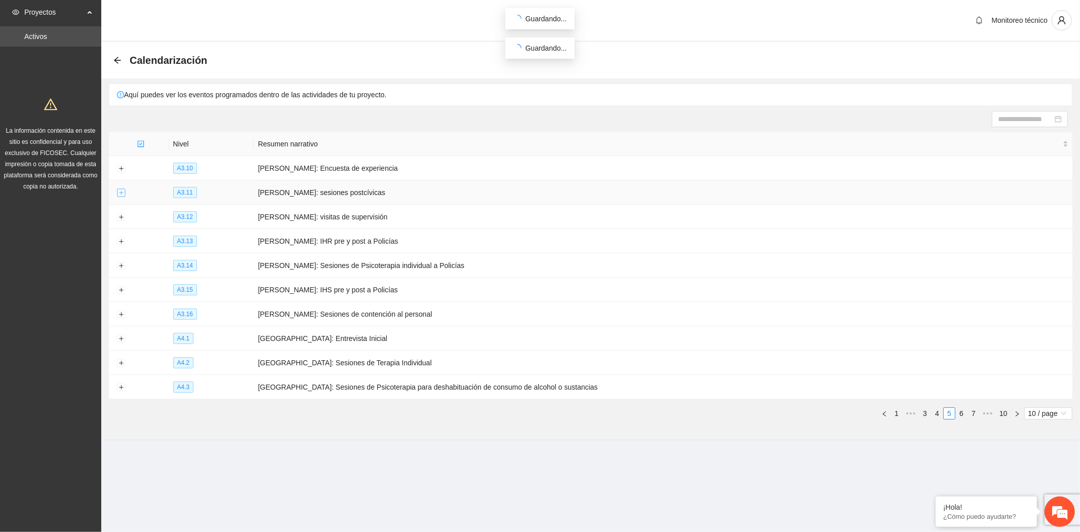
click at [123, 191] on button "Expand row" at bounding box center [121, 193] width 8 height 8
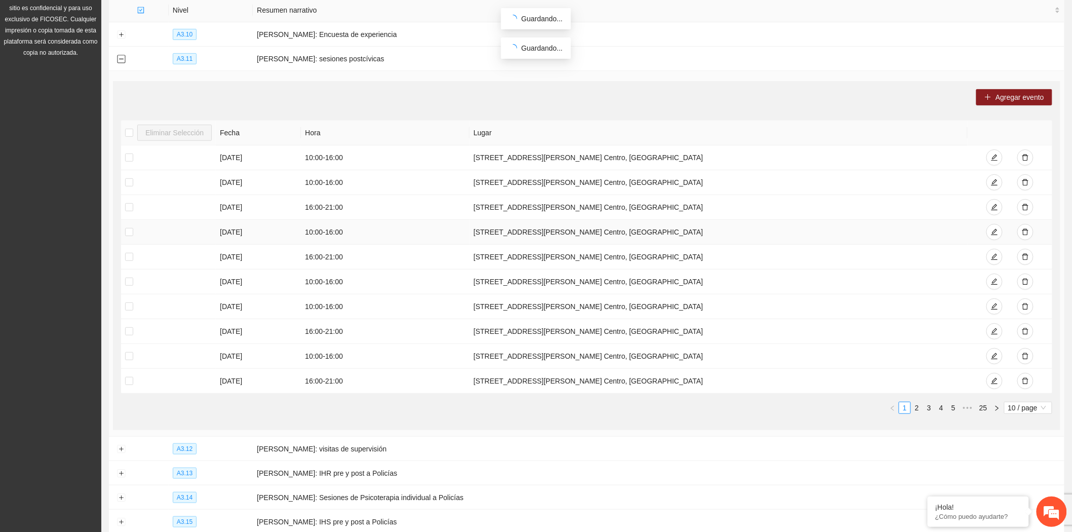
scroll to position [169, 0]
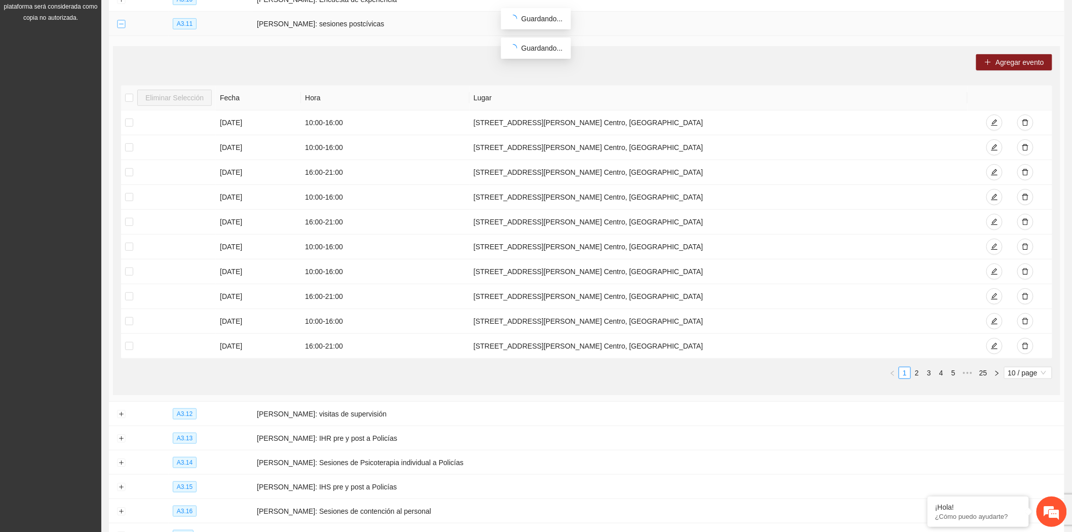
click at [122, 24] on button "Collapse row" at bounding box center [121, 24] width 8 height 8
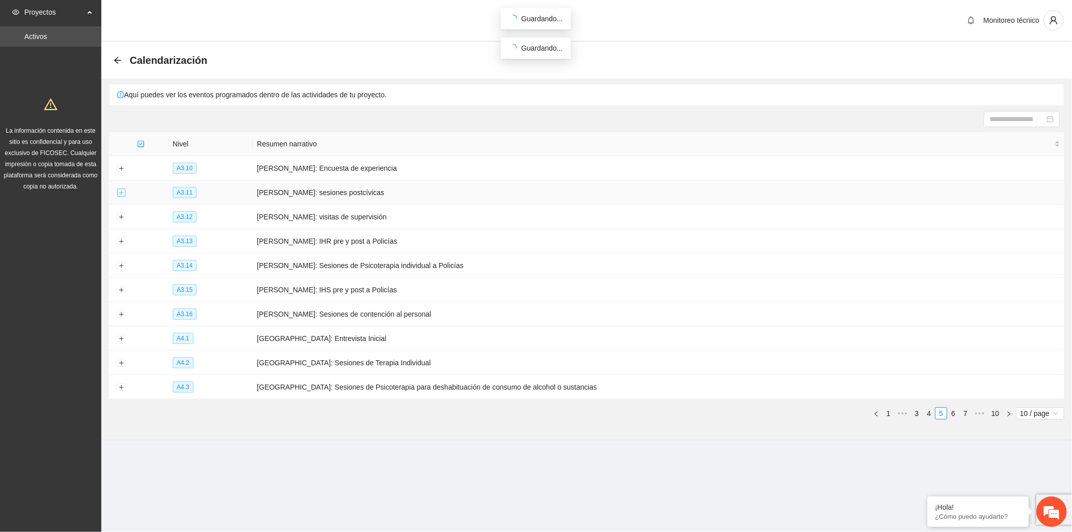
scroll to position [0, 0]
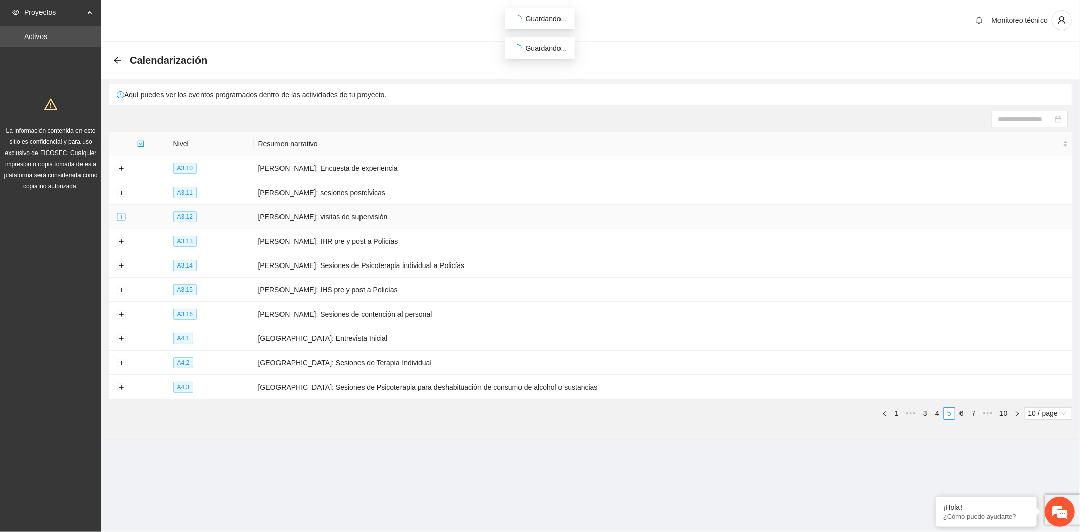
click at [119, 216] on button "Expand row" at bounding box center [121, 217] width 8 height 8
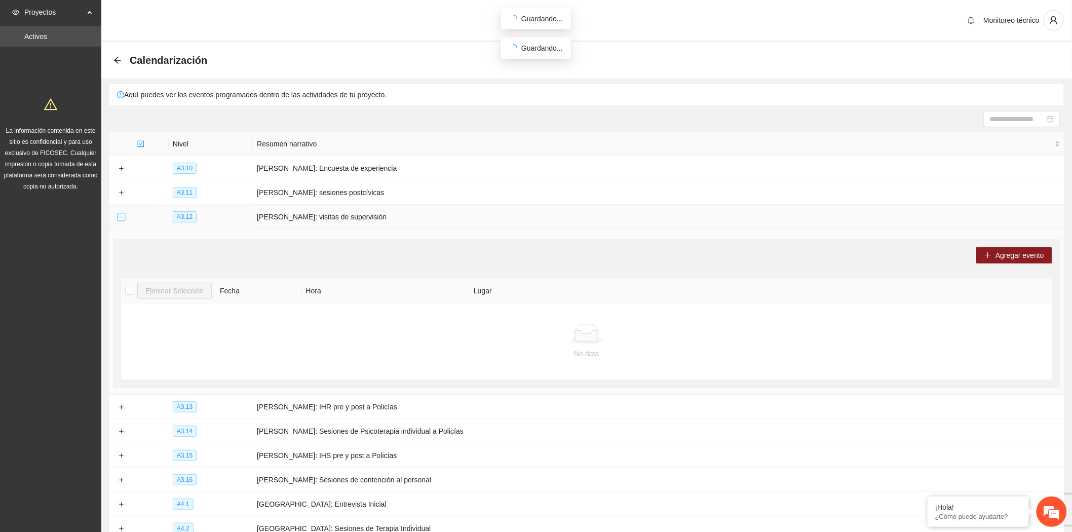
click at [119, 215] on button "Collapse row" at bounding box center [121, 217] width 8 height 8
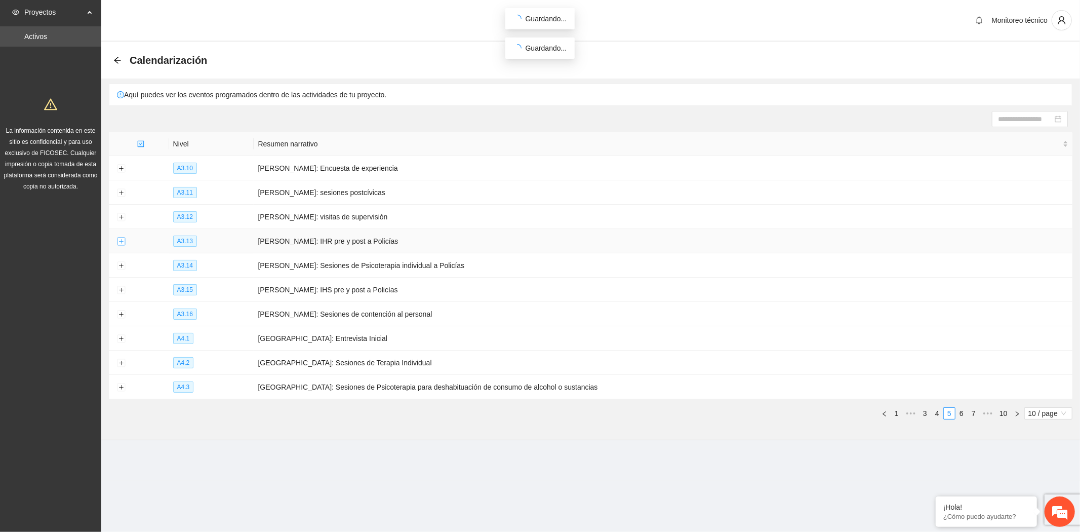
click at [119, 240] on button "Expand row" at bounding box center [121, 242] width 8 height 8
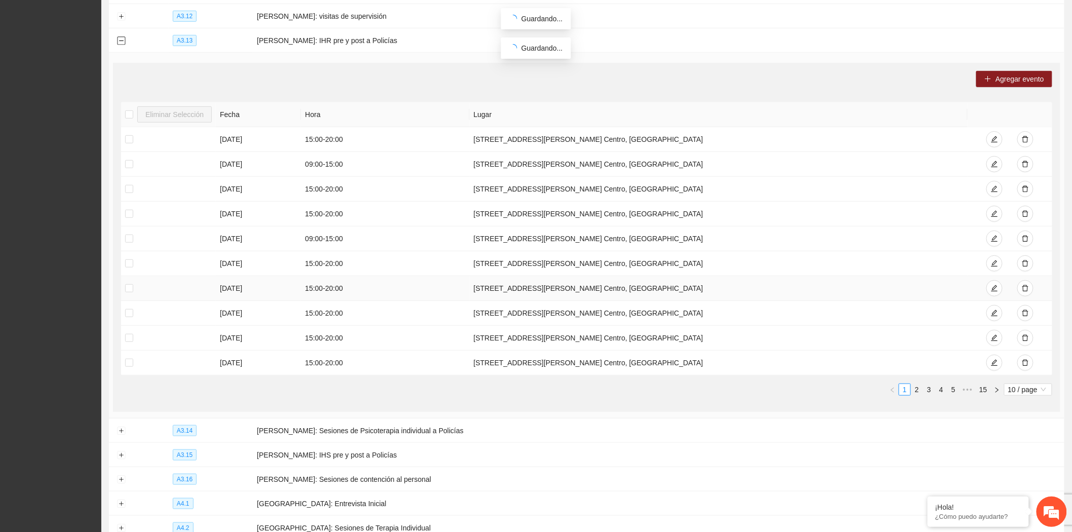
scroll to position [225, 0]
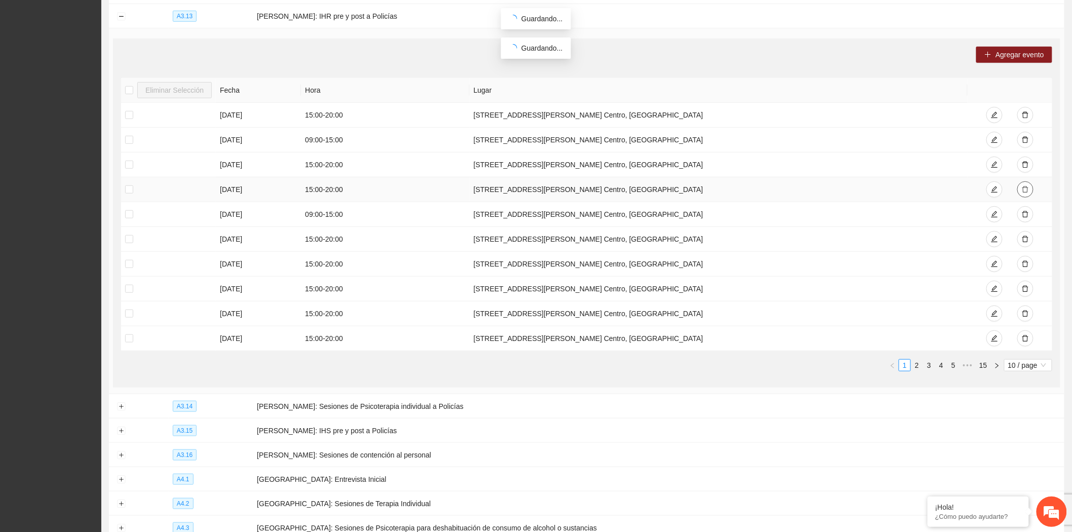
click at [1029, 191] on button "button" at bounding box center [1025, 189] width 16 height 16
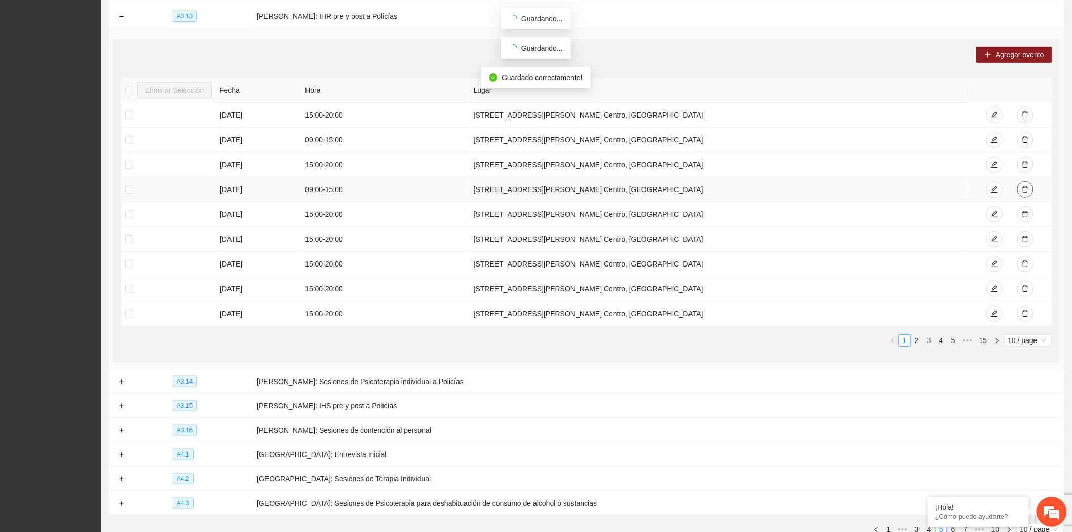
click at [1029, 191] on button "button" at bounding box center [1025, 189] width 16 height 16
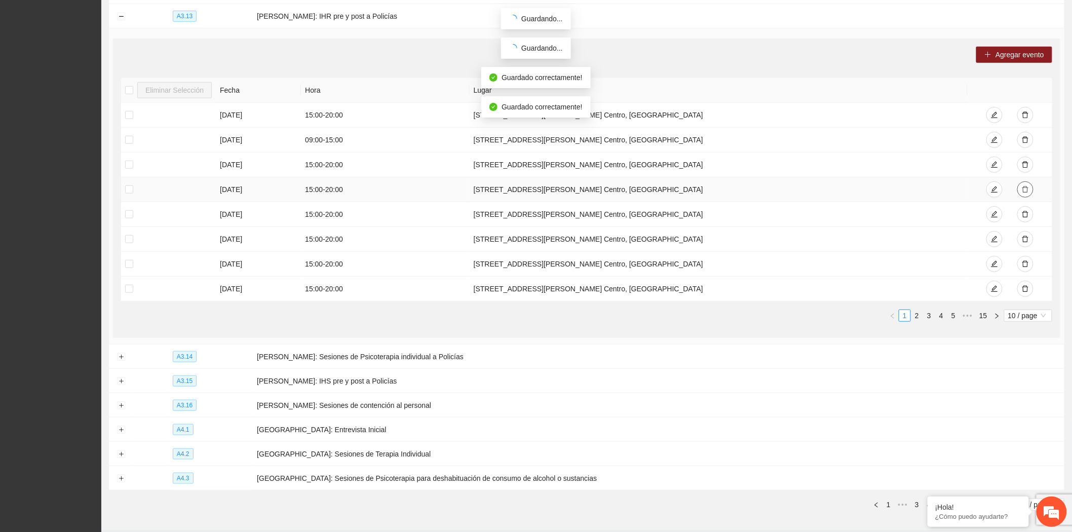
click at [1029, 191] on button "button" at bounding box center [1025, 189] width 16 height 16
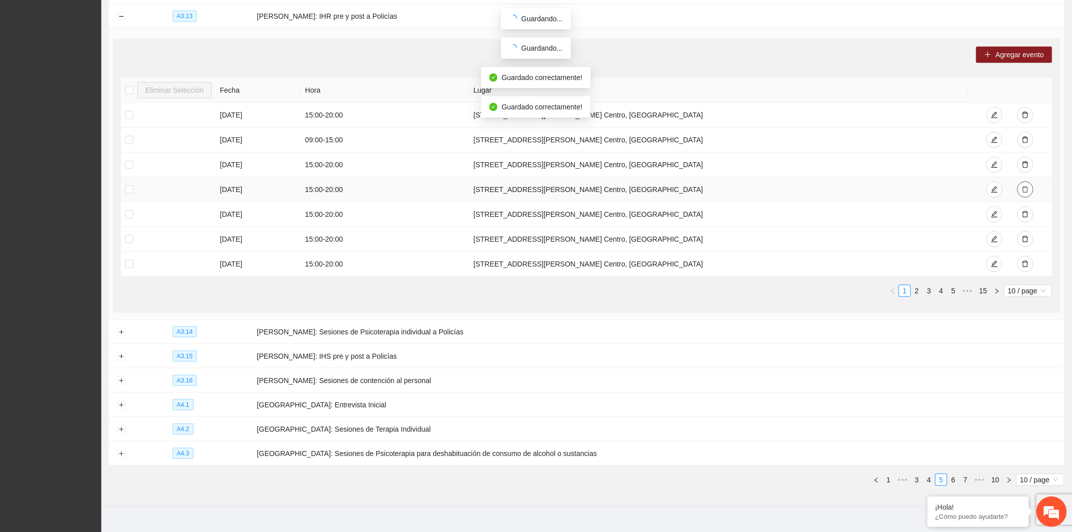
click at [1029, 191] on button "button" at bounding box center [1025, 189] width 16 height 16
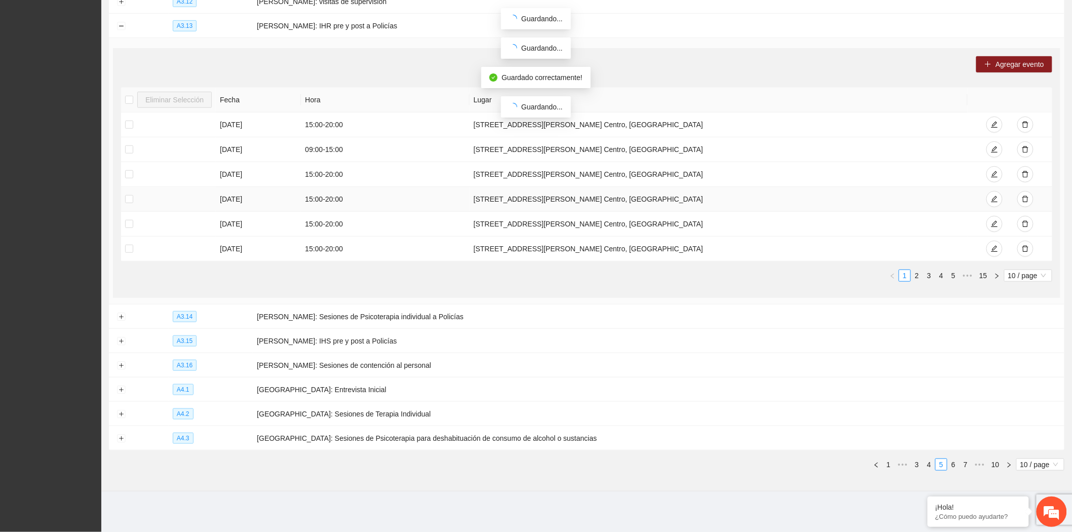
scroll to position [218, 0]
click at [1025, 196] on icon "delete" at bounding box center [1025, 199] width 7 height 7
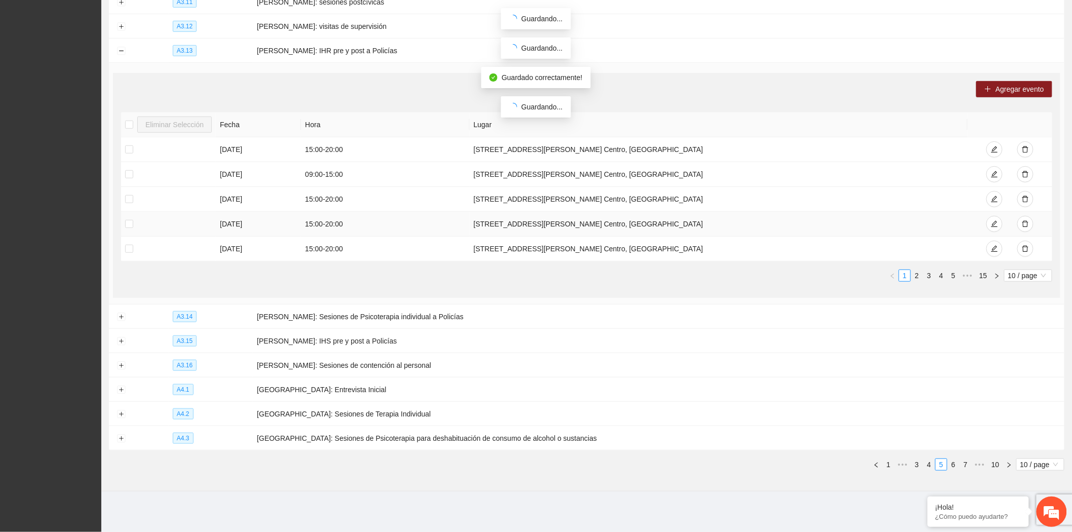
scroll to position [193, 0]
click at [1022, 227] on button "button" at bounding box center [1025, 224] width 16 height 16
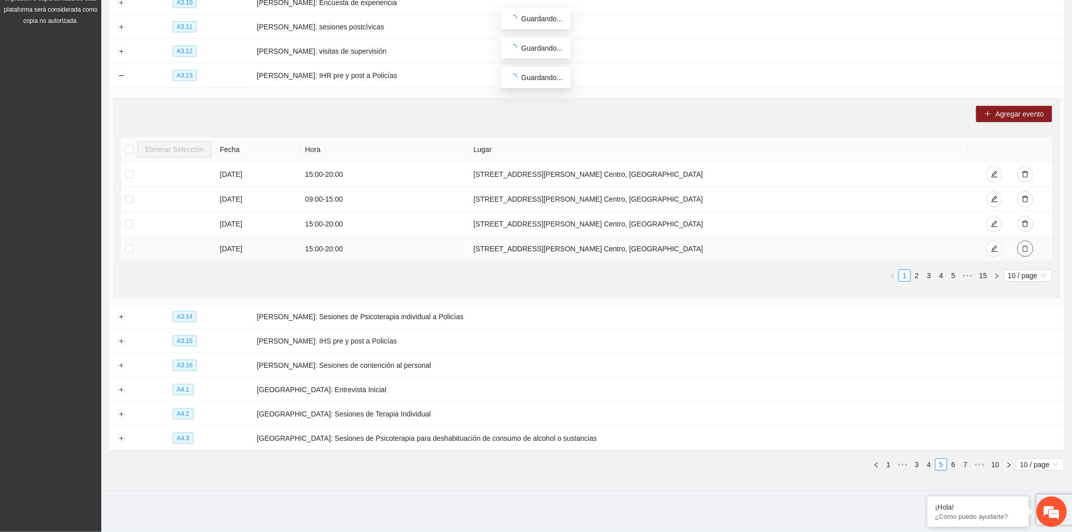
scroll to position [168, 0]
click at [1022, 245] on icon "delete" at bounding box center [1025, 248] width 7 height 7
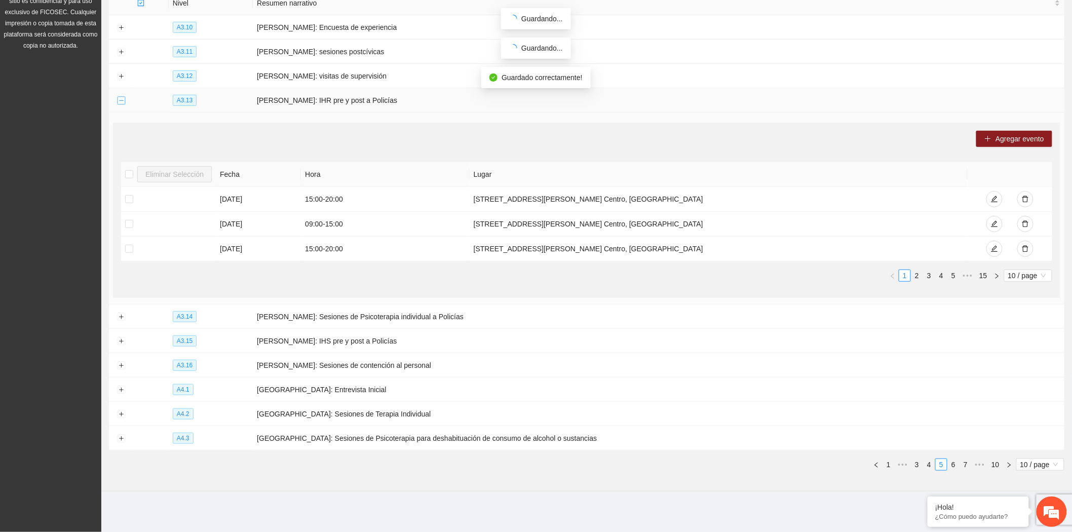
click at [122, 100] on button "Collapse row" at bounding box center [121, 101] width 8 height 8
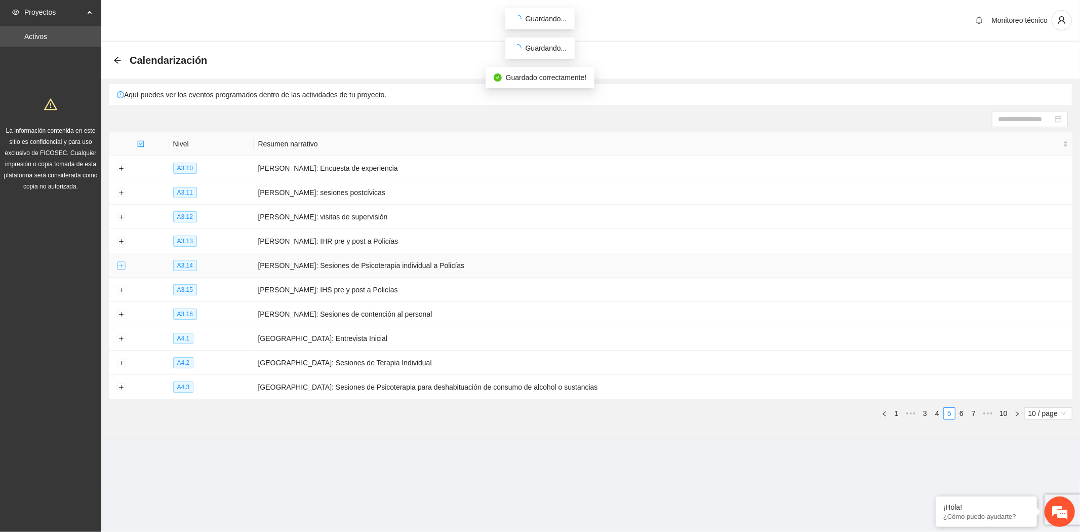
click at [118, 264] on button "Expand row" at bounding box center [121, 266] width 8 height 8
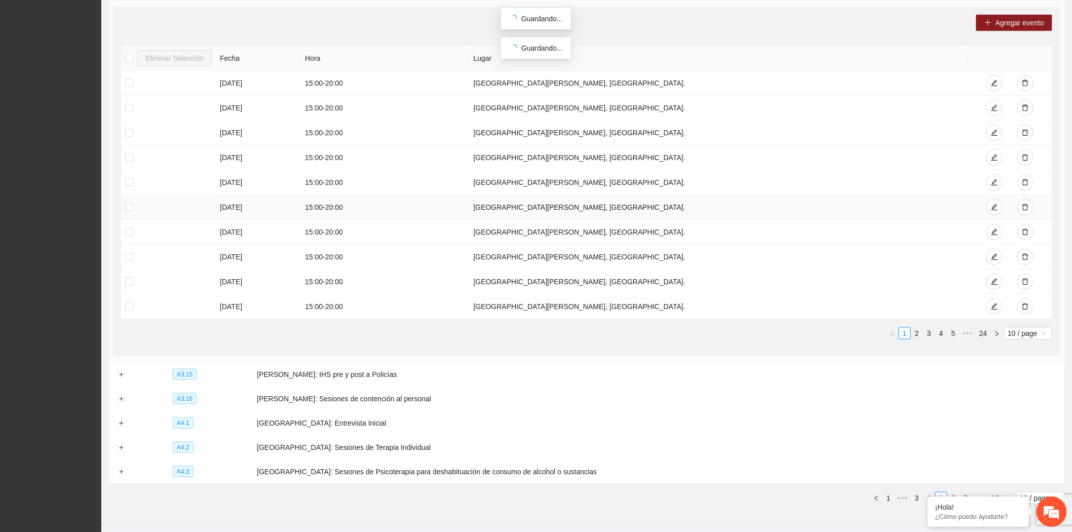
scroll to position [225, 0]
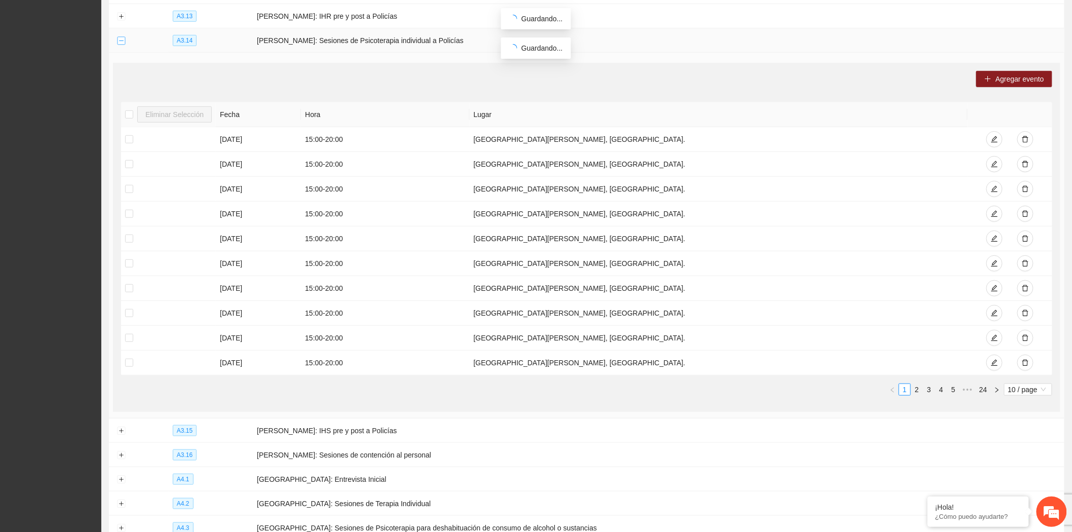
click at [122, 43] on button "Collapse row" at bounding box center [121, 41] width 8 height 8
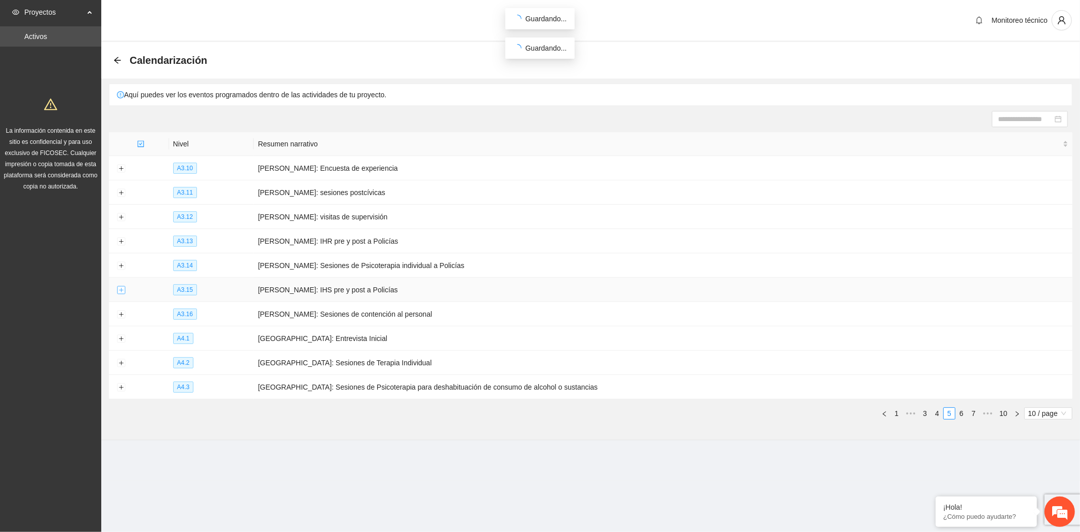
click at [122, 290] on button "Expand row" at bounding box center [121, 290] width 8 height 8
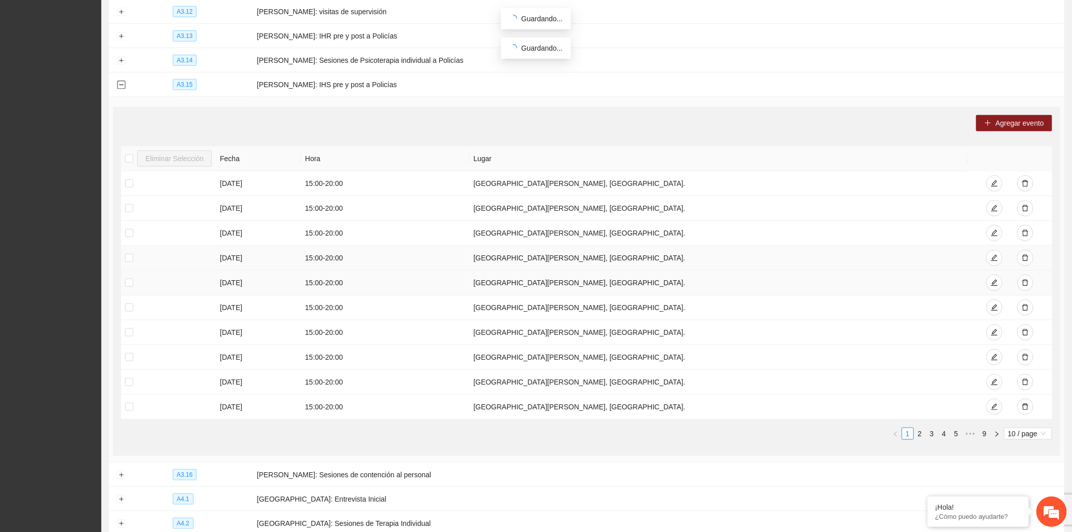
scroll to position [225, 0]
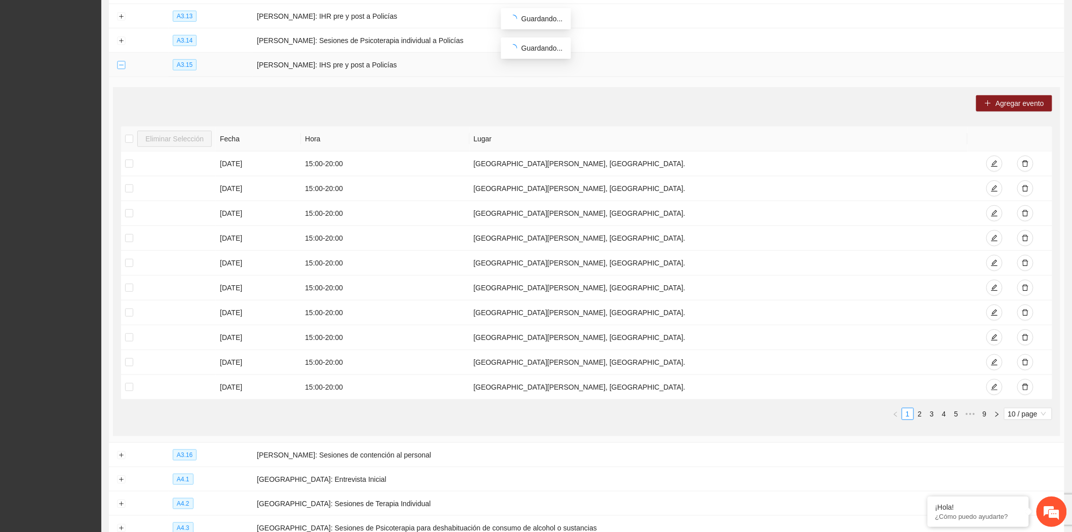
click at [123, 65] on button "Collapse row" at bounding box center [121, 65] width 8 height 8
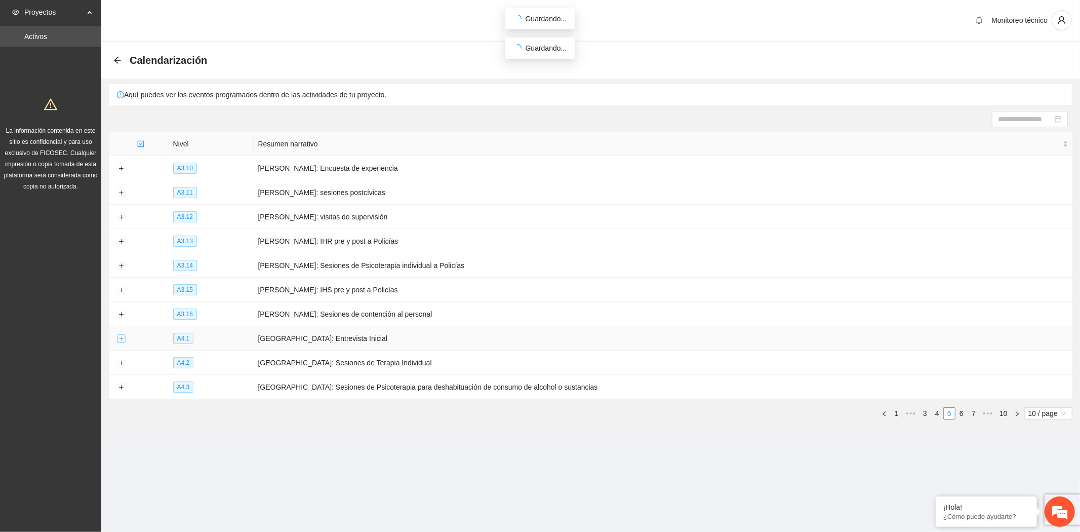
click at [117, 342] on button "Expand row" at bounding box center [121, 339] width 8 height 8
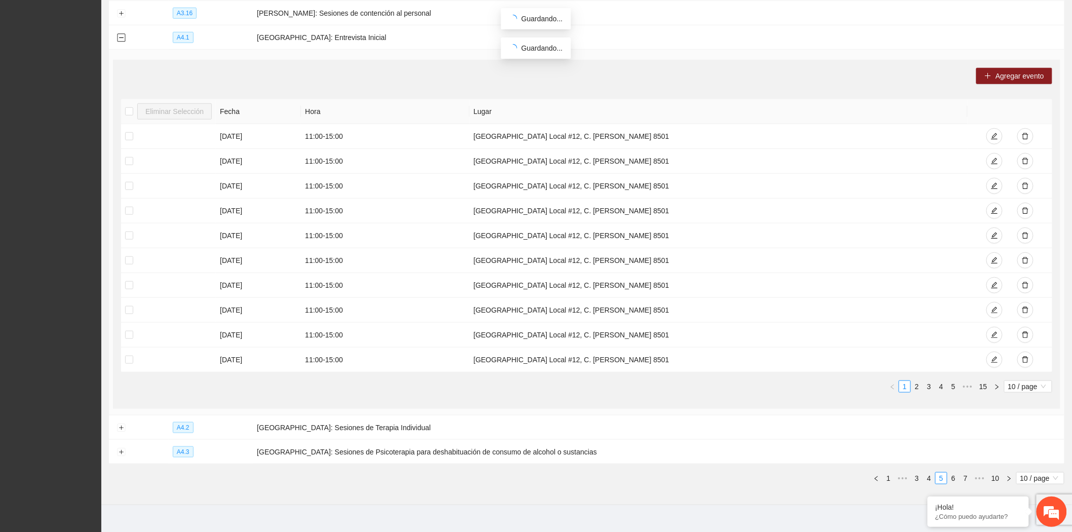
scroll to position [317, 0]
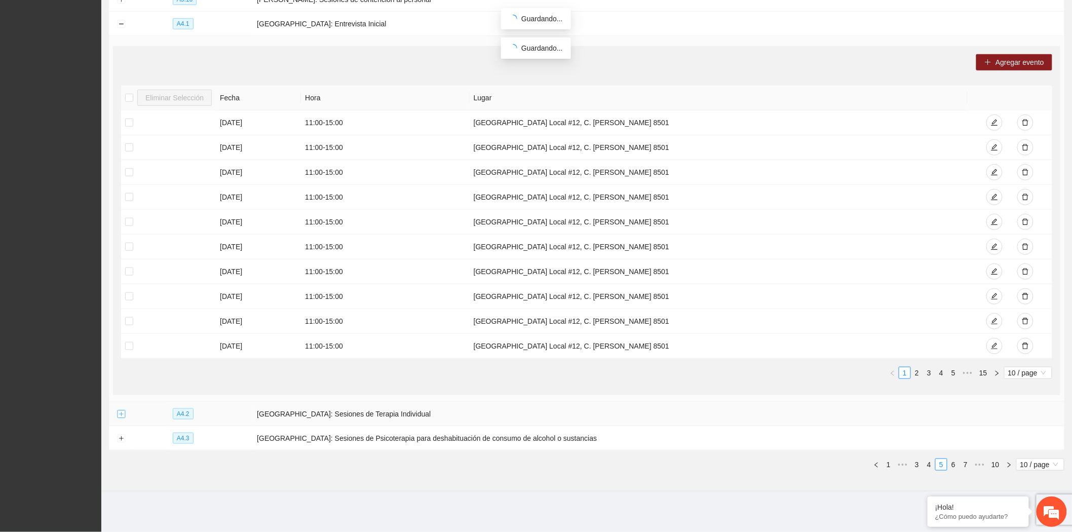
click at [121, 414] on button "Expand row" at bounding box center [121, 414] width 8 height 8
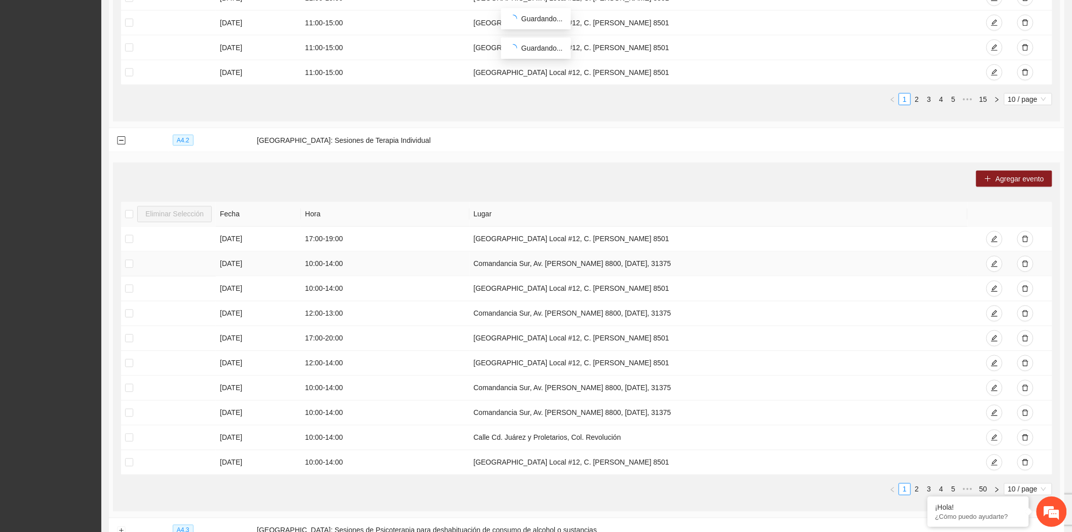
scroll to position [598, 0]
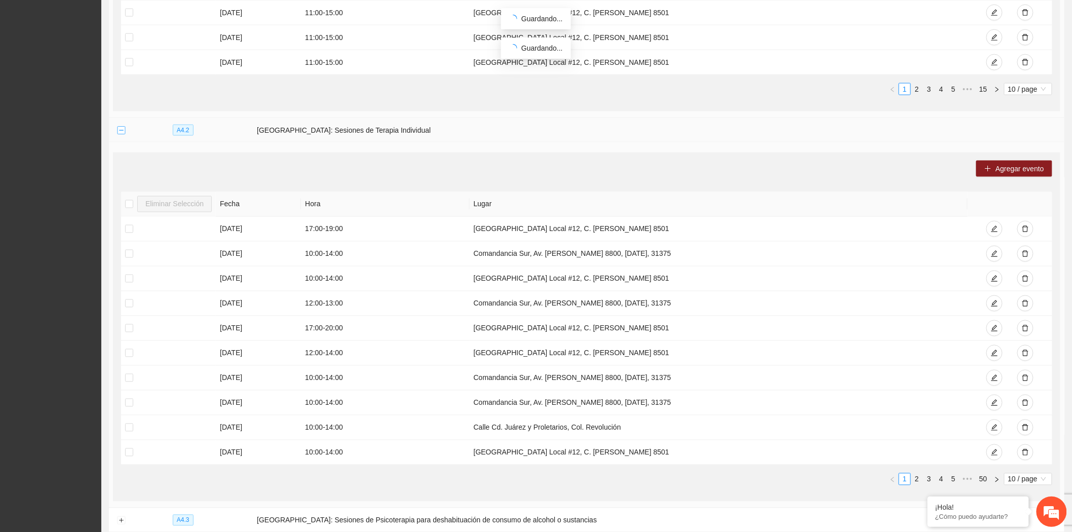
click at [123, 132] on button "Collapse row" at bounding box center [121, 131] width 8 height 8
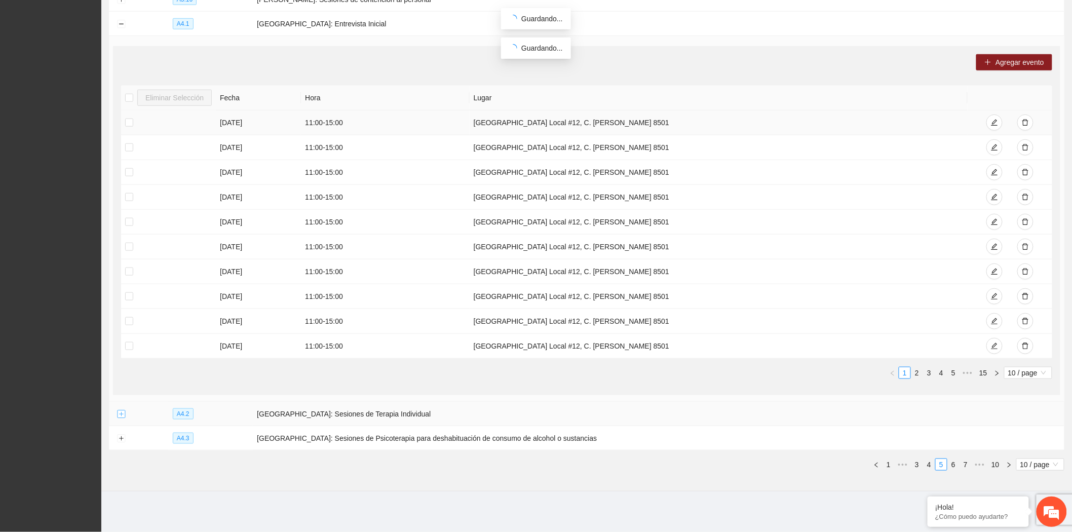
scroll to position [317, 0]
click at [119, 439] on button "Expand row" at bounding box center [121, 439] width 8 height 8
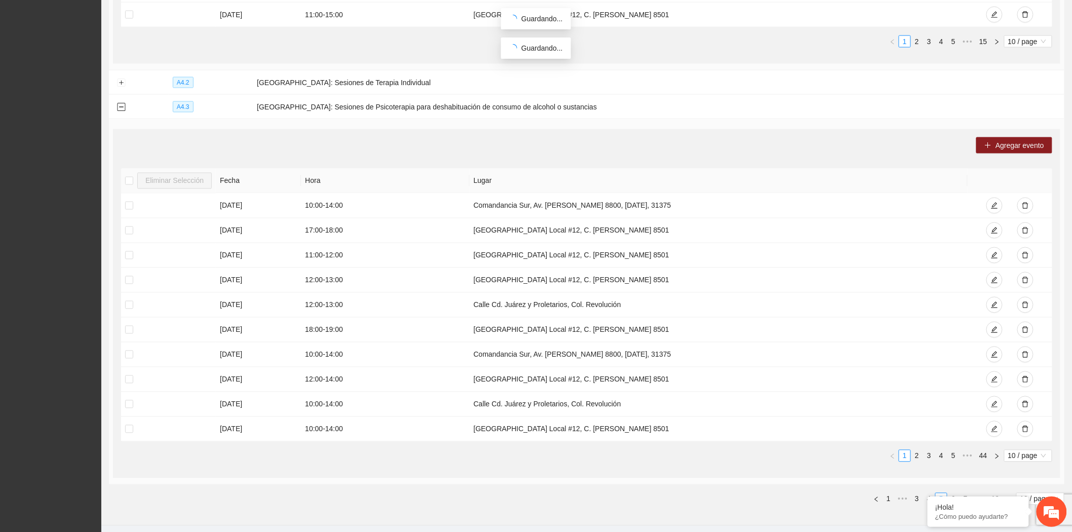
scroll to position [683, 0]
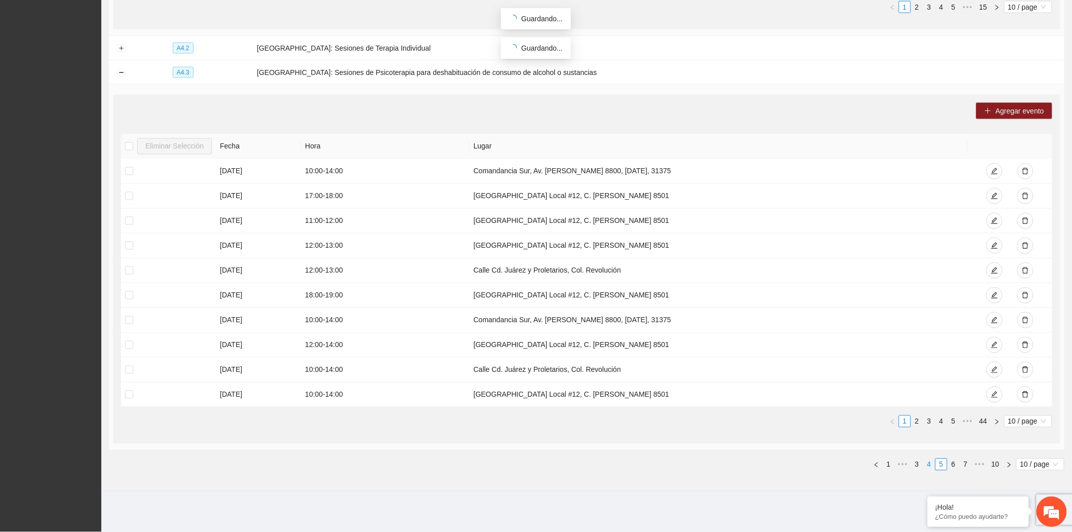
click at [932, 467] on link "4" at bounding box center [928, 464] width 11 height 11
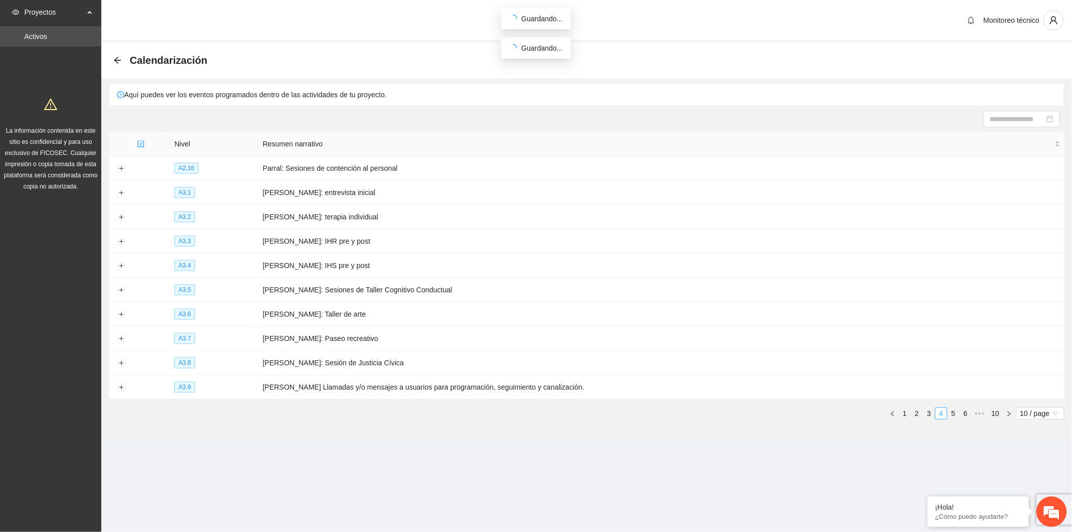
scroll to position [0, 0]
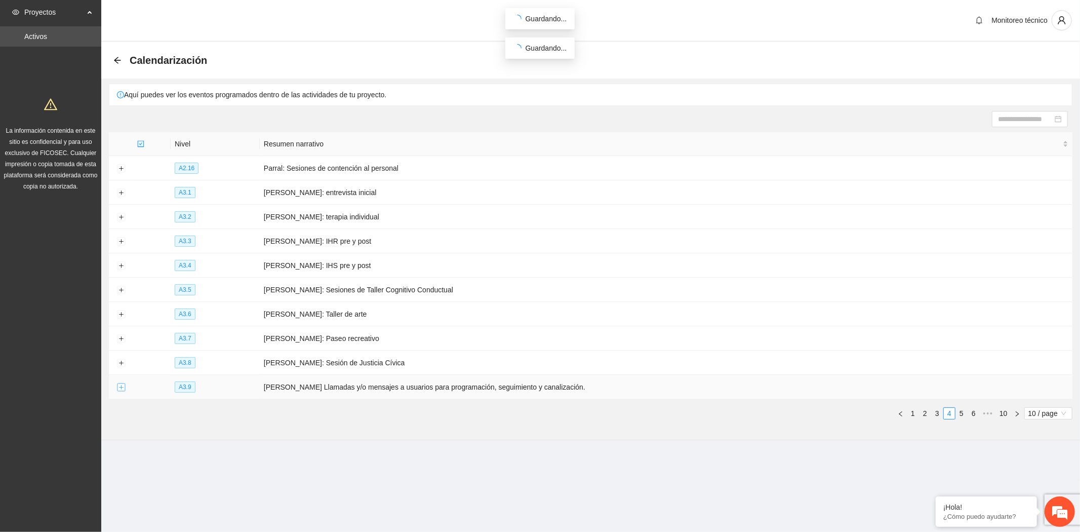
click at [119, 387] on button "Expand row" at bounding box center [121, 387] width 8 height 8
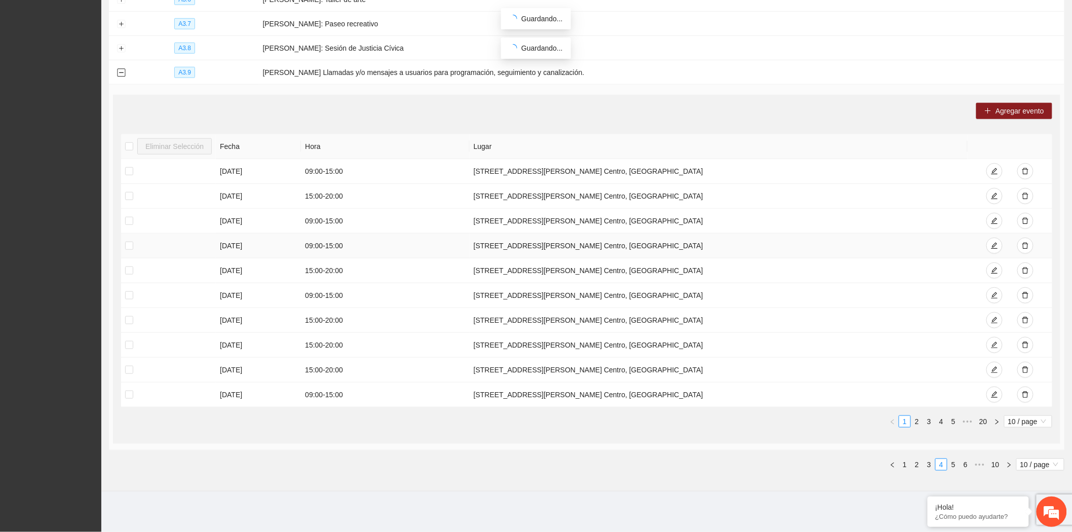
scroll to position [317, 0]
click at [1023, 393] on icon "delete" at bounding box center [1025, 395] width 6 height 7
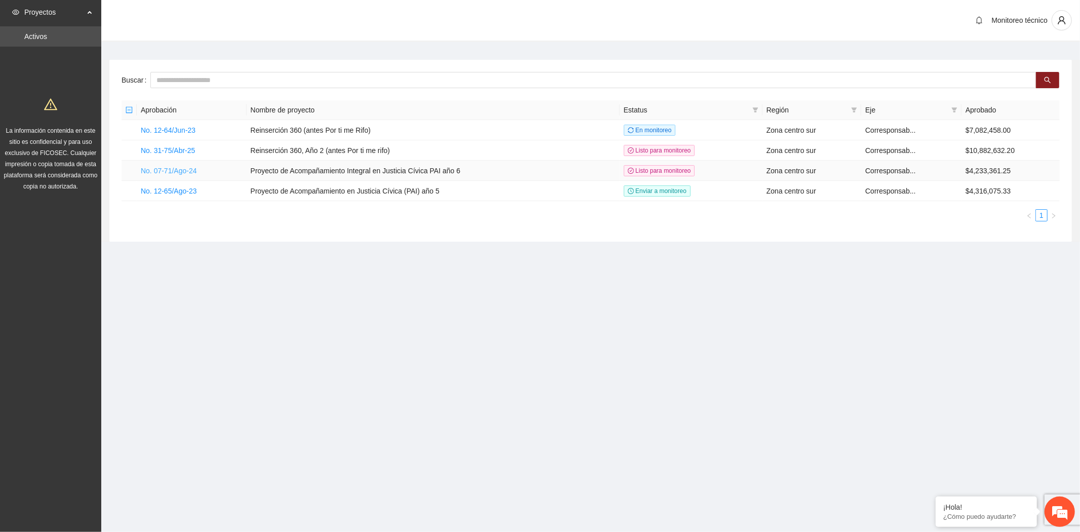
click at [187, 172] on link "No. 07-71/Ago-24" at bounding box center [169, 171] width 56 height 8
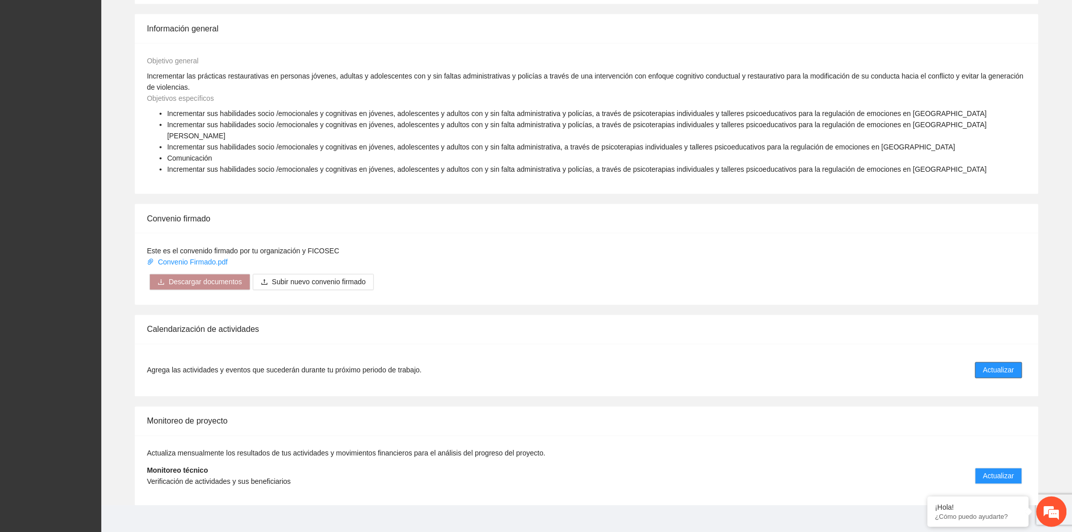
click at [1005, 365] on span "Actualizar" at bounding box center [998, 370] width 31 height 11
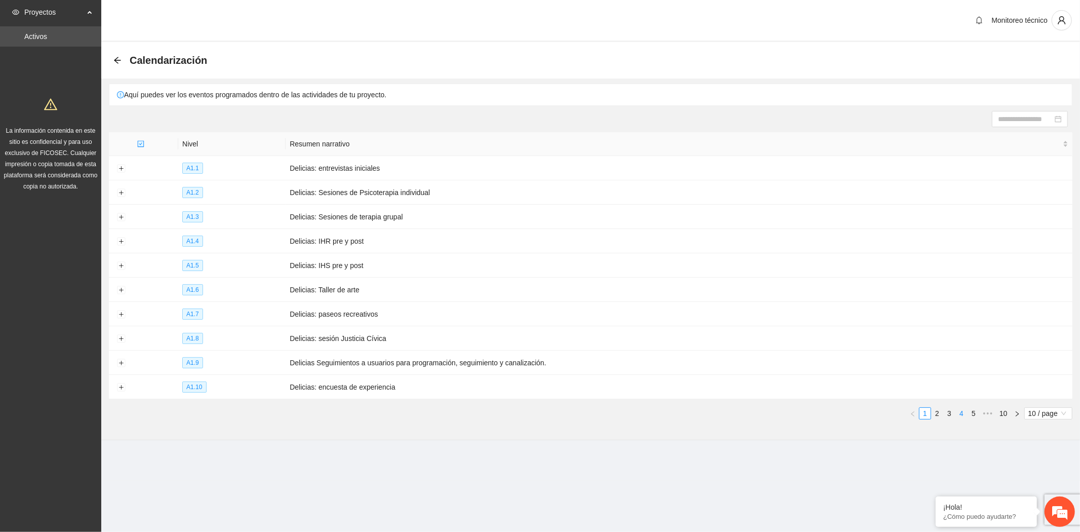
click at [959, 413] on link "4" at bounding box center [961, 413] width 11 height 11
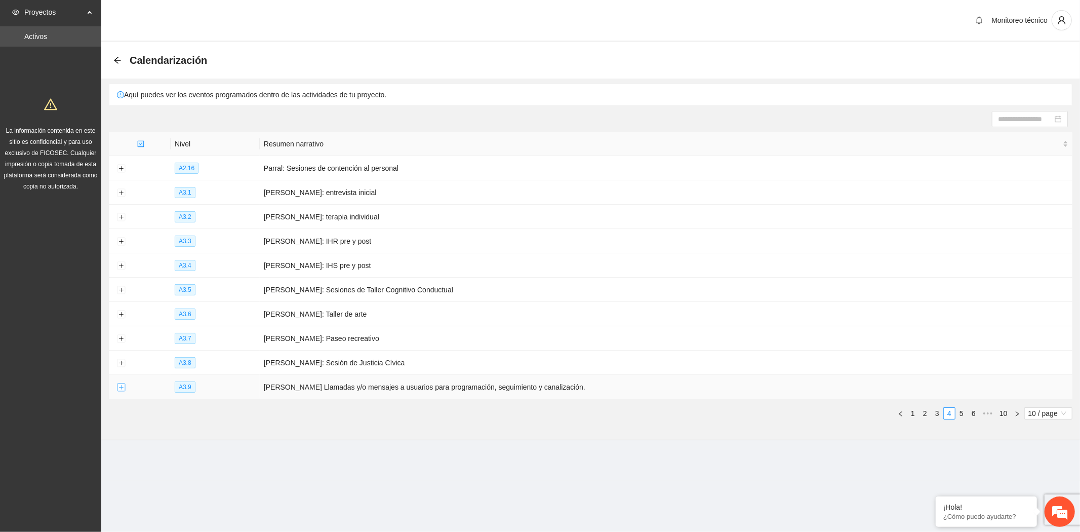
click at [118, 392] on button "Expand row" at bounding box center [121, 387] width 8 height 8
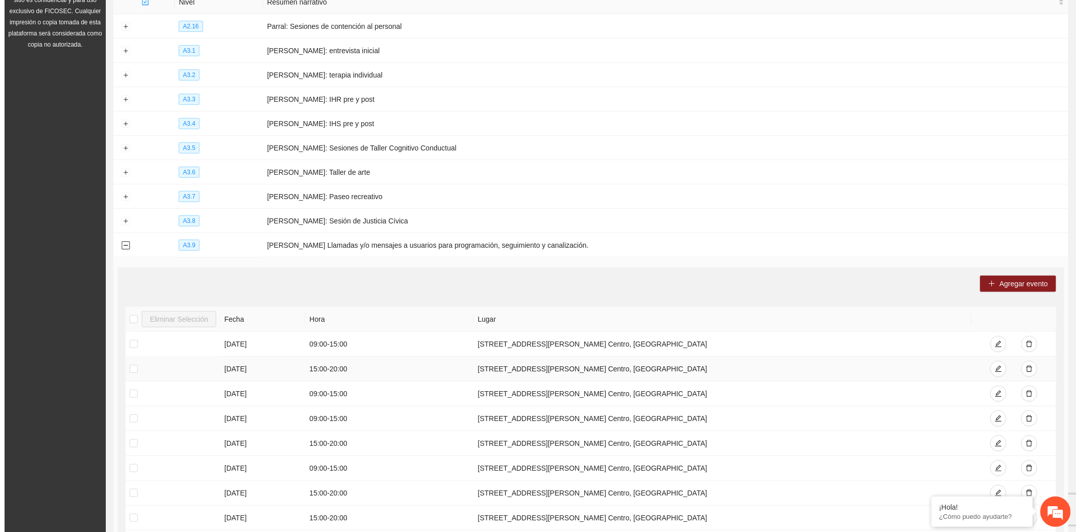
scroll to position [317, 0]
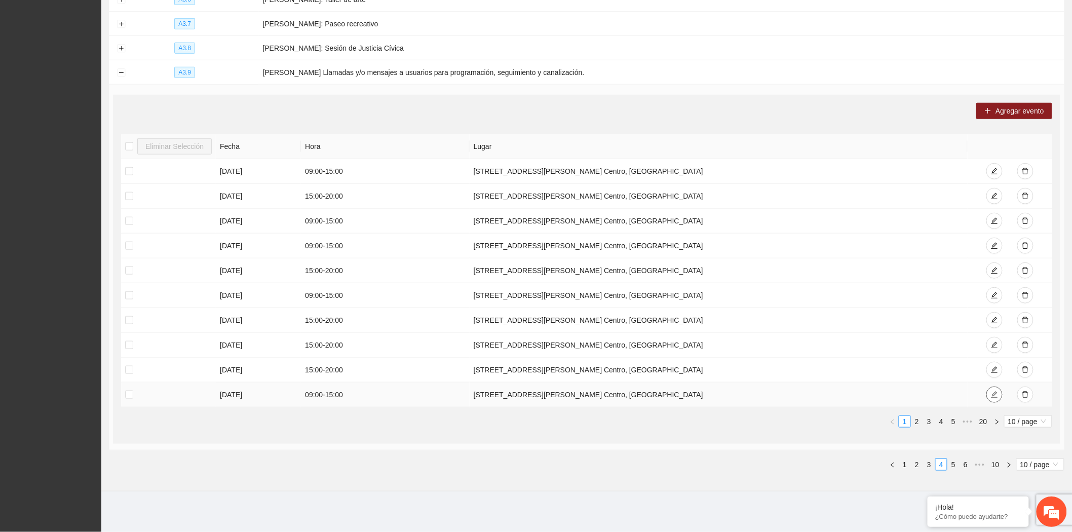
click at [991, 393] on icon "edit" at bounding box center [994, 394] width 7 height 7
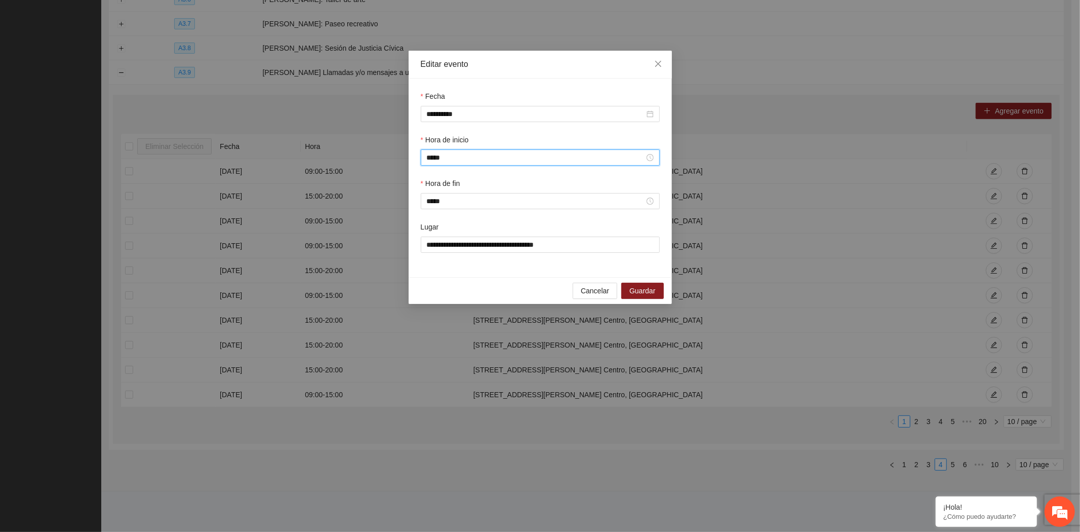
scroll to position [128, 0]
drag, startPoint x: 473, startPoint y: 157, endPoint x: 400, endPoint y: 151, distance: 73.2
click at [400, 151] on div "**********" at bounding box center [540, 266] width 1080 height 532
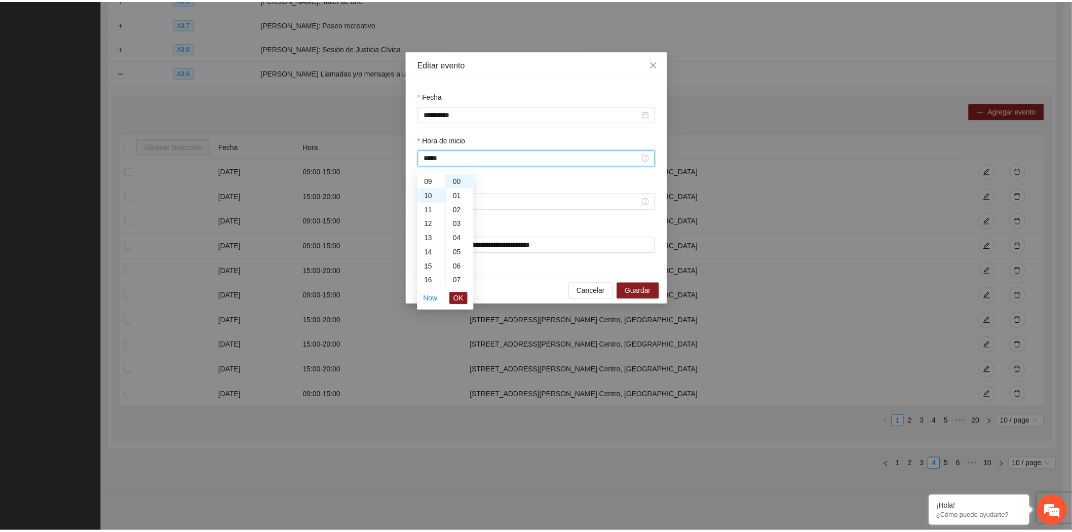
scroll to position [142, 0]
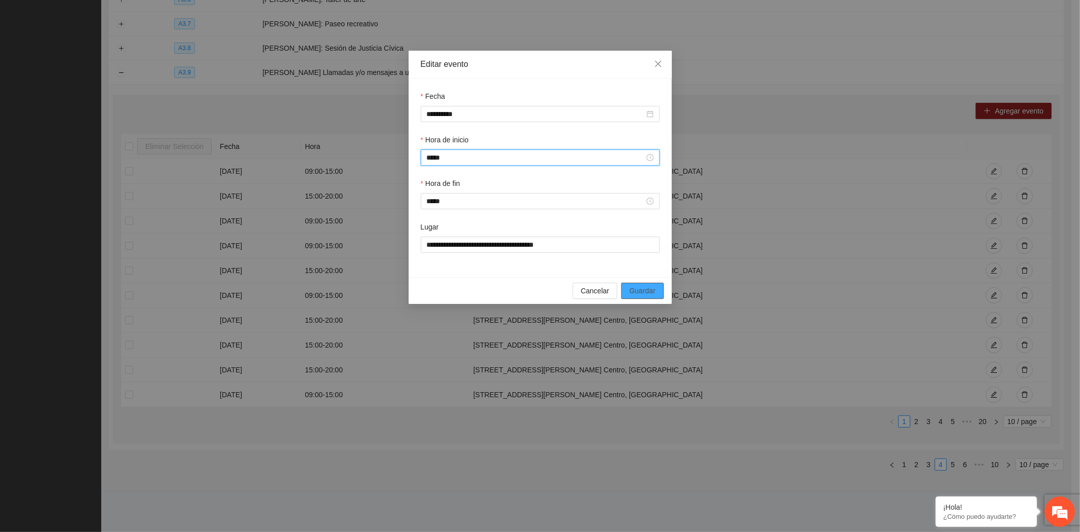
type input "*****"
click at [657, 294] on button "Guardar" at bounding box center [643, 291] width 42 height 16
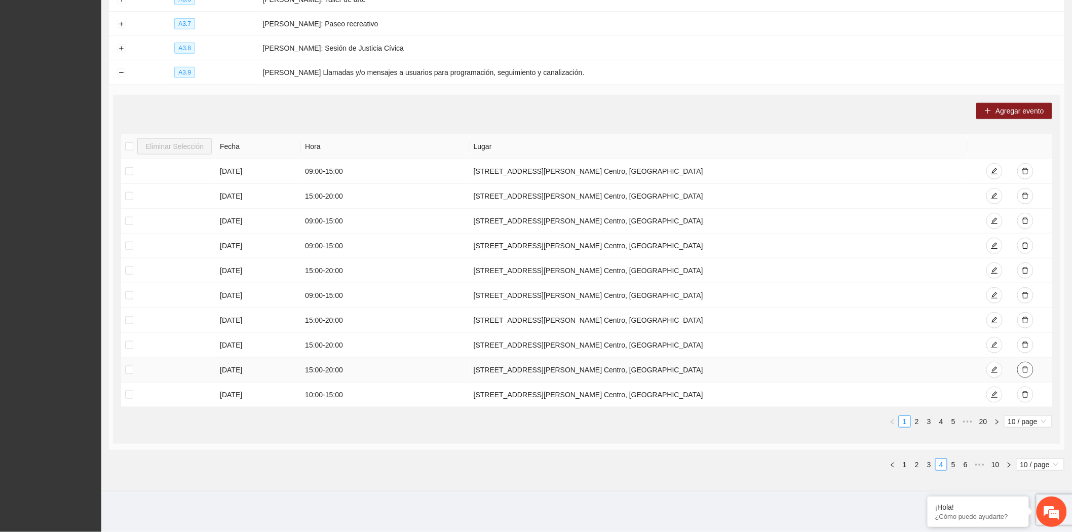
click at [1027, 372] on icon "delete" at bounding box center [1025, 369] width 7 height 7
click at [997, 370] on icon "edit" at bounding box center [994, 369] width 7 height 7
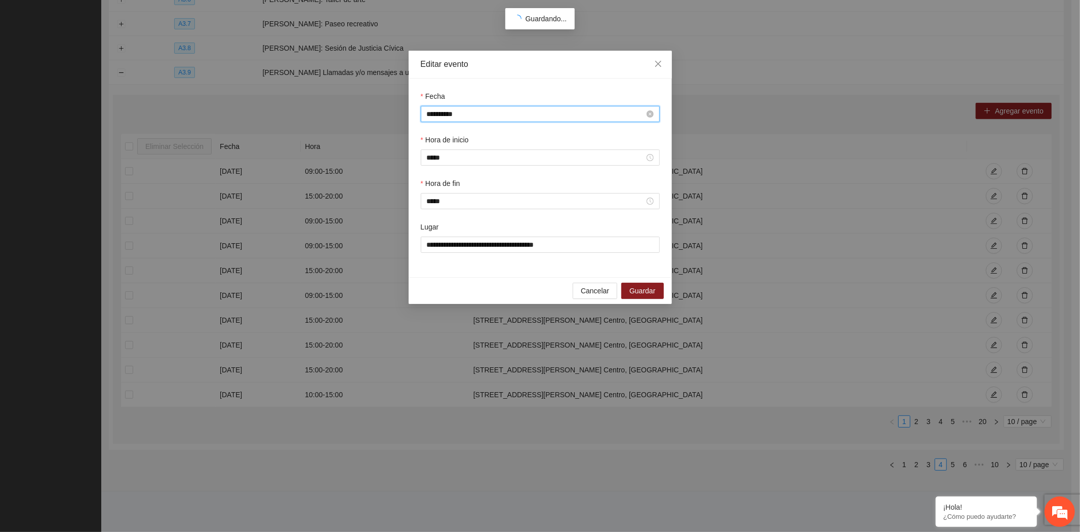
click at [430, 115] on input "**********" at bounding box center [536, 113] width 218 height 11
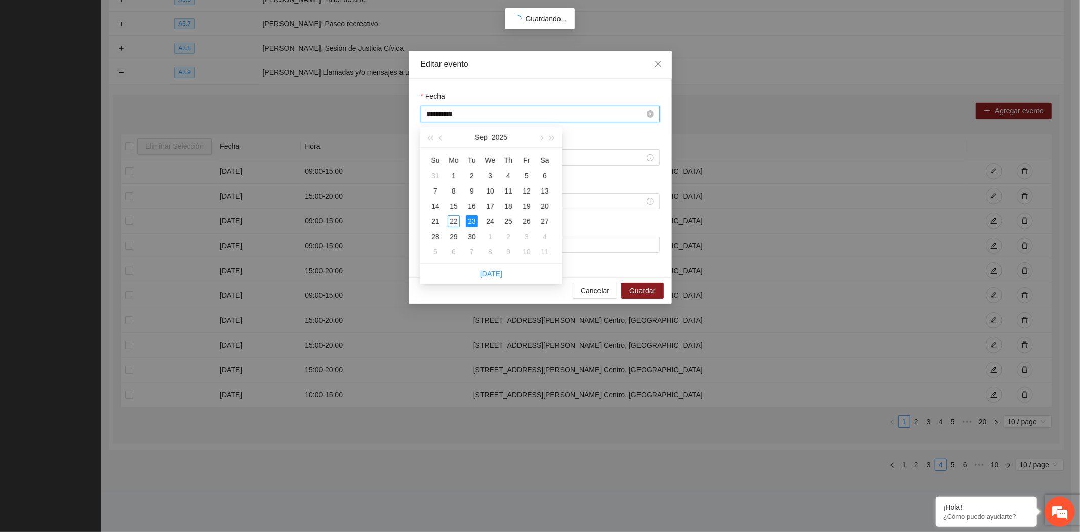
click at [430, 115] on input "**********" at bounding box center [536, 113] width 218 height 11
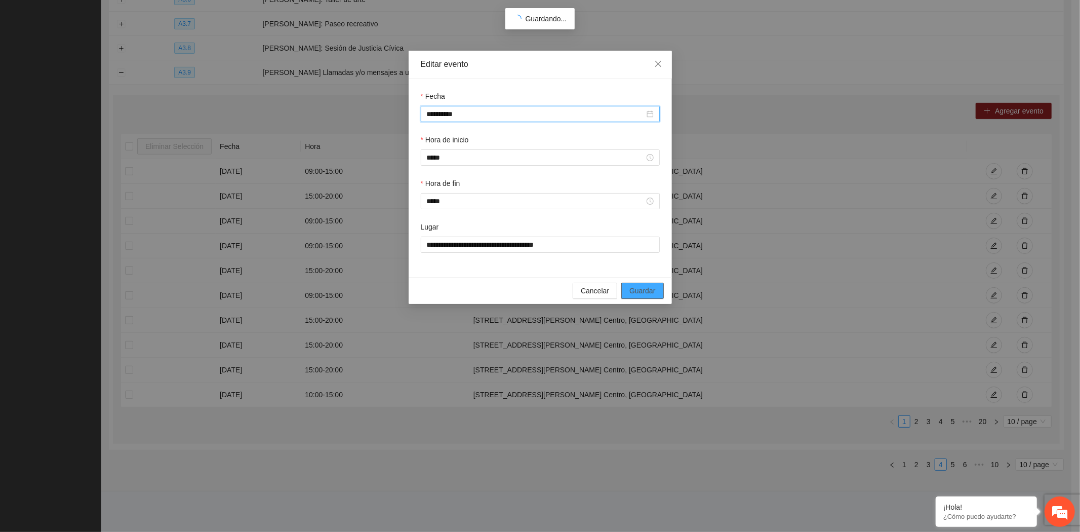
type input "**********"
click at [637, 292] on span "Guardar" at bounding box center [643, 290] width 26 height 11
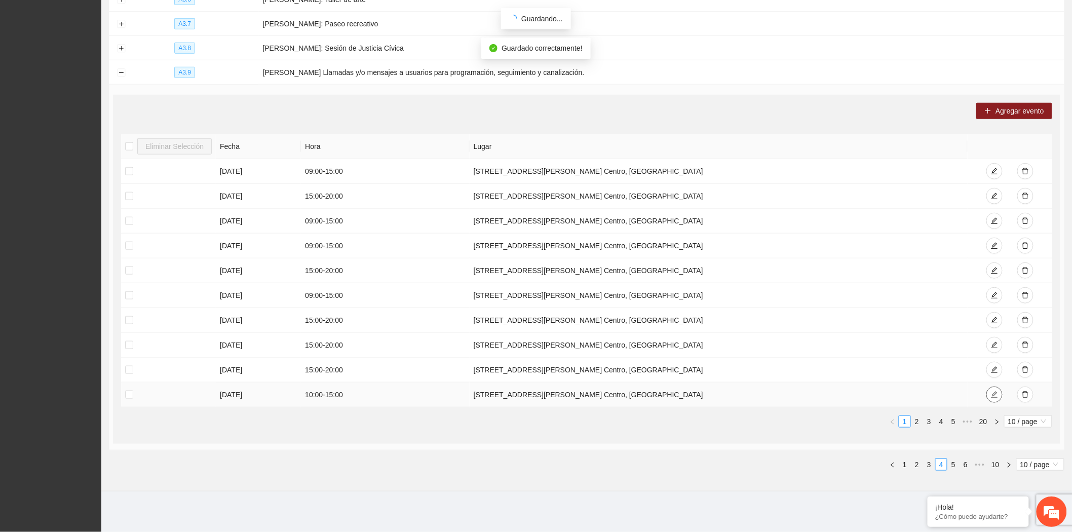
click at [991, 394] on icon "edit" at bounding box center [994, 394] width 7 height 7
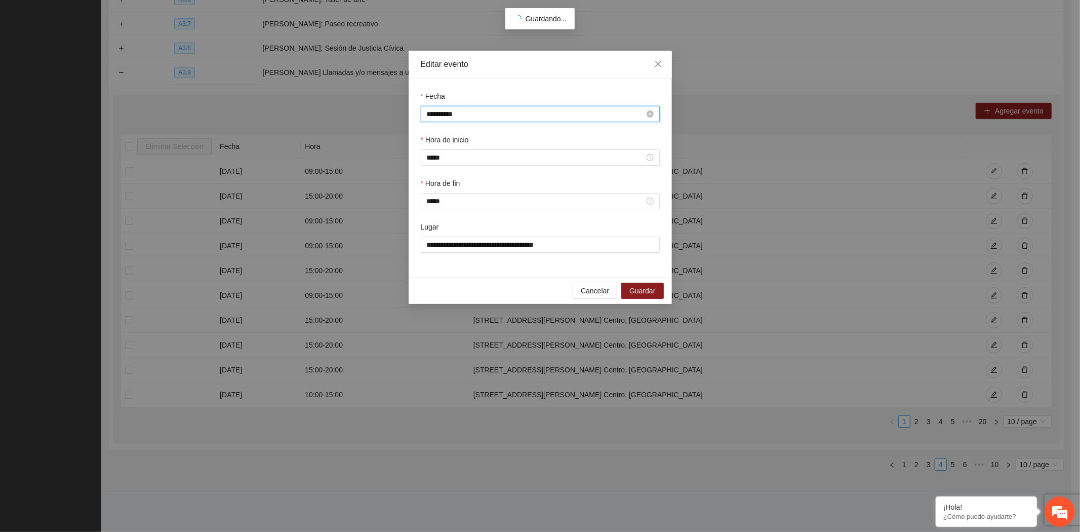
click at [431, 112] on input "**********" at bounding box center [536, 113] width 218 height 11
type input "**********"
click at [644, 290] on span "Guardar" at bounding box center [643, 290] width 26 height 11
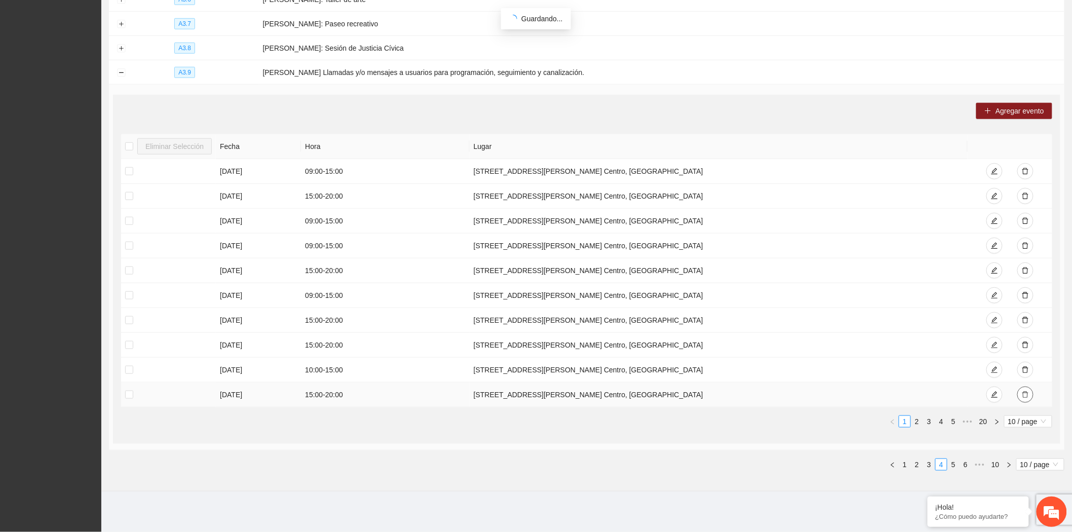
click at [1022, 394] on icon "delete" at bounding box center [1025, 394] width 7 height 7
click at [412, 453] on div "Nivel Resumen narrativo A2.16 Parral: Sesiones de contención al personal A3.1 […" at bounding box center [586, 144] width 955 height 653
